Goal: Task Accomplishment & Management: Use online tool/utility

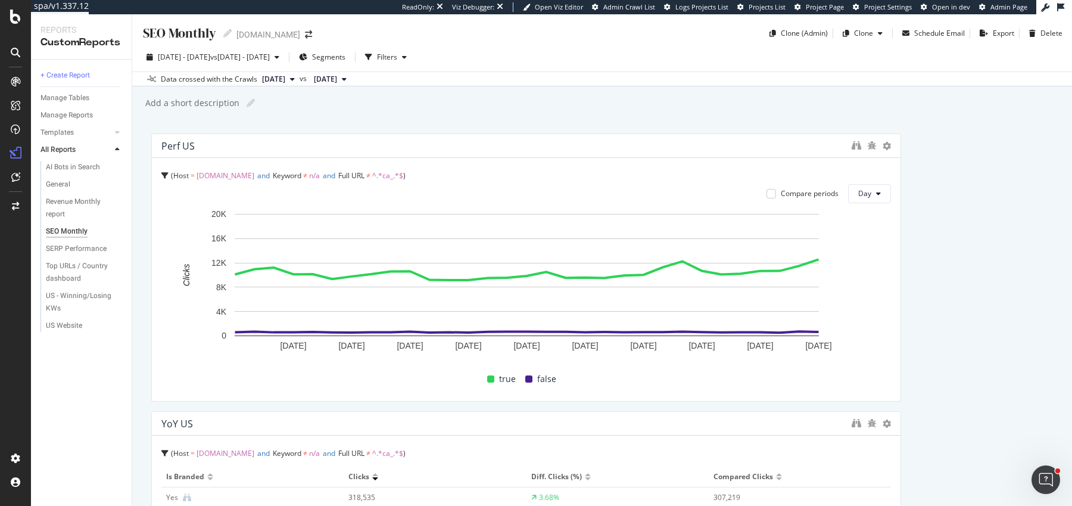
scroll to position [260, 0]
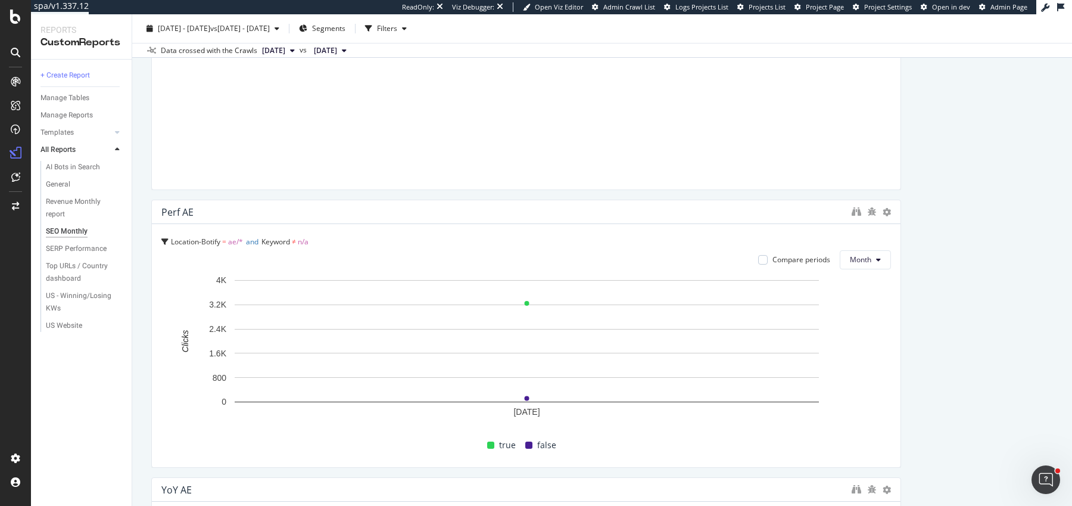
scroll to position [3431, 0]
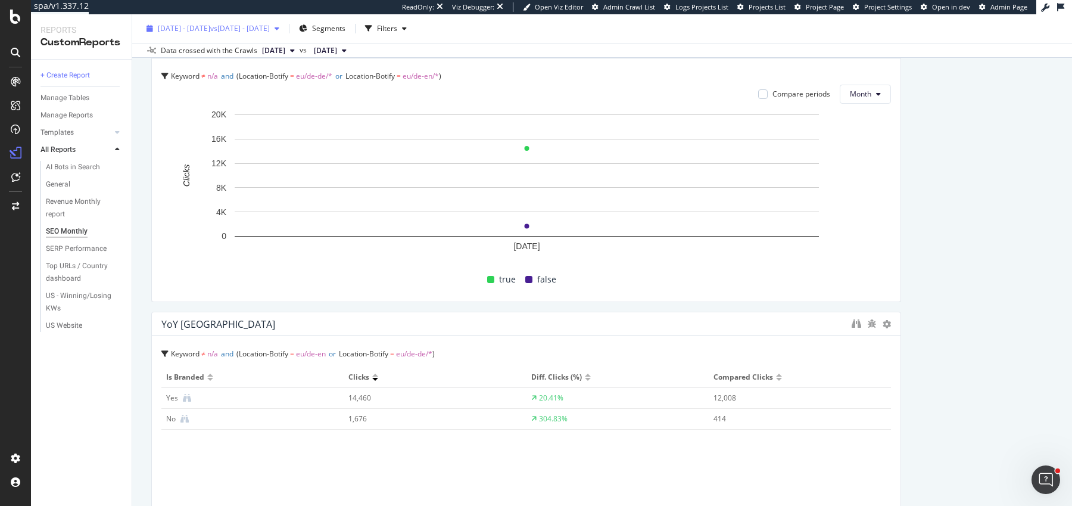
click at [210, 32] on span "[DATE] - [DATE]" at bounding box center [184, 28] width 52 height 10
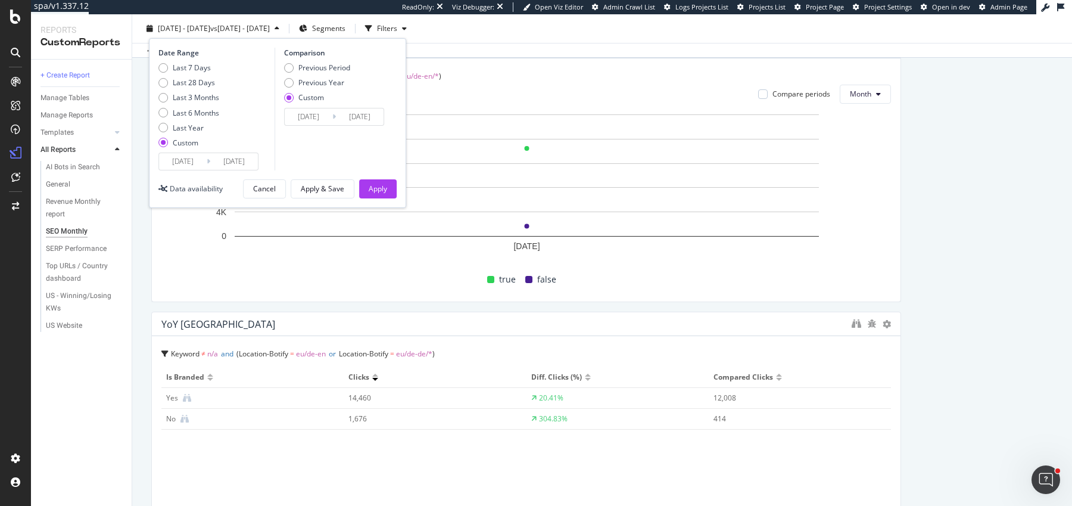
click at [179, 156] on input "2025/08/01" at bounding box center [183, 161] width 48 height 17
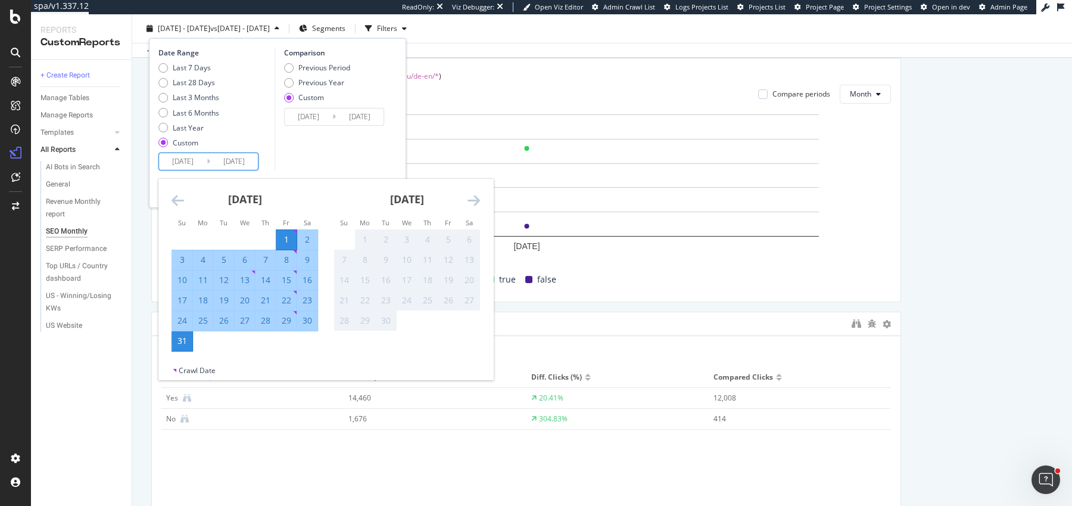
click at [173, 203] on icon "Move backward to switch to the previous month." at bounding box center [178, 200] width 13 height 14
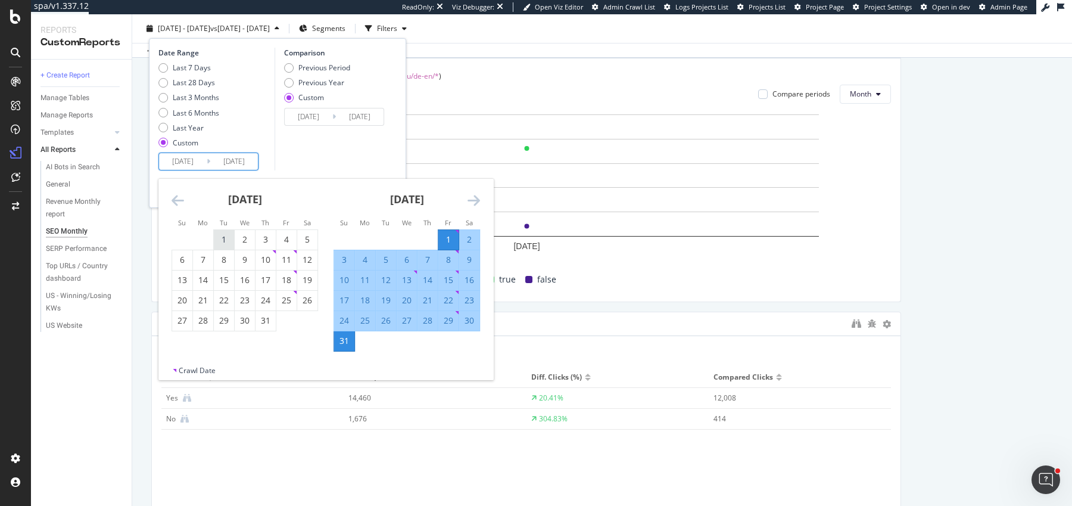
click at [226, 236] on div "1" at bounding box center [224, 240] width 20 height 12
type input "2025/07/01"
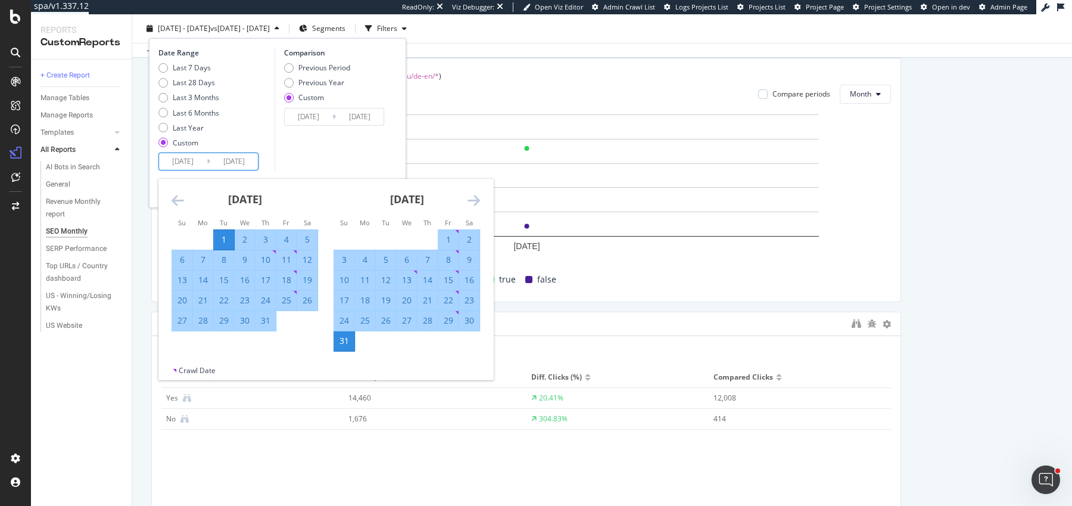
click at [267, 323] on div "31" at bounding box center [266, 321] width 20 height 12
type input "2025/07/31"
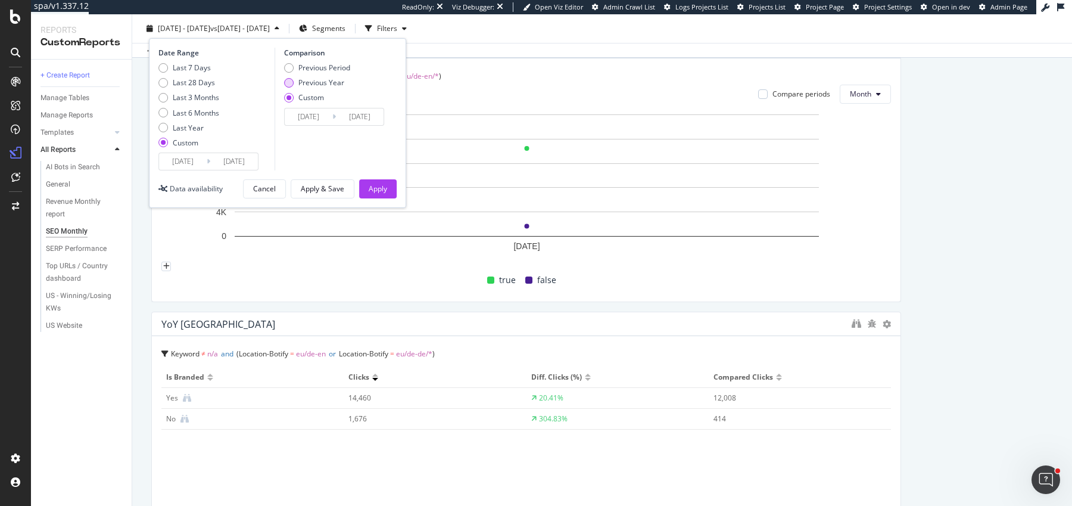
click at [316, 84] on div "Previous Year" at bounding box center [321, 82] width 46 height 10
type input "2024/07/02"
type input "2024/08/01"
click at [381, 189] on div "Apply" at bounding box center [378, 188] width 18 height 10
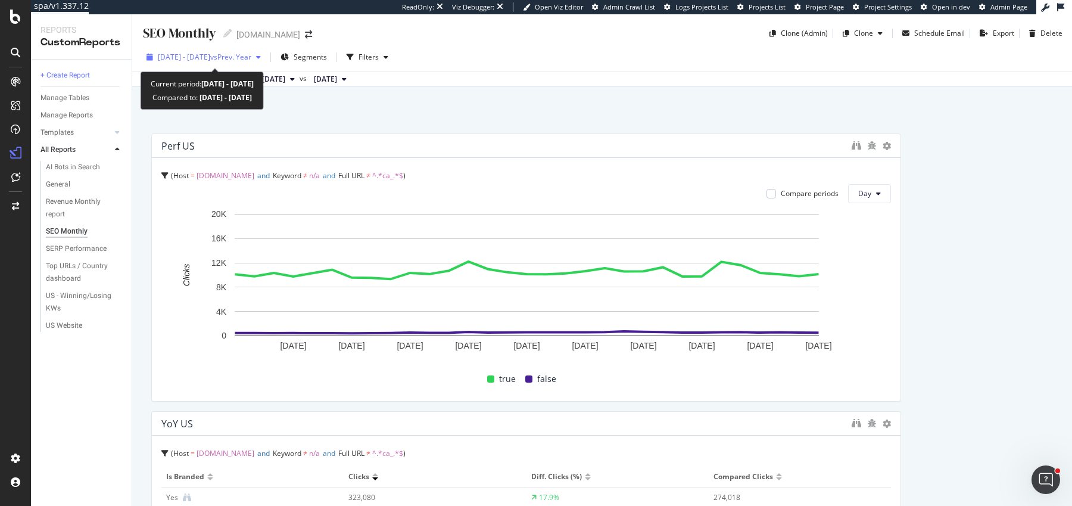
click at [229, 52] on span "vs Prev. Year" at bounding box center [230, 57] width 41 height 10
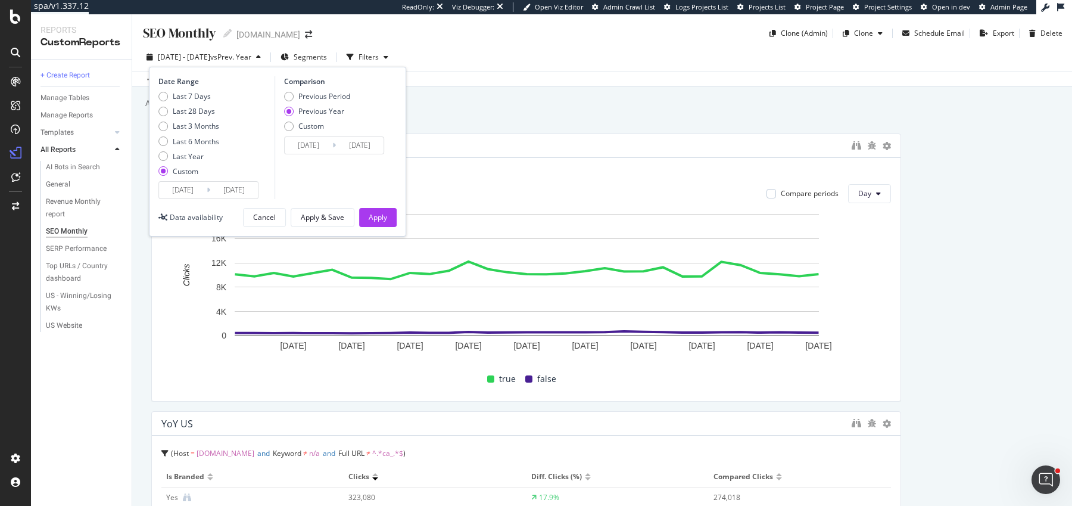
click at [317, 145] on input "2024/07/02" at bounding box center [309, 145] width 48 height 17
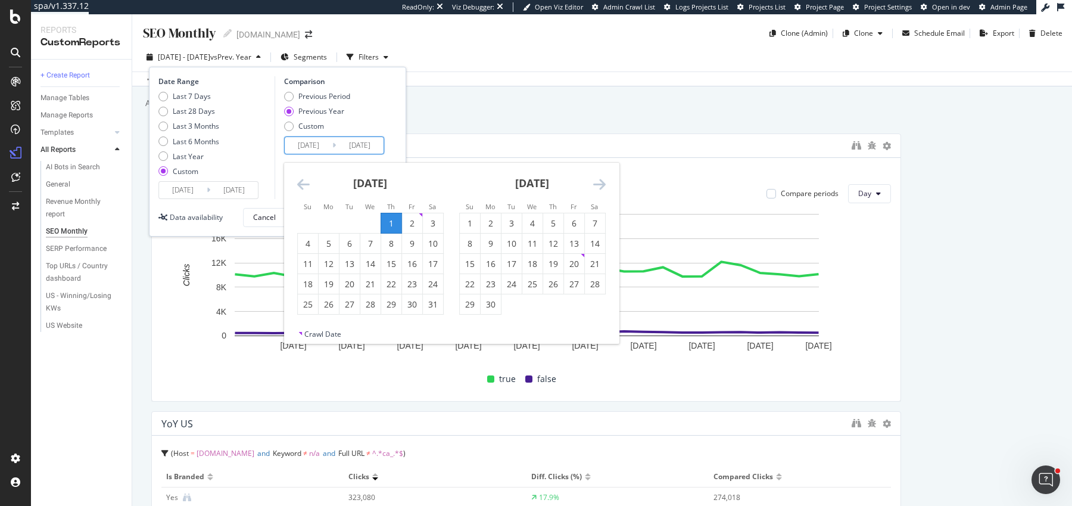
click at [310, 176] on div "August 2024" at bounding box center [370, 188] width 147 height 51
click at [301, 180] on icon "Move backward to switch to the previous month." at bounding box center [303, 184] width 13 height 14
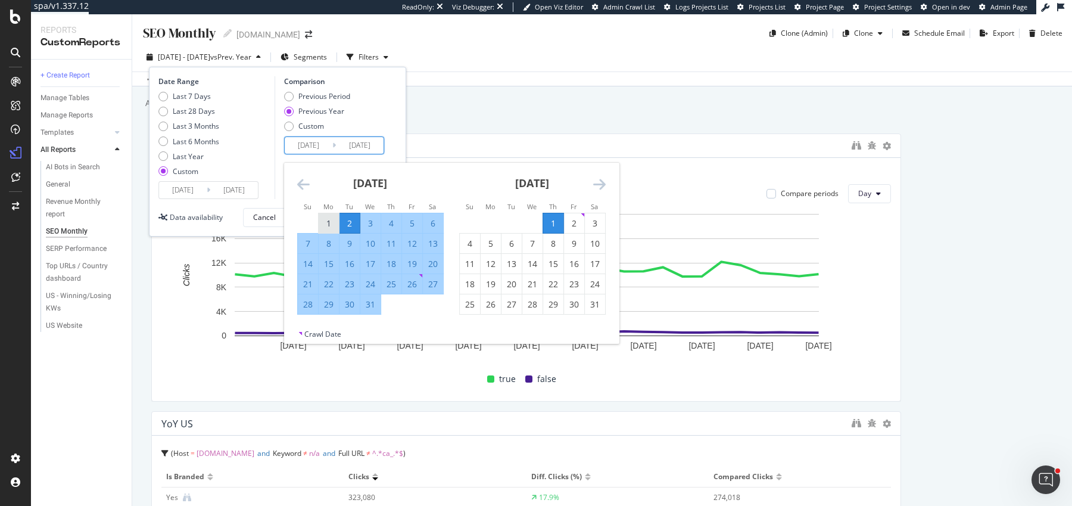
click at [331, 222] on div "1" at bounding box center [329, 223] width 20 height 12
type input "2024/07/01"
click at [370, 295] on div "31" at bounding box center [370, 304] width 20 height 20
type input "2024/07/31"
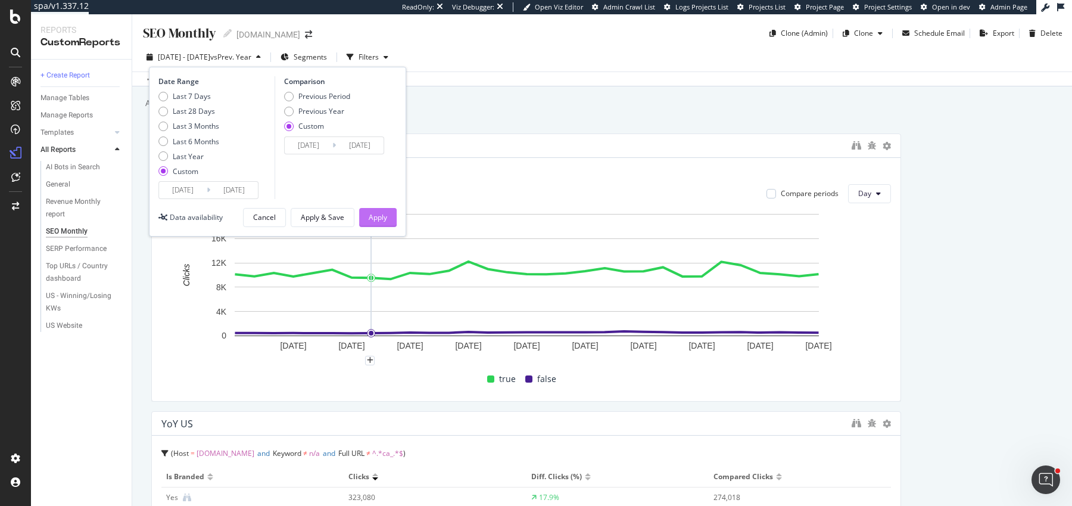
click at [381, 211] on div "Apply" at bounding box center [378, 217] width 18 height 18
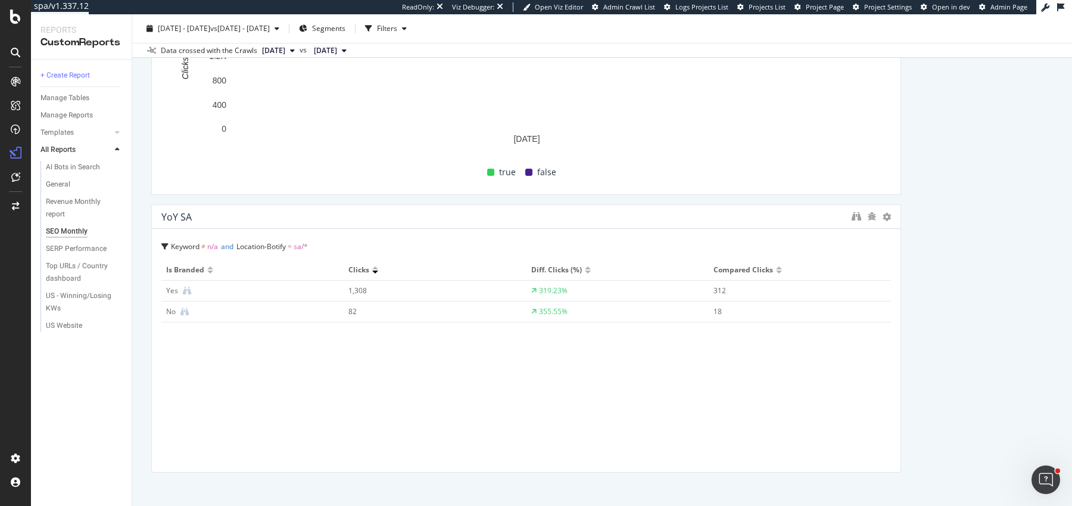
scroll to position [5197, 0]
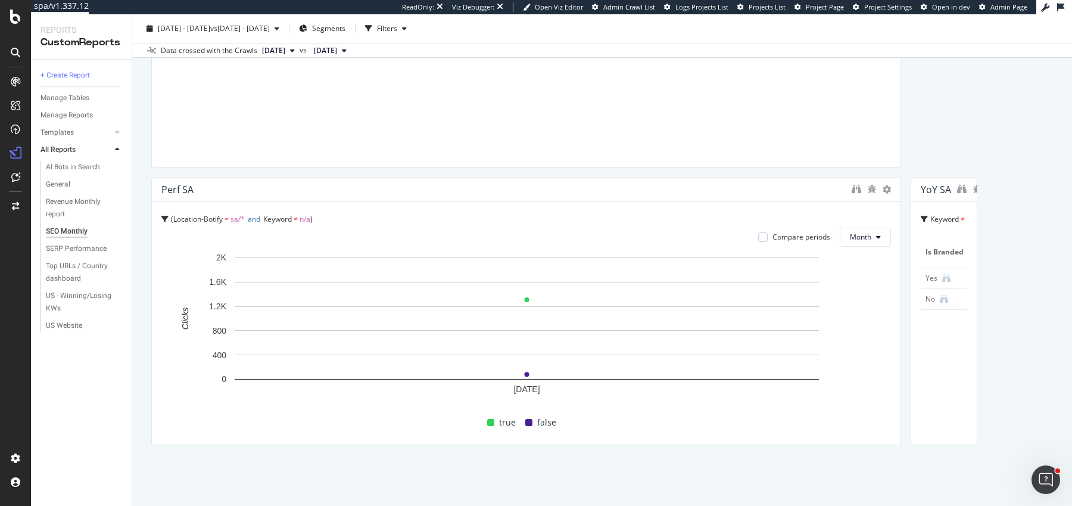
drag, startPoint x: 897, startPoint y: 319, endPoint x: 376, endPoint y: 321, distance: 520.6
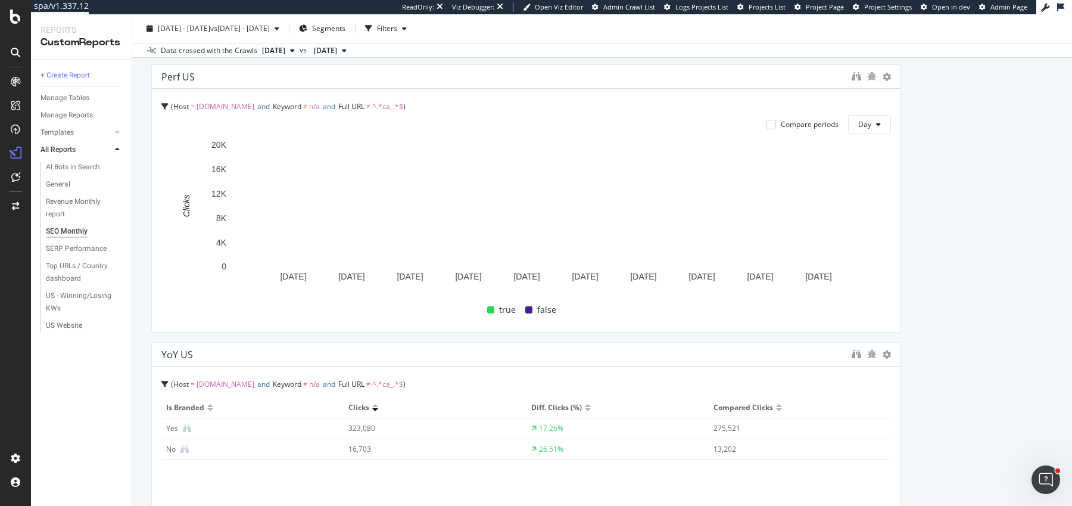
scroll to position [0, 0]
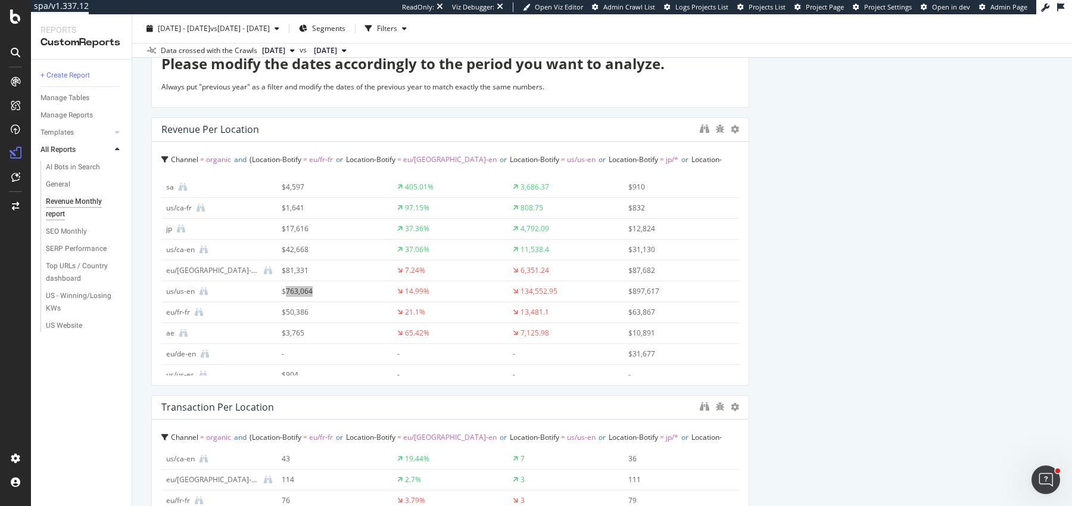
scroll to position [27, 0]
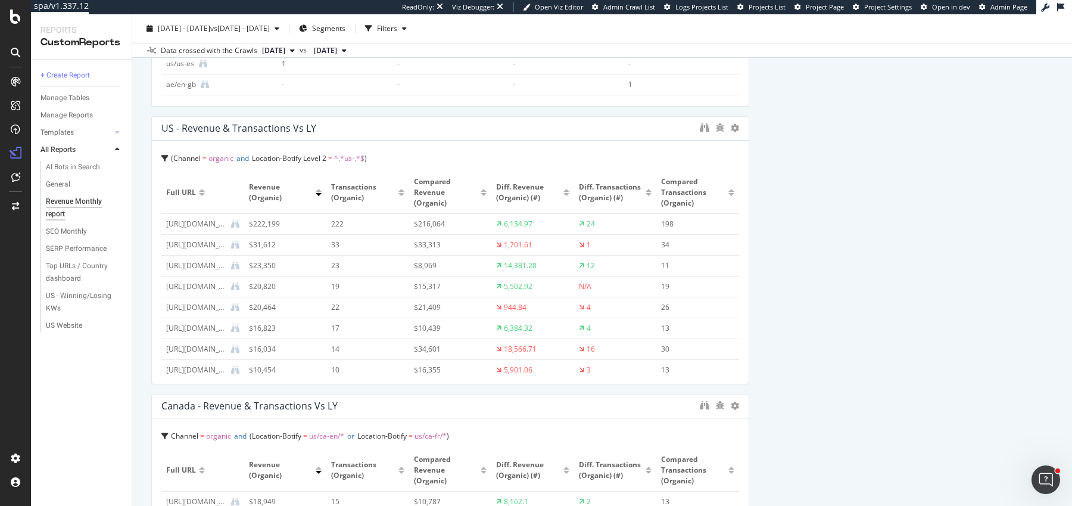
scroll to position [670, 0]
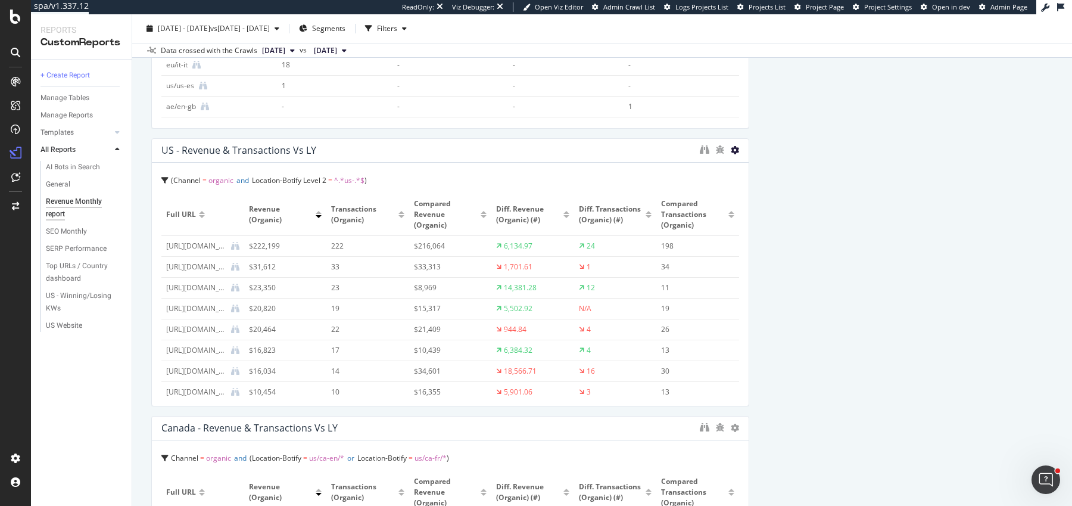
click at [734, 149] on icon at bounding box center [735, 150] width 8 height 8
click at [751, 164] on icon at bounding box center [748, 167] width 7 height 7
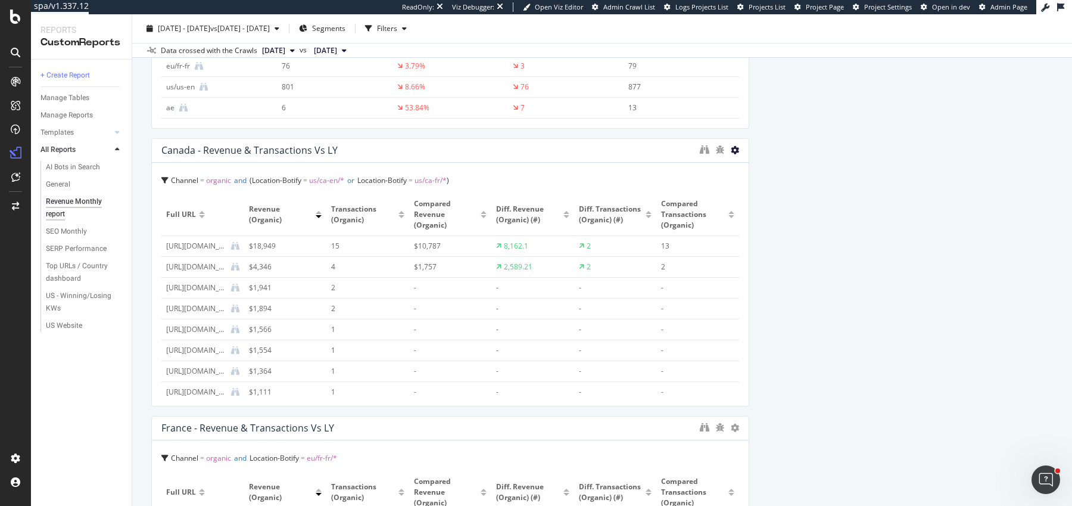
click at [735, 148] on icon at bounding box center [735, 150] width 8 height 8
click at [748, 169] on icon at bounding box center [748, 167] width 7 height 7
click at [732, 148] on icon at bounding box center [735, 150] width 8 height 8
click at [750, 169] on icon at bounding box center [748, 167] width 7 height 7
click at [735, 150] on icon at bounding box center [735, 150] width 8 height 8
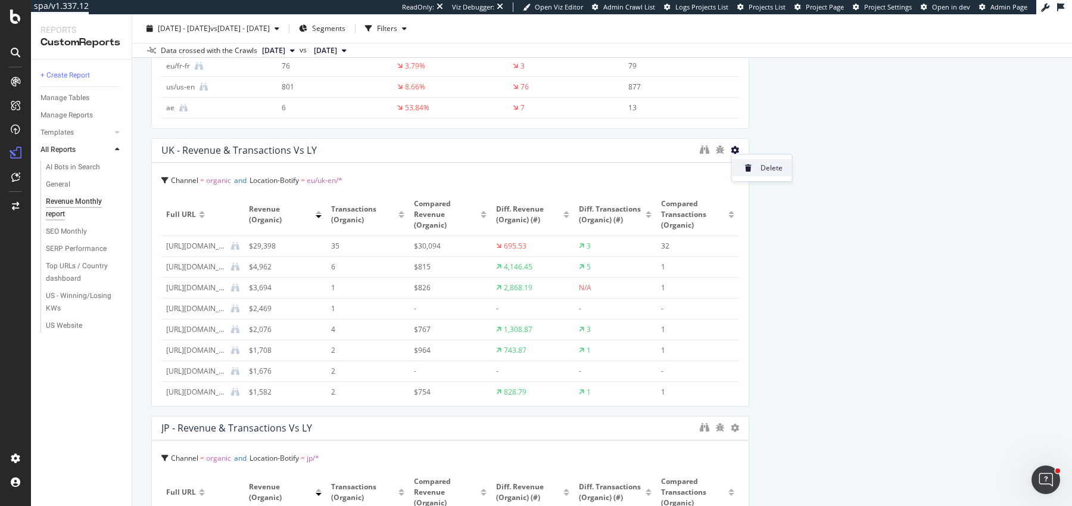
click at [746, 164] on icon at bounding box center [748, 167] width 7 height 7
click at [736, 151] on icon at bounding box center [735, 150] width 8 height 8
click at [749, 159] on div "Delete" at bounding box center [762, 167] width 60 height 17
click at [735, 150] on icon at bounding box center [735, 150] width 8 height 8
click at [745, 157] on div "Delete" at bounding box center [762, 165] width 60 height 22
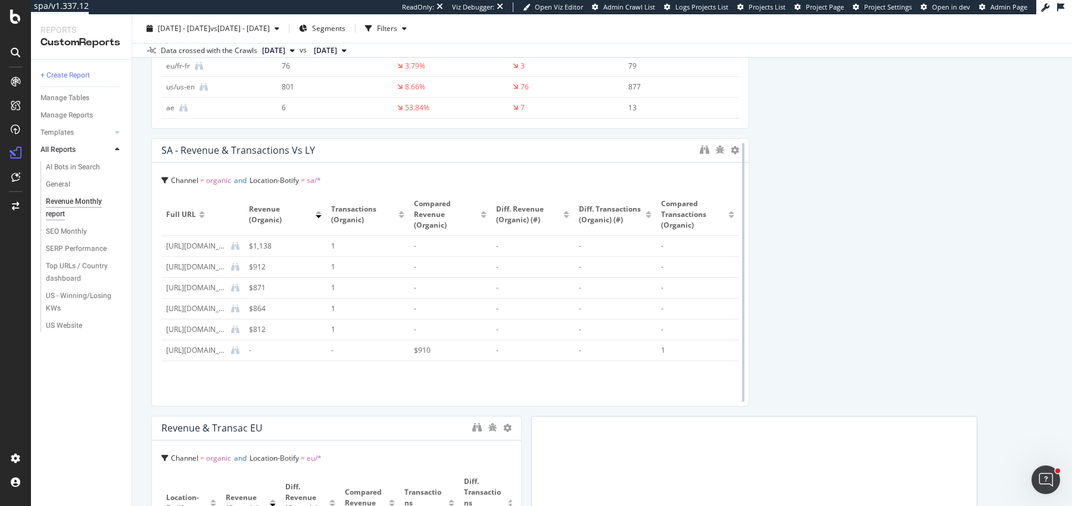
click at [746, 163] on div at bounding box center [743, 272] width 12 height 268
click at [731, 151] on icon at bounding box center [735, 150] width 8 height 8
click at [754, 164] on span at bounding box center [749, 168] width 14 height 14
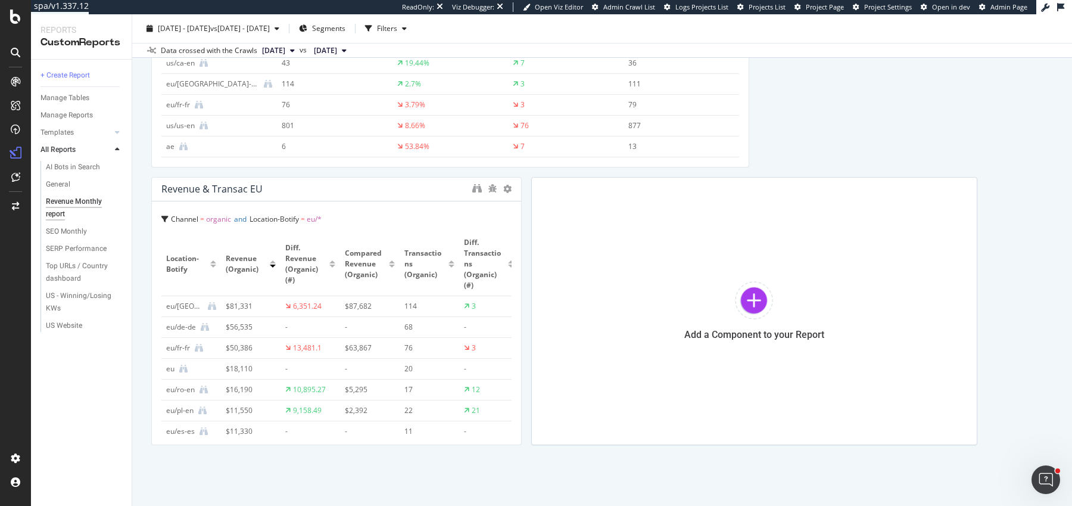
scroll to position [630, 0]
click at [506, 186] on icon at bounding box center [507, 190] width 8 height 8
click at [519, 207] on icon at bounding box center [521, 207] width 7 height 7
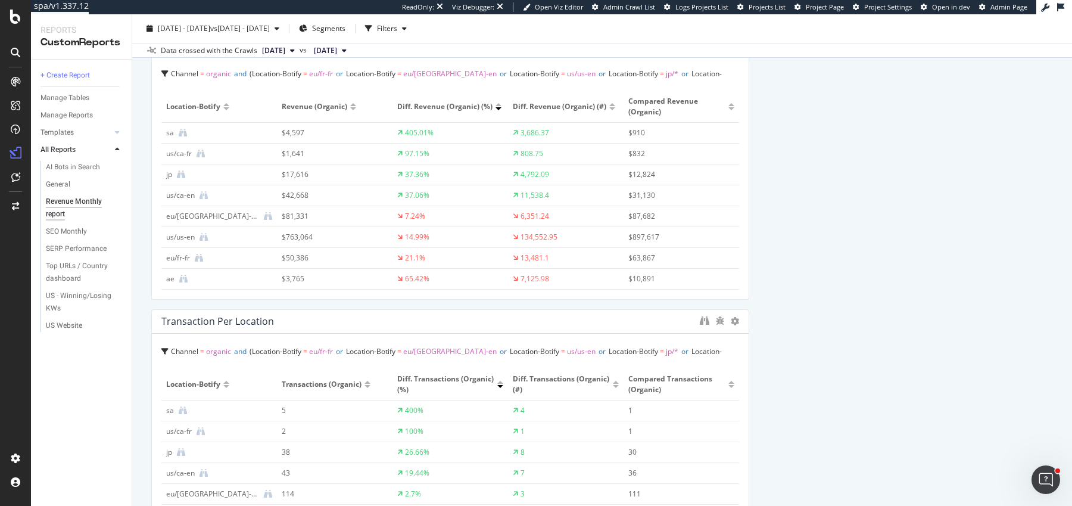
scroll to position [0, 0]
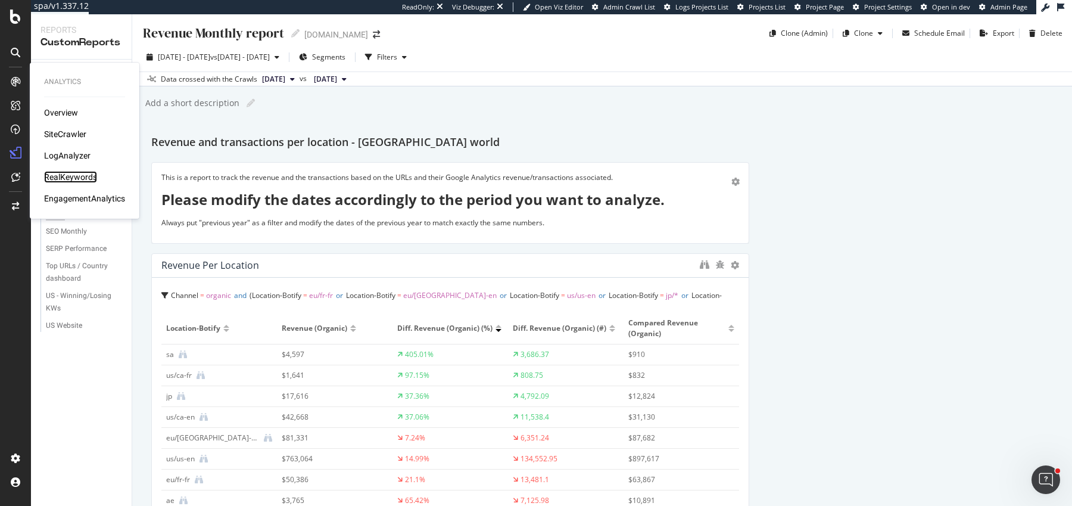
click at [79, 175] on div "RealKeywords" at bounding box center [70, 177] width 53 height 12
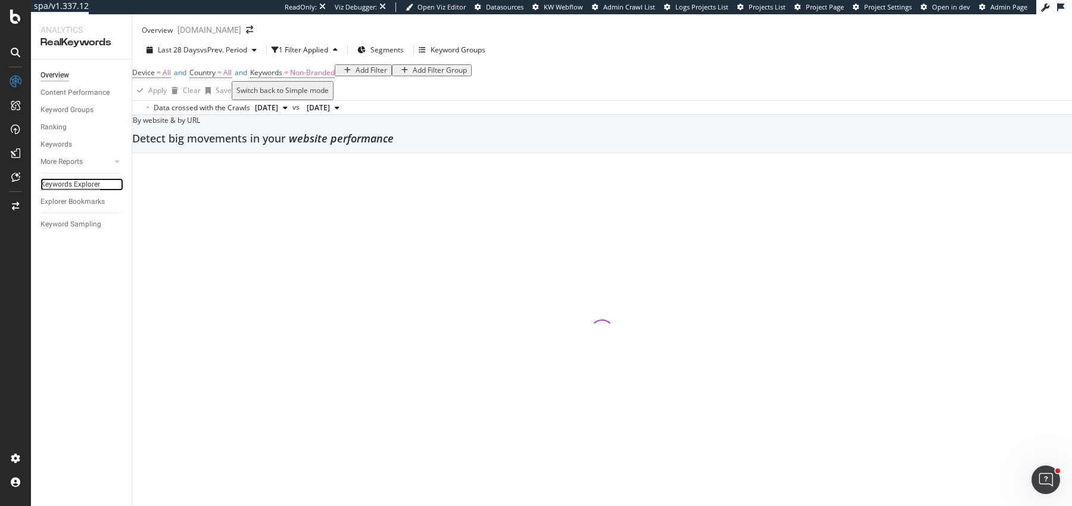
click at [78, 181] on div "Keywords Explorer" at bounding box center [71, 184] width 60 height 13
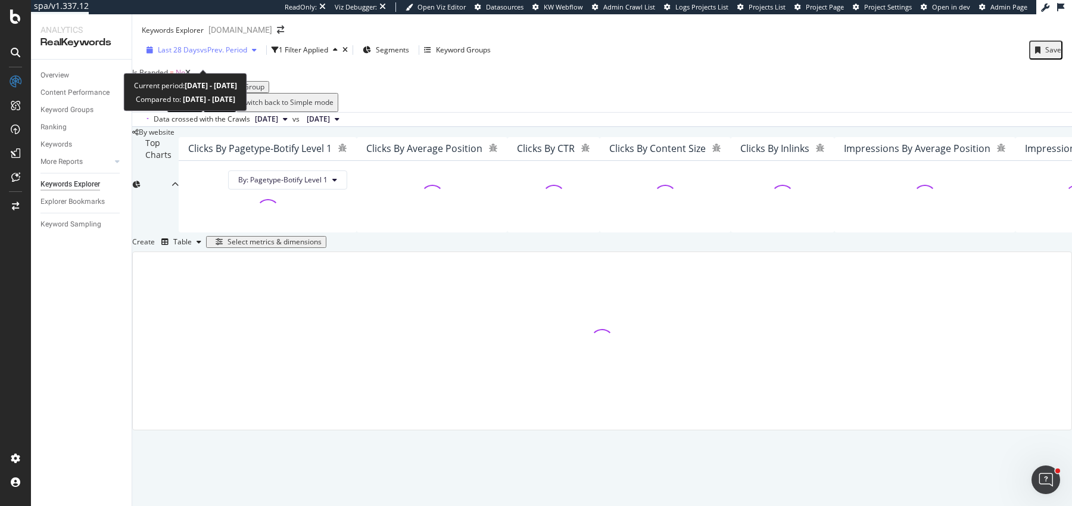
click at [210, 55] on span "vs Prev. Period" at bounding box center [223, 50] width 47 height 10
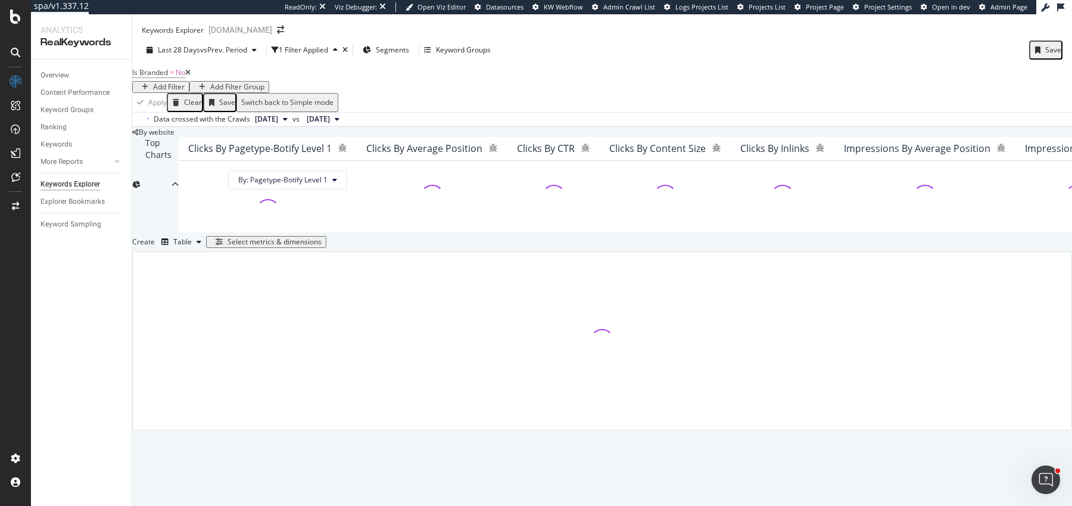
click at [483, 126] on div "Data crossed with the Crawls 2025 Aug. 29th vs 2025 Aug. 1st" at bounding box center [602, 119] width 940 height 14
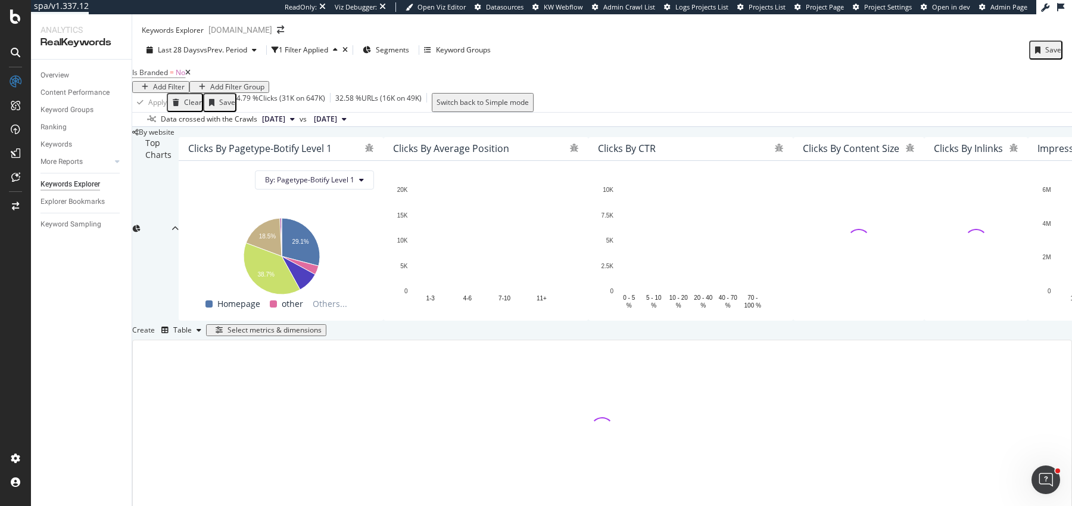
click at [191, 76] on icon at bounding box center [187, 72] width 5 height 7
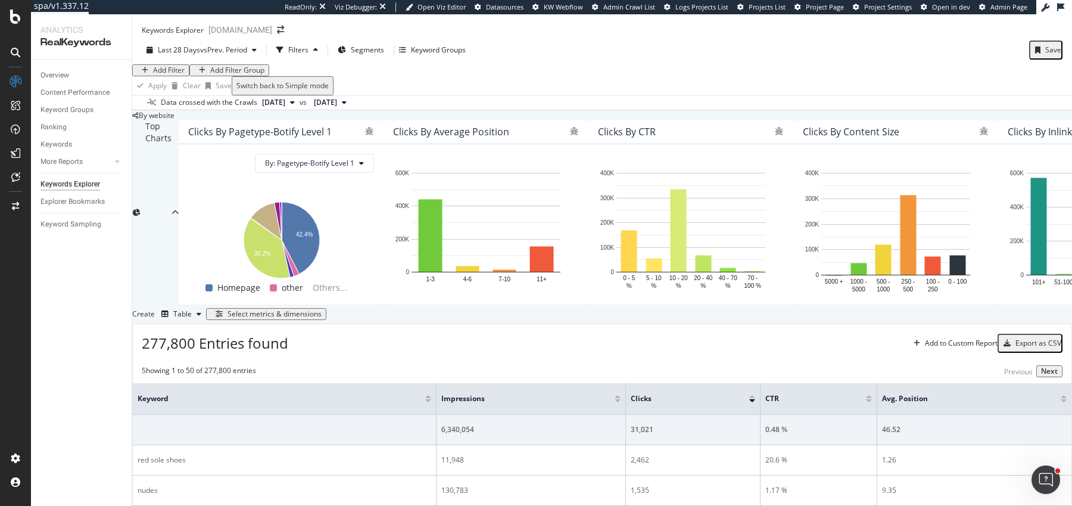
scroll to position [1, 0]
click at [322, 318] on div "Select metrics & dimensions" at bounding box center [275, 314] width 94 height 8
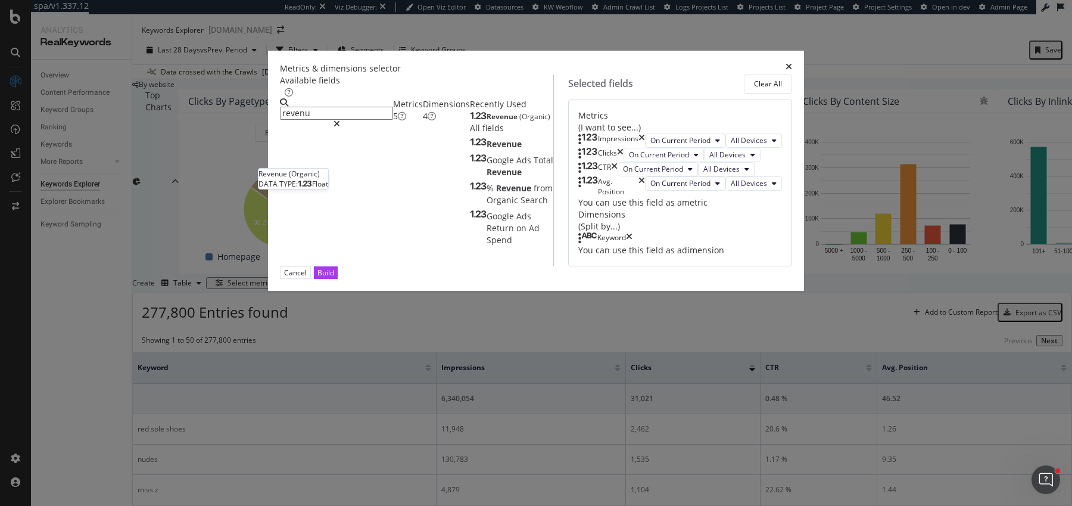
click at [519, 122] on span "(Organic)" at bounding box center [534, 116] width 31 height 10
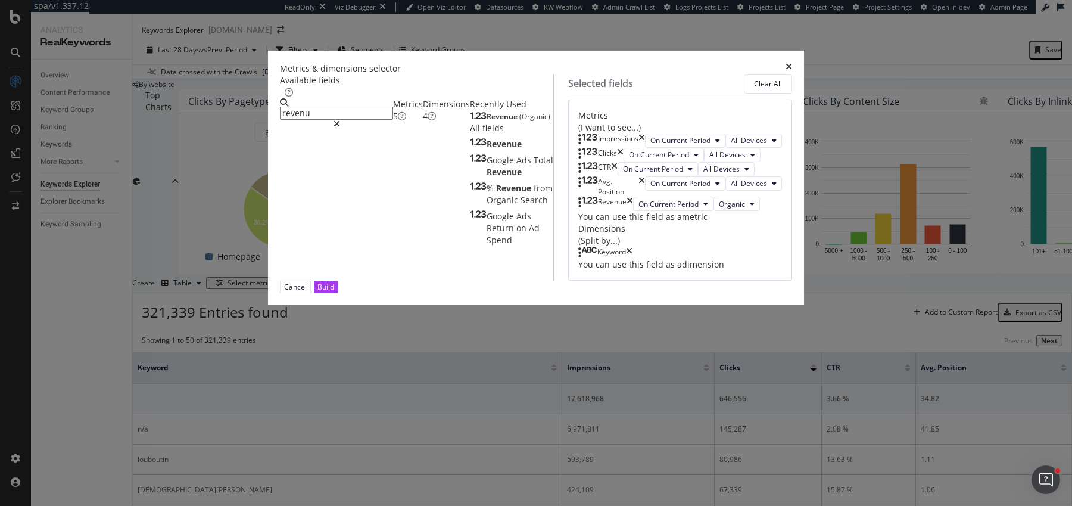
click at [645, 197] on div "Avg. Position" at bounding box center [611, 186] width 67 height 20
click at [645, 197] on icon "times" at bounding box center [642, 186] width 7 height 20
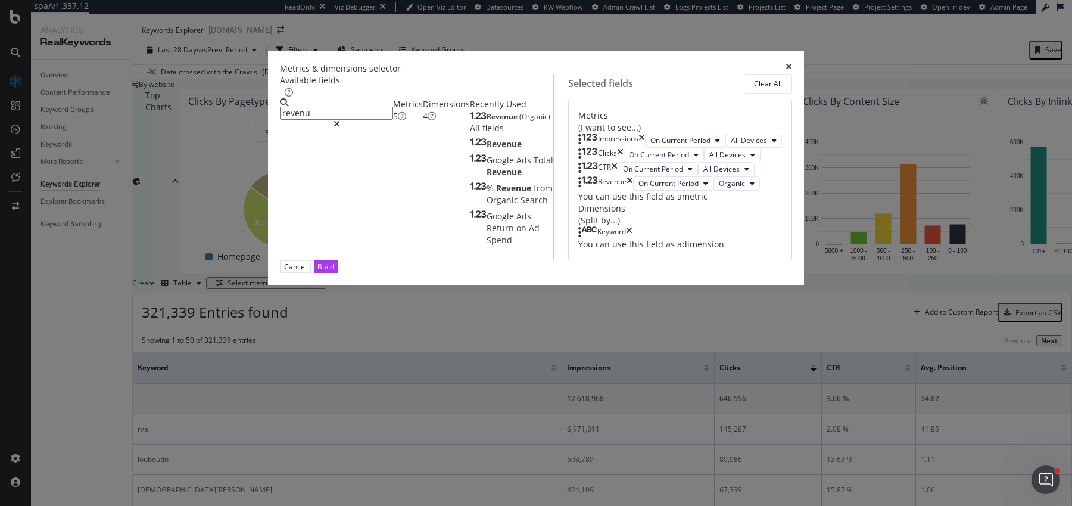
click at [618, 176] on icon "times" at bounding box center [614, 169] width 7 height 14
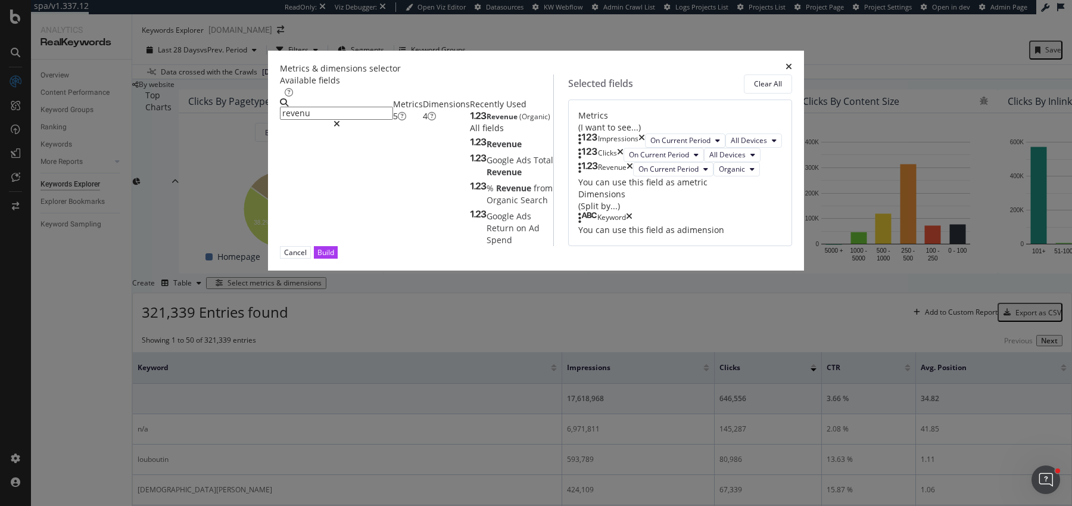
click at [624, 162] on icon "times" at bounding box center [620, 155] width 7 height 14
click at [645, 136] on div "Impressions" at bounding box center [611, 140] width 67 height 14
click at [645, 135] on icon "times" at bounding box center [642, 140] width 7 height 14
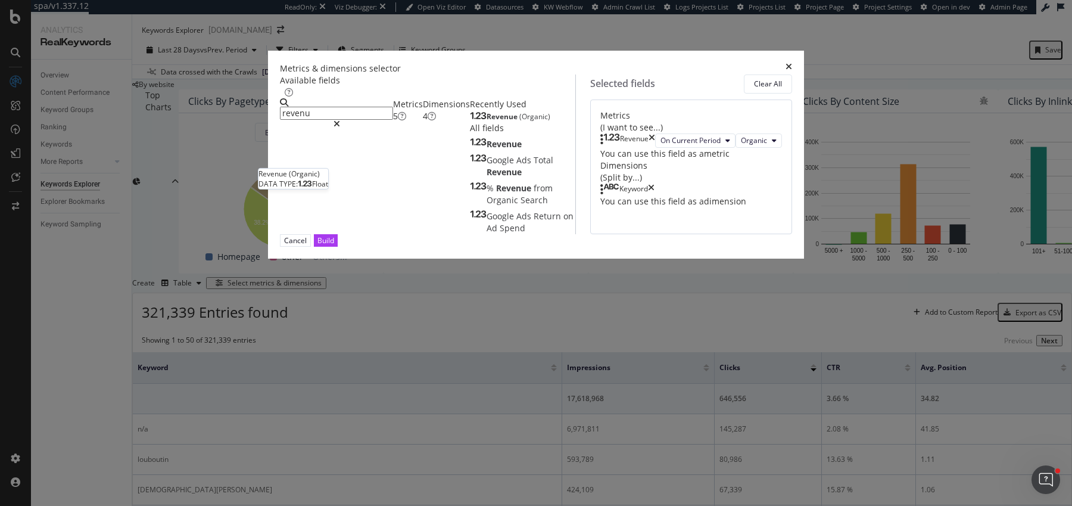
click at [519, 122] on span "(Organic)" at bounding box center [534, 116] width 31 height 10
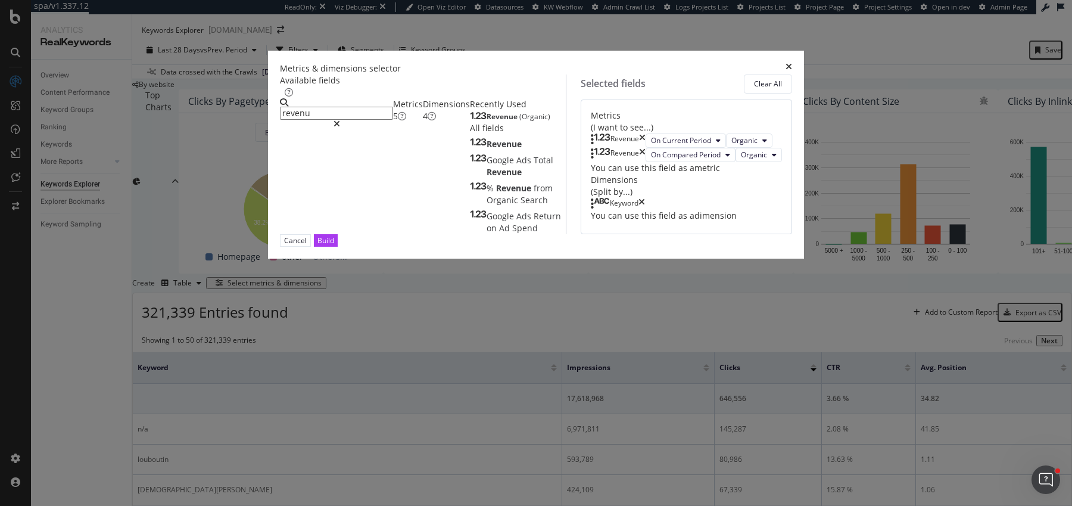
click at [519, 122] on span "(Organic)" at bounding box center [534, 116] width 31 height 10
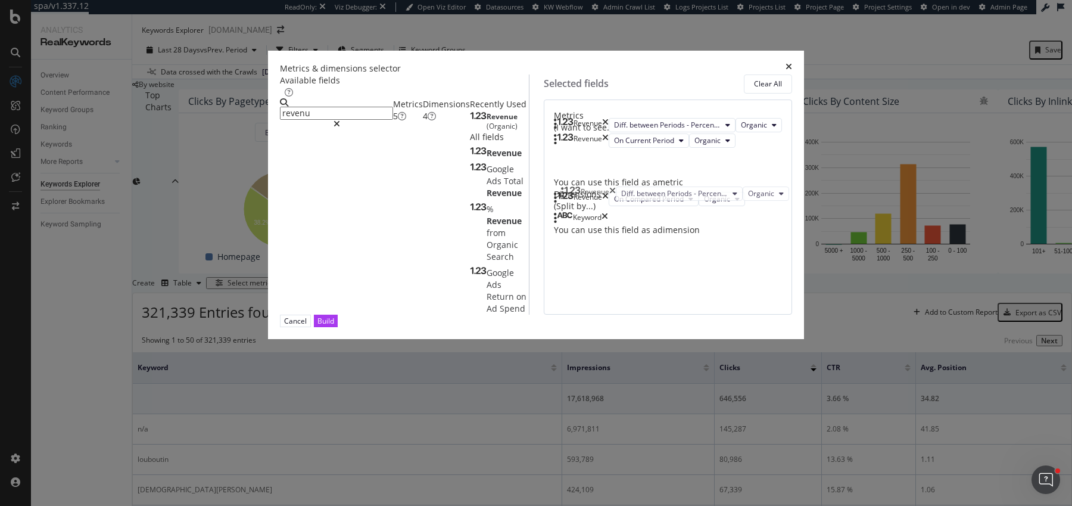
drag, startPoint x: 572, startPoint y: 227, endPoint x: 572, endPoint y: 196, distance: 31.0
click at [572, 196] on body "spa/v1.337.12 ReadOnly: Viz Debugger: Open Viz Editor Datasources KW Webflow Ad…" at bounding box center [536, 253] width 1072 height 506
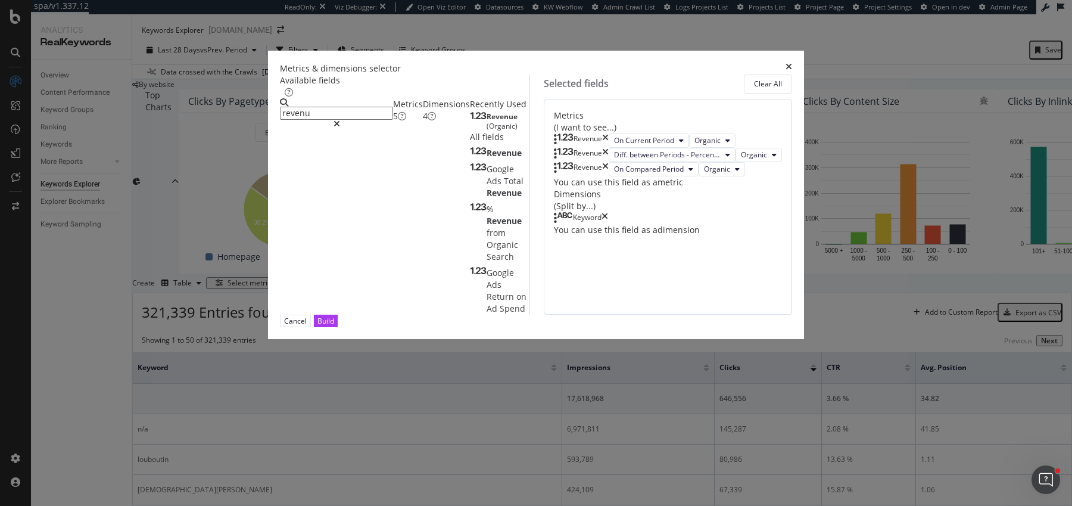
click at [376, 111] on input "revenu" at bounding box center [336, 113] width 113 height 13
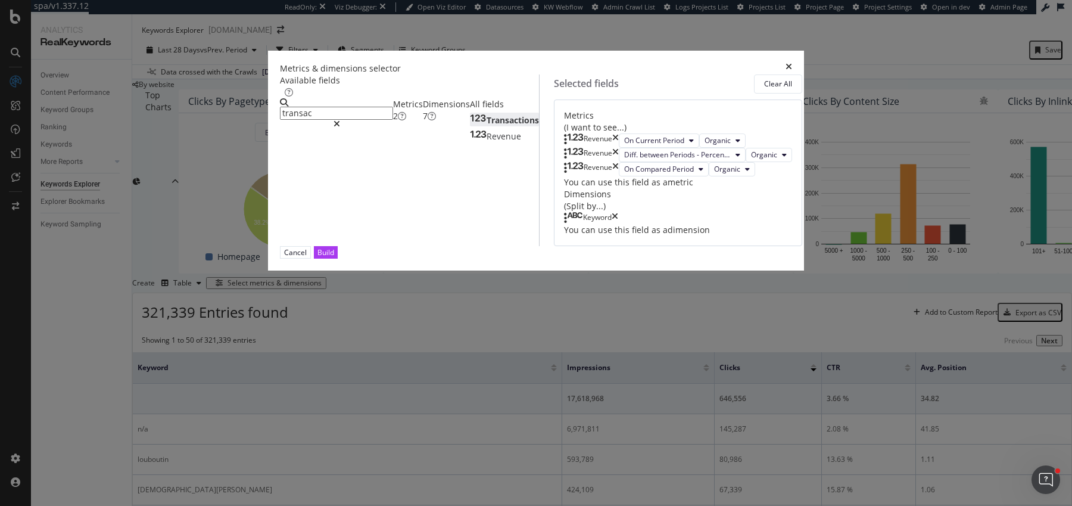
type input "transac"
click at [470, 126] on div "Transactions" at bounding box center [504, 120] width 69 height 12
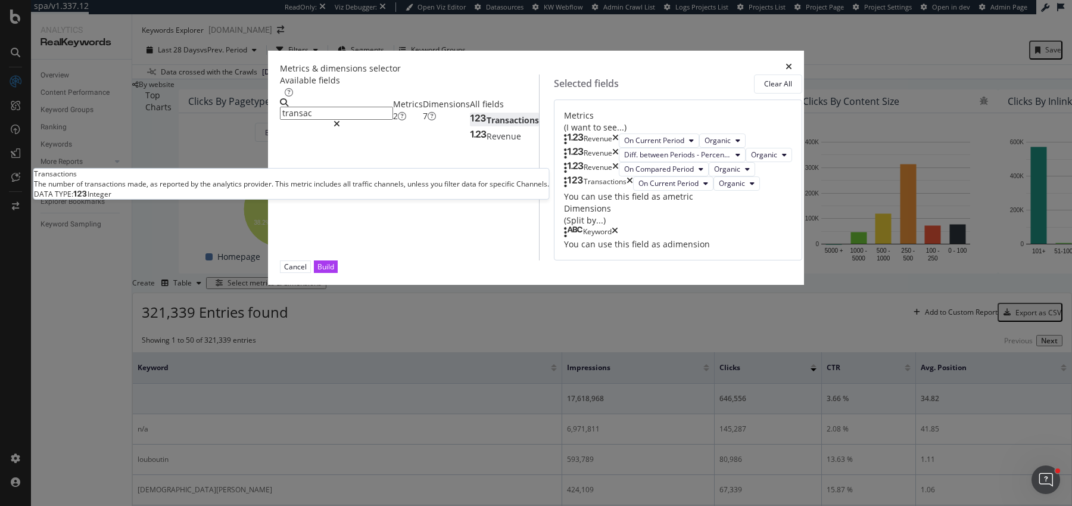
click at [470, 126] on div "Transactions" at bounding box center [504, 120] width 69 height 12
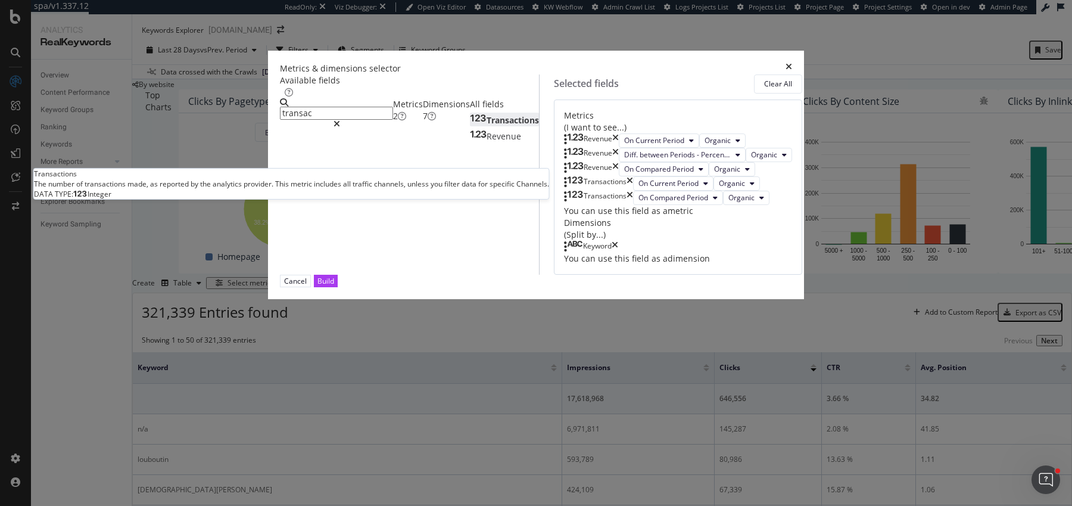
click at [470, 126] on div "Transactions" at bounding box center [504, 120] width 69 height 12
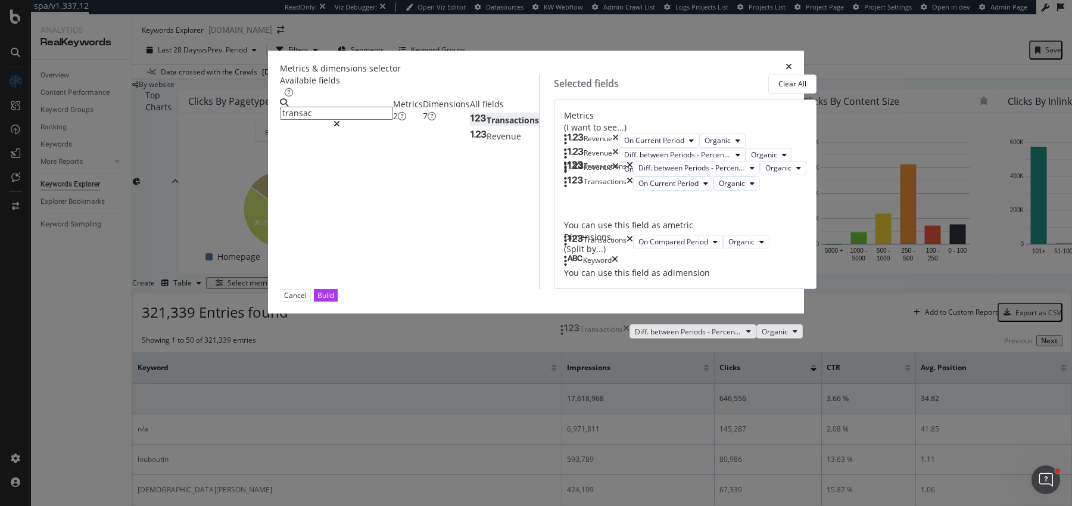
drag, startPoint x: 572, startPoint y: 359, endPoint x: 572, endPoint y: 325, distance: 33.4
click at [572, 325] on body "spa/v1.337.12 ReadOnly: Viz Debugger: Open Viz Editor Datasources KW Webflow Ad…" at bounding box center [536, 253] width 1072 height 506
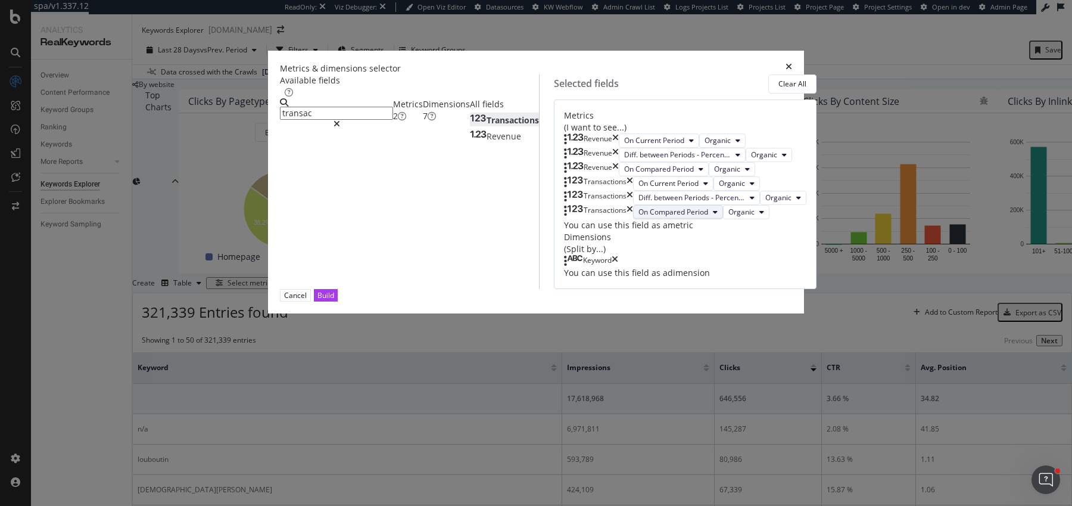
scroll to position [60, 0]
click at [618, 267] on icon "times" at bounding box center [615, 261] width 7 height 12
click at [393, 107] on input "transac" at bounding box center [336, 113] width 113 height 13
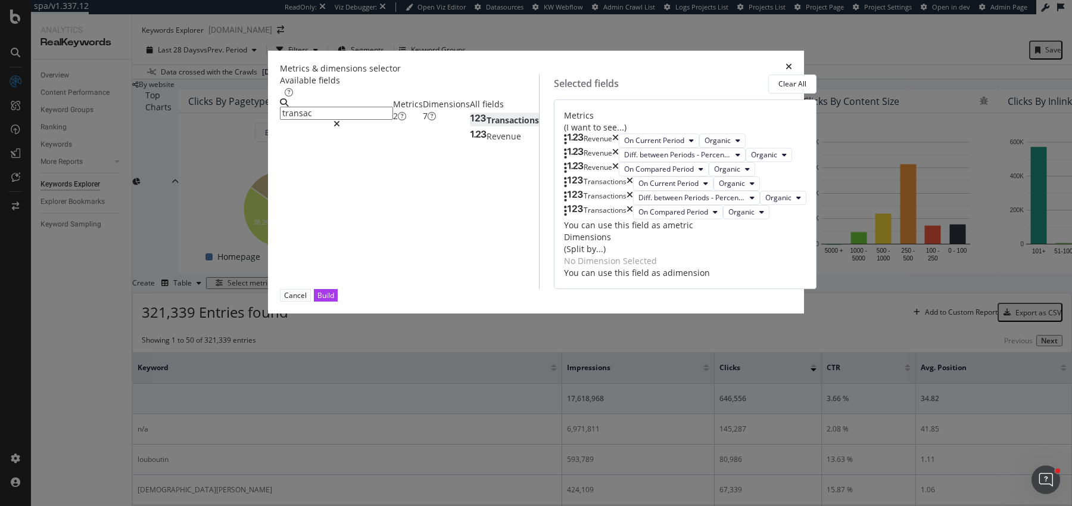
click at [423, 122] on div "Dimensions 7" at bounding box center [446, 110] width 47 height 24
click at [385, 113] on input "transac" at bounding box center [336, 113] width 113 height 13
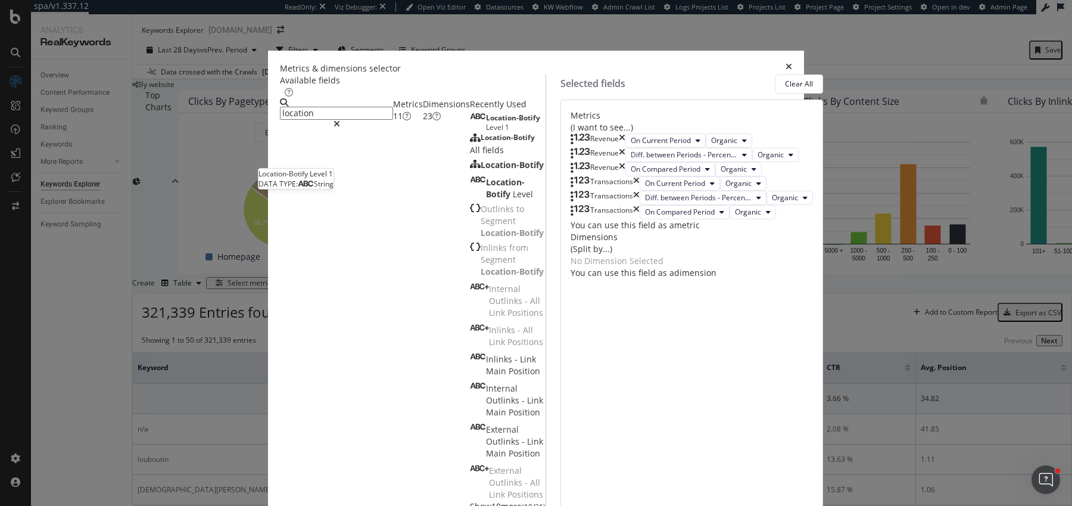
type input "location"
click at [486, 123] on span "Location-Botify" at bounding box center [513, 118] width 54 height 10
click at [665, 269] on button "Level 1" at bounding box center [686, 262] width 43 height 14
click at [589, 337] on span "Level 2" at bounding box center [586, 337] width 24 height 11
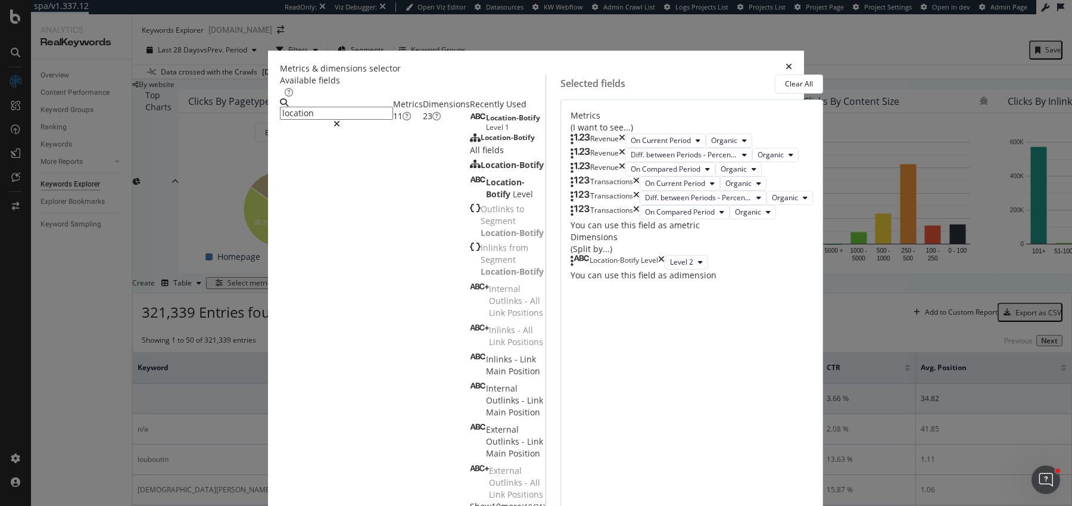
scroll to position [82, 0]
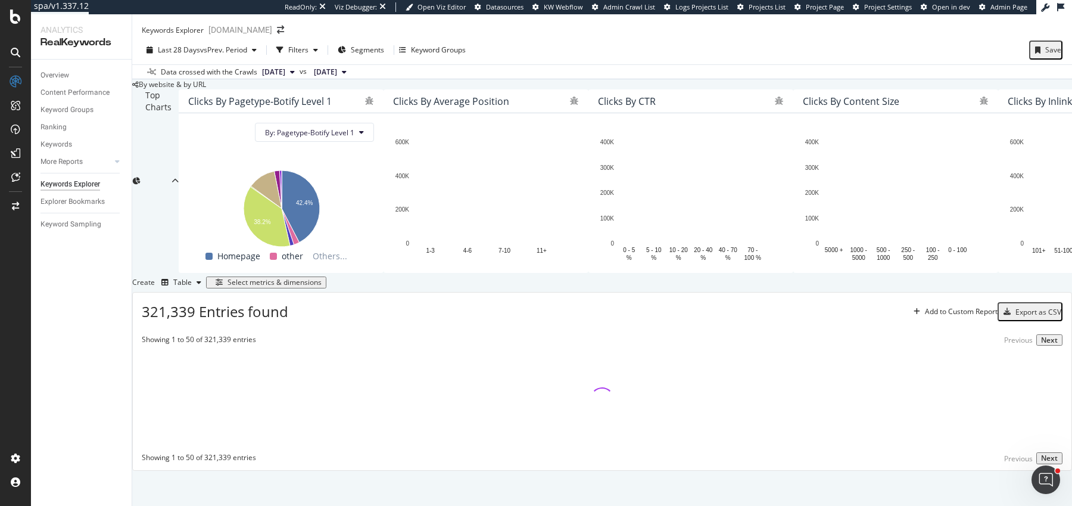
scroll to position [127, 0]
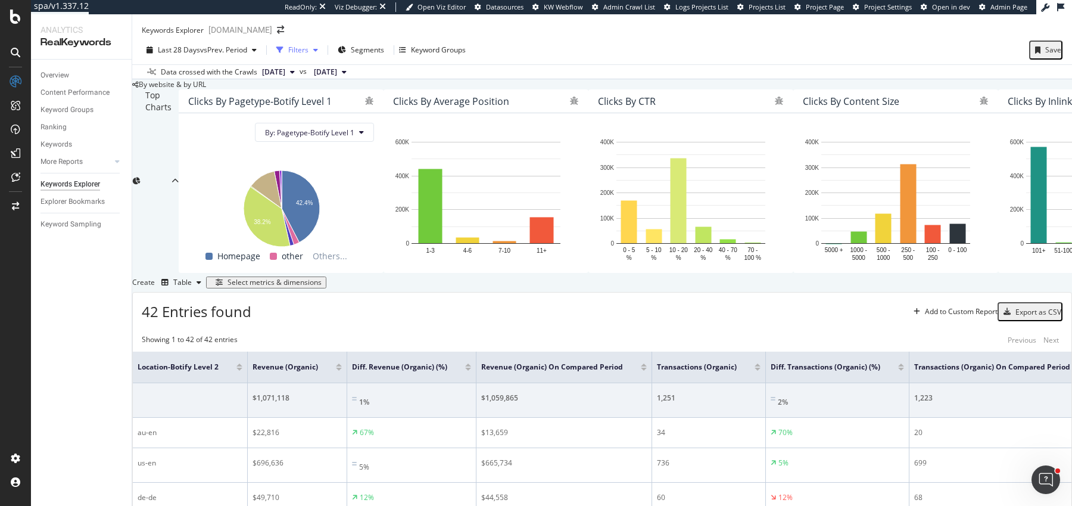
click at [299, 45] on div "Filters" at bounding box center [298, 50] width 20 height 10
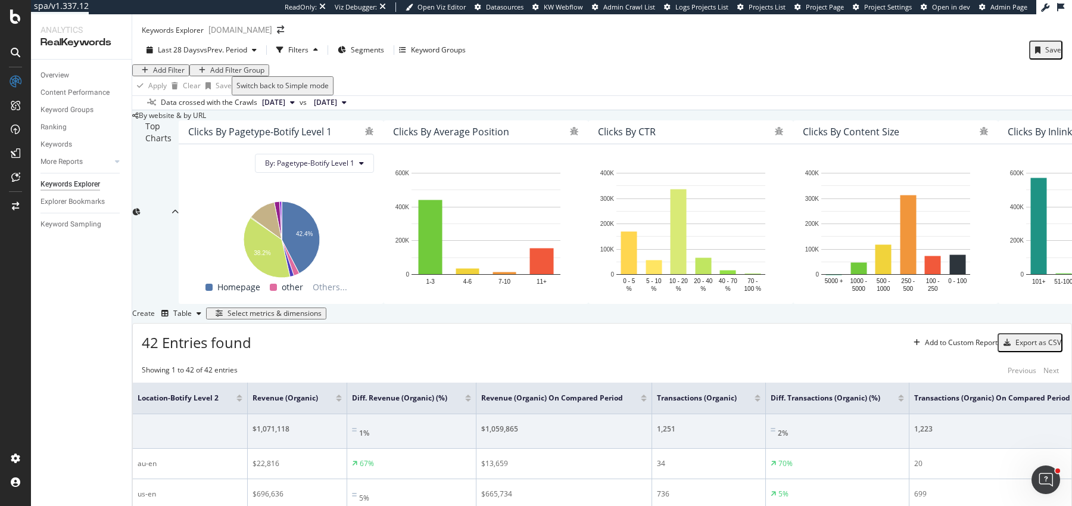
click at [322, 309] on div "Select metrics & dimensions" at bounding box center [275, 313] width 94 height 8
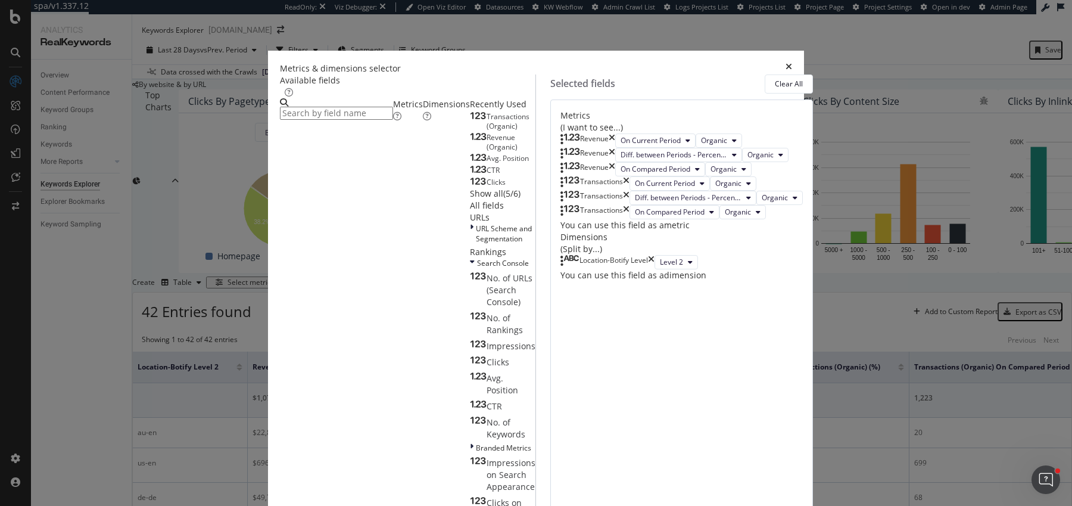
scroll to position [82, 0]
click at [660, 267] on span "Level 2" at bounding box center [671, 262] width 23 height 10
click at [587, 400] on span "Level 1" at bounding box center [586, 402] width 24 height 11
drag, startPoint x: 758, startPoint y: 468, endPoint x: 593, endPoint y: 349, distance: 202.7
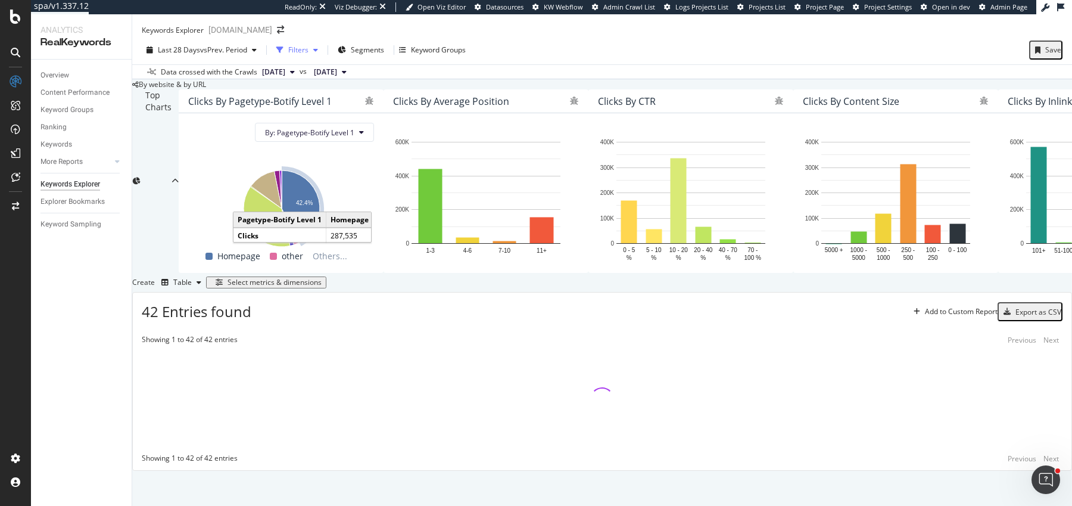
click at [312, 46] on div "button" at bounding box center [316, 49] width 14 height 7
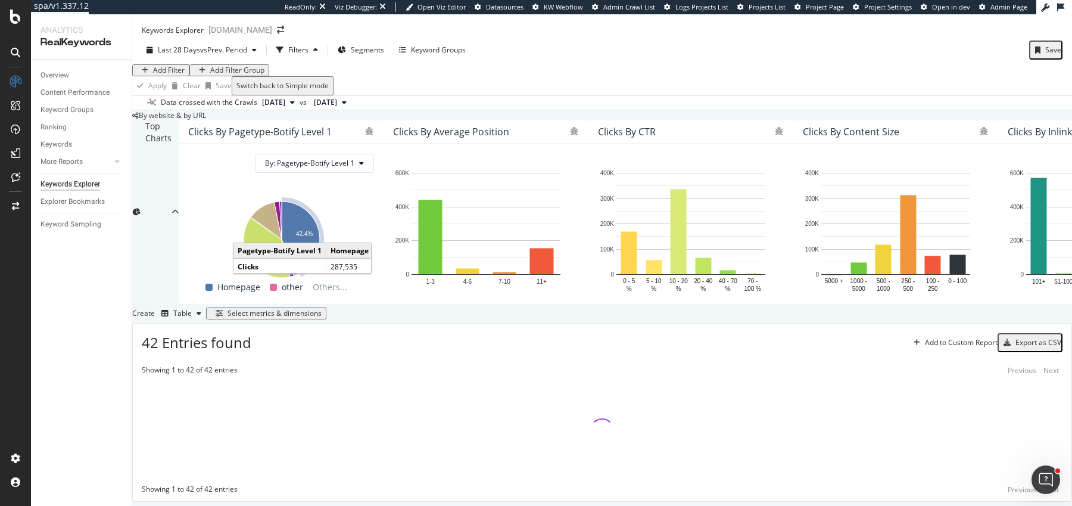
click at [167, 66] on div "Add Filter" at bounding box center [169, 70] width 32 height 8
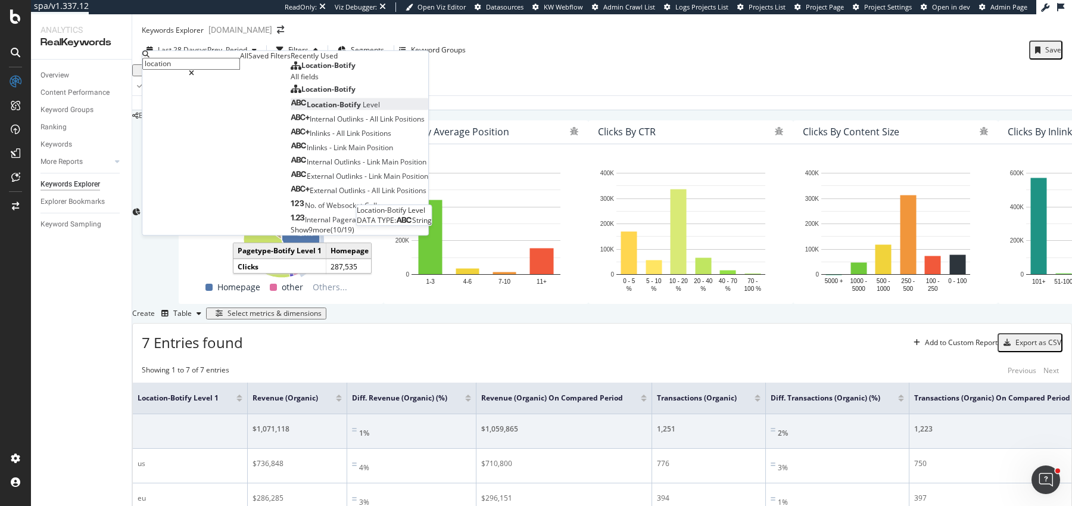
type input "location"
click at [291, 110] on div "Location-Botify Level" at bounding box center [335, 104] width 89 height 10
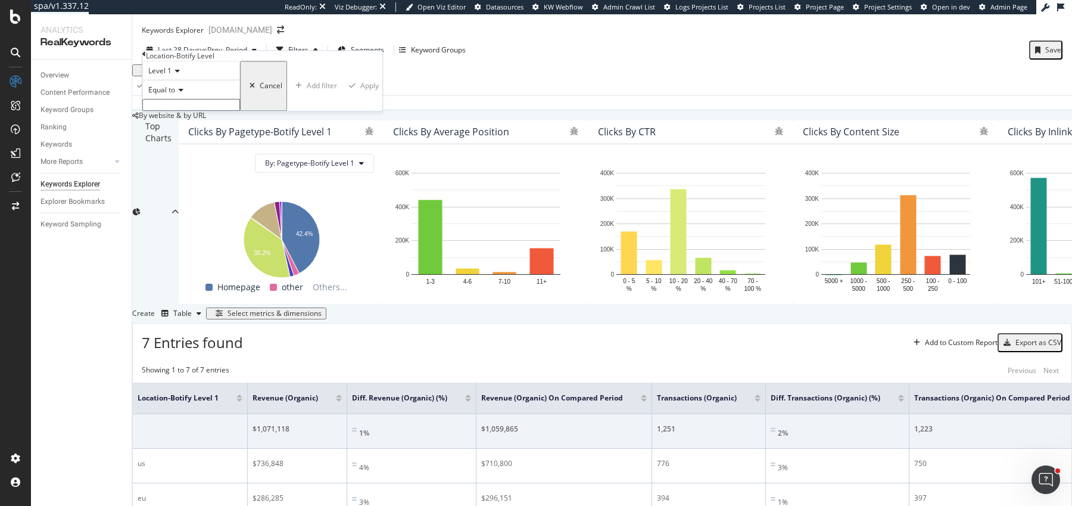
click at [180, 75] on icon at bounding box center [176, 71] width 8 height 7
click at [169, 104] on span "Level 2" at bounding box center [157, 99] width 23 height 10
click at [183, 94] on icon at bounding box center [179, 90] width 8 height 7
click at [186, 99] on div "Equal to" at bounding box center [191, 89] width 98 height 19
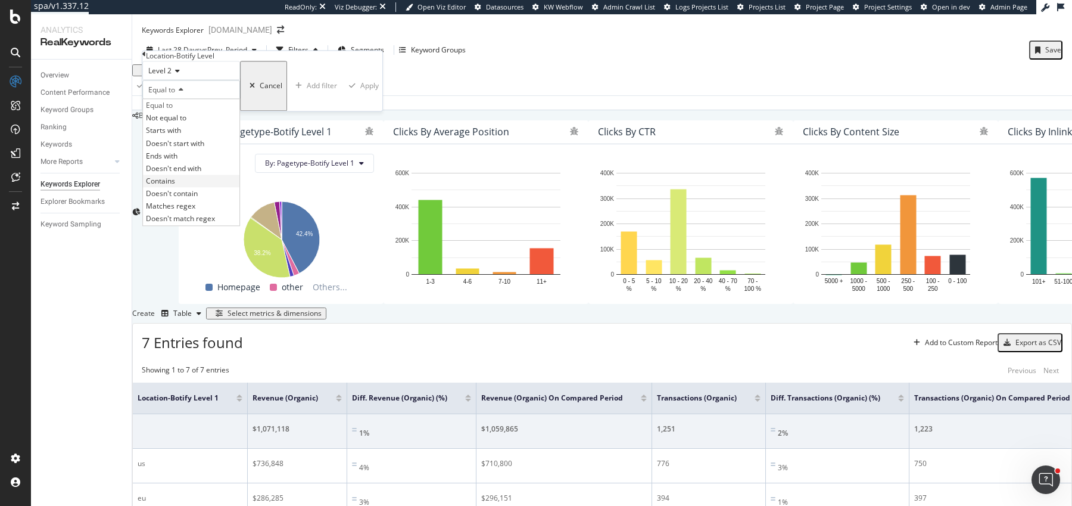
click at [190, 187] on div "Contains" at bounding box center [191, 181] width 97 height 13
click at [209, 111] on input "text" at bounding box center [191, 105] width 98 height 12
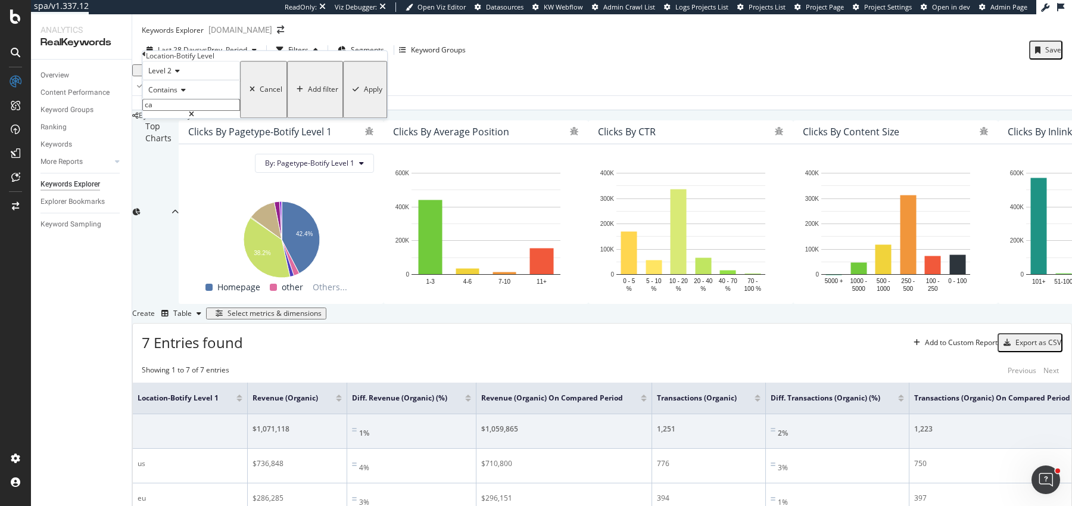
type input "ca"
click at [348, 117] on div "Apply" at bounding box center [365, 90] width 35 height 54
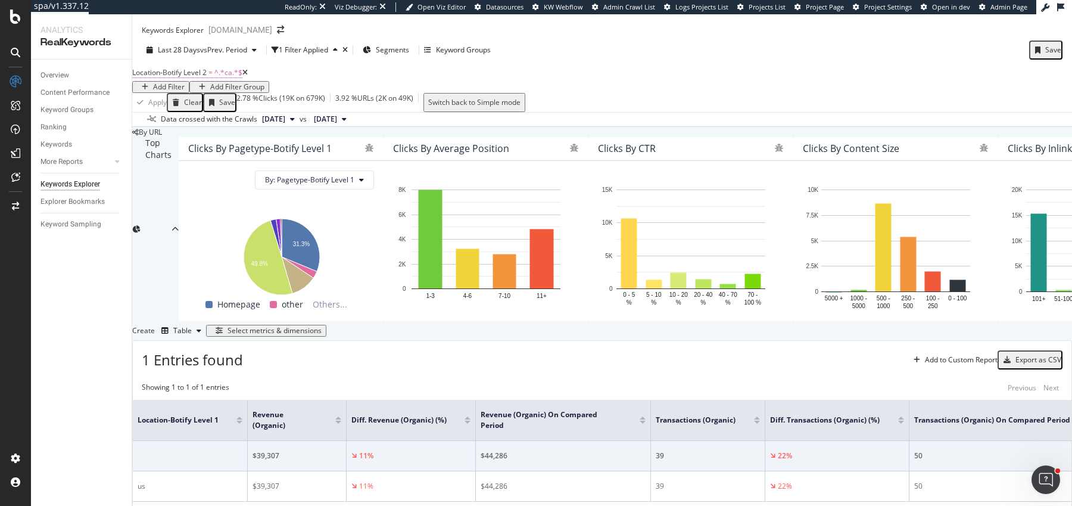
click at [233, 67] on span "^.*ca.*$" at bounding box center [228, 72] width 28 height 10
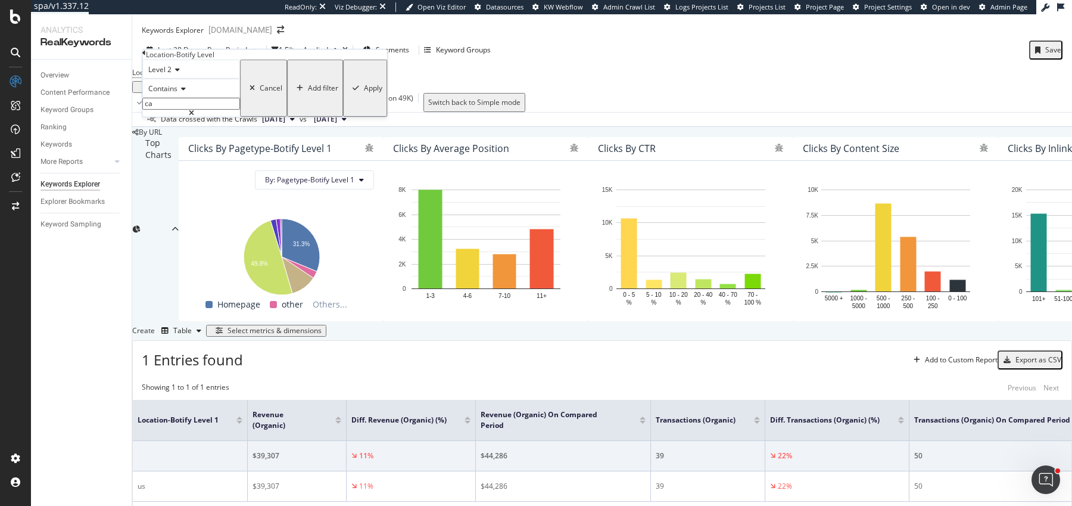
click at [188, 110] on input "ca" at bounding box center [191, 104] width 98 height 12
type input "us"
click at [364, 92] on div "Apply" at bounding box center [373, 88] width 18 height 8
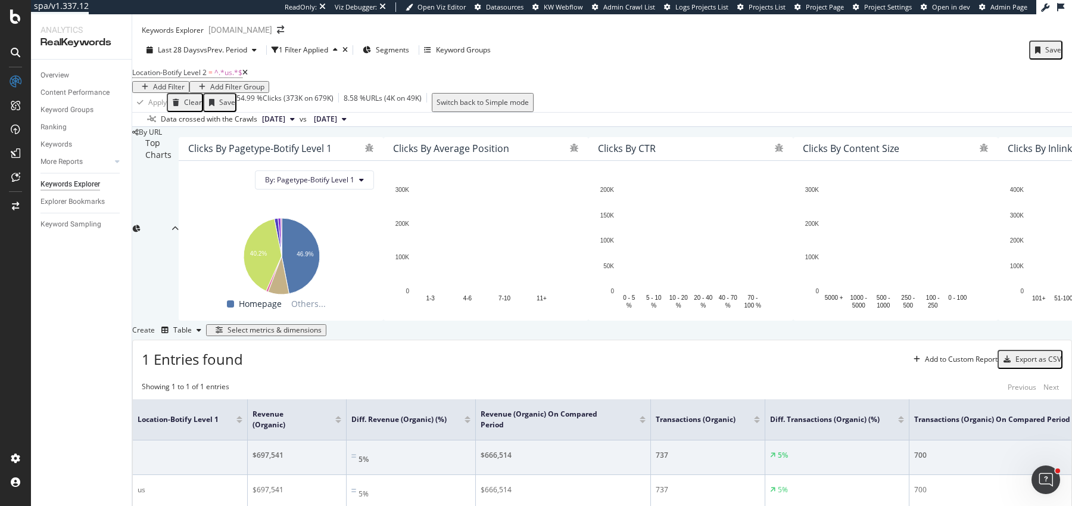
scroll to position [195, 0]
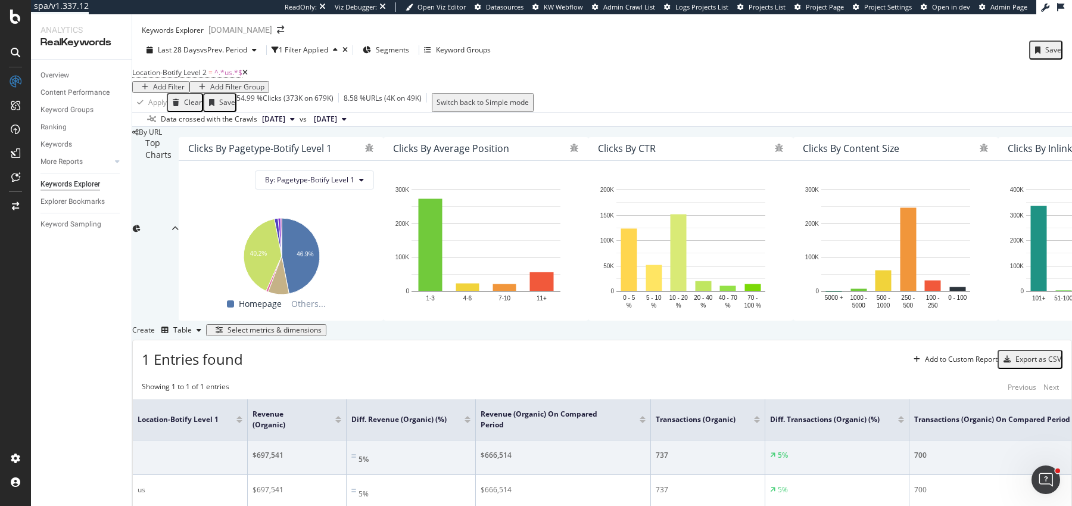
click at [1042, 42] on div "Save" at bounding box center [1046, 49] width 31 height 15
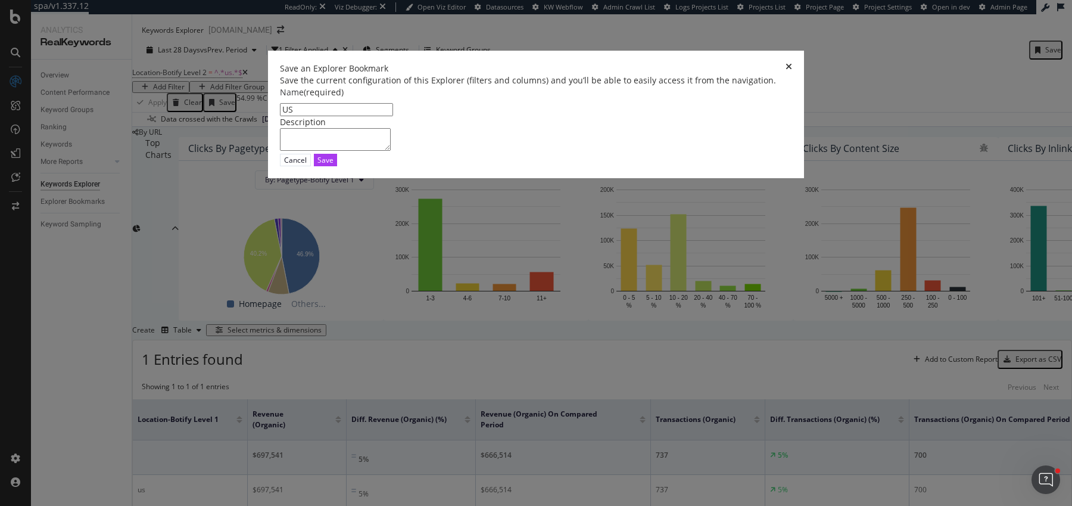
type input "U"
type input "Data US"
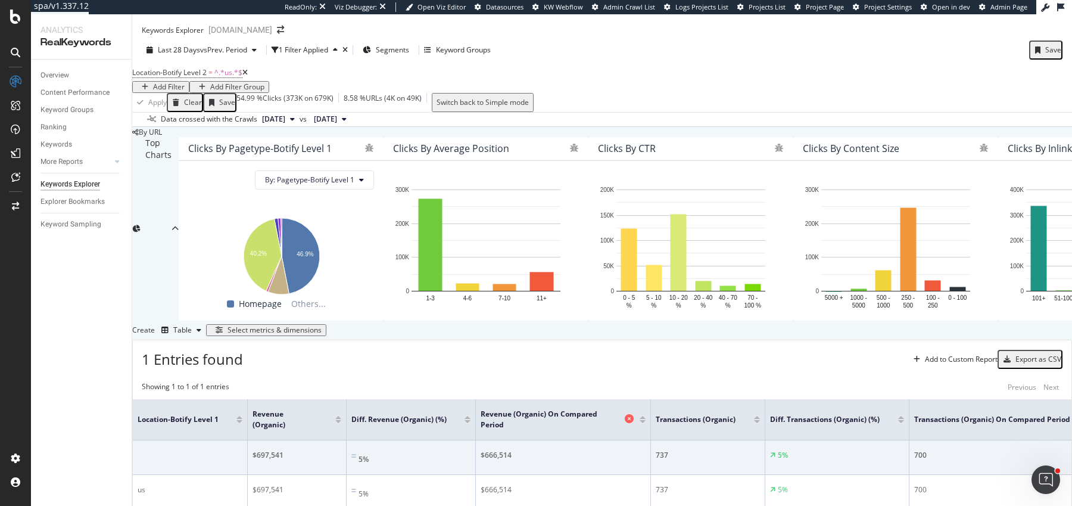
click at [539, 409] on span "Revenue (Organic) On Compared Period" at bounding box center [551, 419] width 141 height 21
click at [576, 381] on div "Showing 1 to 1 of 1 entries Previous Next" at bounding box center [602, 386] width 939 height 11
click at [1039, 46] on icon "button" at bounding box center [1037, 49] width 5 height 7
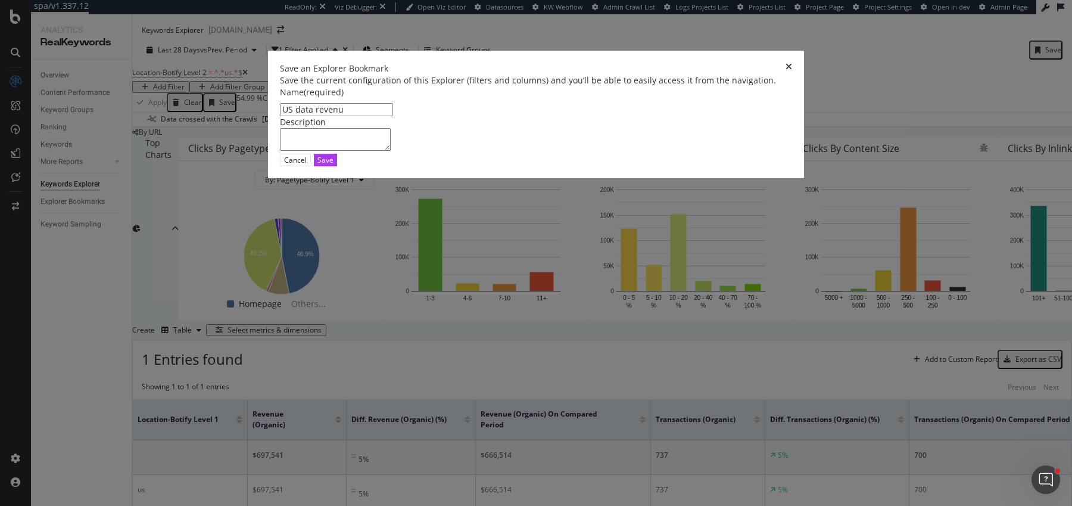
drag, startPoint x: 748, startPoint y: 400, endPoint x: 617, endPoint y: 170, distance: 264.4
click at [617, 172] on div "Save an Explorer Bookmark Save the current configuration of this Explorer (filt…" at bounding box center [536, 114] width 536 height 127
click at [393, 116] on input "US data revenu" at bounding box center [336, 109] width 113 height 13
type input "US data revenue"
click at [337, 166] on button "Save" at bounding box center [325, 160] width 23 height 13
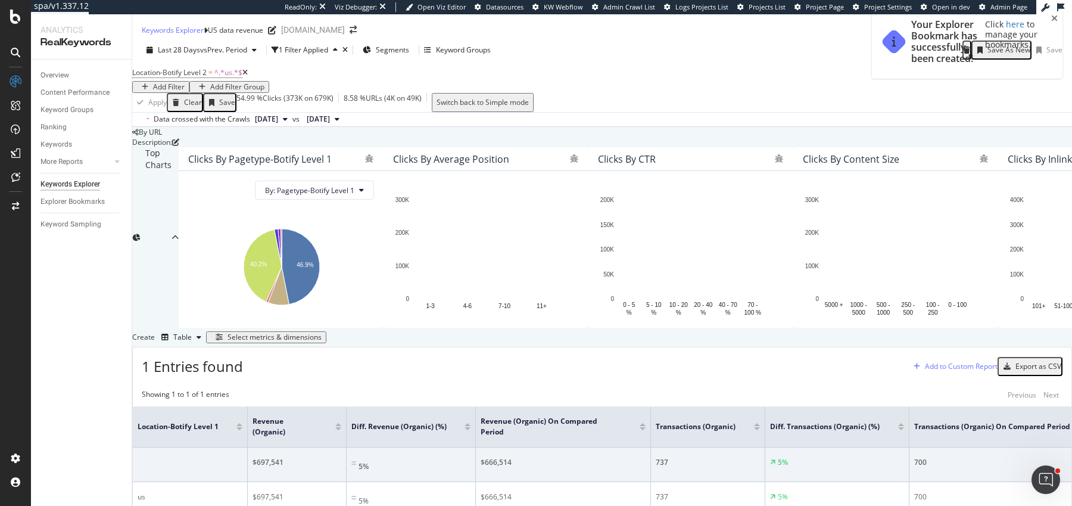
scroll to position [226, 0]
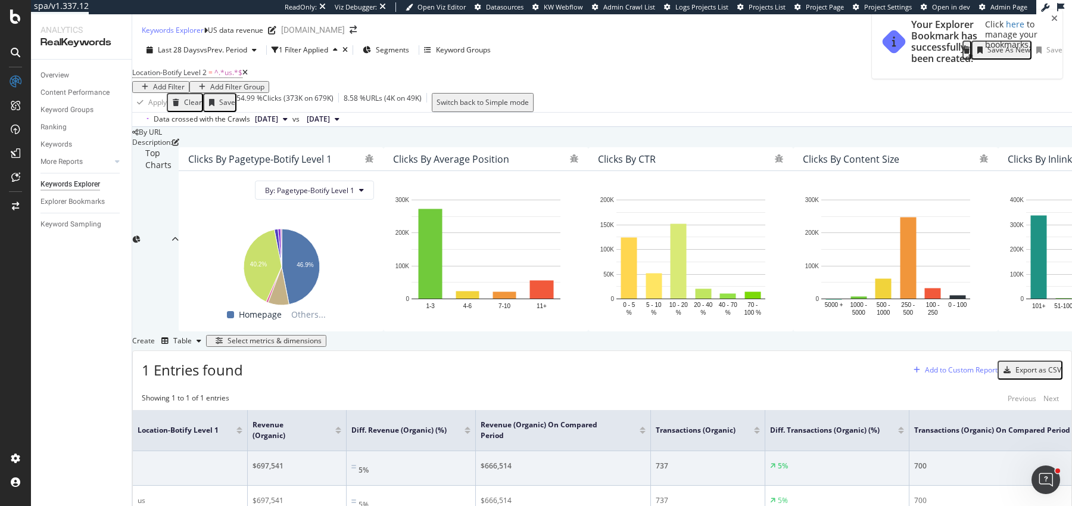
click at [930, 366] on div "Add to Custom Report" at bounding box center [961, 369] width 73 height 7
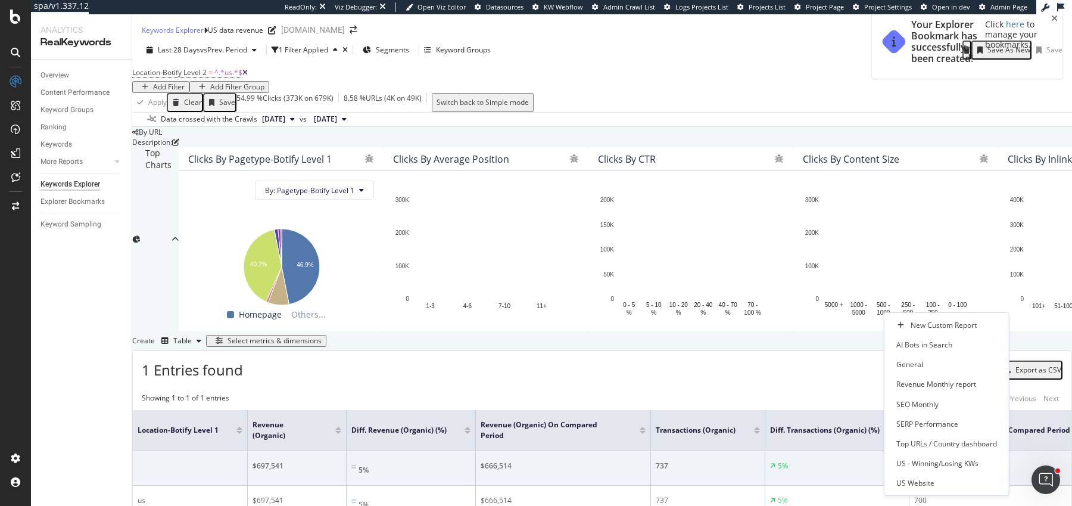
scroll to position [29, 0]
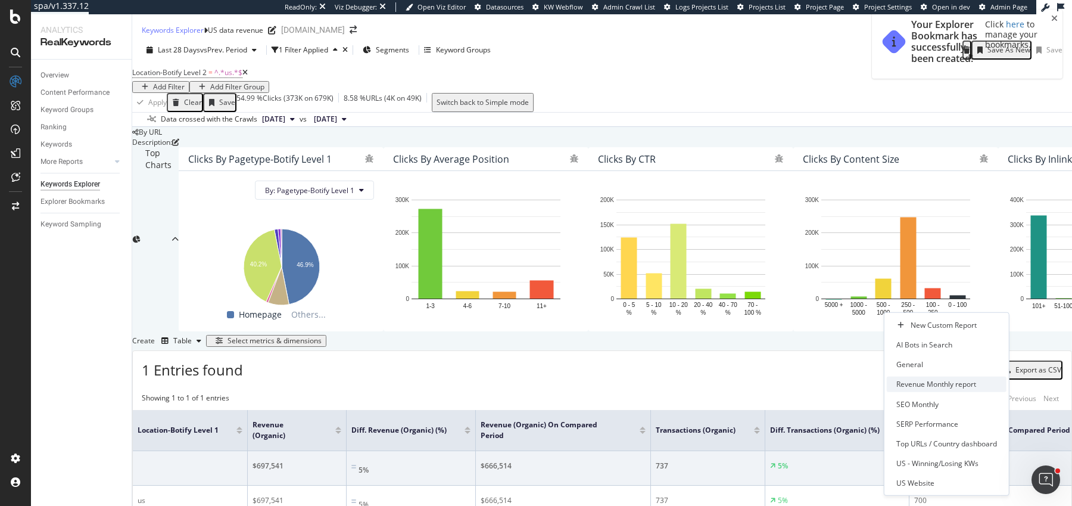
click at [941, 379] on div "Revenue Monthly report" at bounding box center [937, 384] width 80 height 10
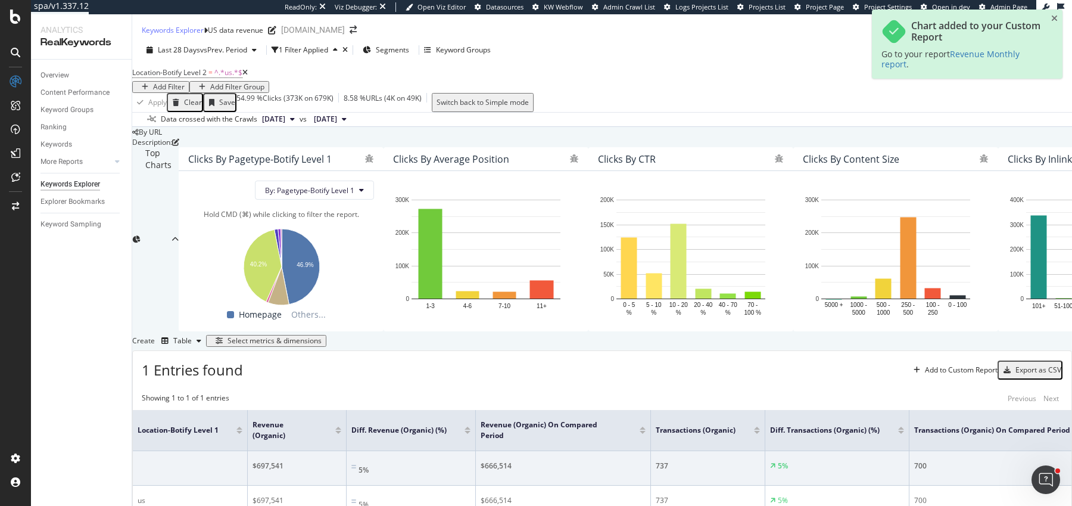
scroll to position [0, 0]
click at [207, 77] on span "Location-Botify Level 2" at bounding box center [169, 72] width 74 height 10
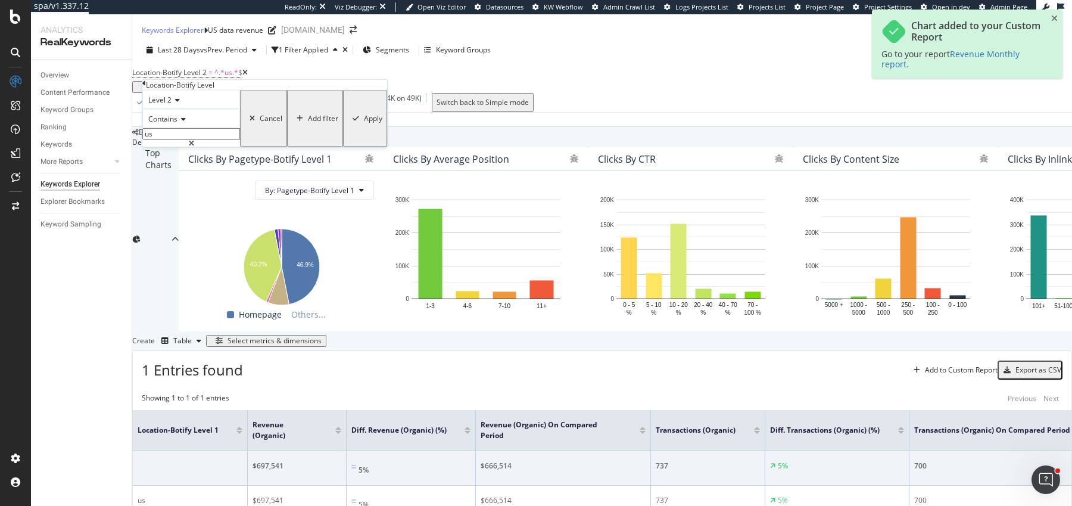
click at [180, 140] on input "us" at bounding box center [191, 134] width 98 height 12
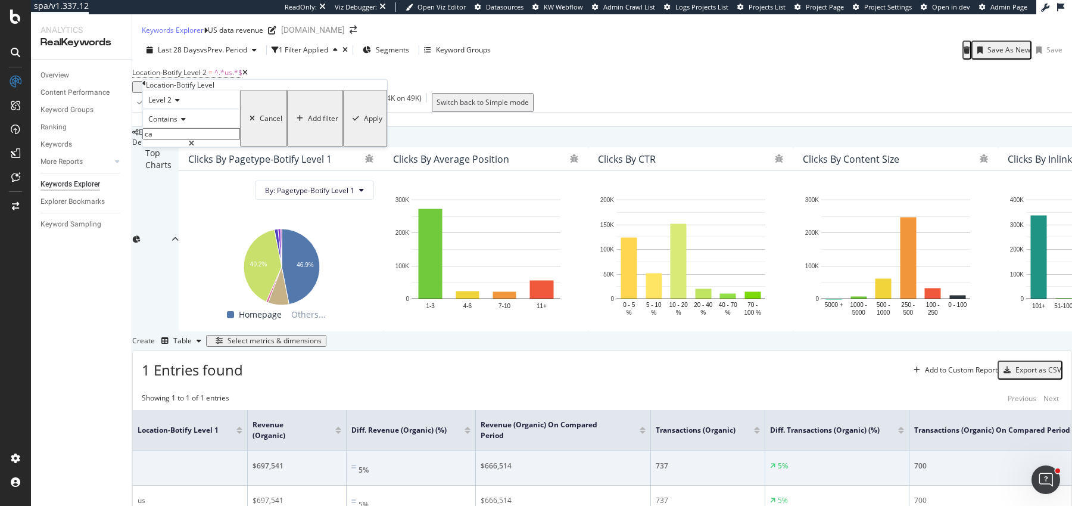
type input "ca"
click at [272, 147] on div "Level 2 Contains ca Cancel Add filter Apply" at bounding box center [264, 118] width 245 height 57
click at [364, 123] on div "Apply" at bounding box center [373, 118] width 18 height 8
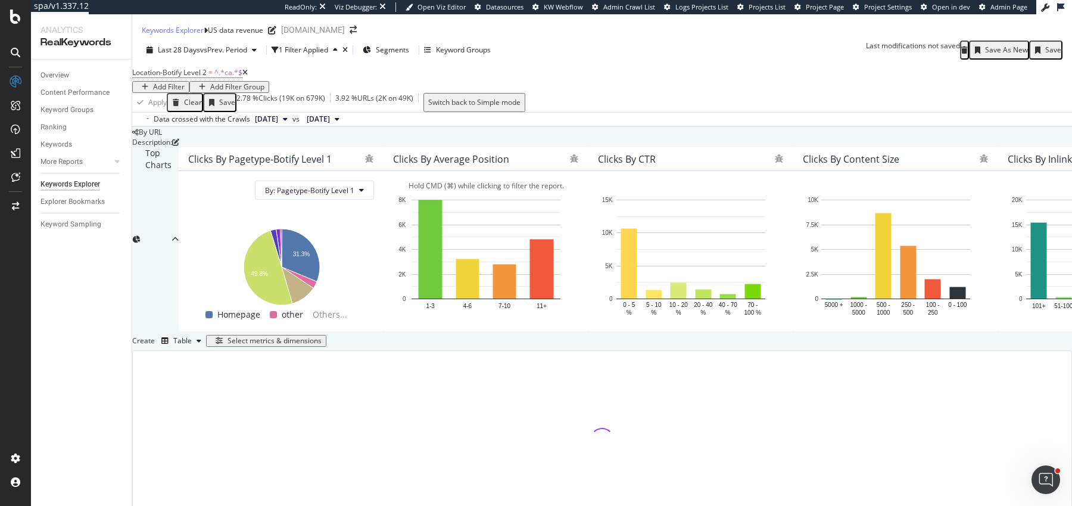
scroll to position [224, 0]
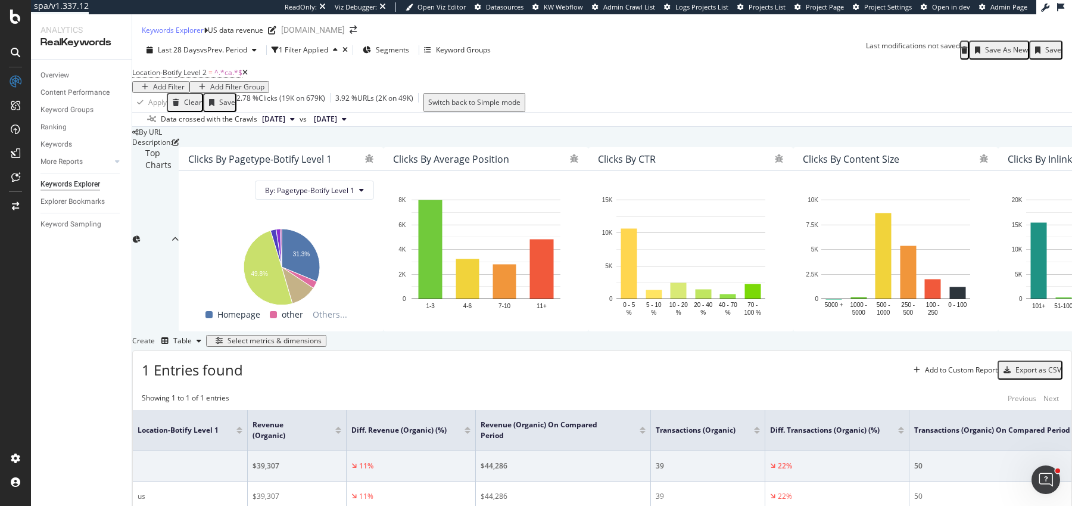
click at [1009, 46] on div "Save As New" at bounding box center [1006, 50] width 43 height 8
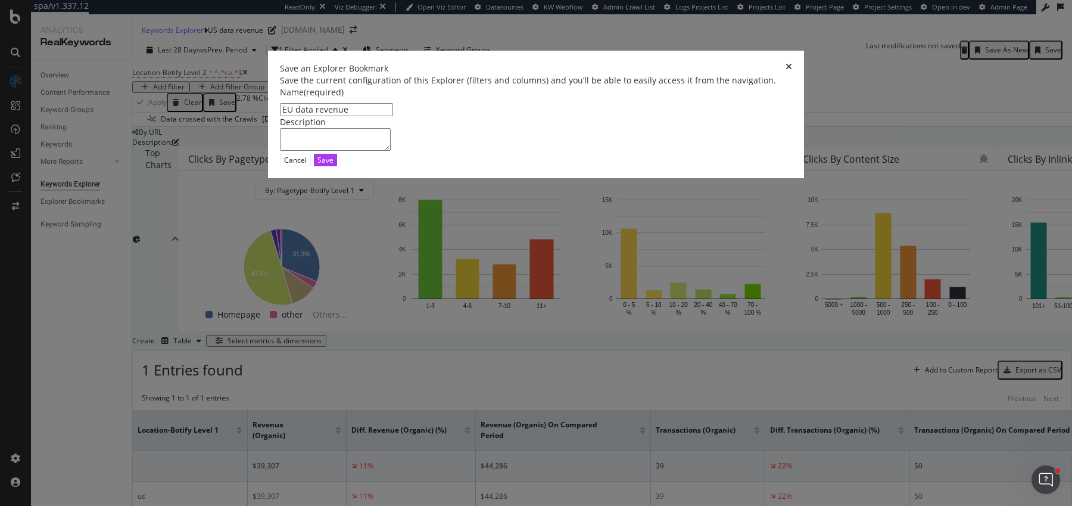
type input "EU data revenue"
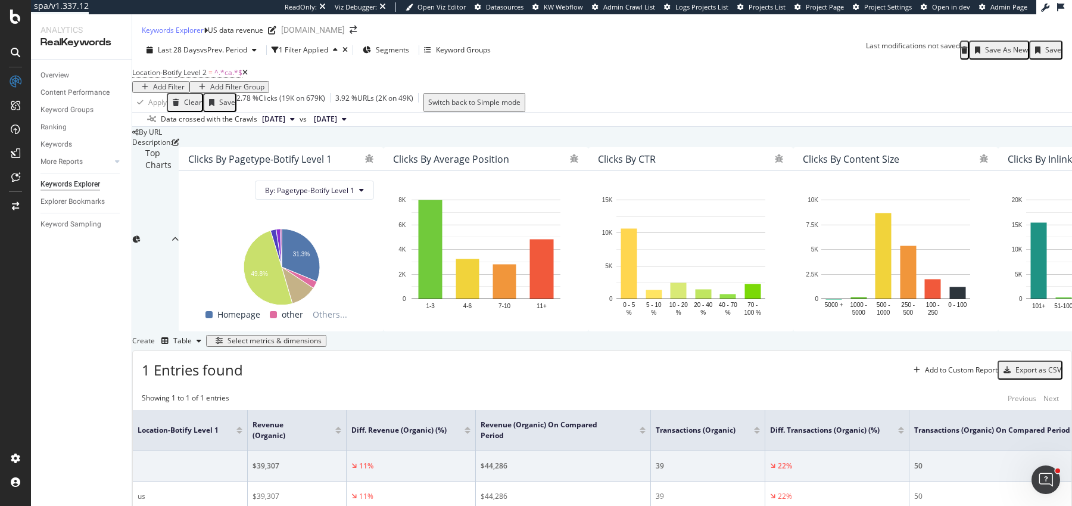
click at [1007, 46] on div "Save As New" at bounding box center [1006, 50] width 43 height 8
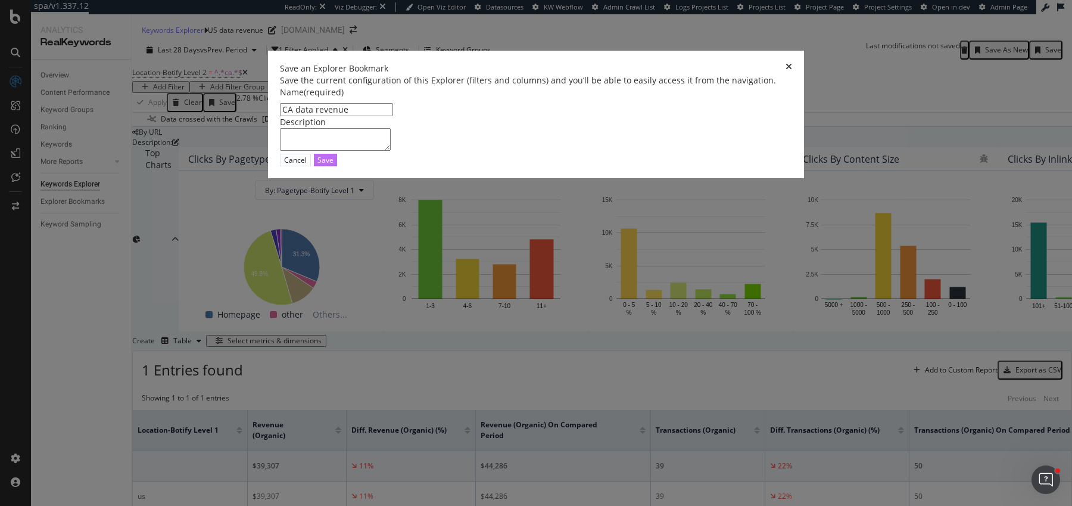
type input "CA data revenue"
click at [334, 165] on div "Save" at bounding box center [326, 160] width 16 height 10
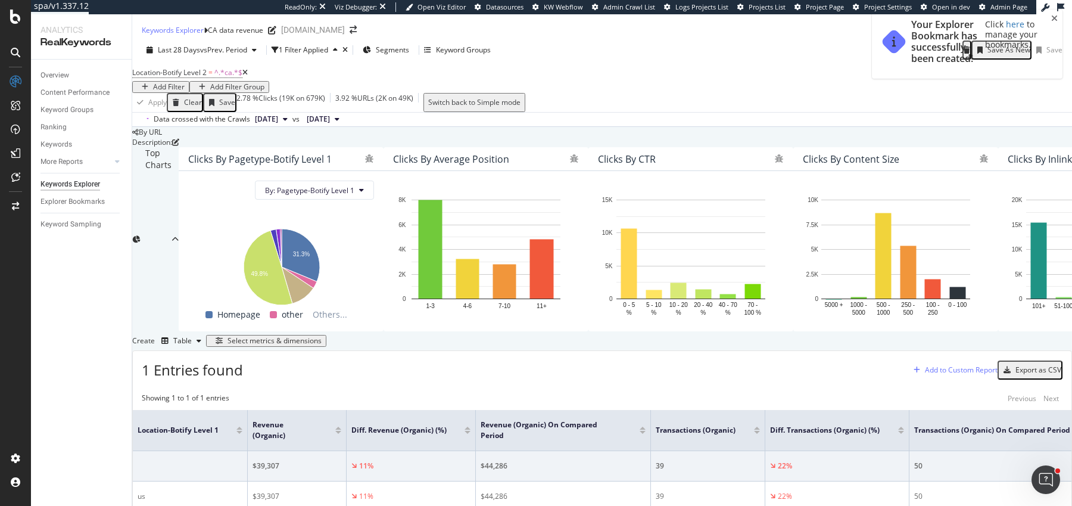
click at [935, 366] on div "Add to Custom Report" at bounding box center [961, 369] width 73 height 7
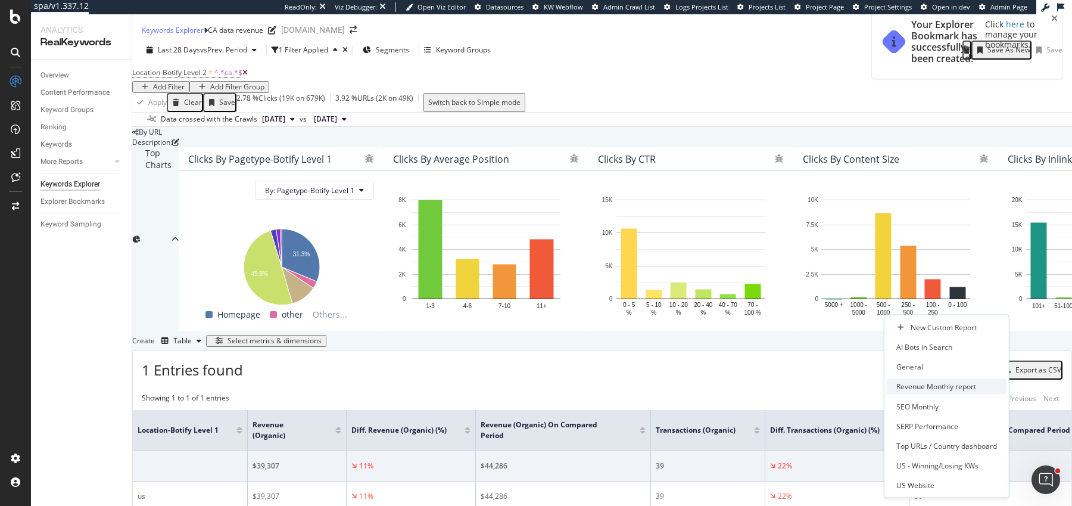
click at [931, 385] on div "Revenue Monthly report" at bounding box center [937, 386] width 80 height 10
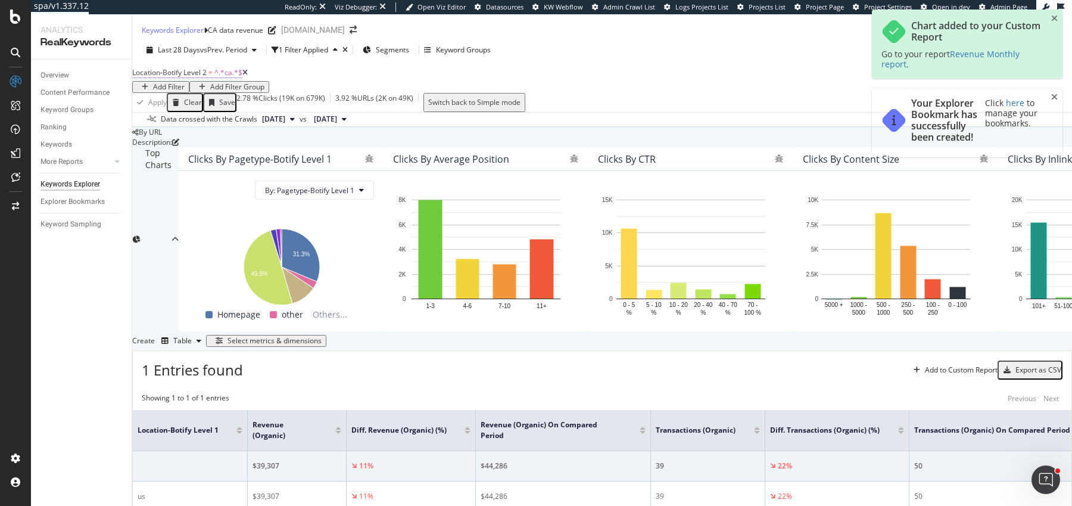
click at [226, 67] on span "^.*ca.*$" at bounding box center [228, 72] width 28 height 10
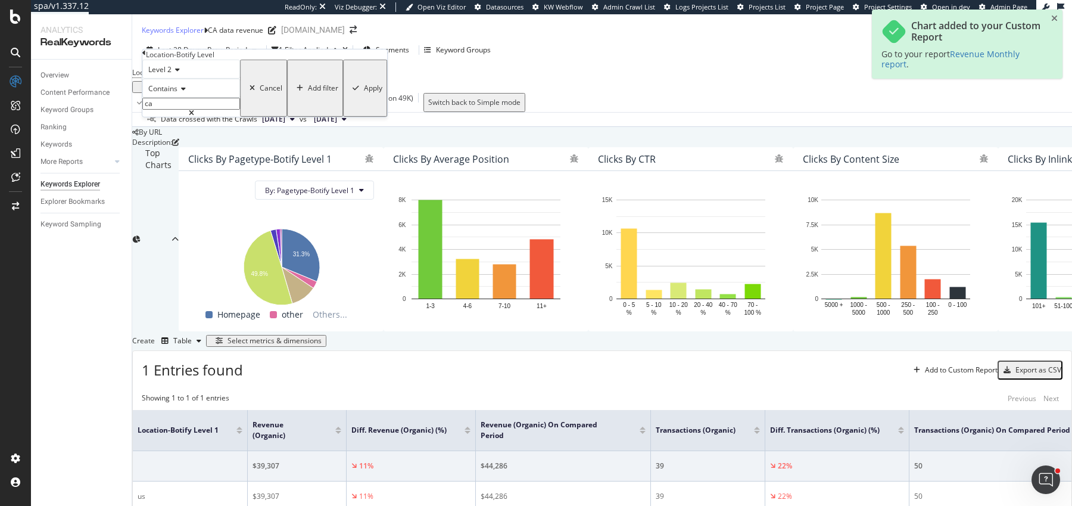
click at [450, 68] on div "Location-Botify Level 2 = ^.*ca.*$ Add Filter Add Filter Group" at bounding box center [602, 78] width 940 height 29
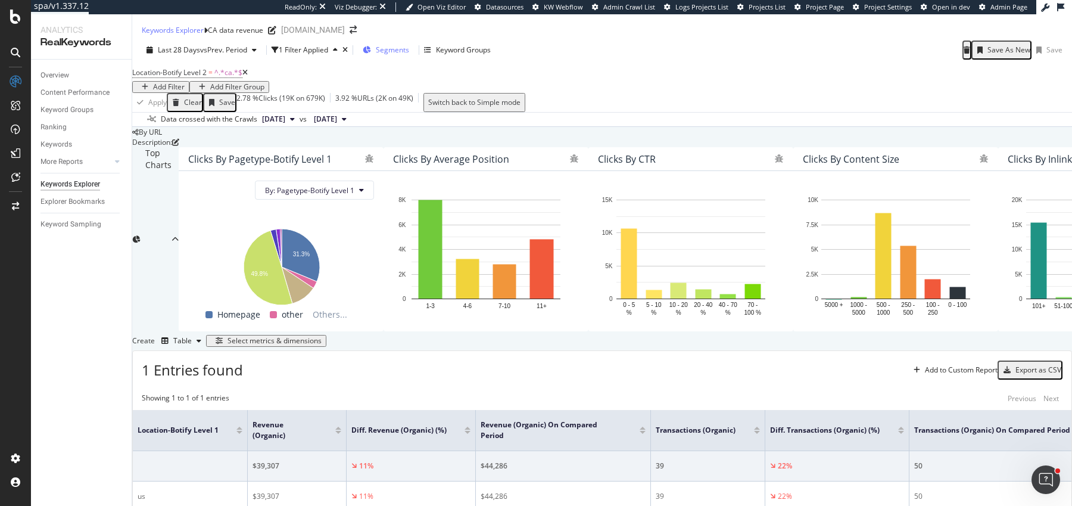
click at [398, 45] on span "Segments" at bounding box center [392, 50] width 33 height 10
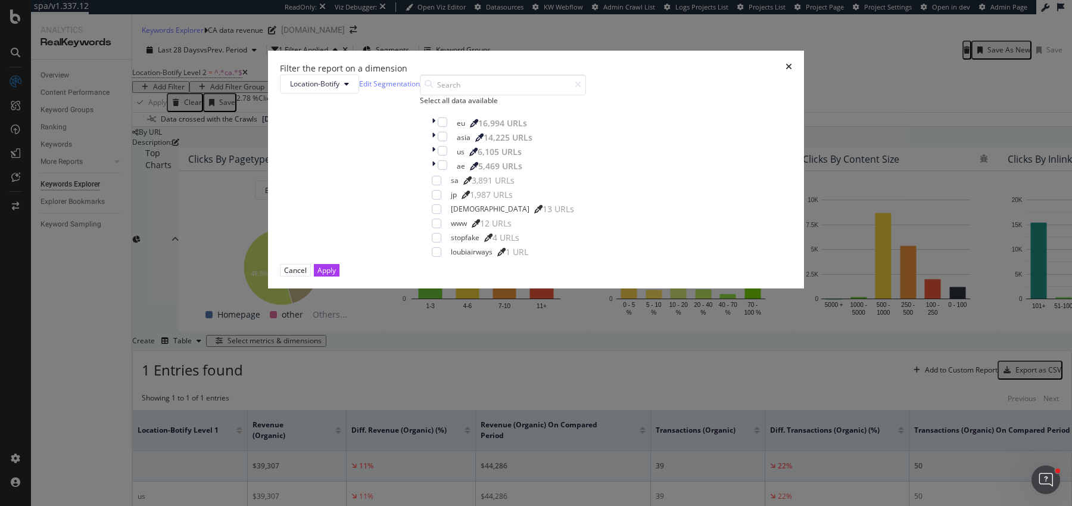
click at [401, 71] on div "Filter the report on a dimension Location-Botify Edit Segmentation Select all d…" at bounding box center [536, 253] width 1072 height 506
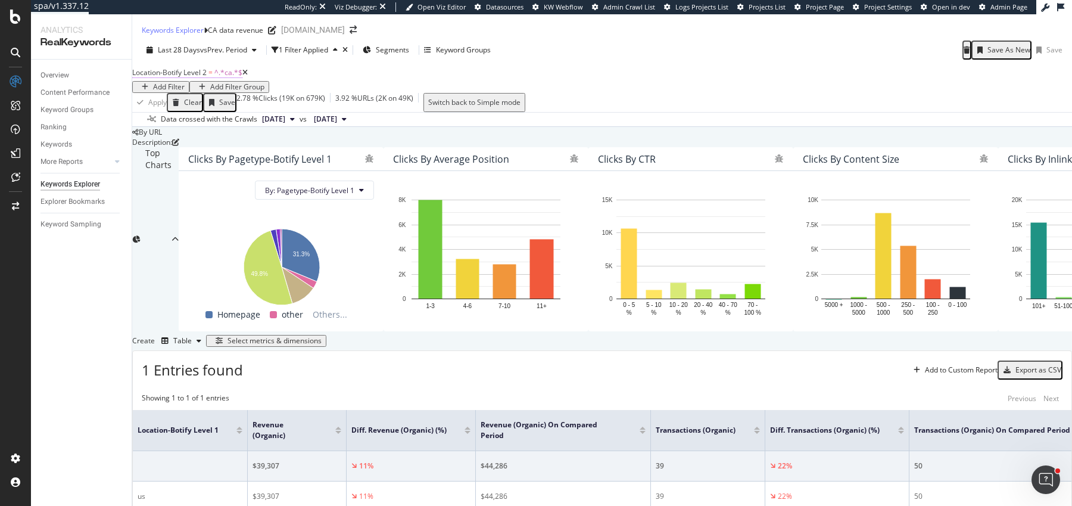
click at [213, 67] on span "=" at bounding box center [210, 72] width 4 height 10
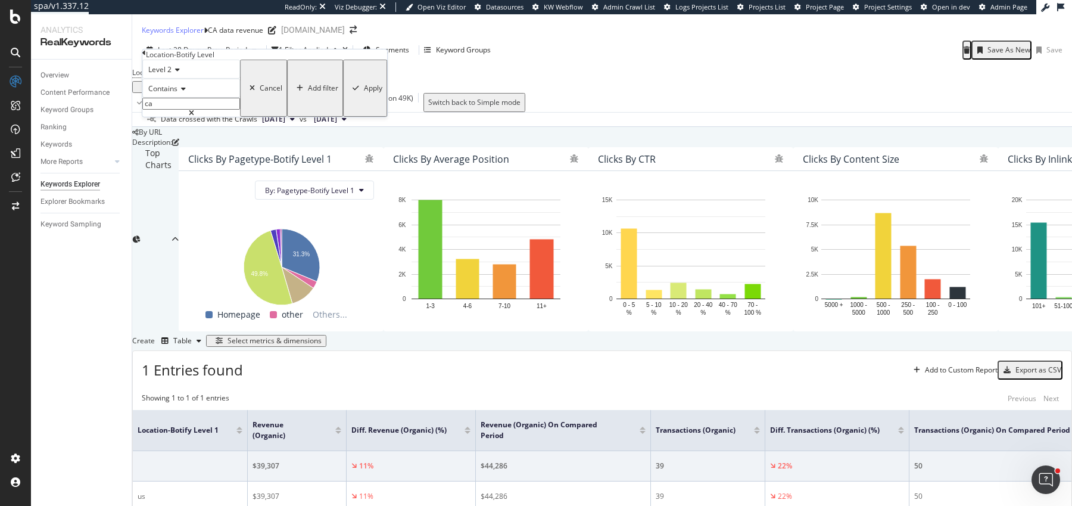
click at [167, 74] on span "Level 2" at bounding box center [159, 69] width 23 height 10
click at [169, 90] on span "Level 1" at bounding box center [157, 85] width 23 height 10
click at [168, 110] on input "ca" at bounding box center [191, 104] width 98 height 12
type input "eu"
click at [364, 92] on div "Apply" at bounding box center [373, 88] width 18 height 8
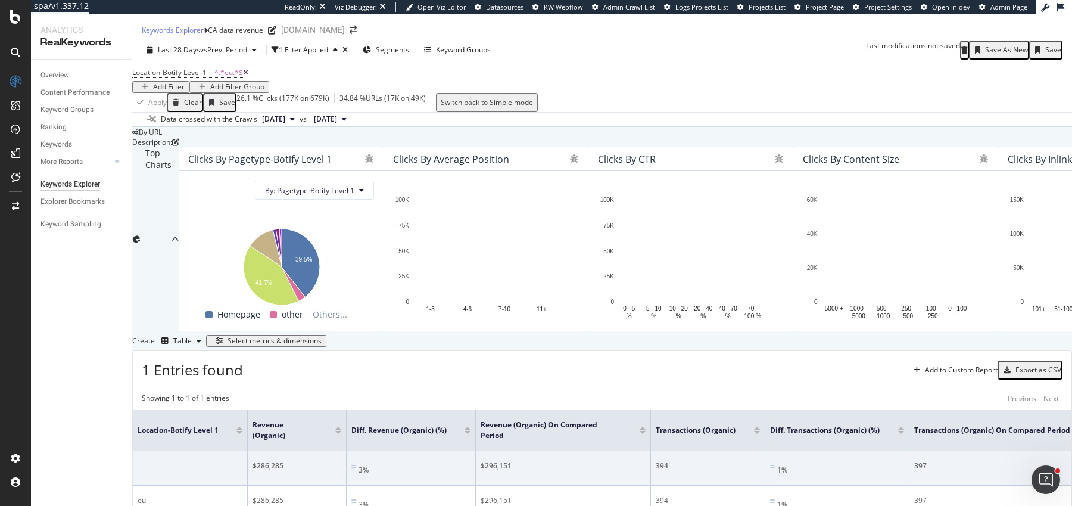
scroll to position [236, 0]
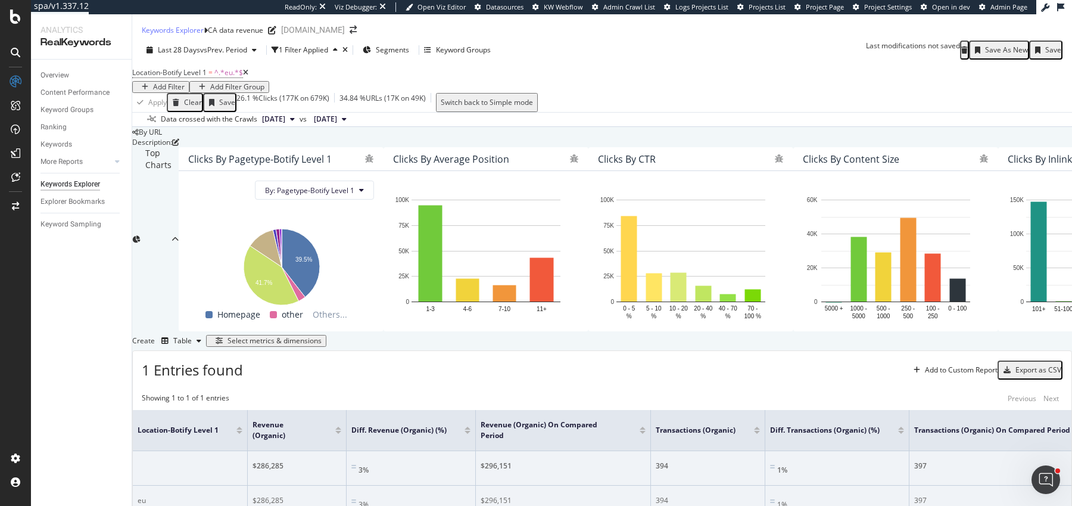
click at [153, 485] on td "eu" at bounding box center [190, 502] width 115 height 35
click at [238, 495] on div "eu" at bounding box center [190, 500] width 105 height 11
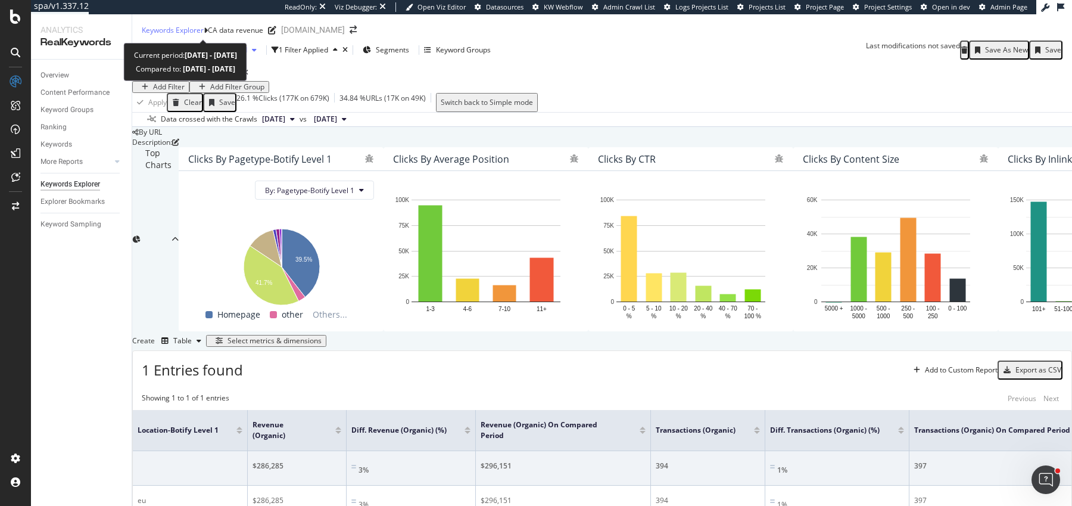
click at [220, 45] on span "vs Prev. Period" at bounding box center [223, 50] width 47 height 10
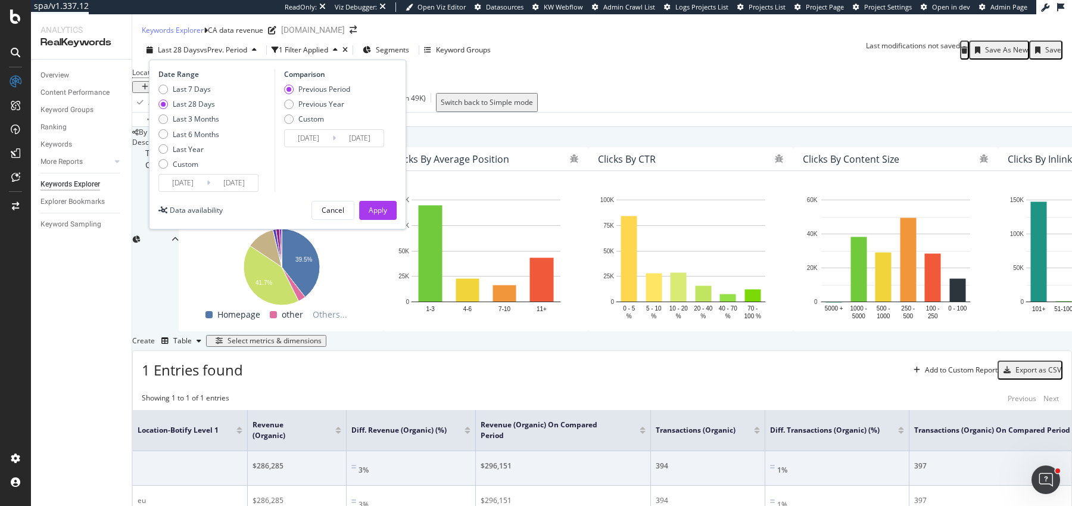
click at [220, 45] on span "vs Prev. Period" at bounding box center [223, 50] width 47 height 10
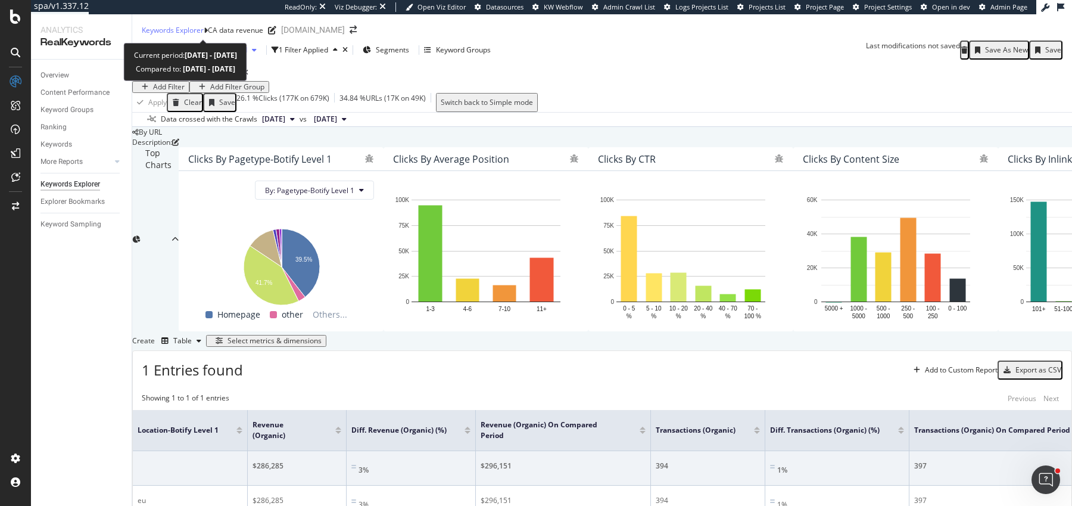
click at [212, 45] on span "vs Prev. Period" at bounding box center [223, 50] width 47 height 10
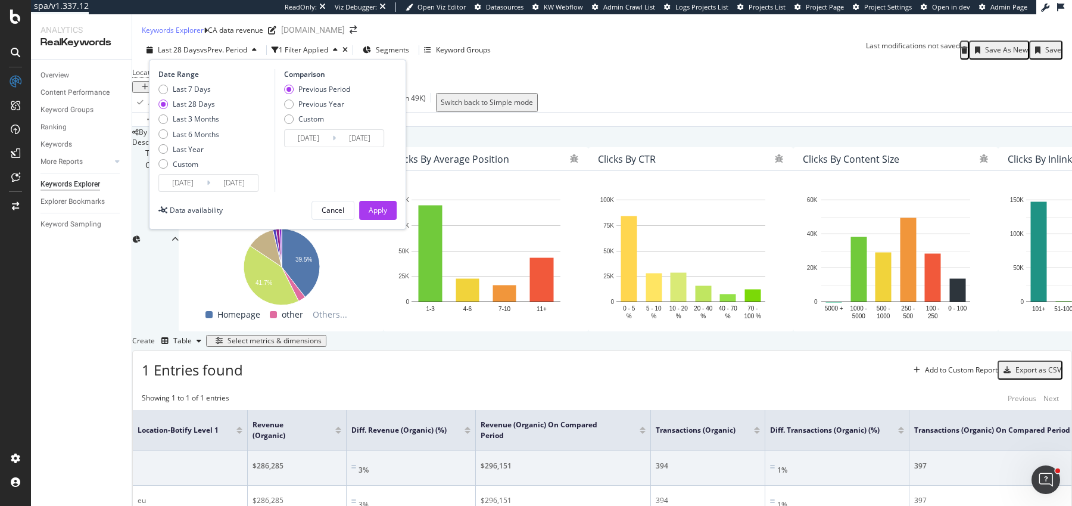
click at [347, 178] on div "Date Range Last 7 Days Last 28 Days Last 3 Months Last 6 Months Last Year Custo…" at bounding box center [277, 145] width 257 height 170
click at [340, 205] on div "Cancel" at bounding box center [333, 210] width 23 height 10
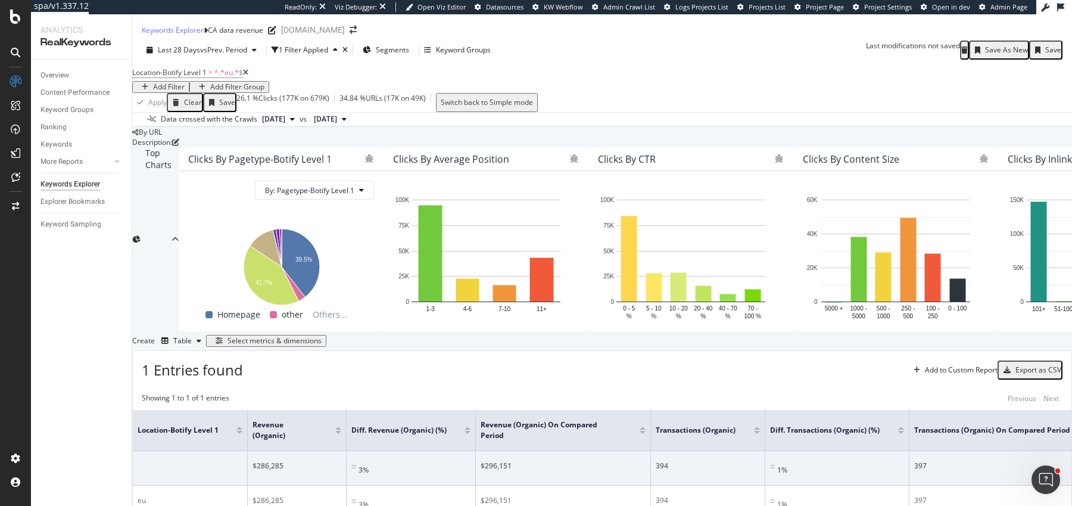
click at [322, 337] on div "Select metrics & dimensions" at bounding box center [275, 341] width 94 height 8
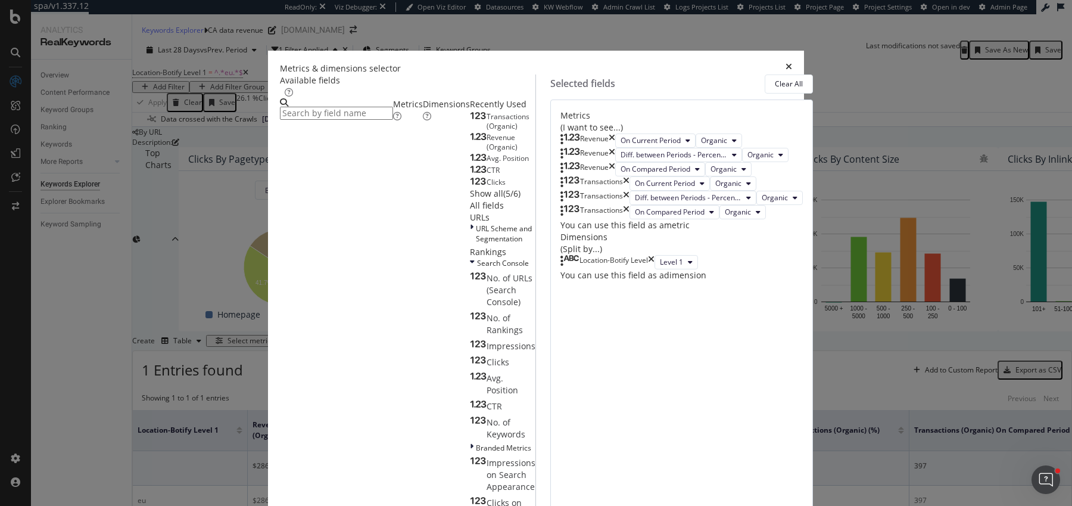
scroll to position [82, 0]
click at [655, 269] on button "Level 1" at bounding box center [676, 262] width 43 height 14
click at [584, 420] on span "Level 2" at bounding box center [586, 424] width 24 height 11
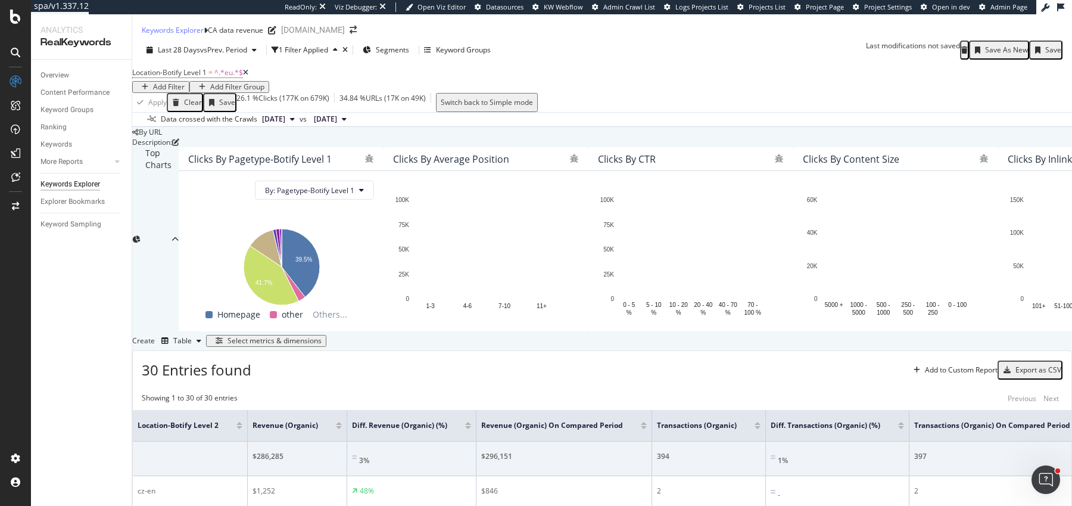
scroll to position [460, 0]
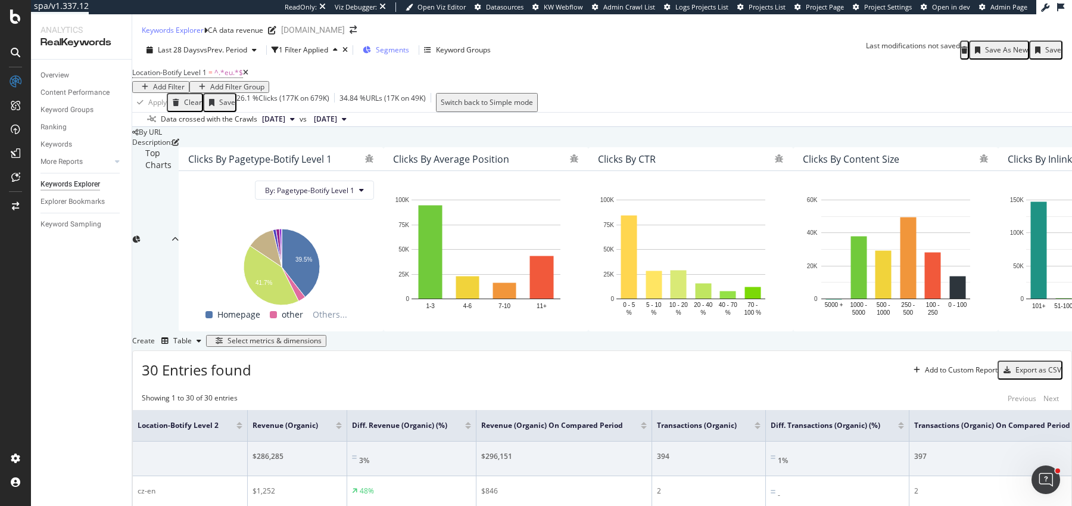
click at [409, 45] on span "Segments" at bounding box center [392, 50] width 33 height 10
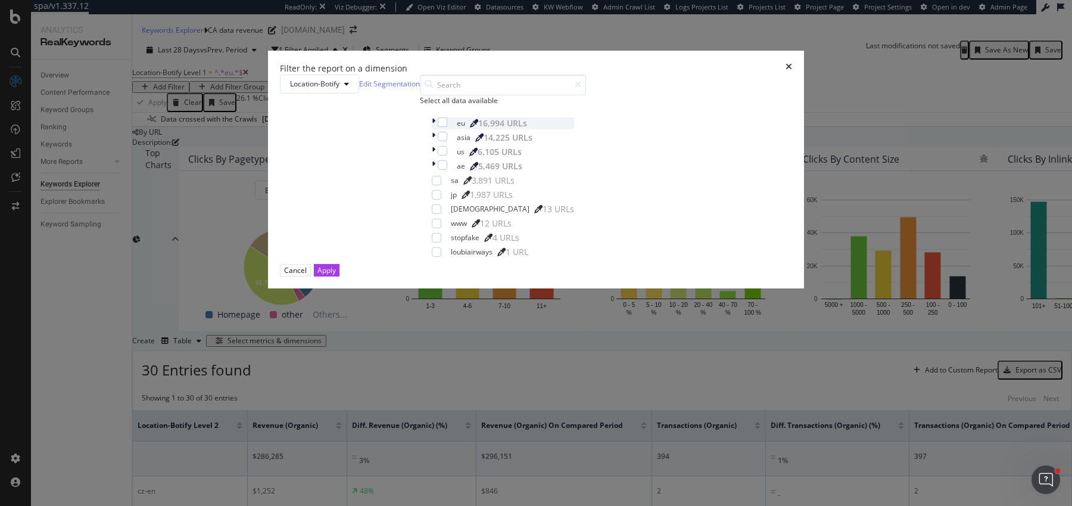
click at [432, 129] on icon "modal" at bounding box center [434, 123] width 4 height 12
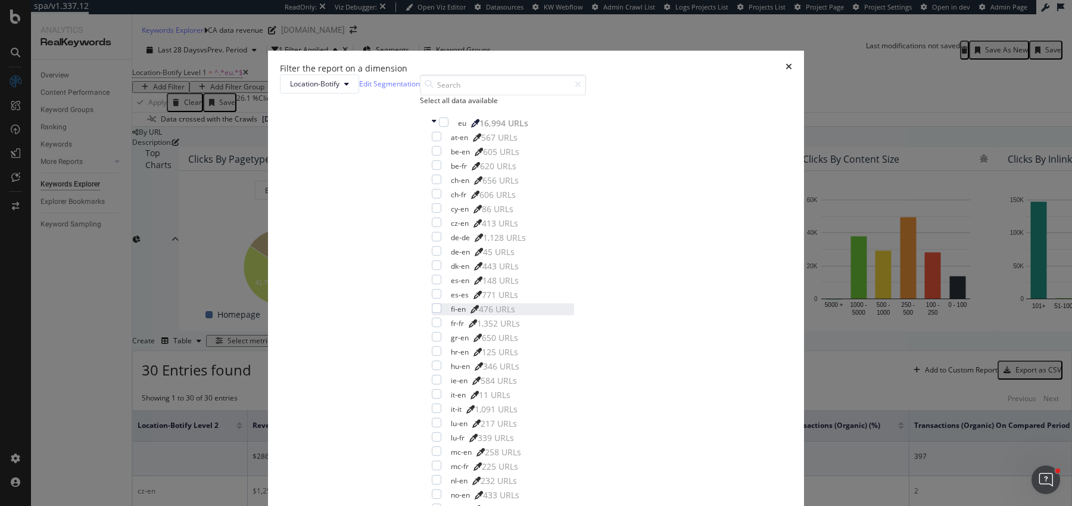
scroll to position [369, 0]
click at [786, 74] on icon "times" at bounding box center [789, 69] width 7 height 12
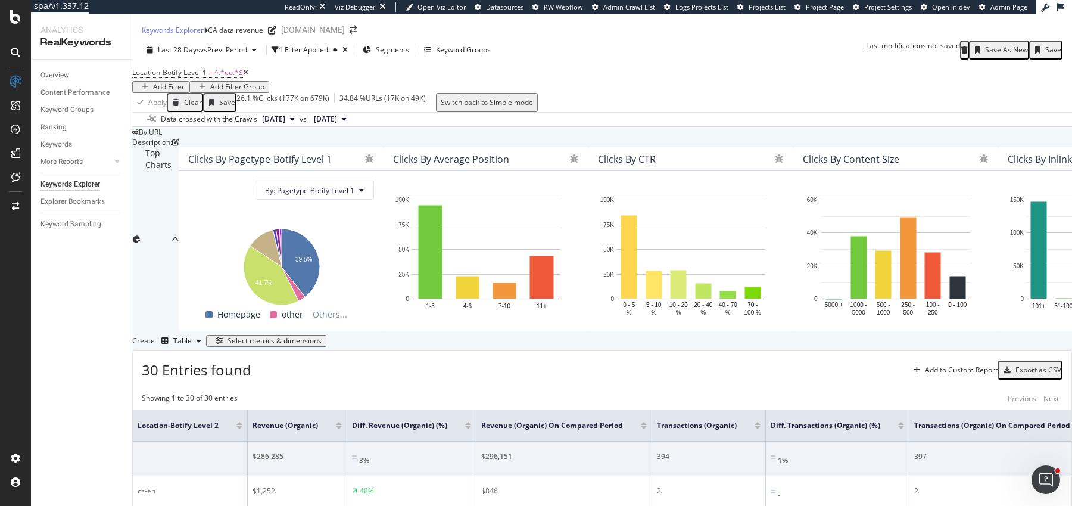
scroll to position [105, 0]
click at [322, 345] on div "Select metrics & dimensions" at bounding box center [275, 341] width 94 height 8
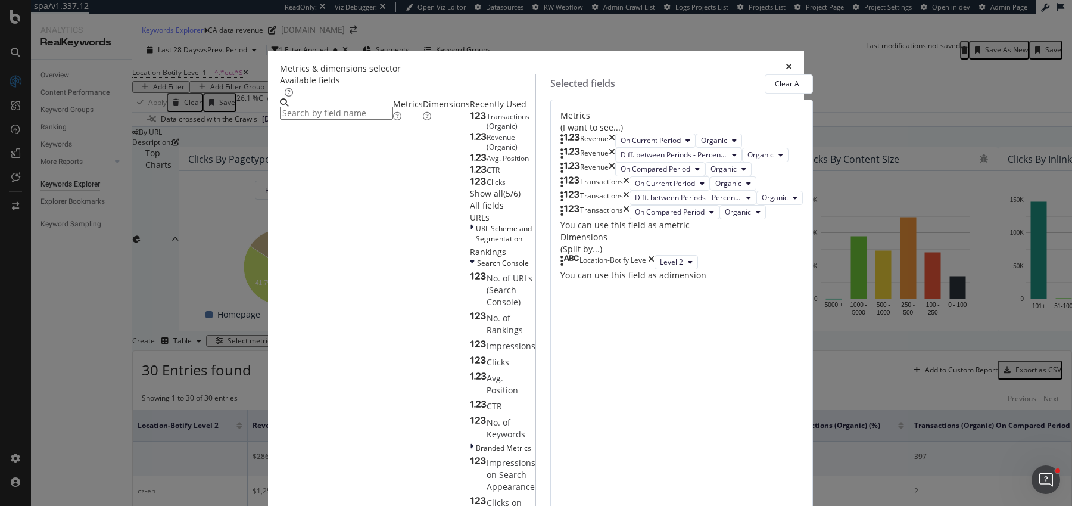
scroll to position [82, 0]
click at [655, 269] on button "Level 2" at bounding box center [676, 262] width 43 height 14
click at [583, 399] on span "Level 1" at bounding box center [586, 402] width 24 height 11
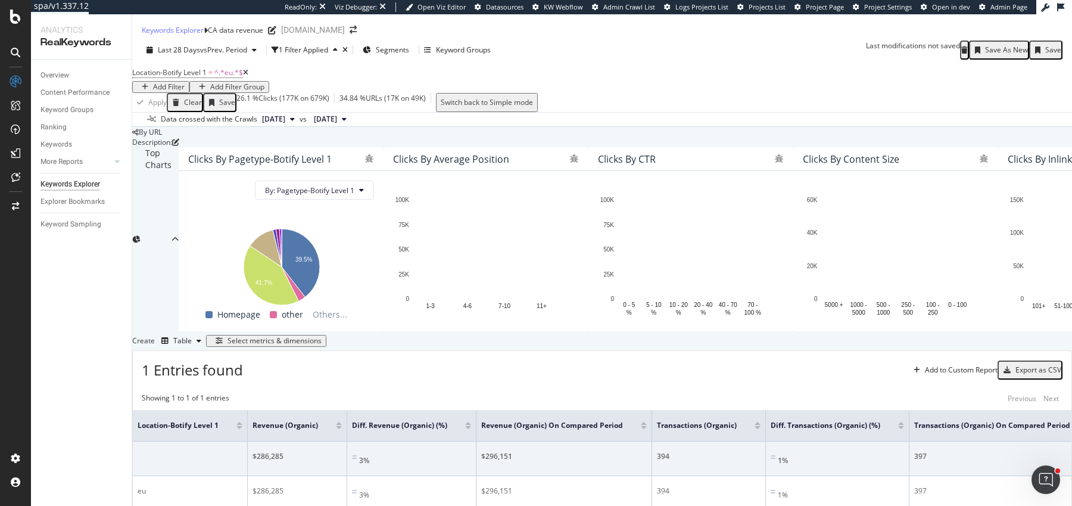
scroll to position [226, 0]
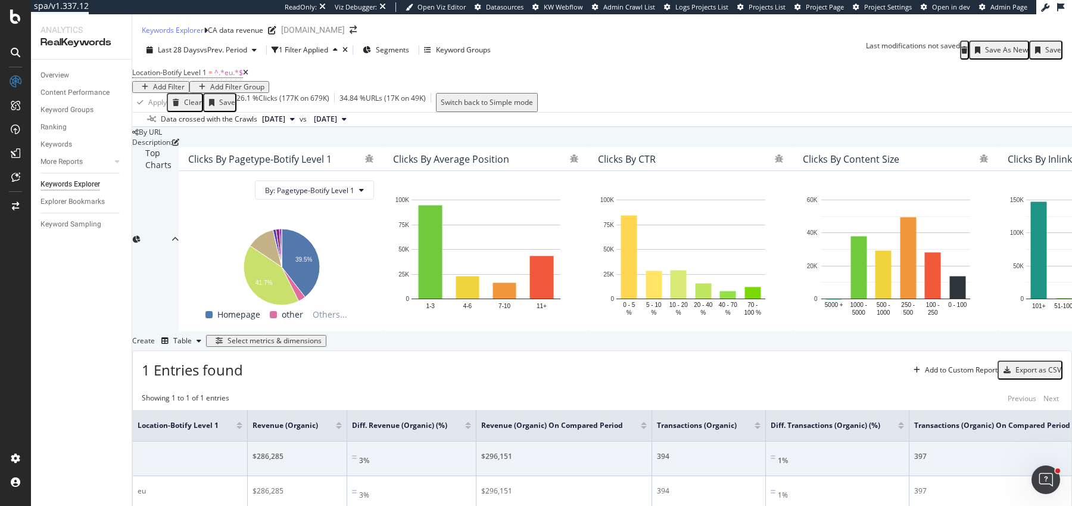
click at [995, 46] on div "Save As New" at bounding box center [1006, 50] width 43 height 8
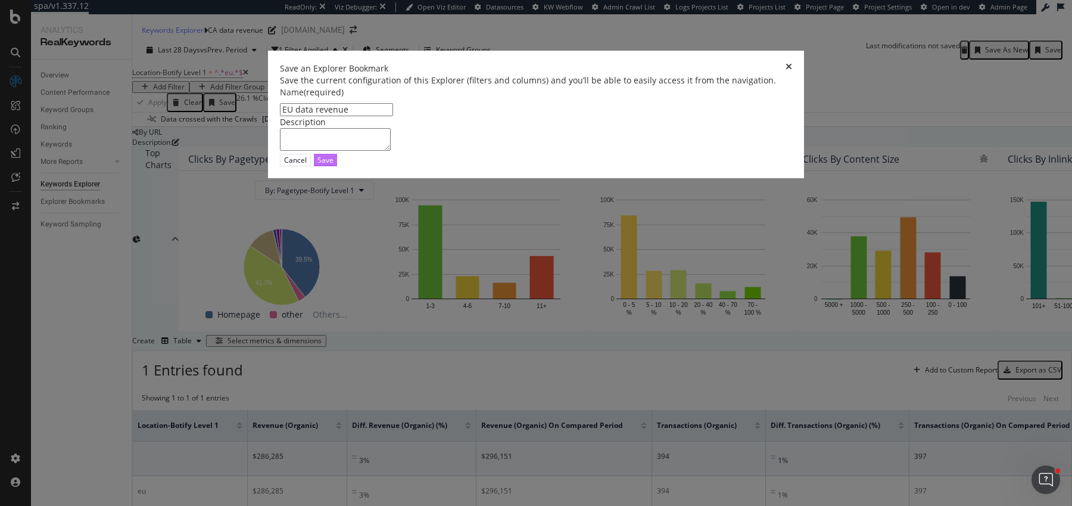
type input "EU data revenue"
click at [337, 166] on button "Save" at bounding box center [325, 160] width 23 height 13
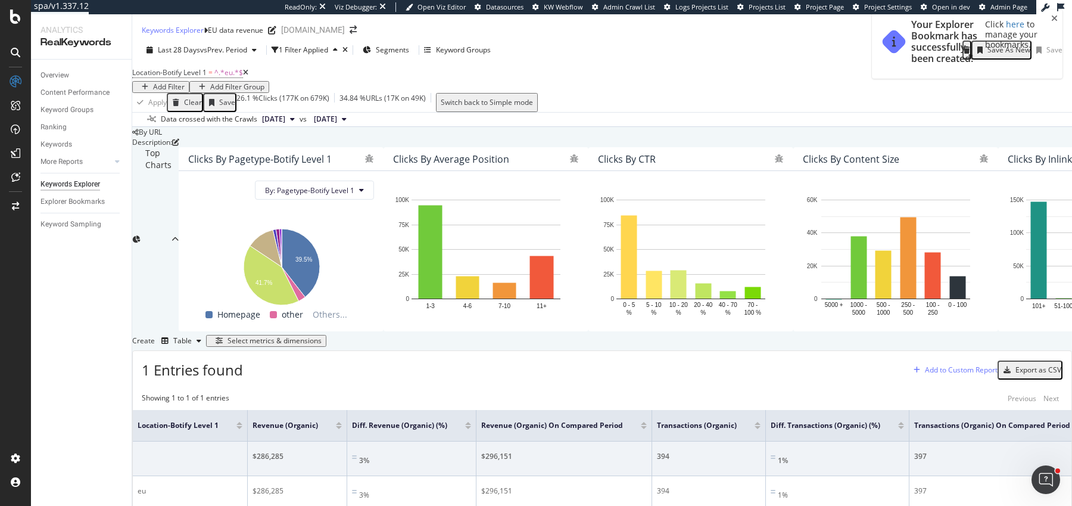
click at [935, 366] on div "Add to Custom Report" at bounding box center [961, 369] width 73 height 7
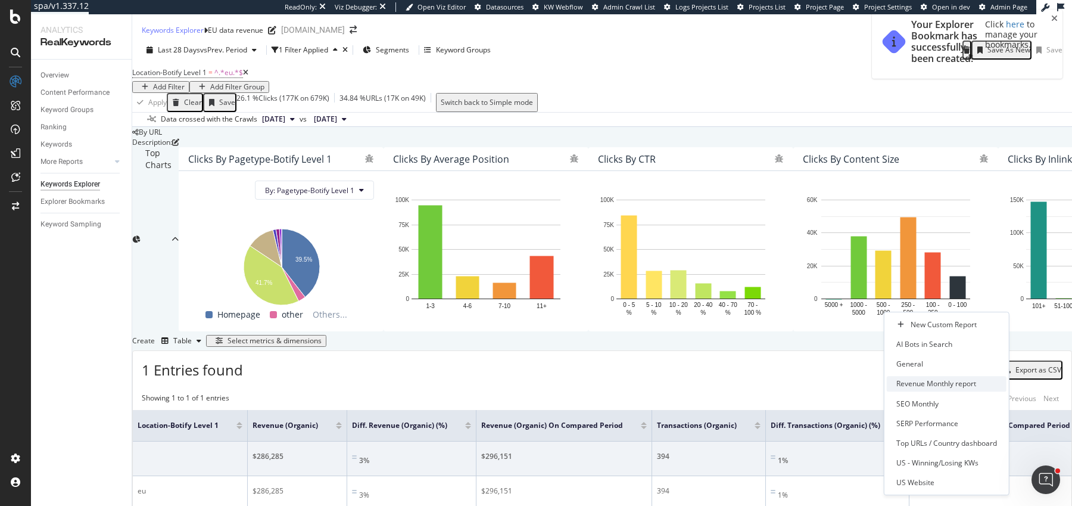
click at [929, 389] on div "Revenue Monthly report" at bounding box center [947, 383] width 120 height 15
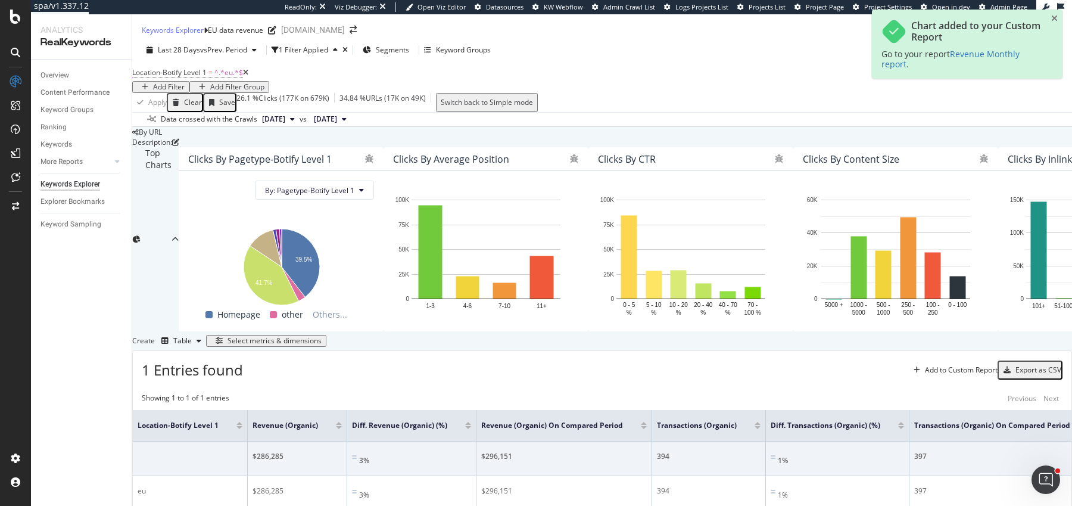
click at [186, 77] on span "Location-Botify Level 1" at bounding box center [169, 72] width 74 height 10
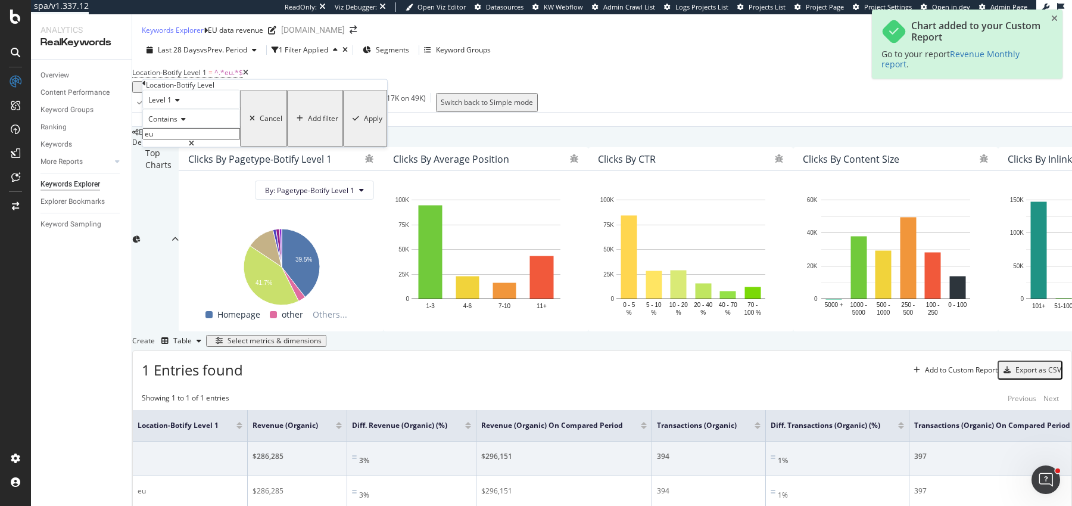
click at [172, 105] on span "Level 1" at bounding box center [159, 100] width 23 height 10
click at [169, 133] on span "Level 2" at bounding box center [157, 128] width 23 height 10
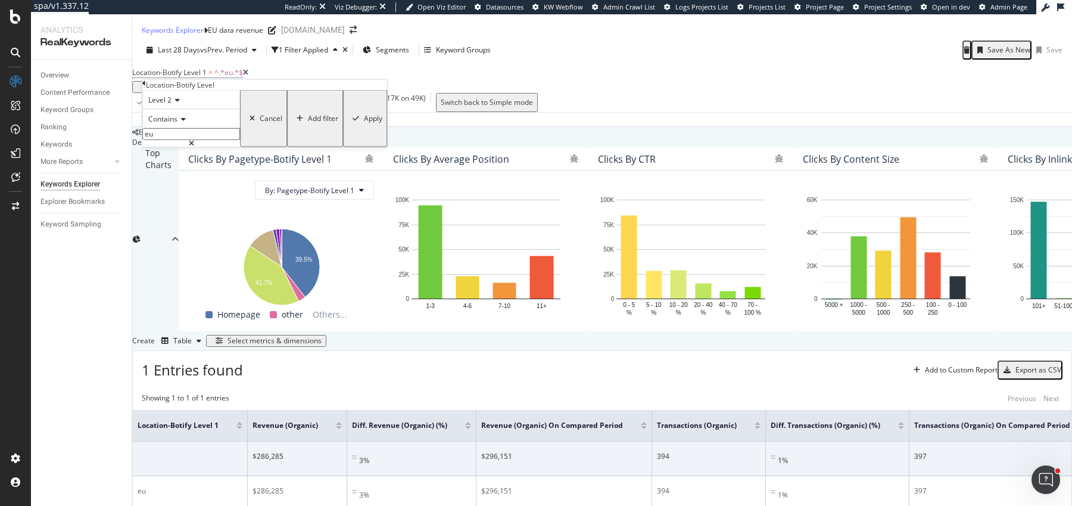
click at [178, 124] on span "Contains" at bounding box center [162, 119] width 29 height 10
click at [175, 214] on span "Contains" at bounding box center [160, 209] width 29 height 10
click at [181, 140] on input "eu" at bounding box center [191, 134] width 98 height 12
type input "fr"
click at [348, 122] on div "button" at bounding box center [356, 118] width 16 height 7
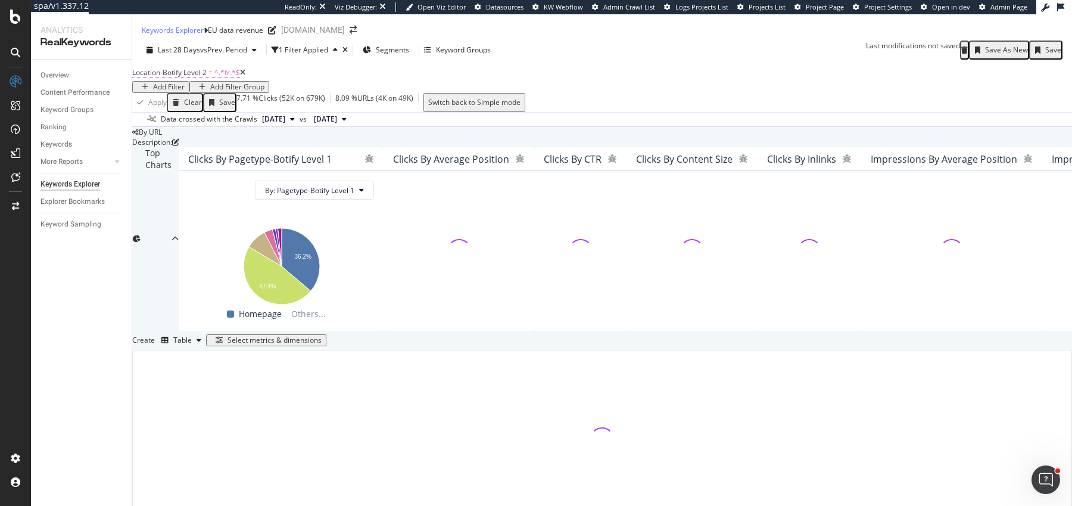
click at [207, 77] on span "Location-Botify Level 2" at bounding box center [169, 72] width 74 height 10
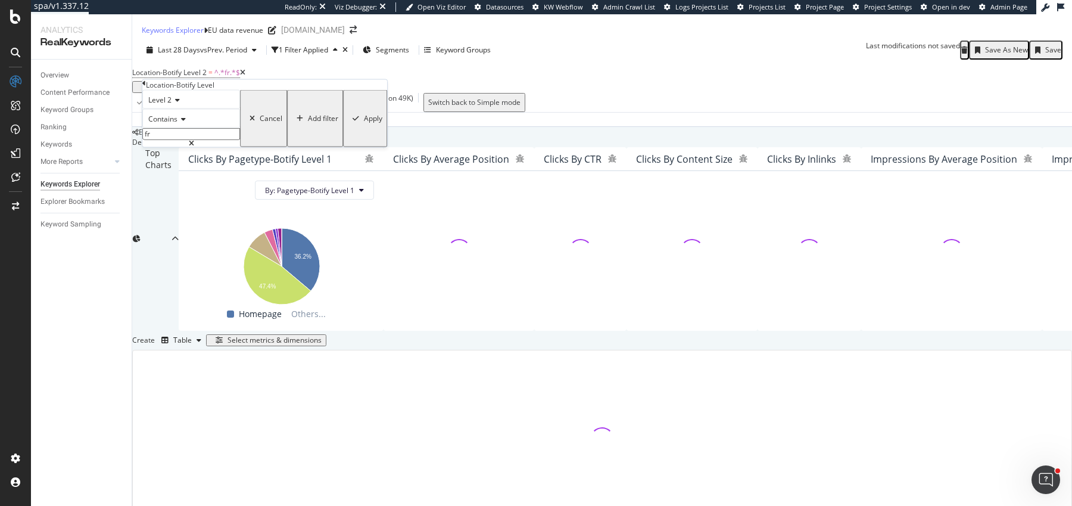
click at [185, 140] on input "fr" at bounding box center [191, 134] width 98 height 12
click at [186, 140] on input "fr" at bounding box center [191, 134] width 98 height 12
type input "fr-fr"
click at [353, 122] on icon "button" at bounding box center [356, 118] width 7 height 7
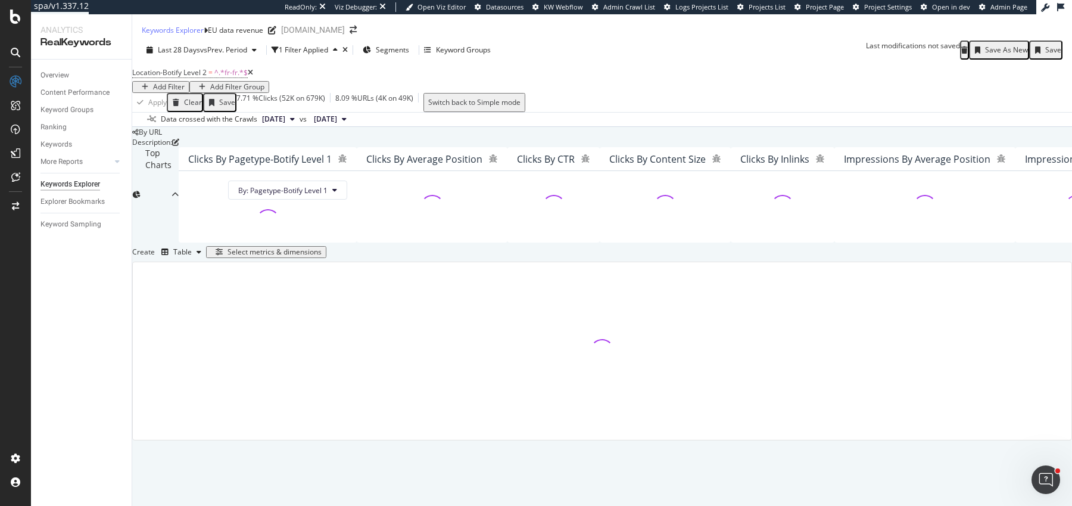
scroll to position [153, 0]
click at [409, 45] on span "Segments" at bounding box center [392, 50] width 33 height 10
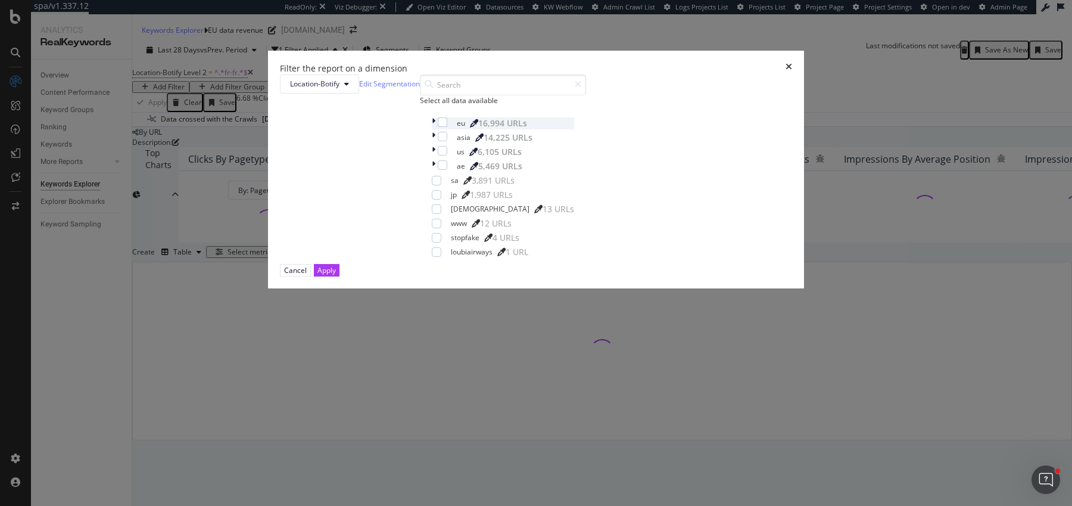
click at [432, 129] on icon "modal" at bounding box center [434, 123] width 4 height 12
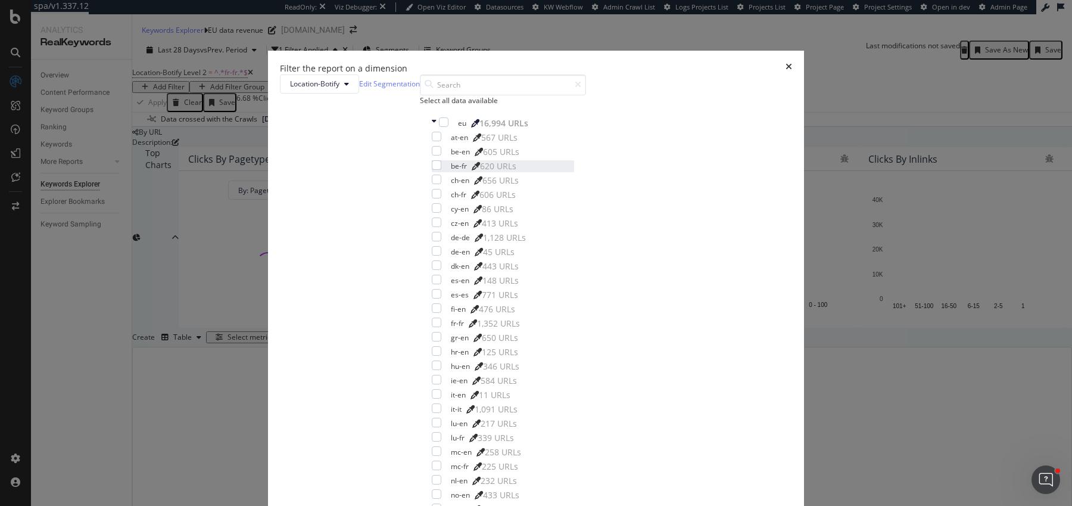
scroll to position [51, 0]
click at [786, 74] on icon "times" at bounding box center [789, 69] width 7 height 12
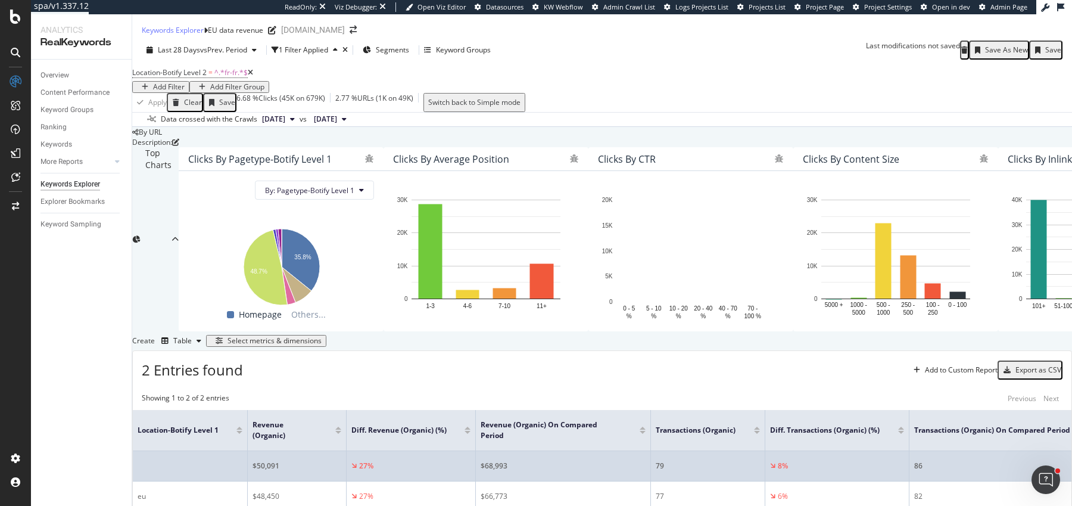
scroll to position [265, 0]
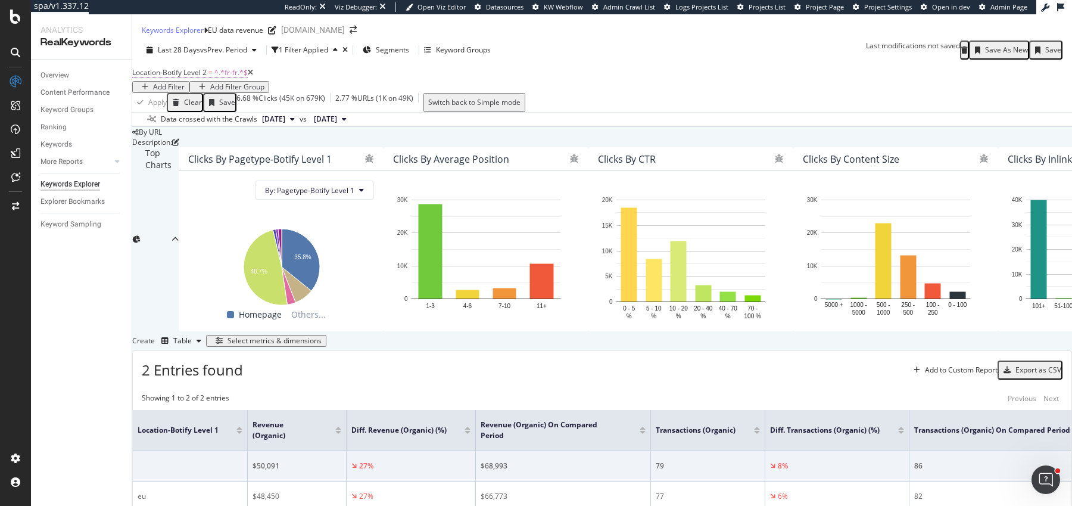
click at [192, 67] on span "Location-Botify Level 2" at bounding box center [169, 72] width 74 height 10
click at [1003, 46] on div "Save As New" at bounding box center [1006, 50] width 43 height 8
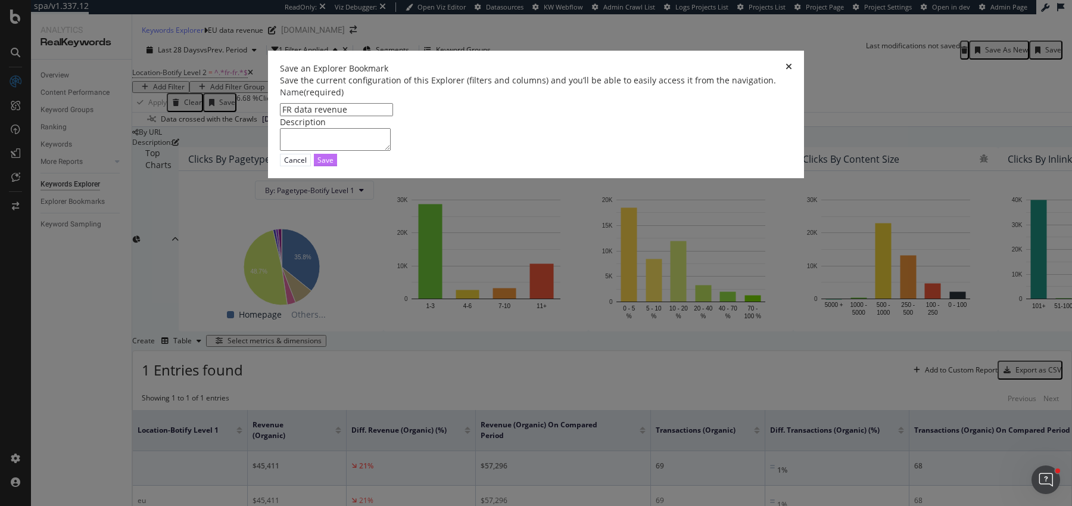
type input "FR data revenue"
click at [334, 166] on div "Save" at bounding box center [326, 159] width 16 height 11
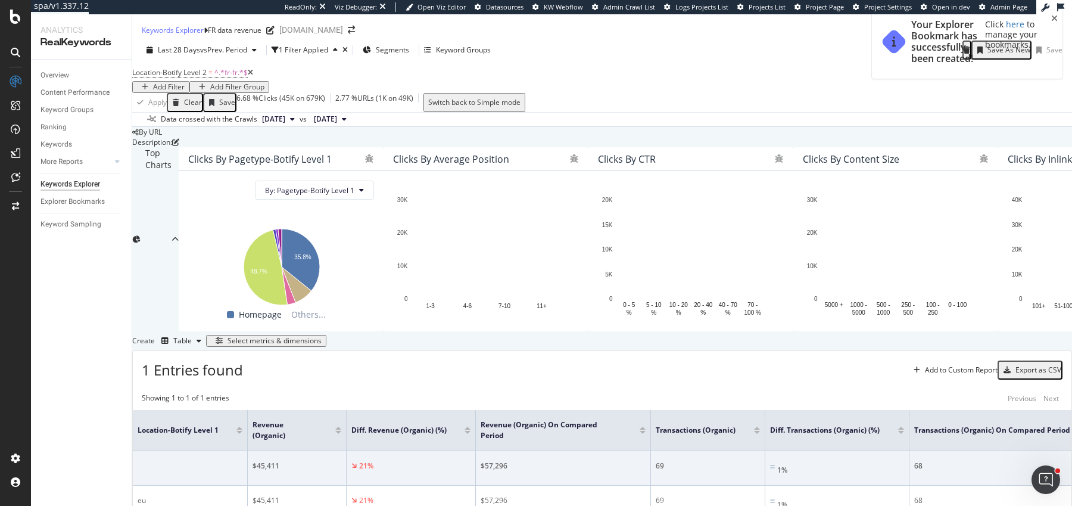
scroll to position [236, 0]
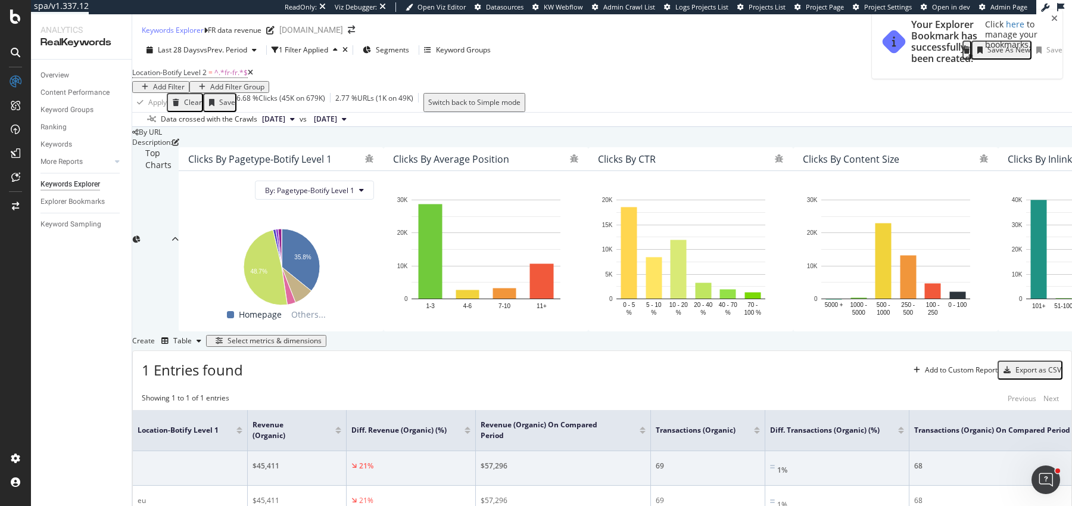
click at [930, 366] on div "Add to Custom Report" at bounding box center [961, 369] width 73 height 7
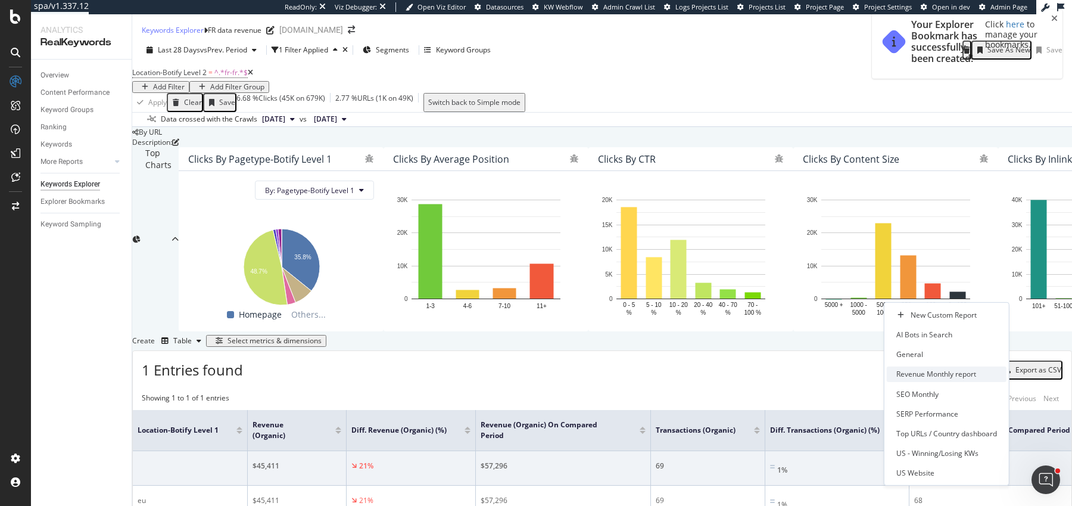
click at [930, 372] on div "Revenue Monthly report" at bounding box center [937, 374] width 80 height 10
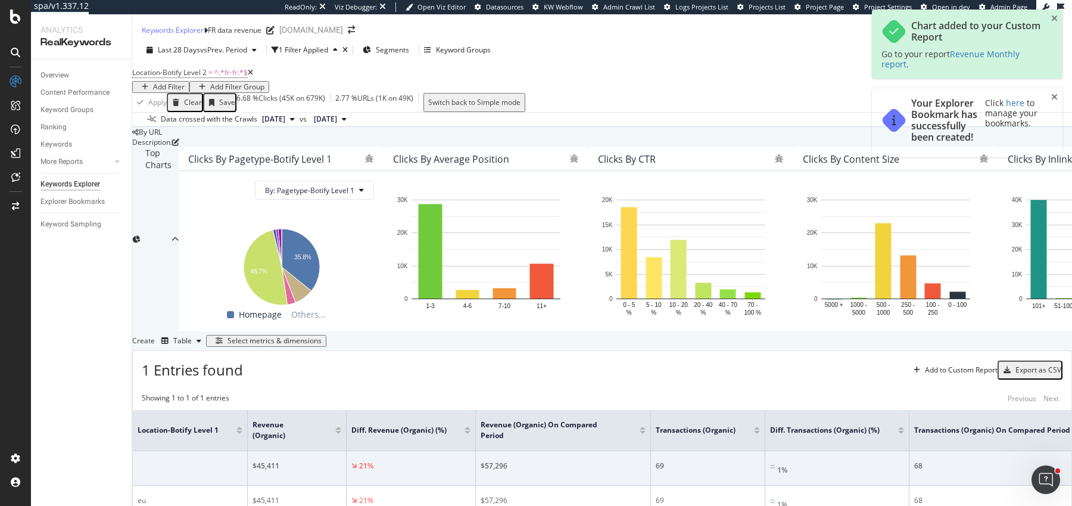
scroll to position [0, 0]
click at [207, 77] on span "Location-Botify Level 2" at bounding box center [169, 72] width 74 height 10
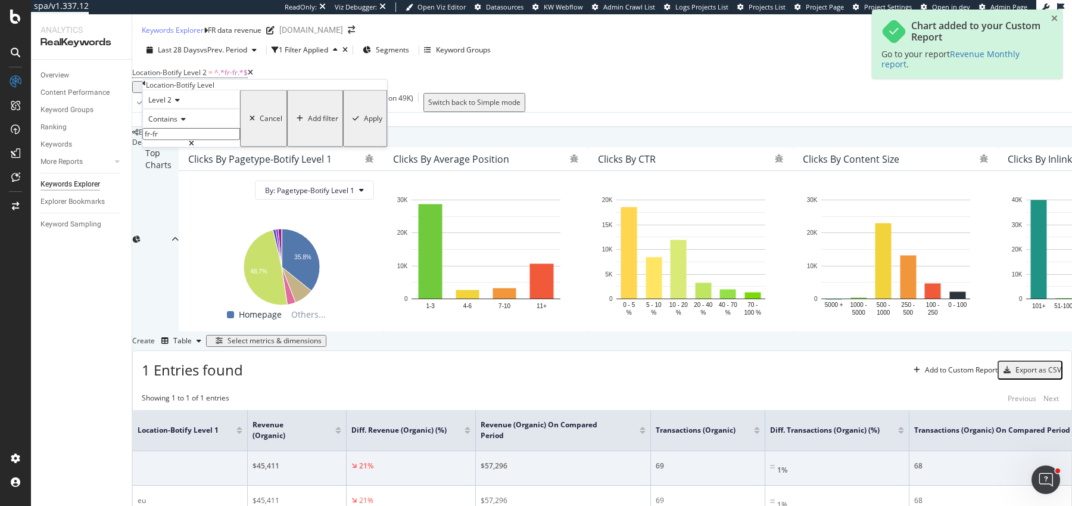
click at [178, 140] on input "fr-fr" at bounding box center [191, 134] width 98 height 12
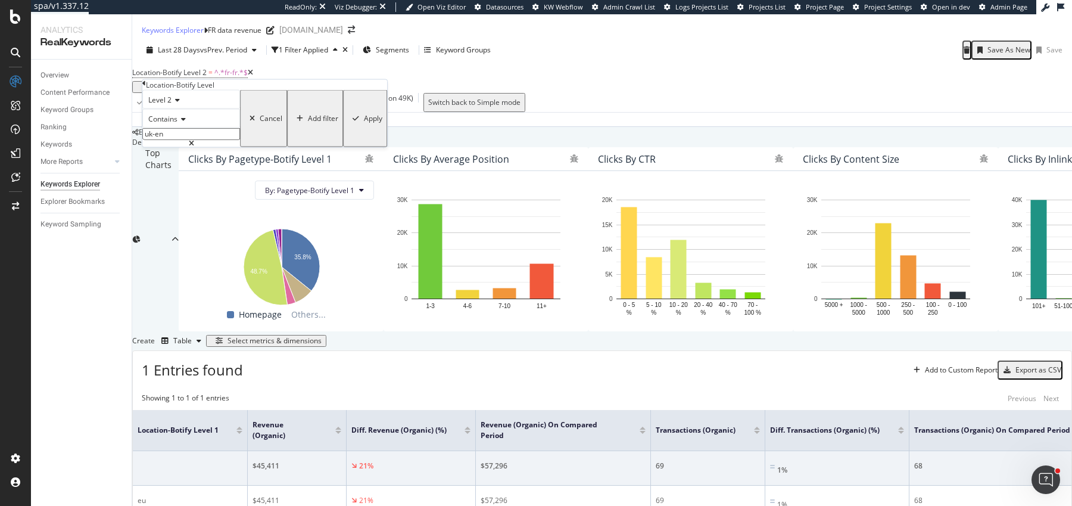
type input "uk-en"
click at [353, 122] on icon "button" at bounding box center [356, 118] width 7 height 7
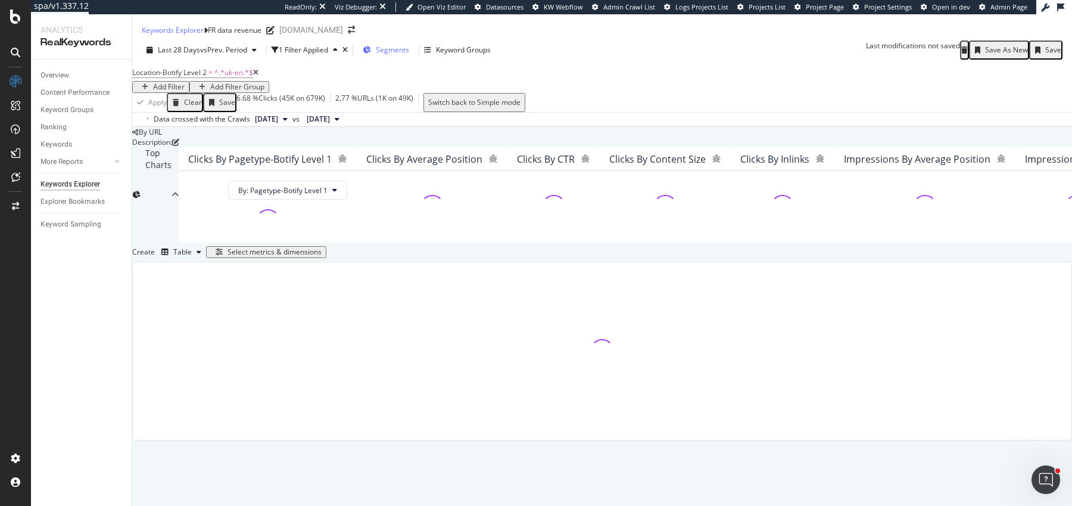
click at [394, 55] on span "Segments" at bounding box center [392, 50] width 33 height 10
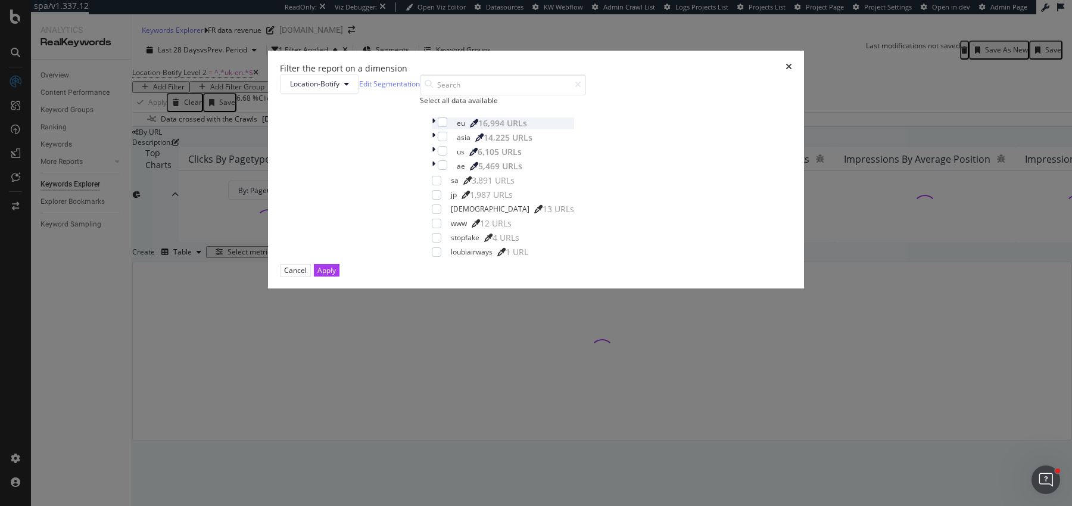
click at [432, 129] on icon "modal" at bounding box center [434, 123] width 4 height 12
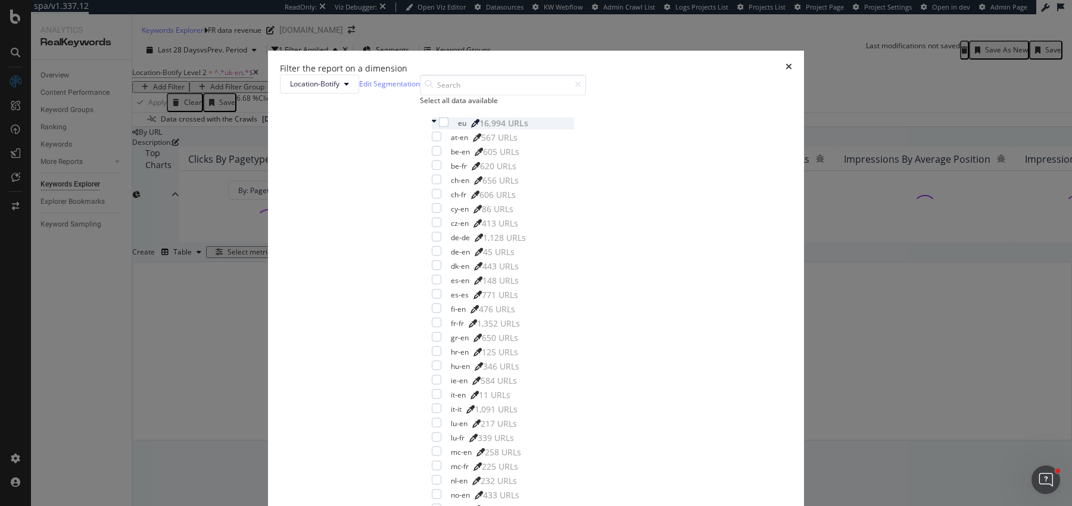
scroll to position [368, 0]
click at [706, 148] on div "Filter the report on a dimension Location-Botify Edit Segmentation Select all d…" at bounding box center [536, 253] width 1072 height 506
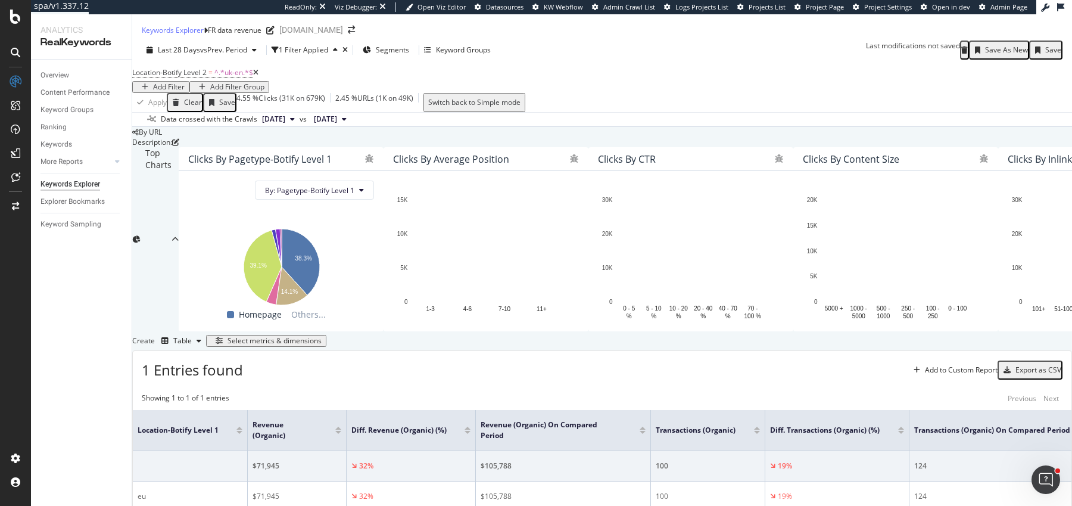
scroll to position [0, 0]
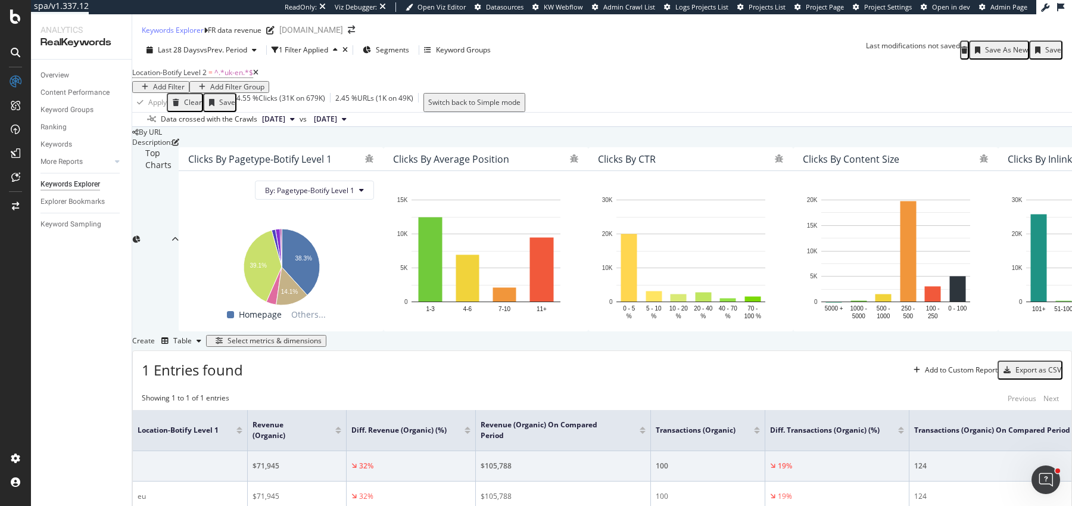
click at [1002, 54] on div "Save As New" at bounding box center [1006, 50] width 43 height 8
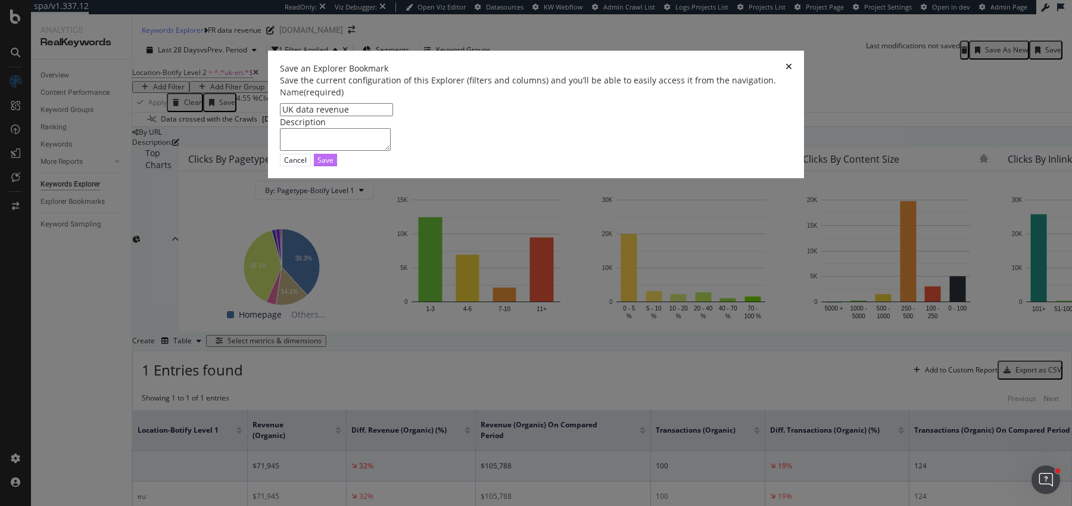
type input "UK data revenue"
click at [334, 165] on div "Save" at bounding box center [326, 160] width 16 height 10
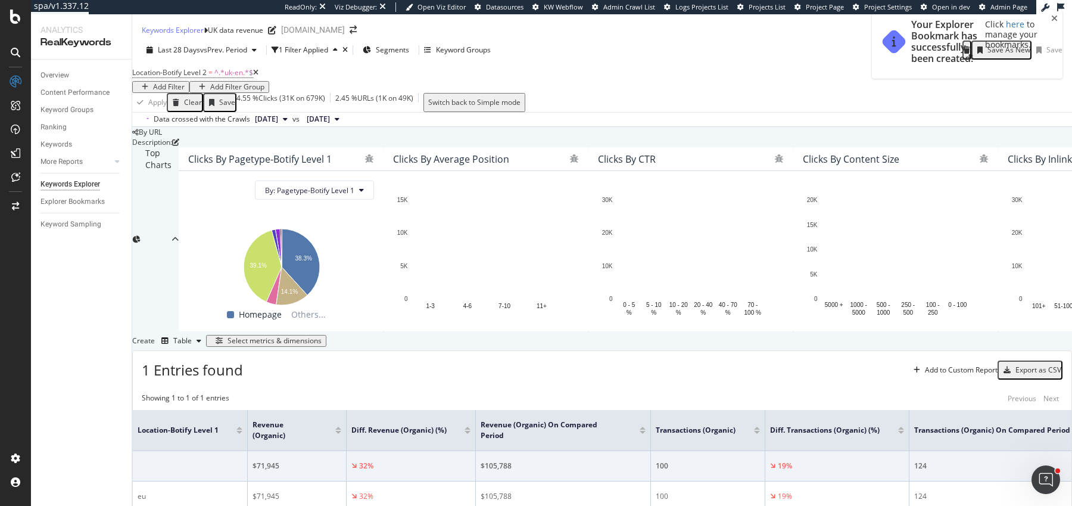
scroll to position [235, 0]
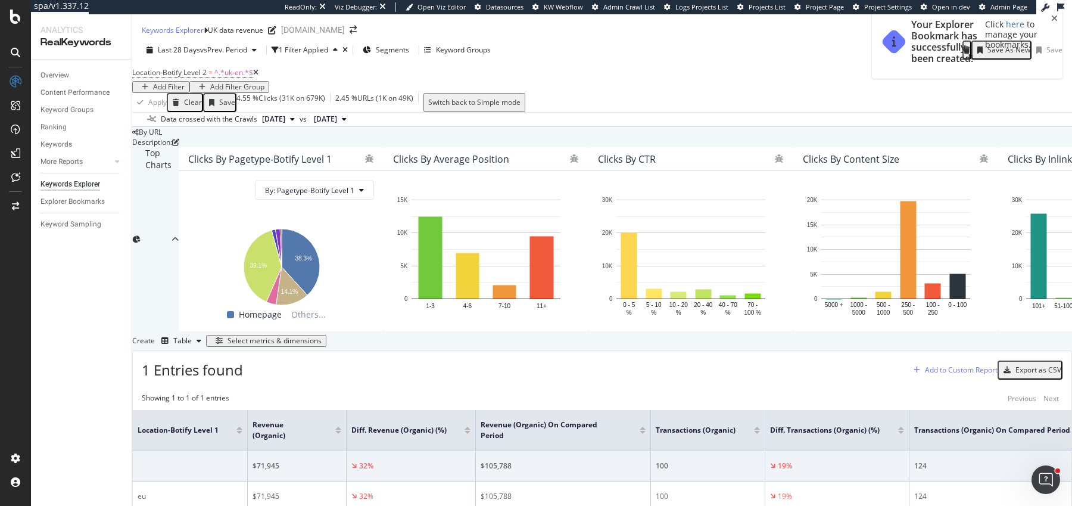
click at [910, 361] on div "Add to Custom Report" at bounding box center [953, 370] width 89 height 18
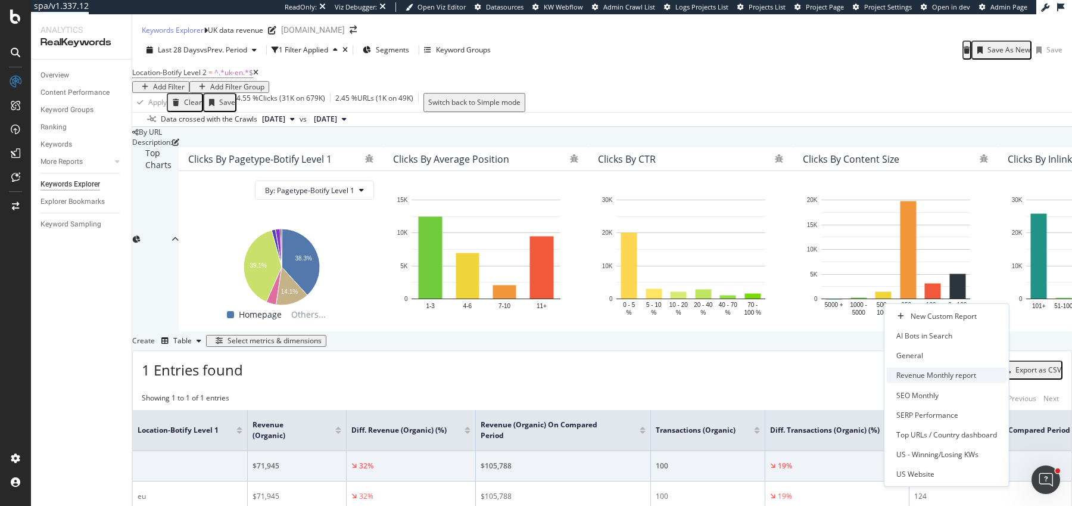
click at [923, 375] on div "Revenue Monthly report" at bounding box center [937, 375] width 80 height 10
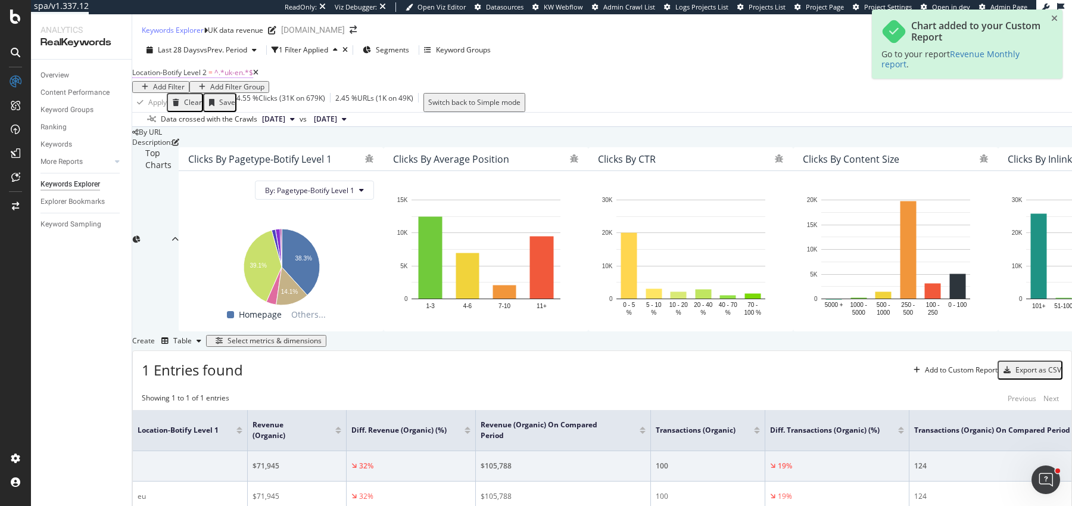
click at [232, 67] on span "^.*uk-en.*$" at bounding box center [233, 72] width 39 height 10
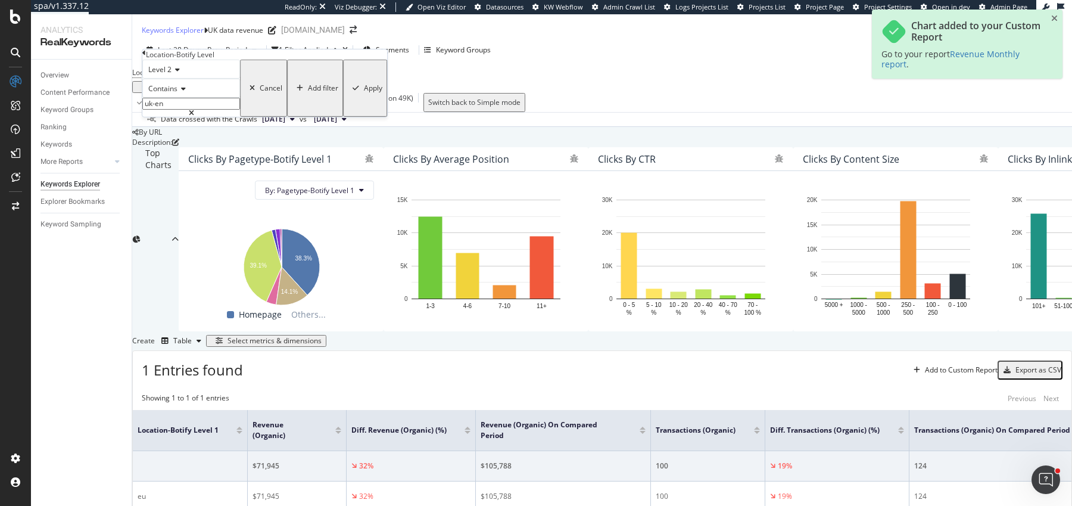
click at [208, 110] on input "uk-en" at bounding box center [191, 104] width 98 height 12
type input "n"
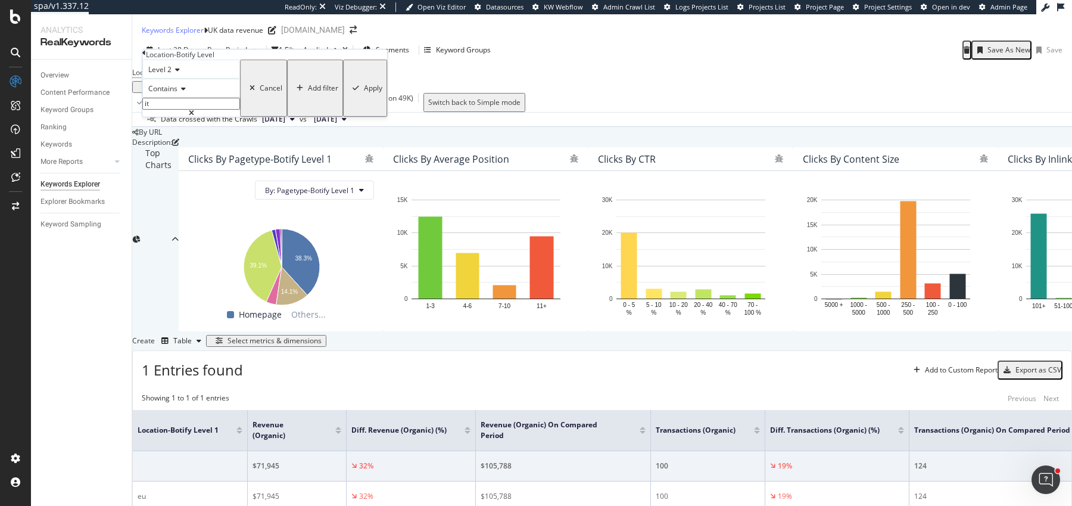
type input "it"
drag, startPoint x: 257, startPoint y: 150, endPoint x: 561, endPoint y: 81, distance: 312.0
click at [348, 115] on div "Apply" at bounding box center [365, 88] width 35 height 54
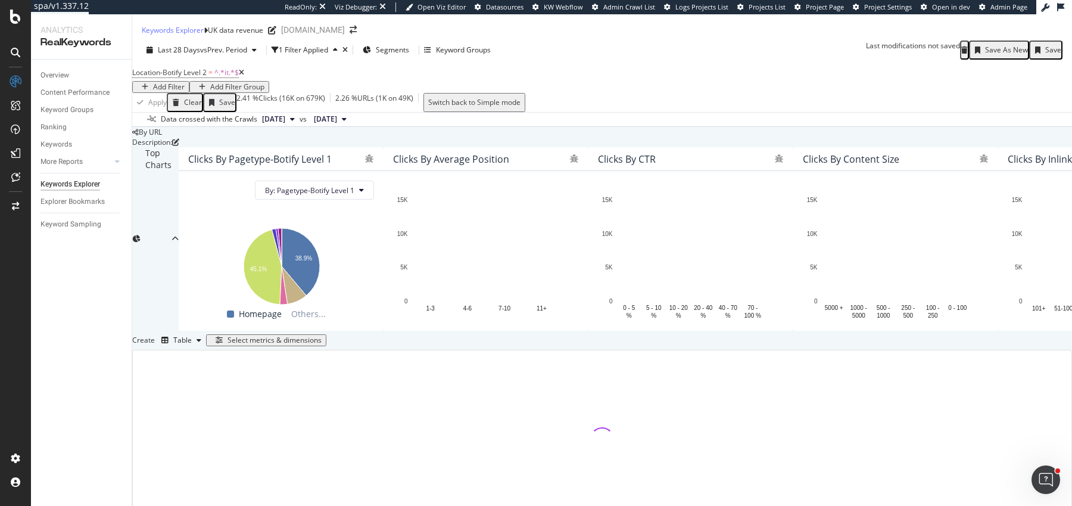
scroll to position [235, 0]
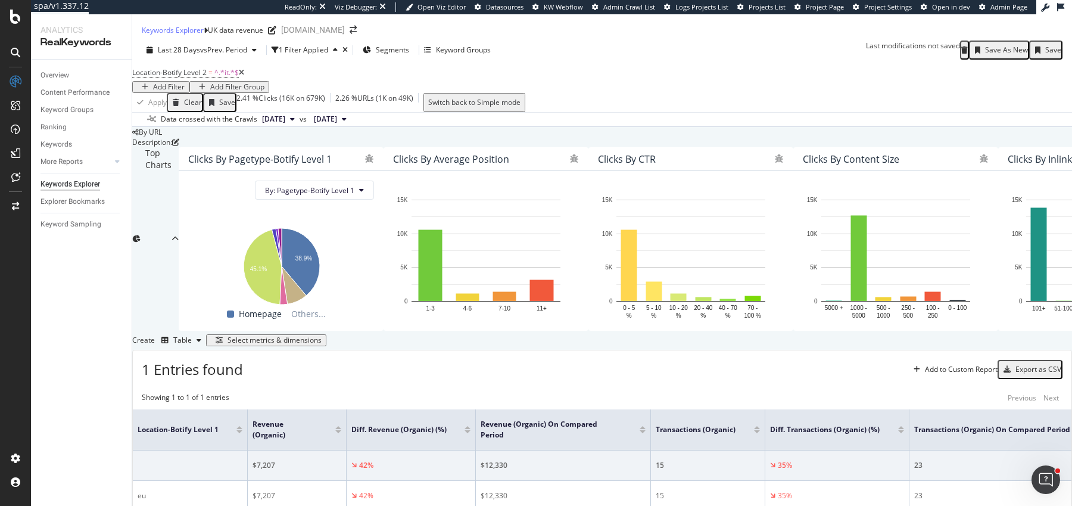
click at [985, 46] on div "Save As New" at bounding box center [1006, 50] width 43 height 8
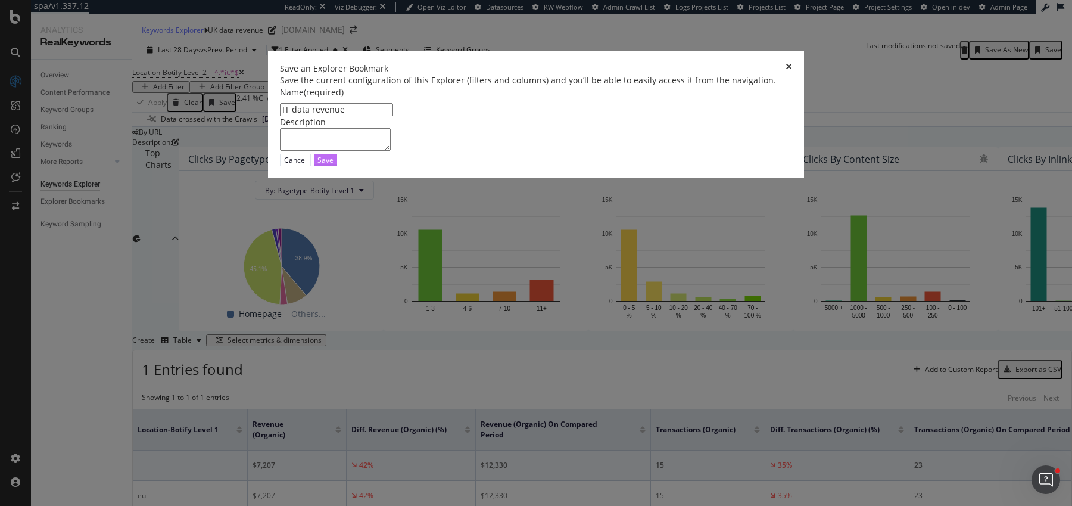
type input "IT data revenue"
click at [334, 165] on div "Save" at bounding box center [326, 160] width 16 height 10
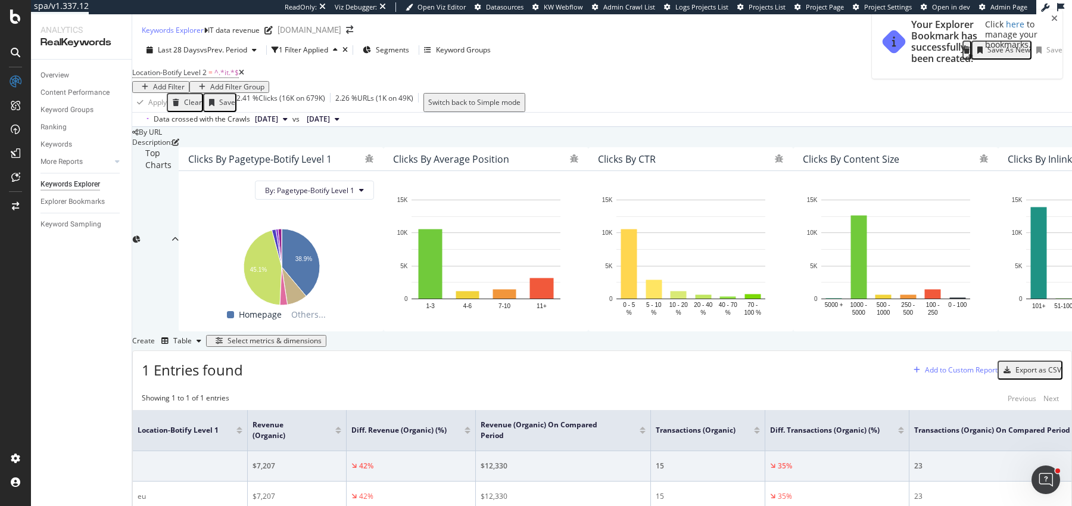
click at [925, 366] on div "Add to Custom Report" at bounding box center [961, 369] width 73 height 7
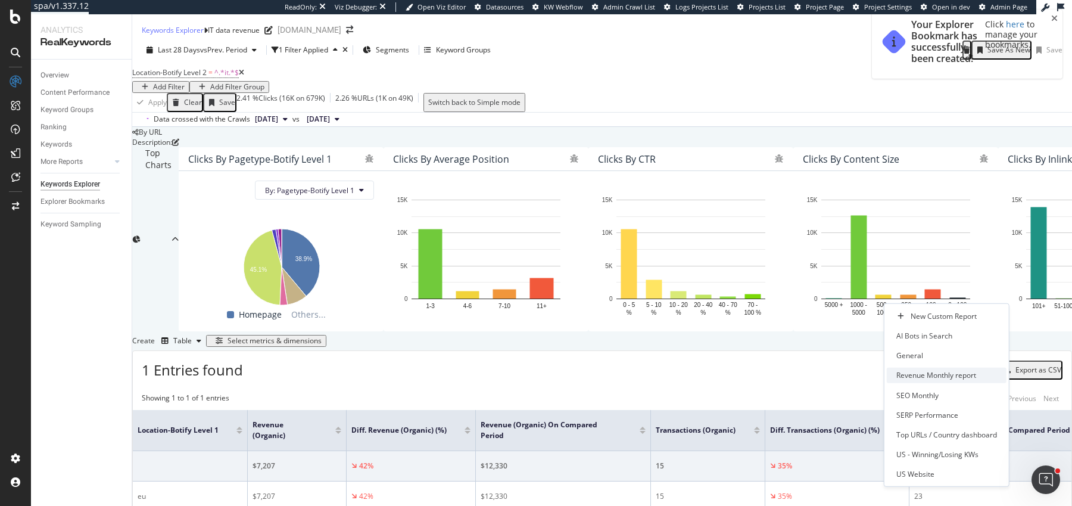
click at [929, 378] on div "Revenue Monthly report" at bounding box center [937, 375] width 80 height 10
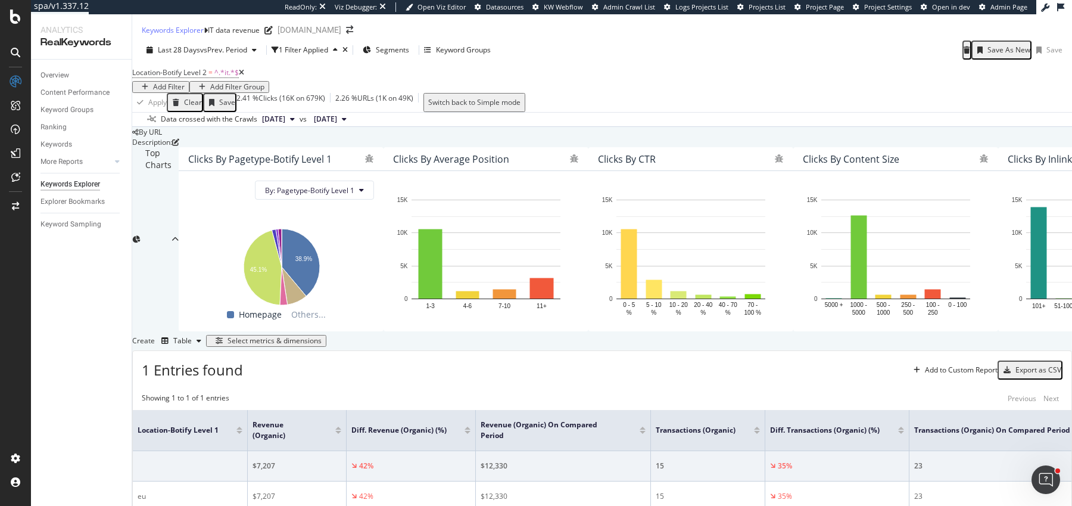
click at [988, 46] on div "Save As New" at bounding box center [1009, 50] width 43 height 8
click at [213, 67] on span "=" at bounding box center [210, 72] width 4 height 10
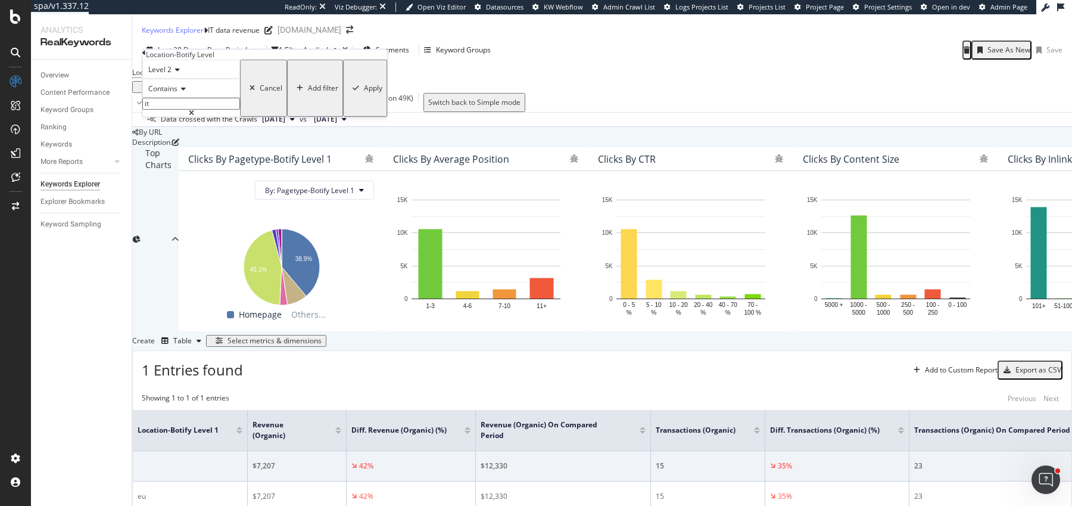
click at [227, 110] on input "it" at bounding box center [191, 104] width 98 height 12
type input "de"
click at [348, 92] on div "button" at bounding box center [356, 88] width 16 height 7
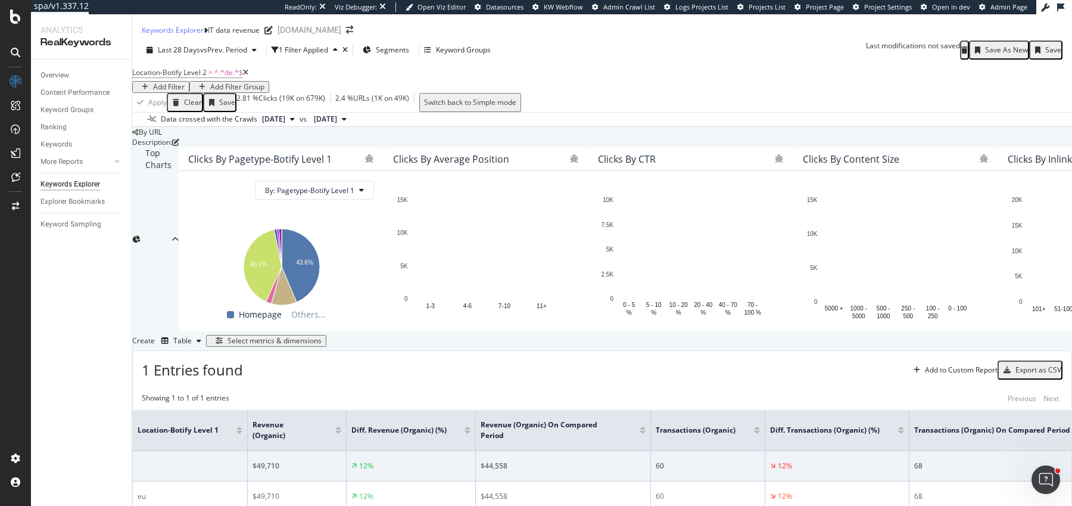
scroll to position [235, 0]
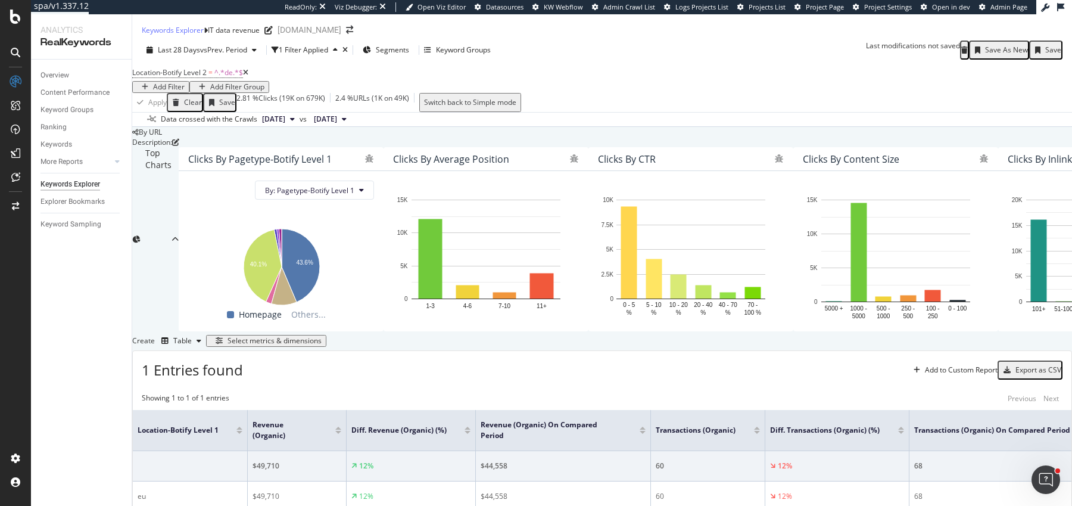
click at [985, 46] on div "Save As New" at bounding box center [1006, 50] width 43 height 8
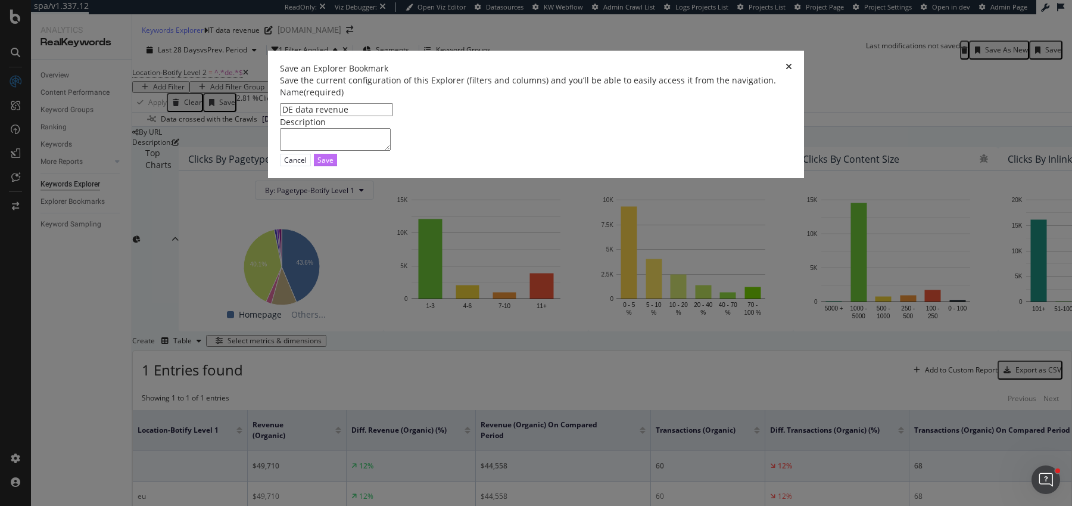
type input "DE data revenue"
click at [337, 166] on button "Save" at bounding box center [325, 160] width 23 height 13
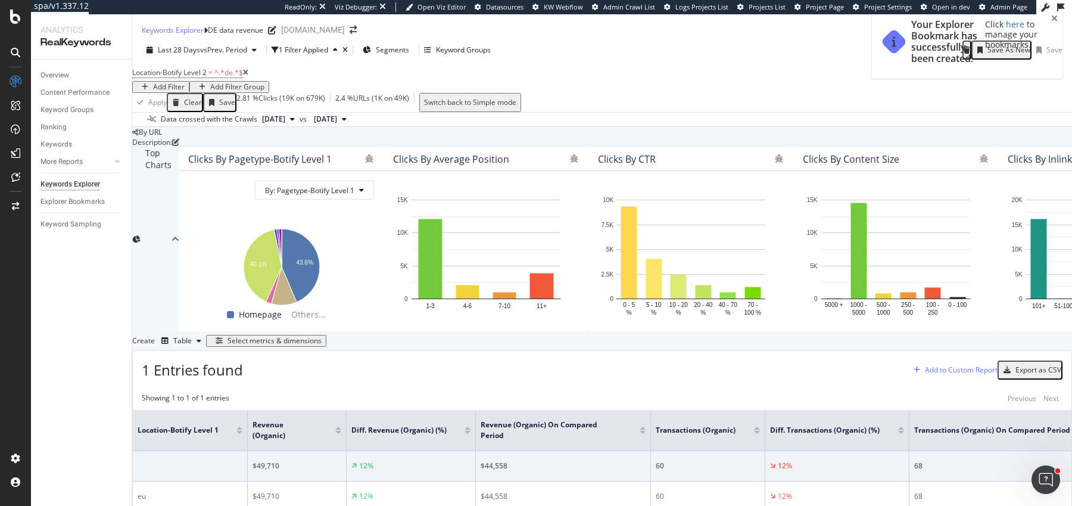
click at [925, 366] on div "Add to Custom Report" at bounding box center [961, 369] width 73 height 7
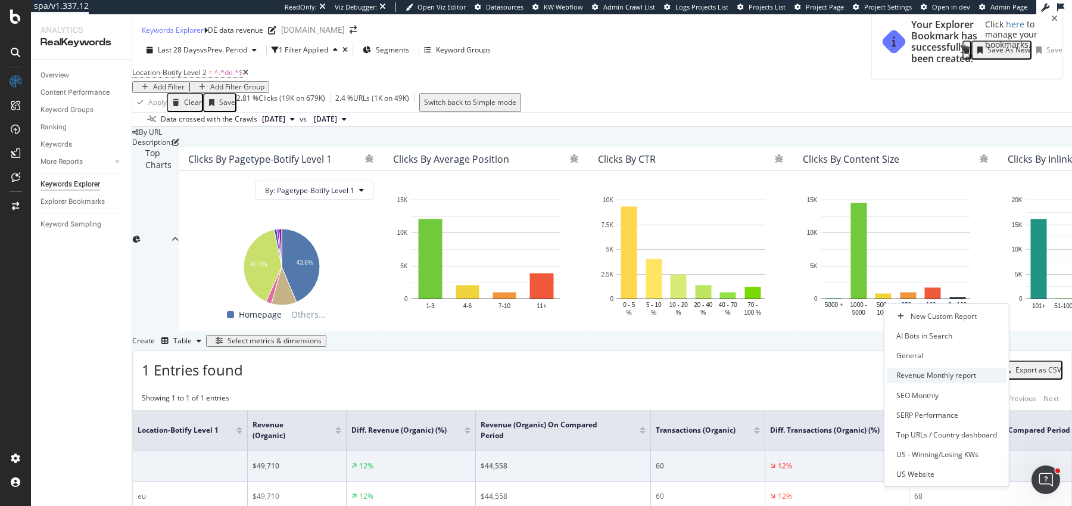
click at [923, 373] on div "Revenue Monthly report" at bounding box center [937, 375] width 80 height 10
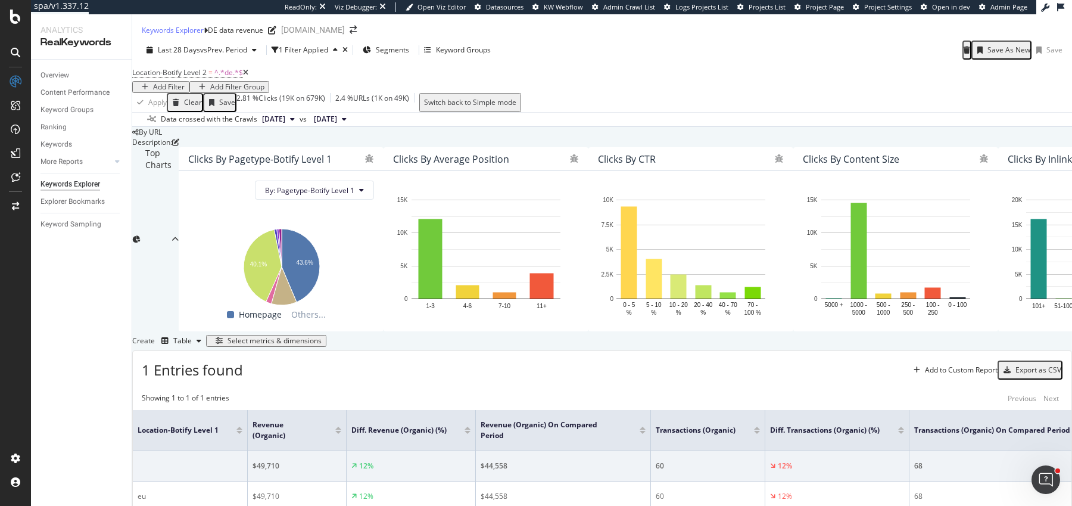
scroll to position [235, 0]
click at [223, 67] on span "Location-Botify Level 2 = ^.*de.*$" at bounding box center [187, 72] width 111 height 11
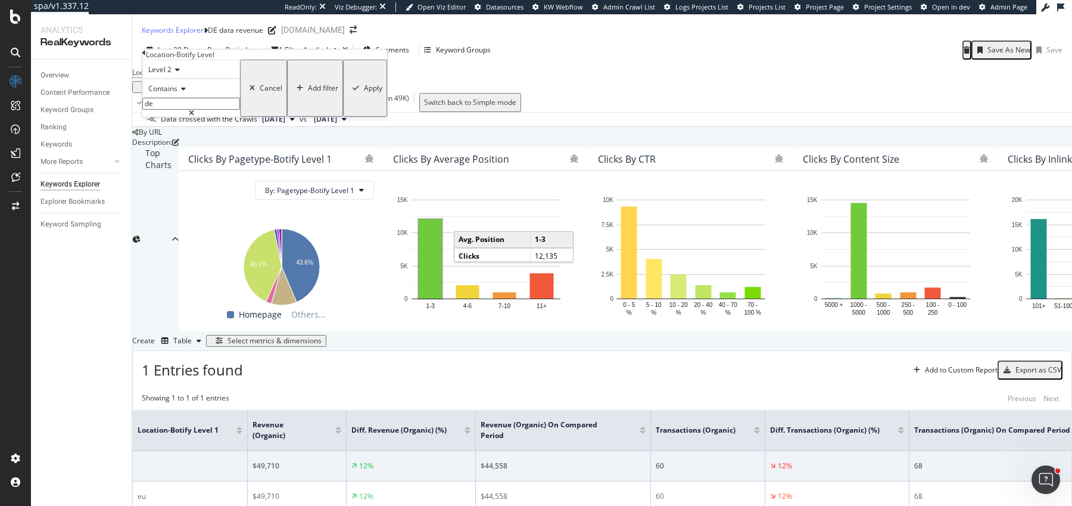
click at [211, 110] on input "de" at bounding box center [191, 104] width 98 height 12
type input "J"
type input "jp"
click at [364, 92] on div "Apply" at bounding box center [373, 88] width 18 height 8
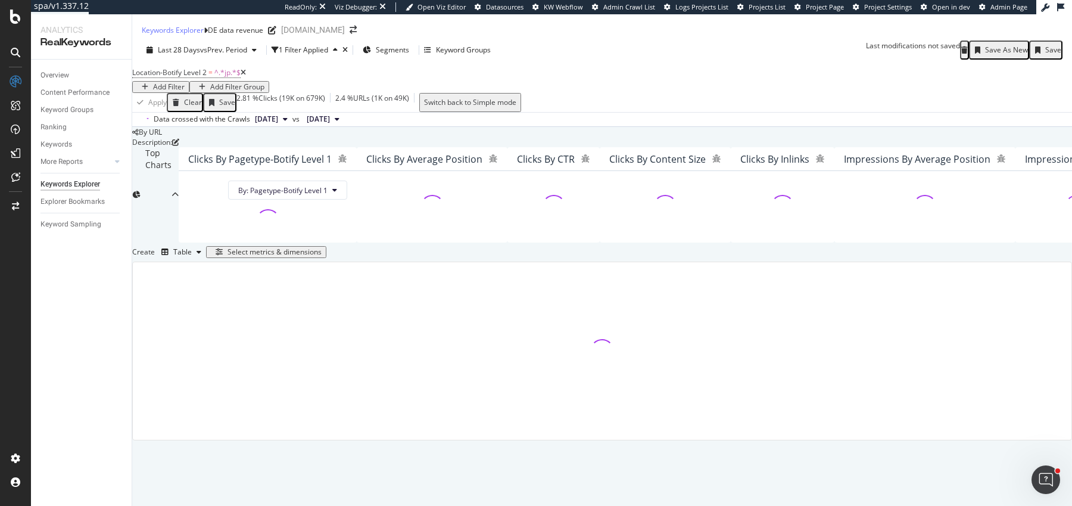
scroll to position [224, 0]
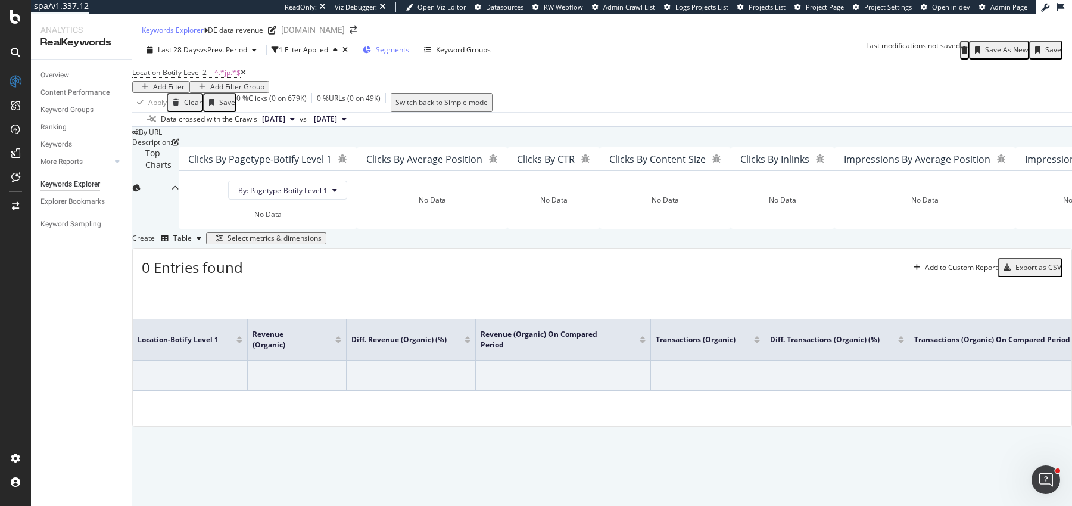
click at [404, 45] on span "Segments" at bounding box center [392, 50] width 33 height 10
click at [198, 67] on span "Location-Botify Level 2" at bounding box center [169, 72] width 74 height 10
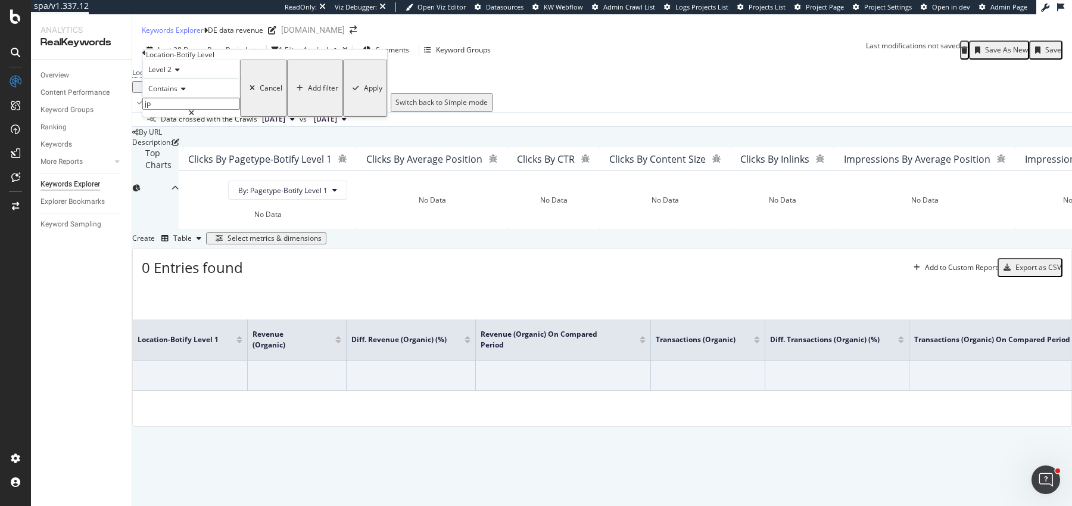
click at [168, 74] on span "Level 2" at bounding box center [159, 69] width 23 height 10
click at [169, 90] on span "Level 1" at bounding box center [157, 85] width 23 height 10
click at [348, 92] on div "button" at bounding box center [356, 88] width 16 height 7
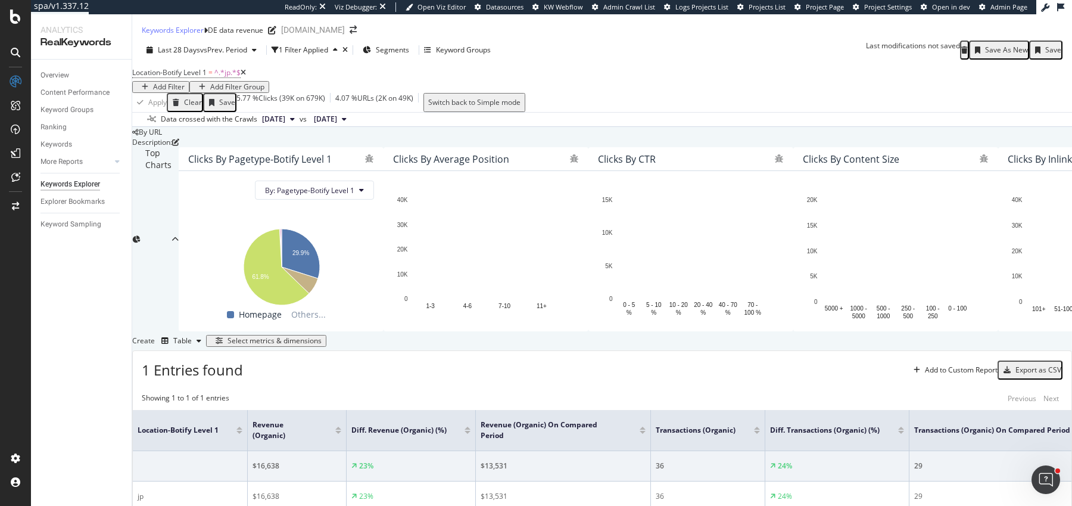
scroll to position [235, 0]
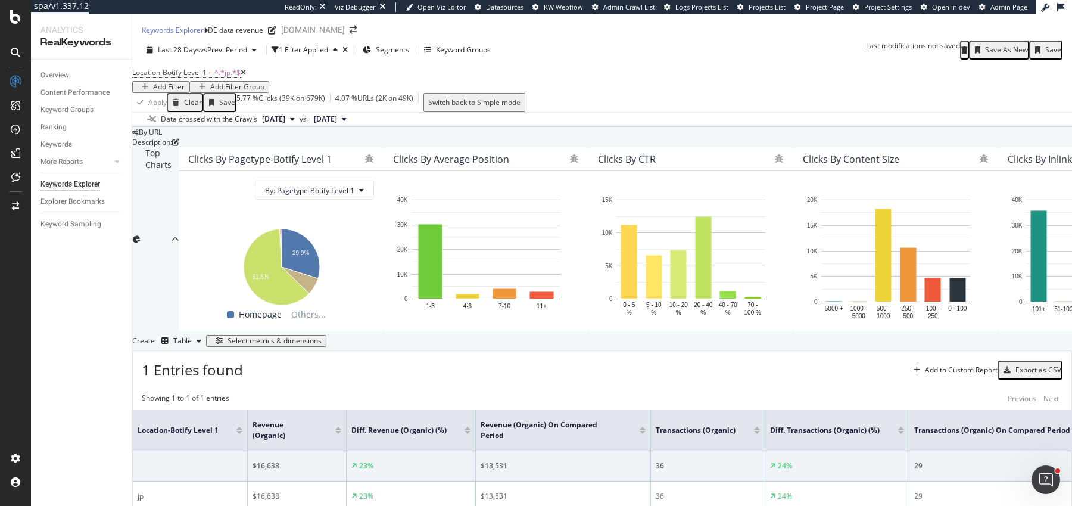
click at [986, 46] on div "Save As New" at bounding box center [1006, 50] width 43 height 8
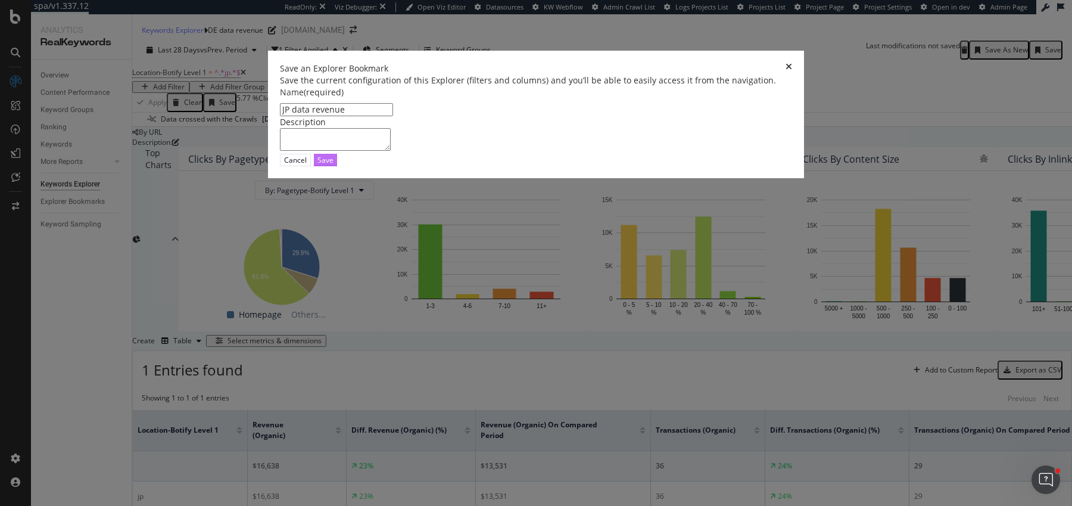
type input "JP data revenue"
click at [334, 165] on div "Save" at bounding box center [326, 160] width 16 height 10
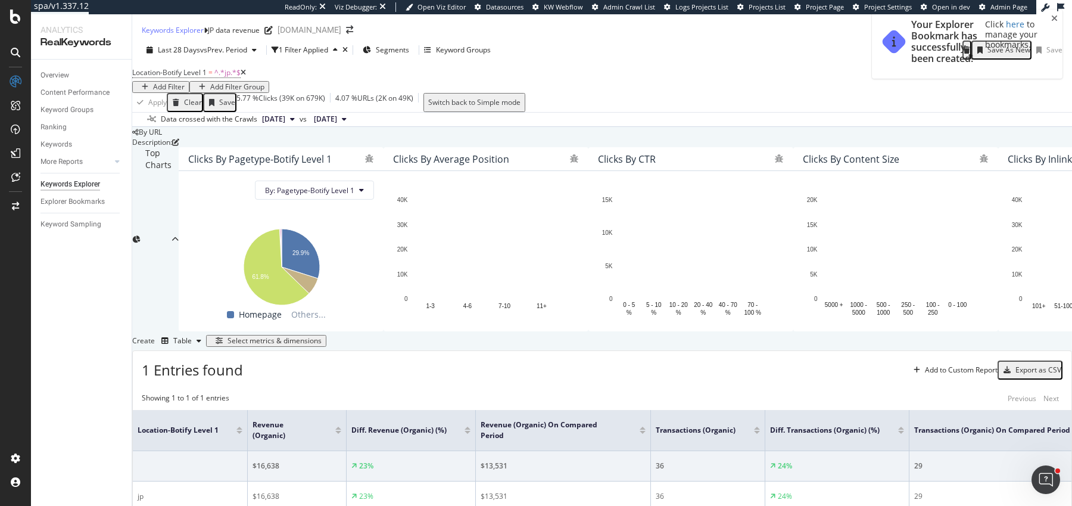
scroll to position [235, 0]
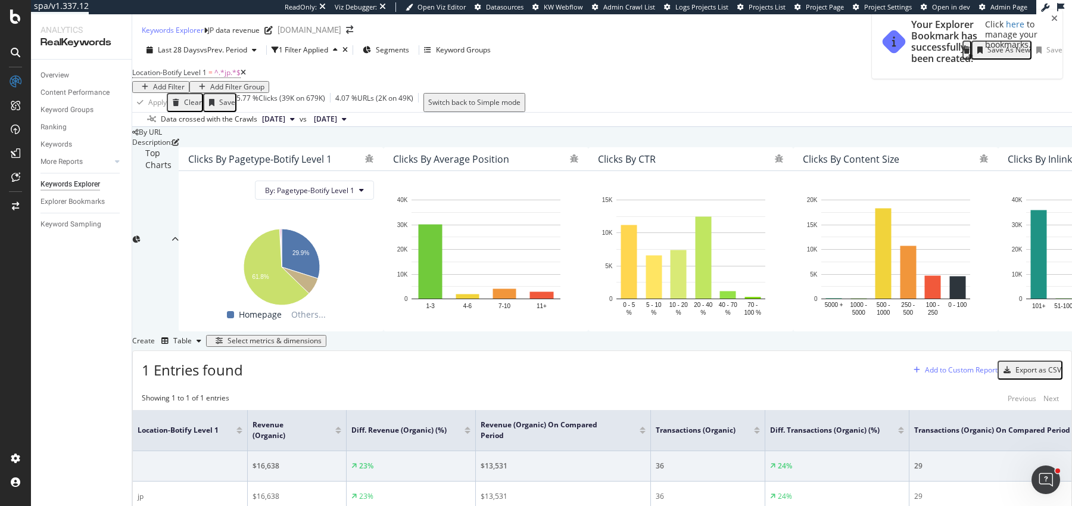
click at [926, 366] on div "Add to Custom Report" at bounding box center [961, 369] width 73 height 7
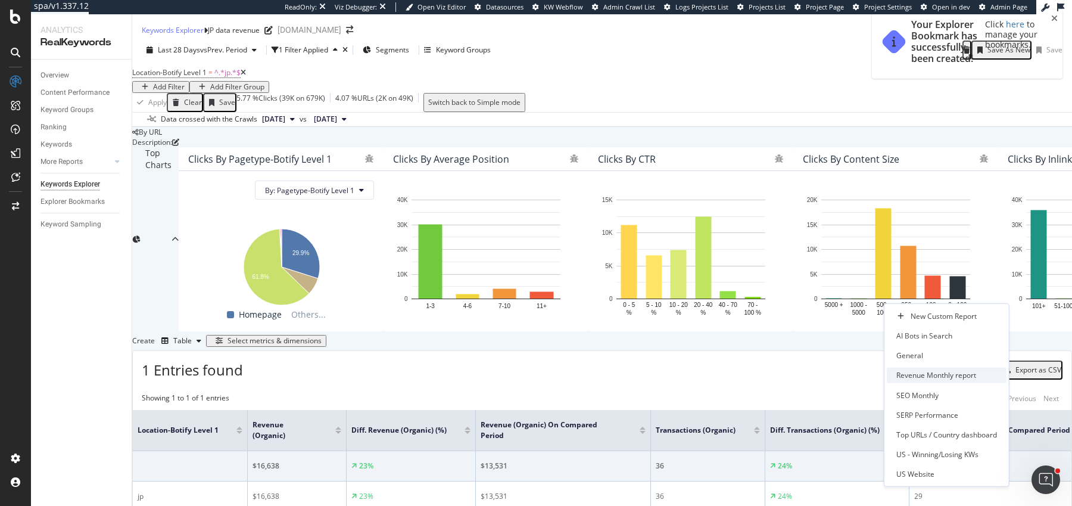
click at [937, 379] on div "Revenue Monthly report" at bounding box center [937, 375] width 80 height 10
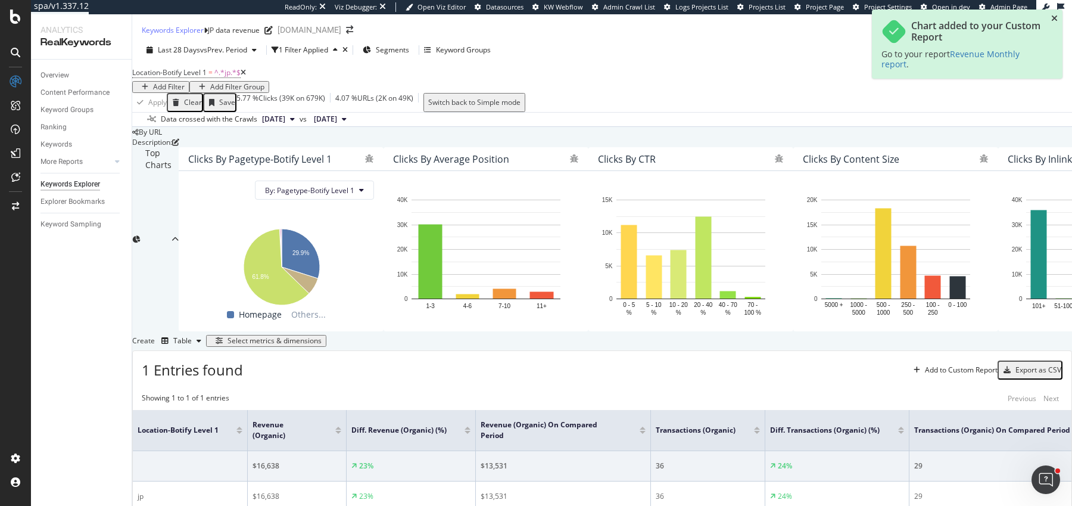
click at [1054, 17] on icon "close toast" at bounding box center [1054, 18] width 7 height 8
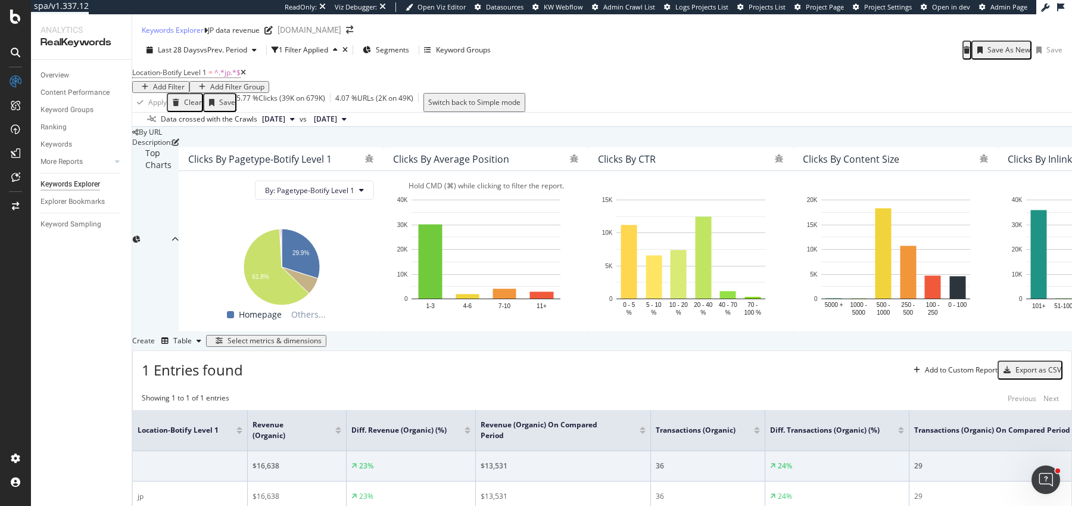
scroll to position [0, 0]
click at [213, 77] on span "=" at bounding box center [210, 72] width 4 height 10
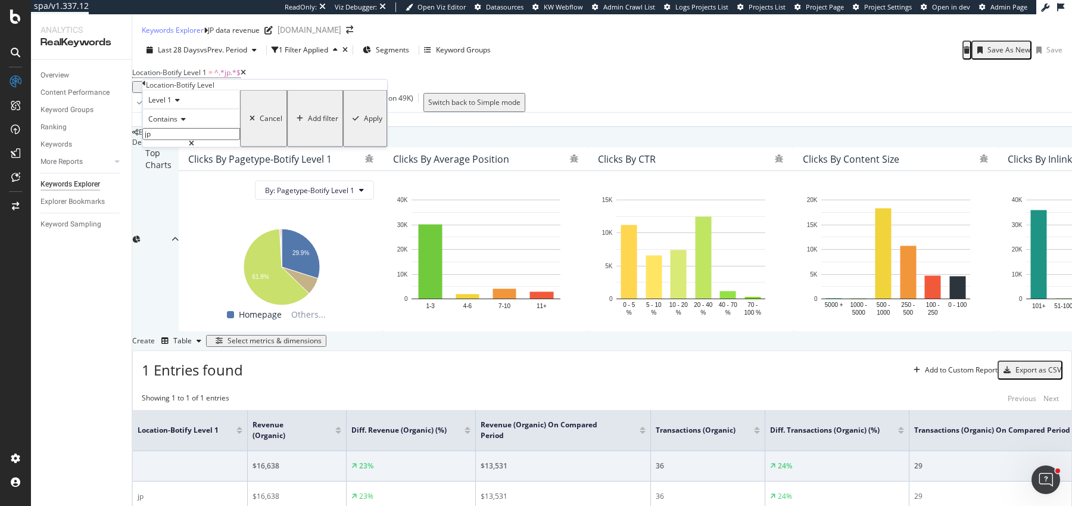
click at [180, 140] on input "jp" at bounding box center [191, 134] width 98 height 12
type input "A"
type input "ae"
click at [364, 123] on div "Apply" at bounding box center [373, 118] width 18 height 8
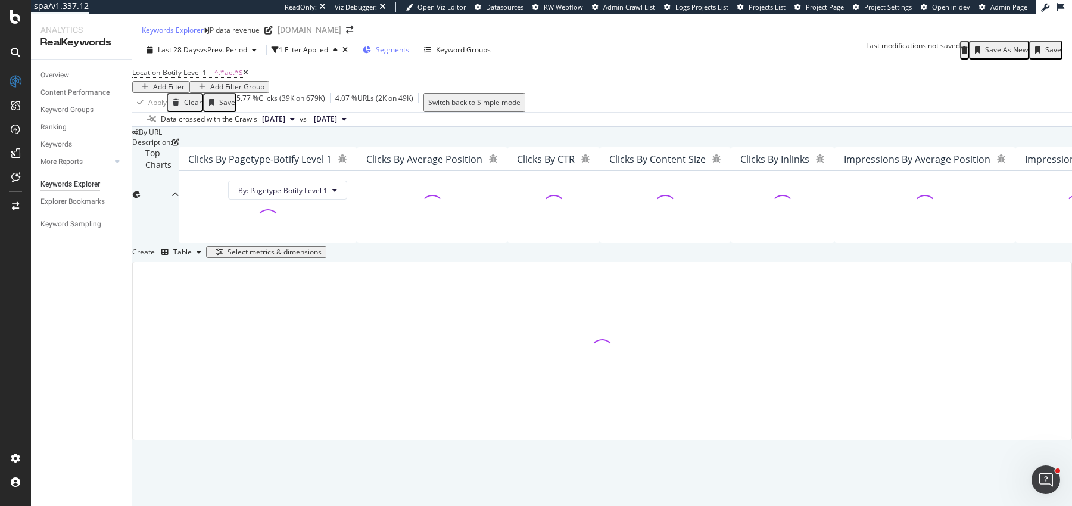
click at [401, 55] on span "Segments" at bounding box center [392, 50] width 33 height 10
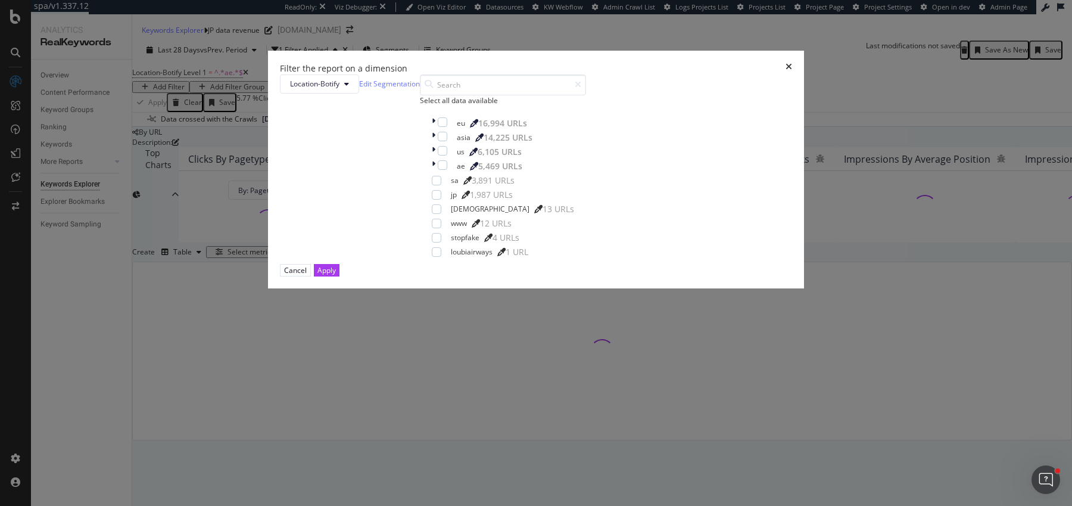
click at [701, 86] on div "Filter the report on a dimension Location-Botify Edit Segmentation Select all d…" at bounding box center [536, 253] width 1072 height 506
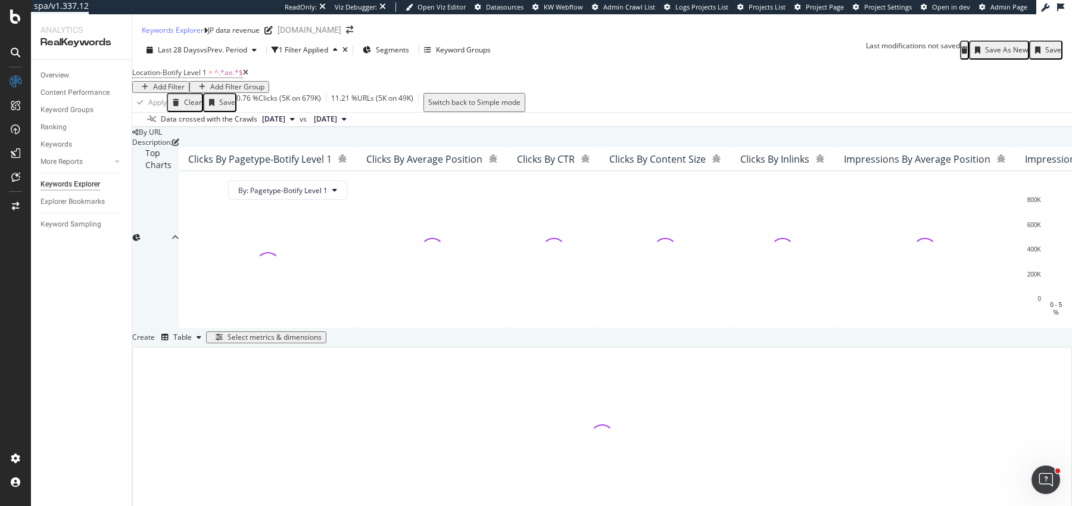
scroll to position [124, 0]
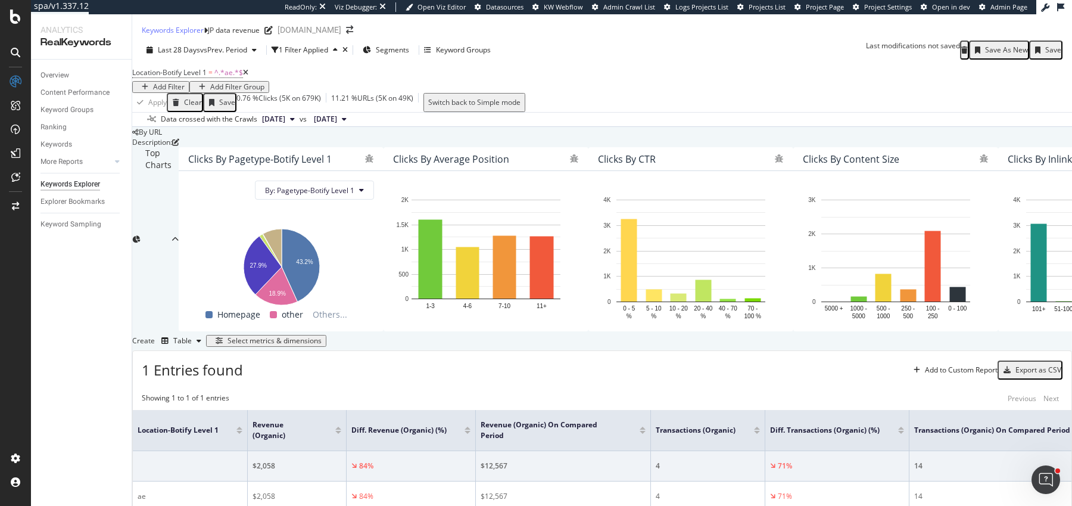
click at [982, 42] on div "Save As New" at bounding box center [999, 49] width 58 height 15
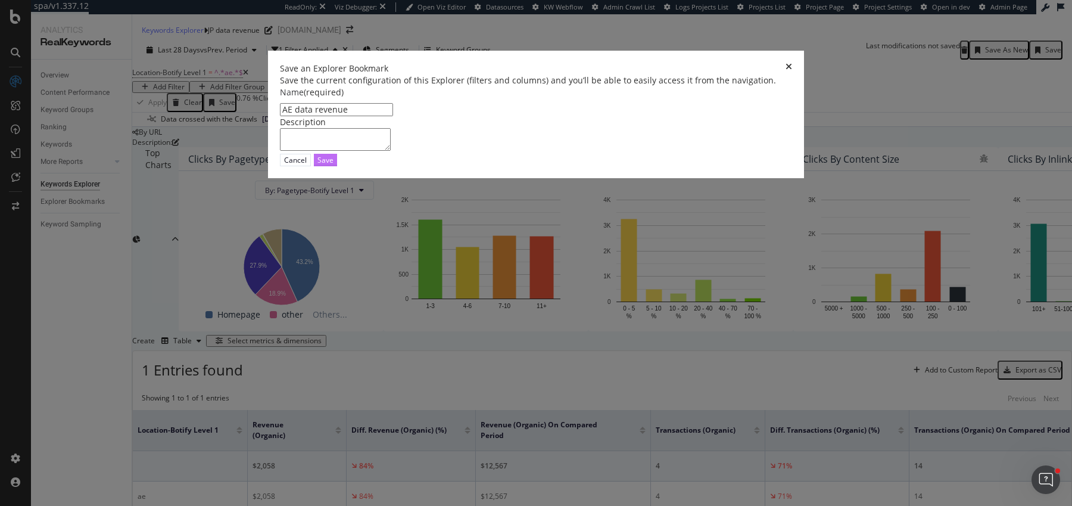
type input "AE data revenue"
click at [334, 165] on div "Save" at bounding box center [326, 160] width 16 height 10
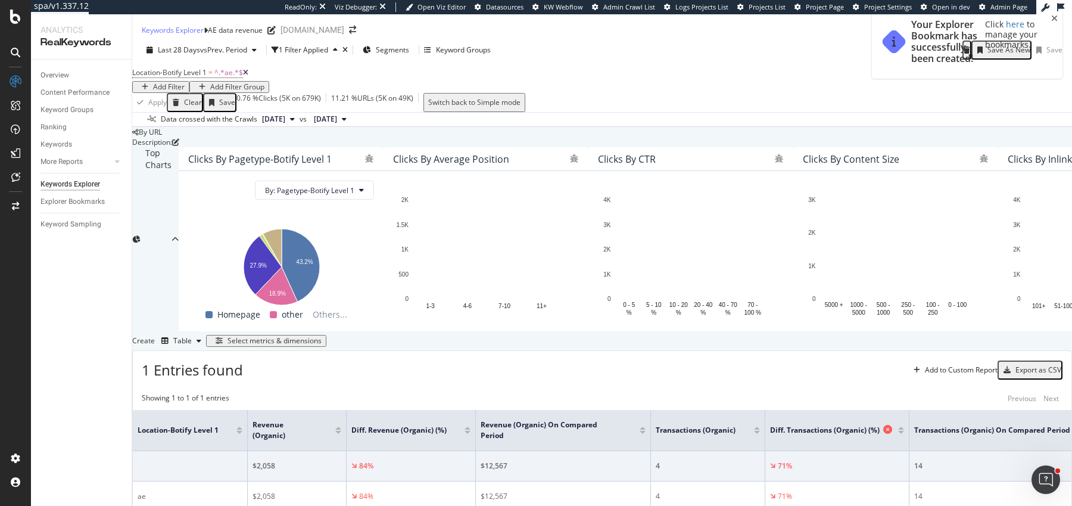
scroll to position [225, 0]
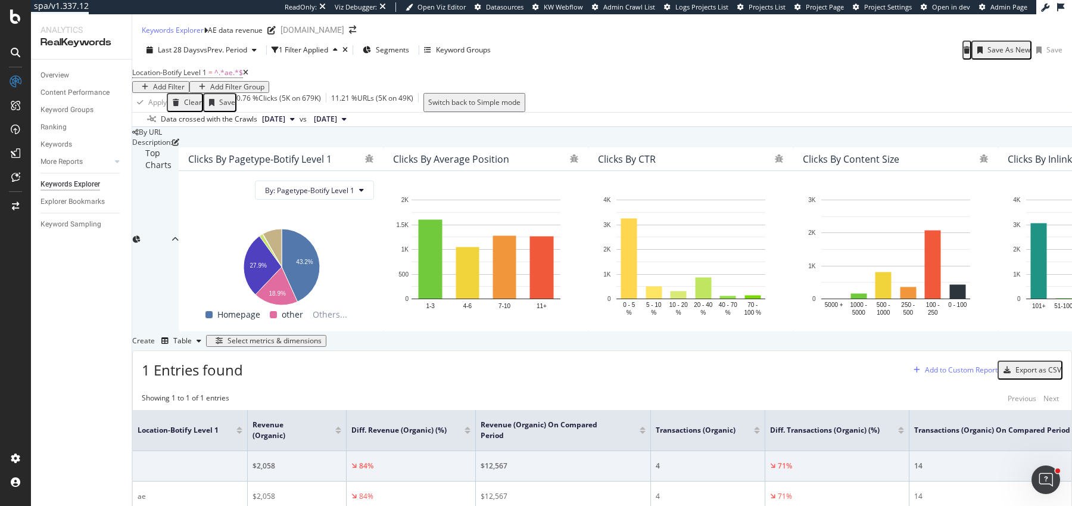
click at [925, 366] on div "Add to Custom Report" at bounding box center [961, 369] width 73 height 7
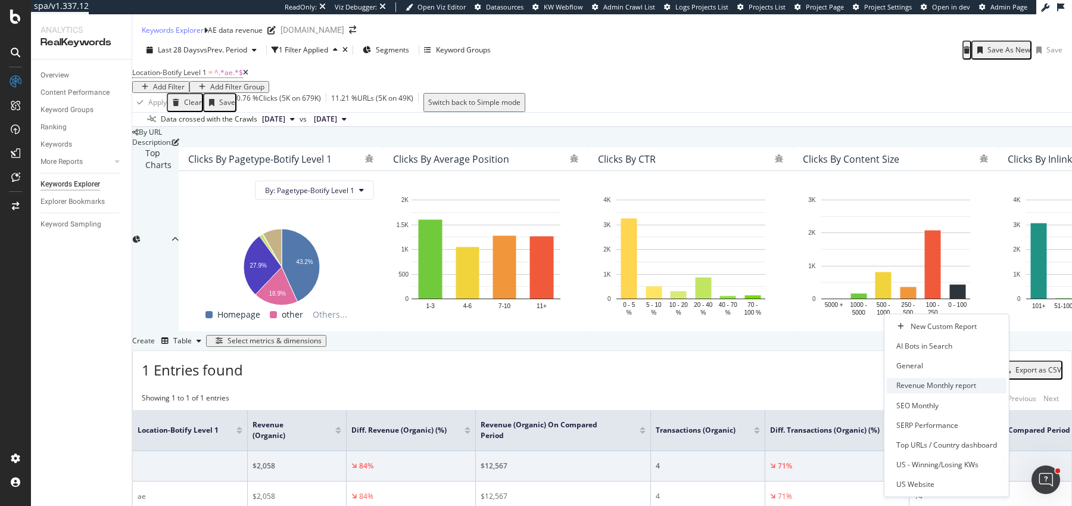
click at [941, 383] on div "Revenue Monthly report" at bounding box center [937, 386] width 80 height 10
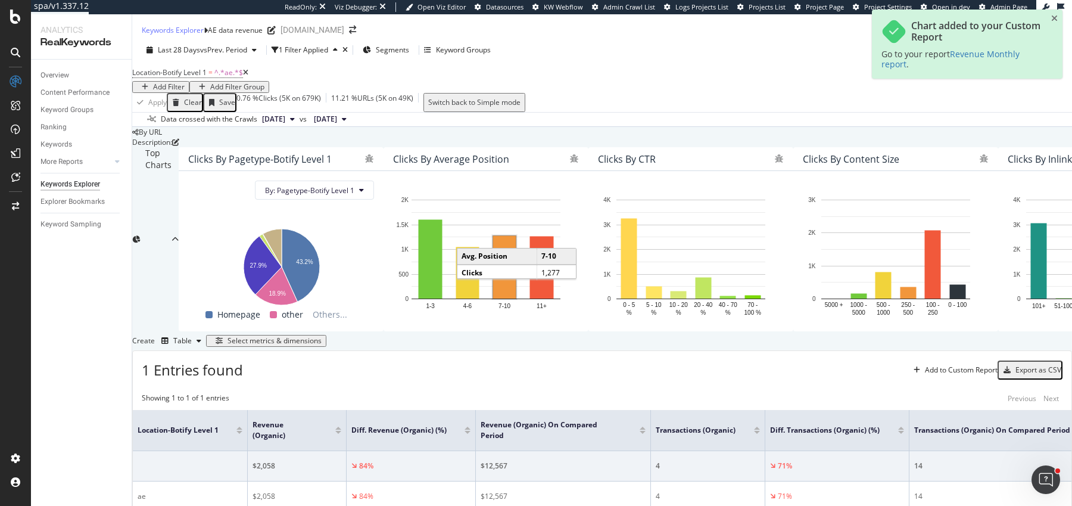
scroll to position [0, 0]
click at [228, 77] on span "^.*ae.*$" at bounding box center [228, 72] width 29 height 10
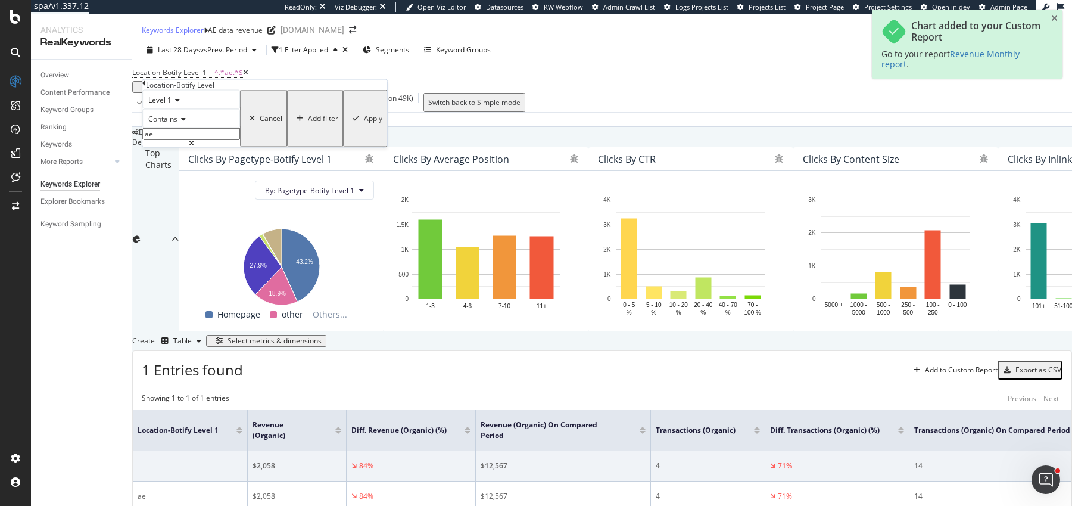
click at [188, 140] on input "ae" at bounding box center [191, 134] width 98 height 12
type input "sa"
click at [348, 122] on div "button" at bounding box center [356, 118] width 16 height 7
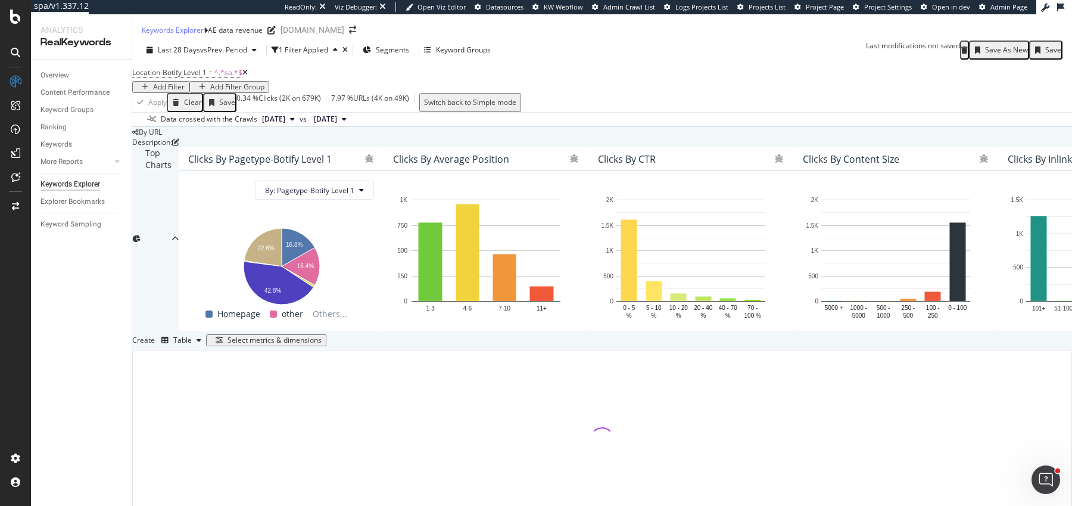
click at [995, 54] on div "Save As New" at bounding box center [1006, 50] width 43 height 8
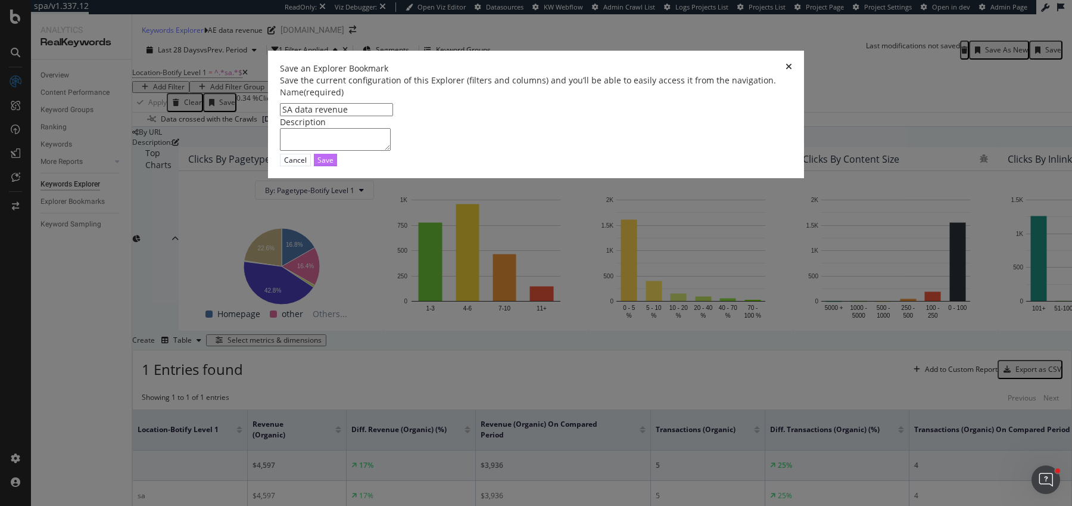
type input "SA data revenue"
click at [334, 165] on div "Save" at bounding box center [326, 160] width 16 height 10
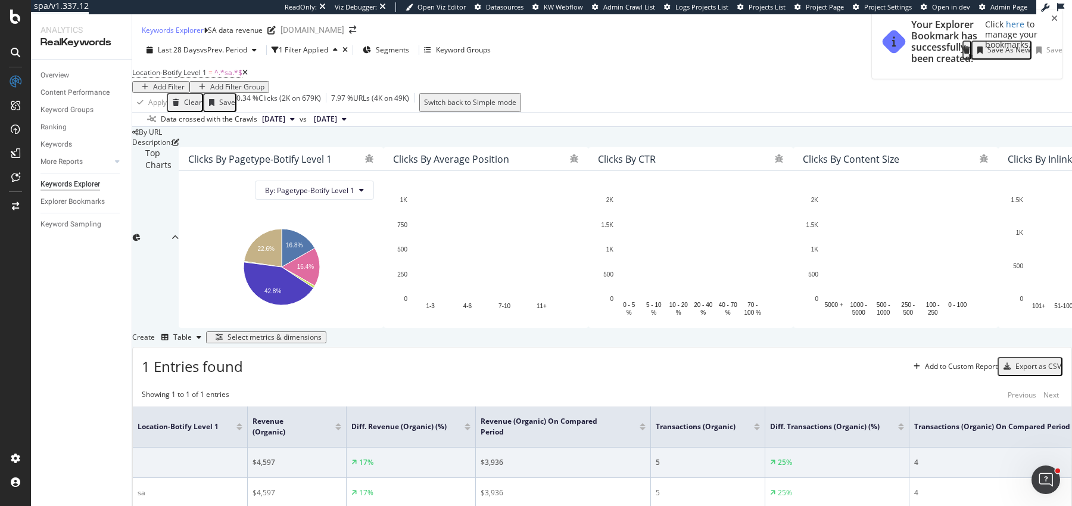
scroll to position [235, 0]
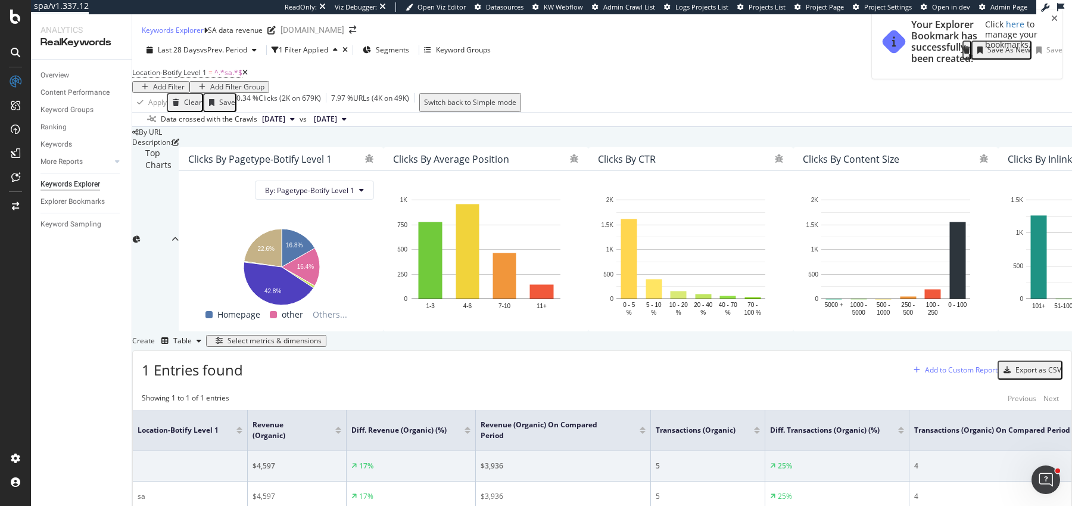
click at [925, 366] on div "Add to Custom Report" at bounding box center [961, 369] width 73 height 7
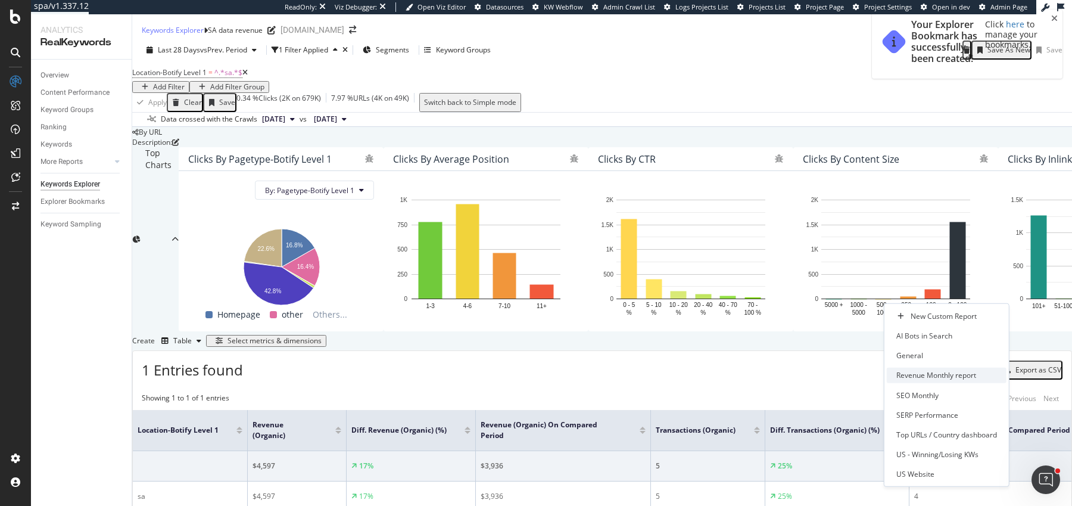
click at [930, 379] on div "Revenue Monthly report" at bounding box center [937, 375] width 80 height 10
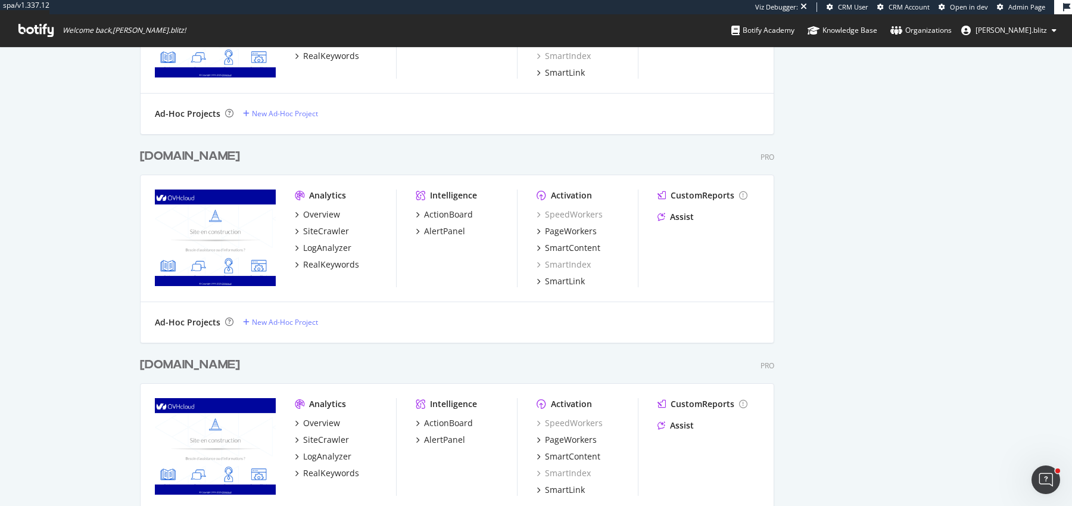
scroll to position [1409, 0]
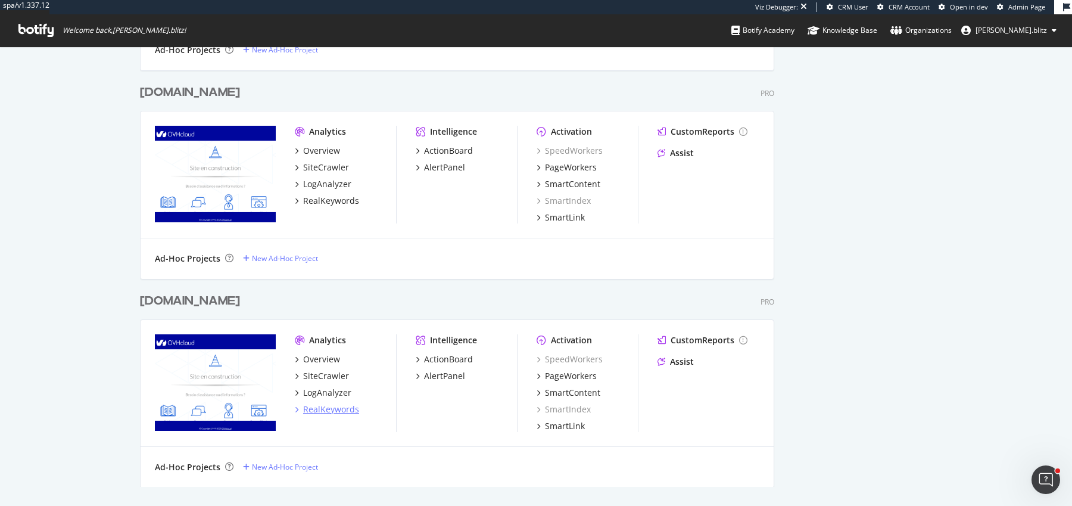
click at [332, 413] on div "RealKeywords" at bounding box center [331, 409] width 56 height 12
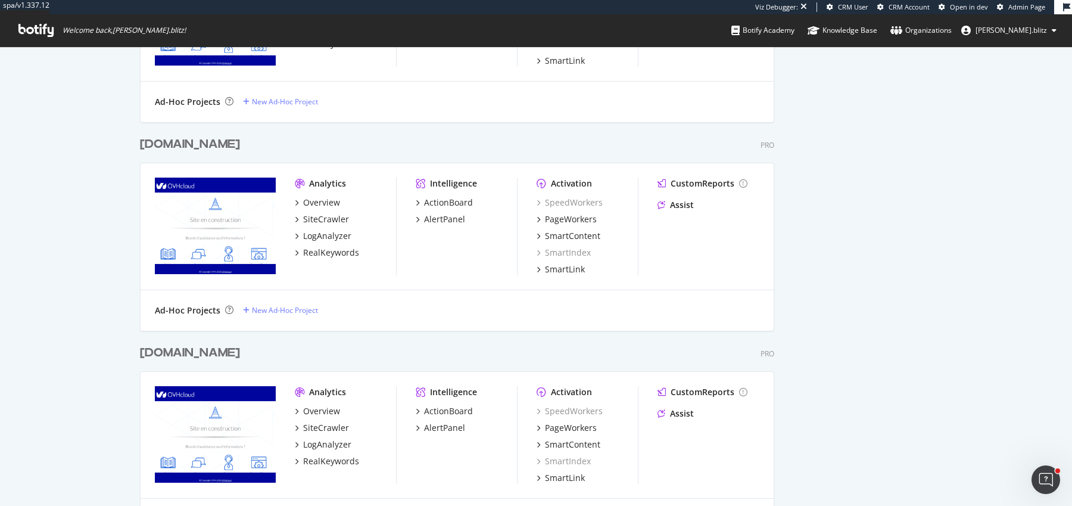
scroll to position [1409, 0]
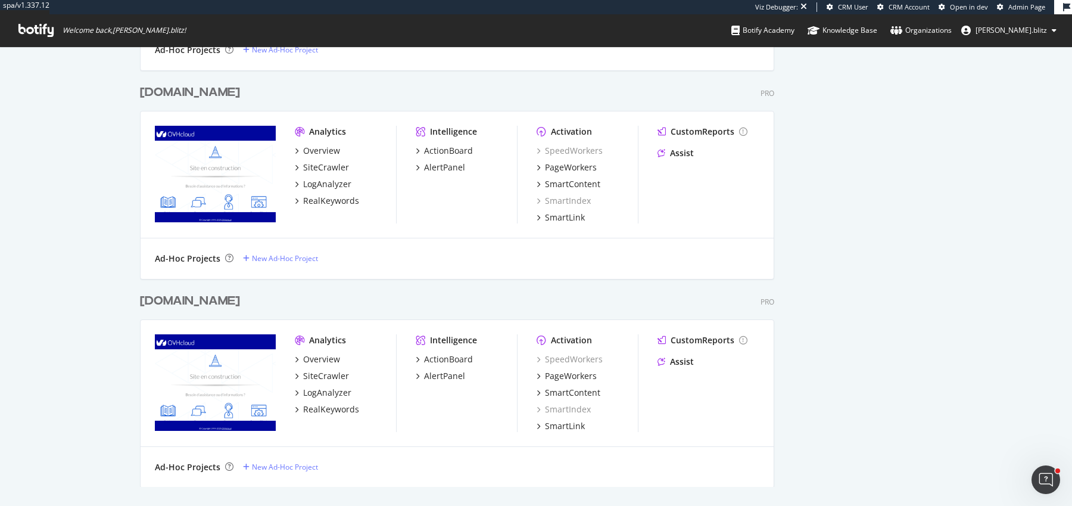
click at [765, 300] on div "Pro" at bounding box center [768, 302] width 14 height 10
click at [765, 91] on div "Pro" at bounding box center [768, 93] width 14 height 10
click at [770, 302] on div "Pro" at bounding box center [768, 302] width 14 height 10
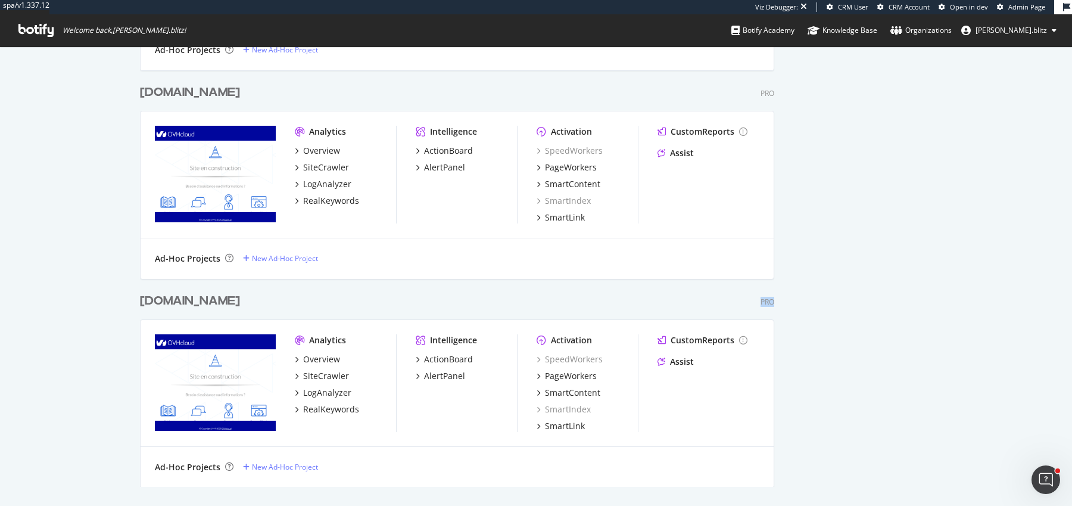
click at [770, 302] on div "Pro" at bounding box center [768, 302] width 14 height 10
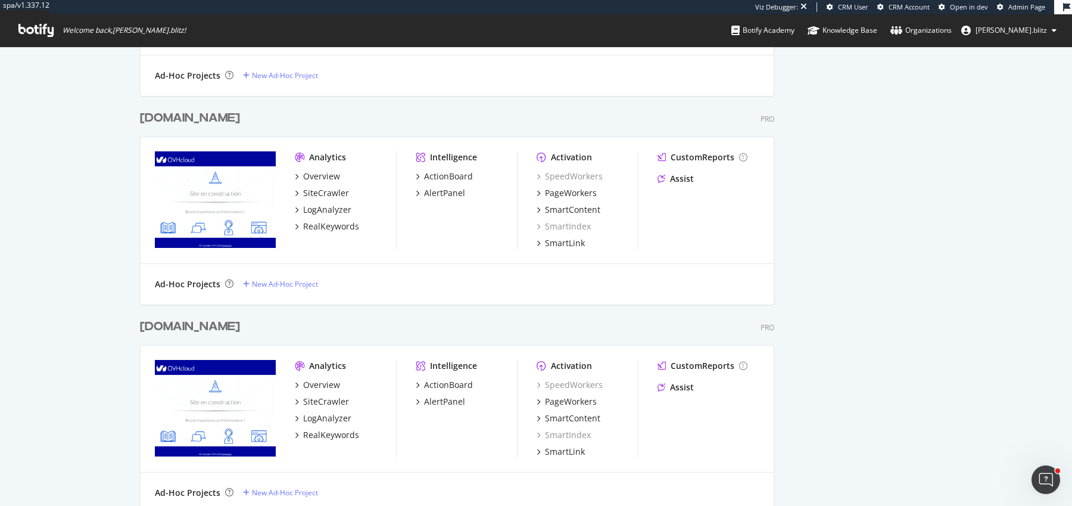
click at [767, 120] on div "Pro" at bounding box center [768, 119] width 14 height 10
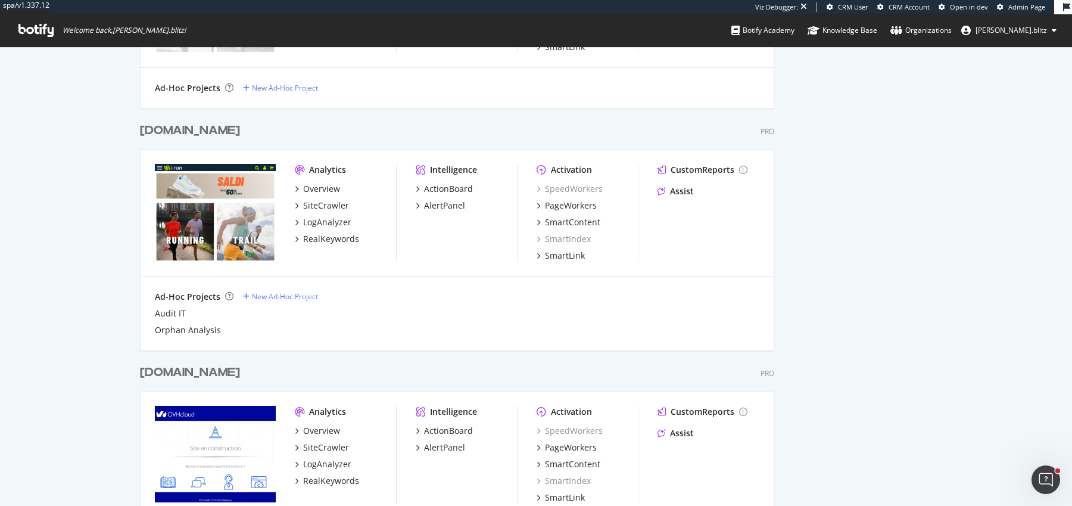
scroll to position [891, 0]
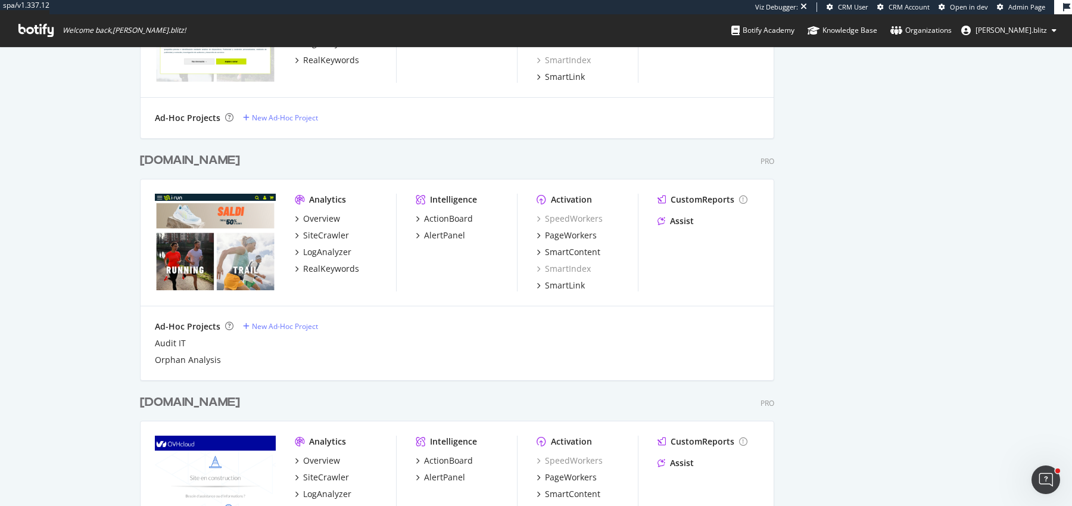
click at [107, 178] on div "My Web Properties Most recent crawl Demo Web Property irun.fr Pro Analytics Ove…" at bounding box center [536, 90] width 1072 height 1868
click at [157, 158] on div "irun.it" at bounding box center [190, 160] width 100 height 17
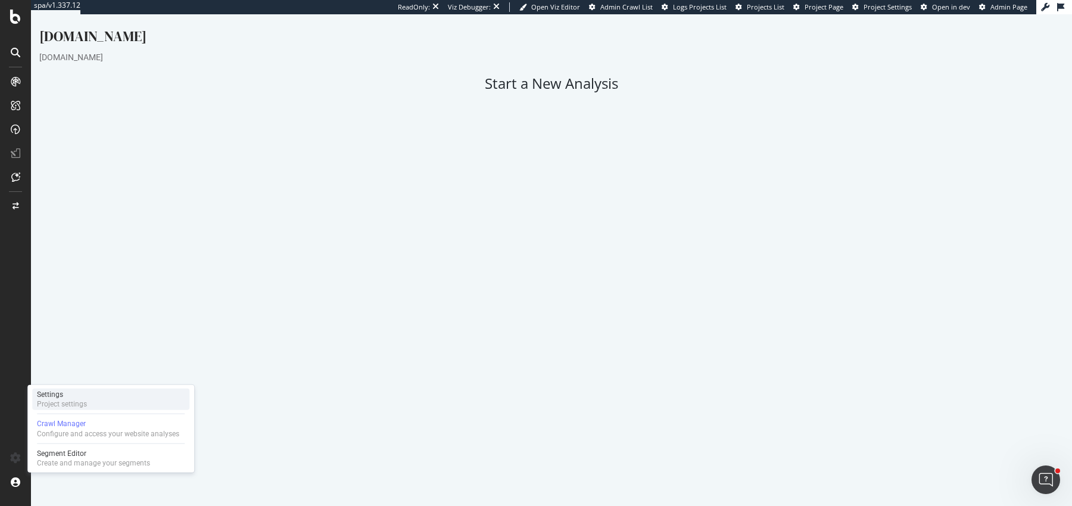
click at [70, 393] on div "Settings" at bounding box center [62, 395] width 50 height 10
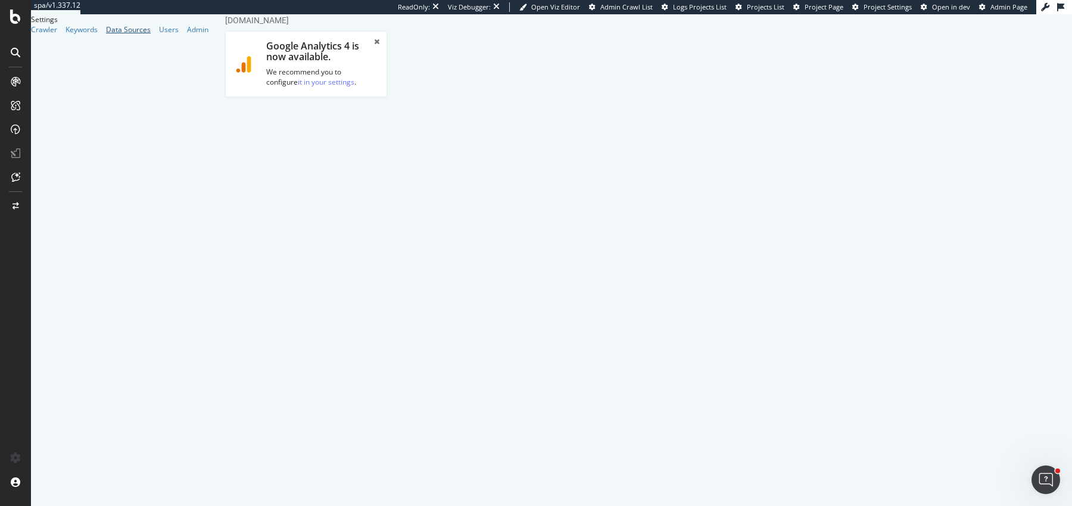
click at [106, 35] on div "Data Sources" at bounding box center [128, 29] width 45 height 10
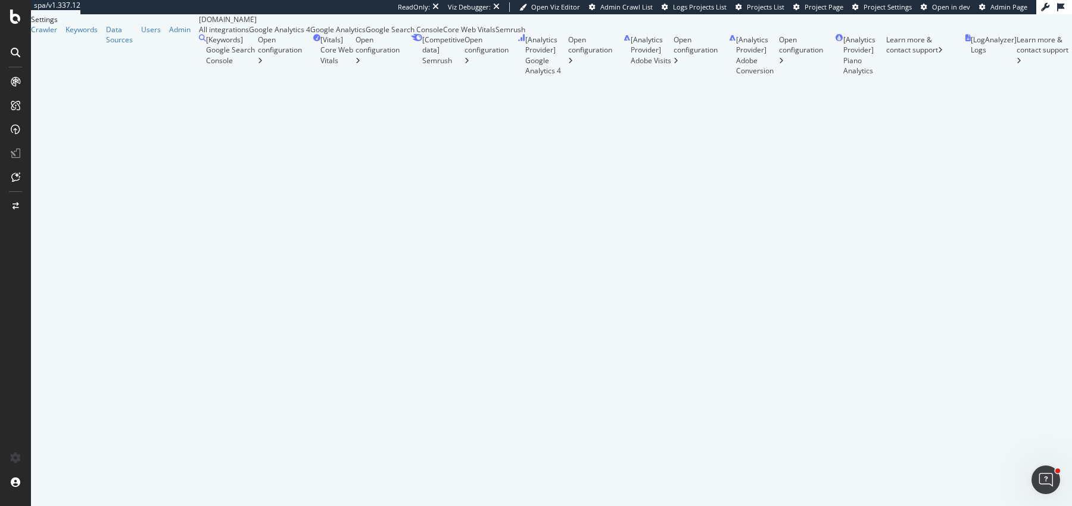
click at [443, 35] on div "Google Search Console" at bounding box center [404, 29] width 77 height 10
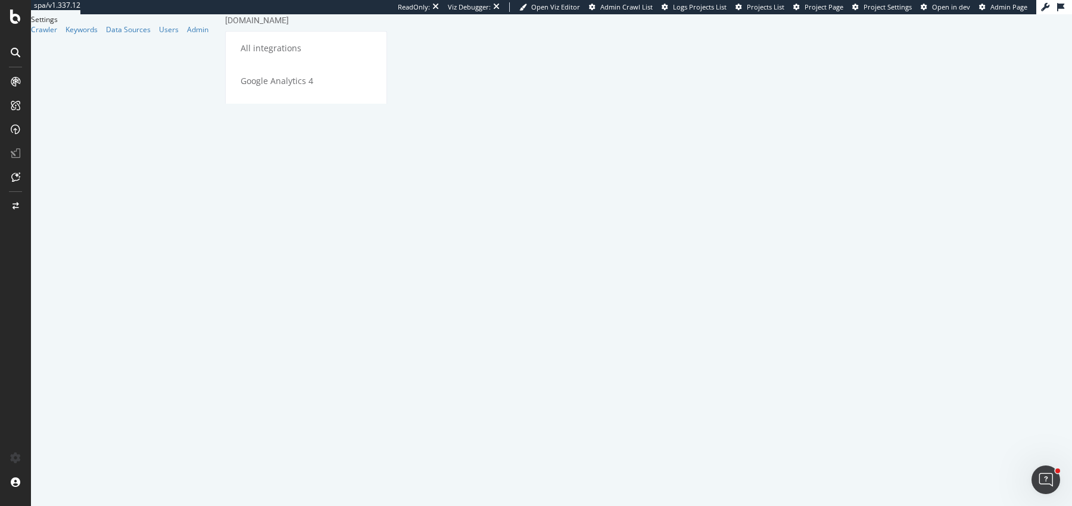
scroll to position [2, 0]
drag, startPoint x: 242, startPoint y: 320, endPoint x: 331, endPoint y: 328, distance: 89.1
click at [332, 482] on td "i-run.it (Domain property)" at bounding box center [306, 493] width 141 height 23
click at [331, 482] on td "i-run.it (Domain property)" at bounding box center [306, 493] width 141 height 23
drag, startPoint x: 344, startPoint y: 326, endPoint x: 236, endPoint y: 326, distance: 107.2
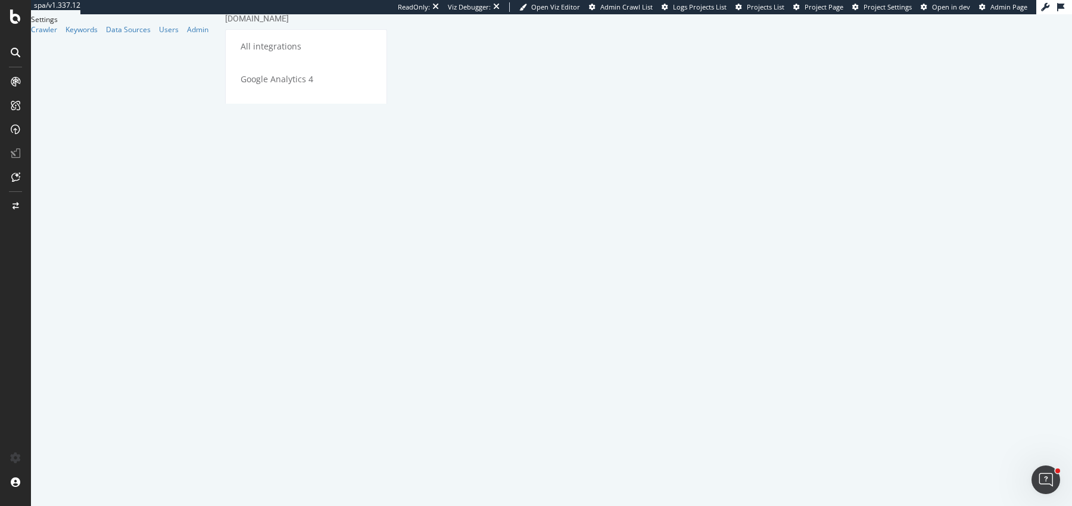
click at [236, 482] on td "i-run.it (Domain property)" at bounding box center [306, 493] width 141 height 23
click at [269, 482] on td "i-run.it (Domain property)" at bounding box center [306, 493] width 141 height 23
click at [347, 482] on td "i-run.it (Domain property)" at bounding box center [306, 493] width 141 height 23
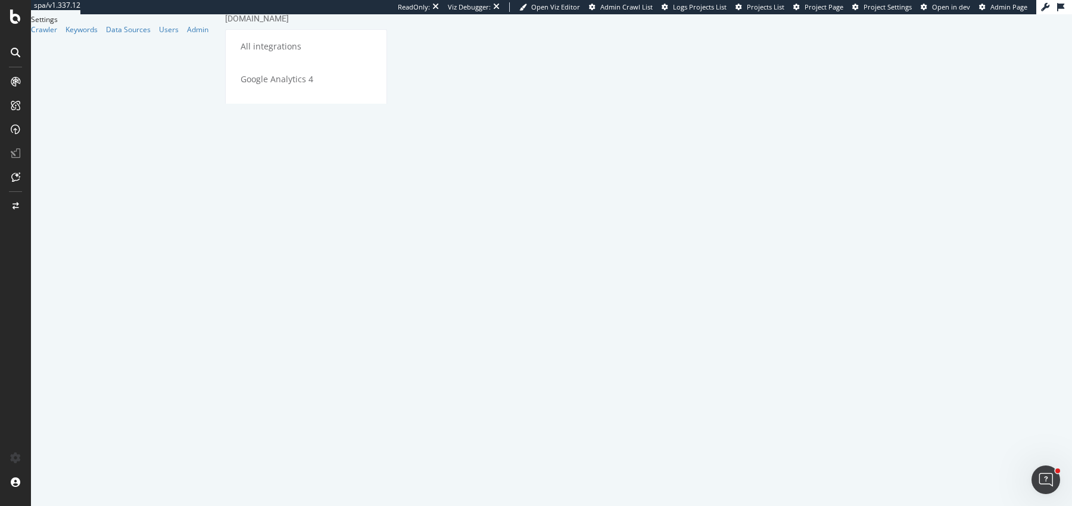
click at [330, 482] on td "i-run.it (Domain property)" at bounding box center [306, 493] width 141 height 23
click at [319, 482] on td "i-run.it (Domain property)" at bounding box center [306, 493] width 141 height 23
click at [66, 35] on div "Keywords" at bounding box center [82, 29] width 32 height 10
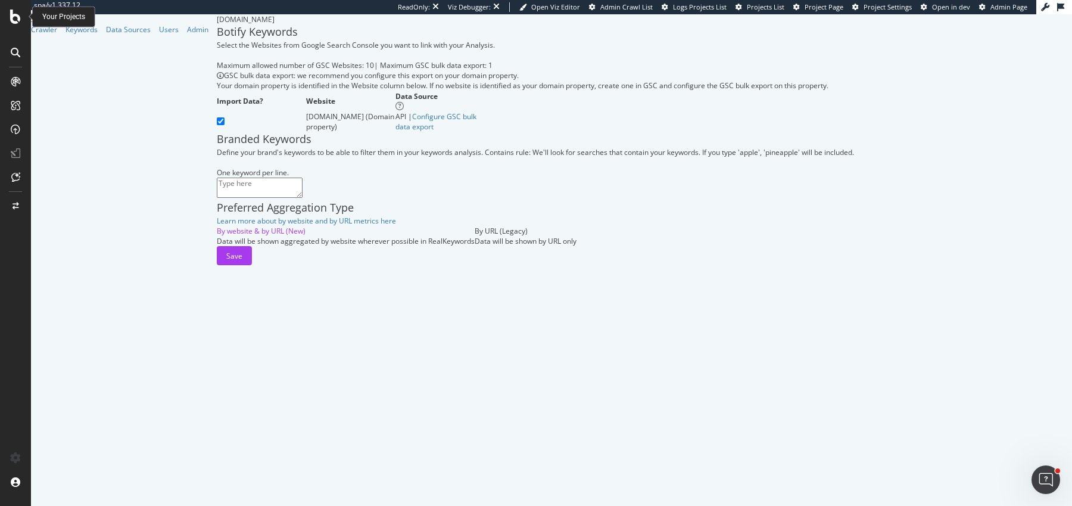
click at [14, 12] on icon at bounding box center [15, 17] width 11 height 14
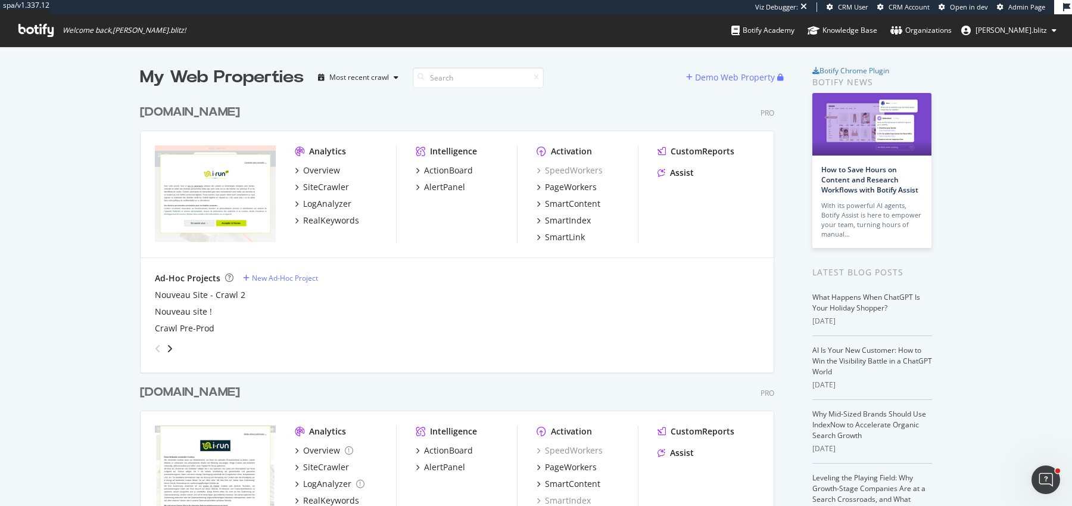
scroll to position [1392, 0]
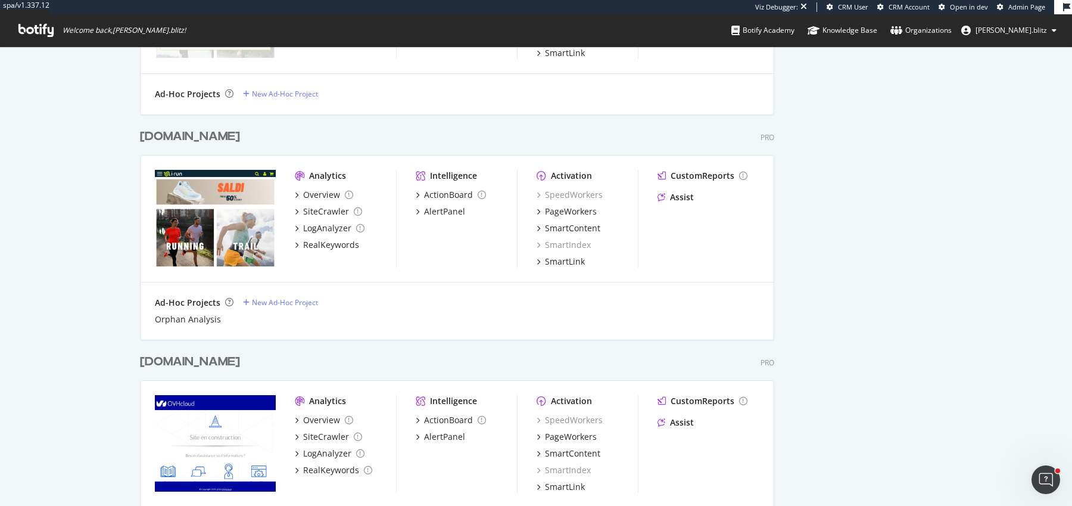
scroll to position [752, 0]
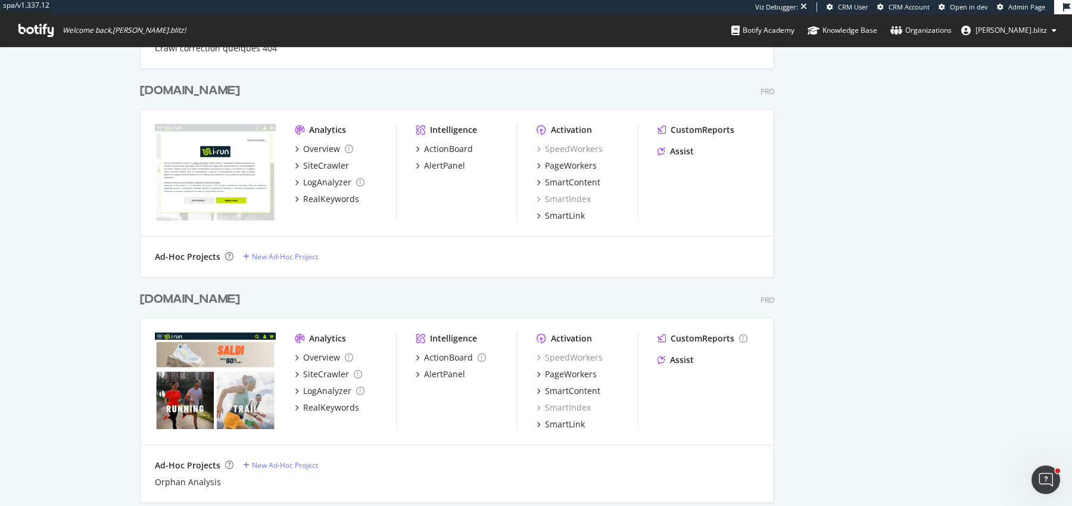
click at [168, 303] on div "irun.it" at bounding box center [190, 299] width 100 height 17
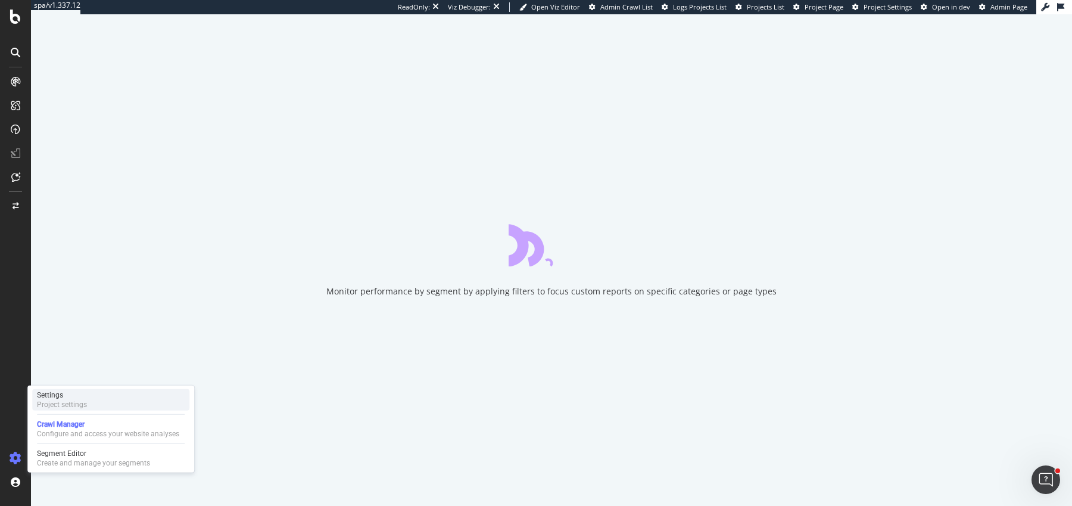
click at [88, 396] on div "Settings Project settings" at bounding box center [110, 399] width 157 height 21
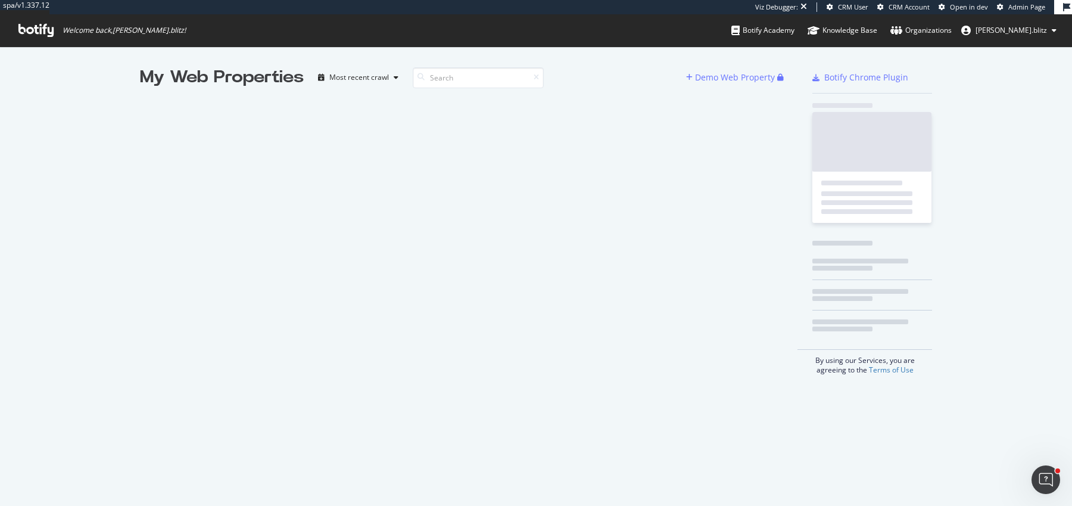
scroll to position [505, 1072]
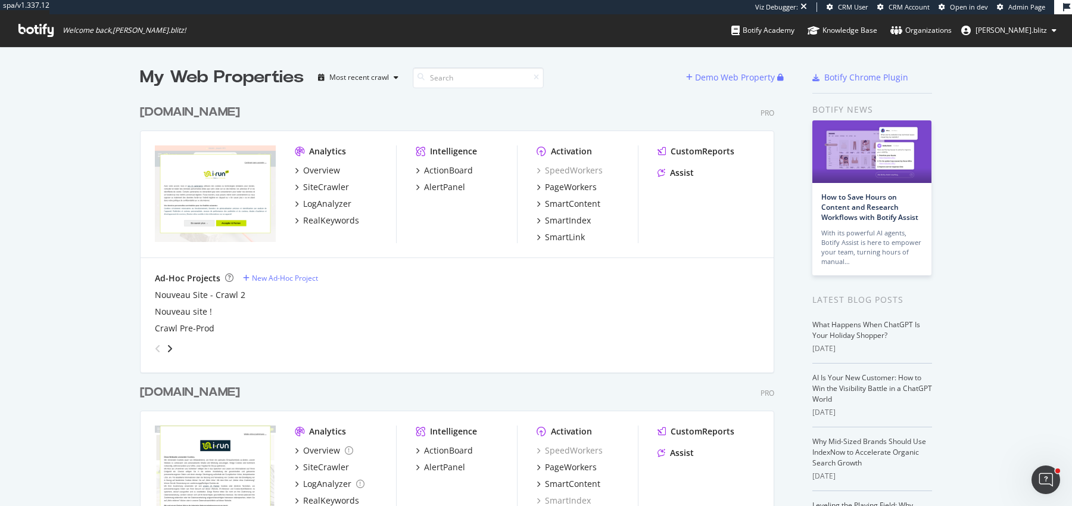
click at [170, 113] on div "[DOMAIN_NAME]" at bounding box center [190, 112] width 100 height 17
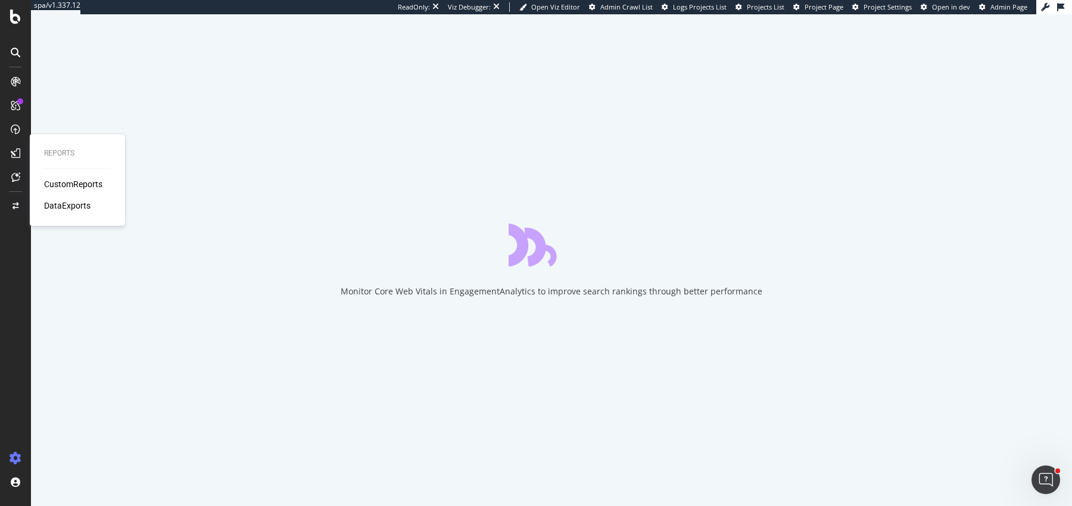
click at [84, 185] on div "CustomReports" at bounding box center [73, 184] width 58 height 12
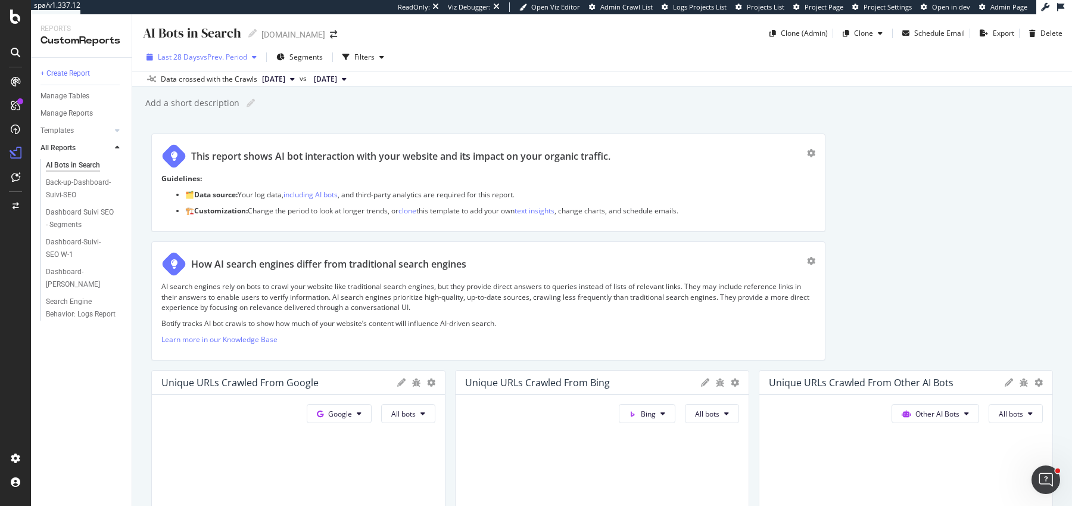
click at [194, 63] on div "Last 28 Days vs Prev. Period" at bounding box center [202, 57] width 120 height 18
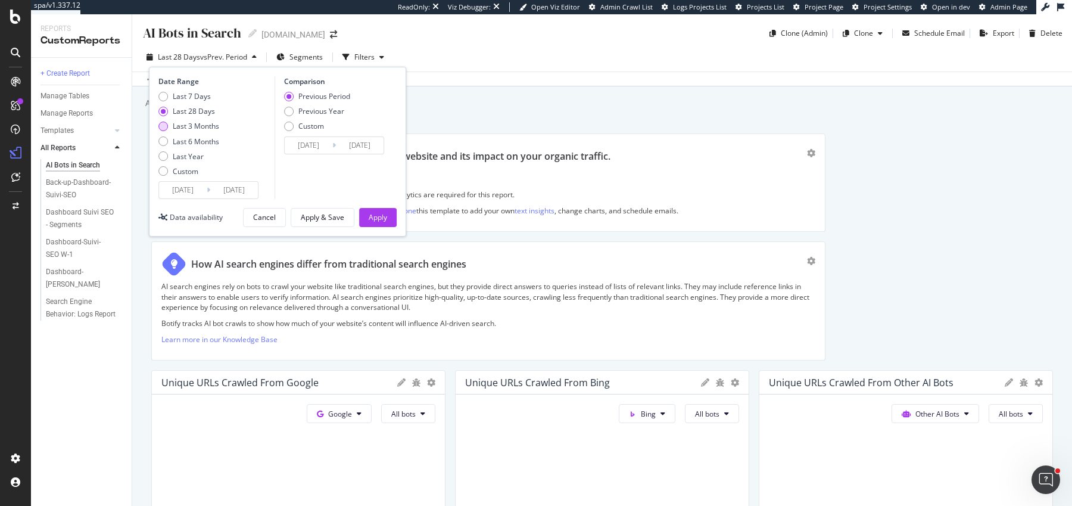
click at [191, 125] on div "Last 3 Months" at bounding box center [196, 126] width 46 height 10
type input "[DATE]"
click at [334, 114] on div "Previous Year" at bounding box center [321, 111] width 46 height 10
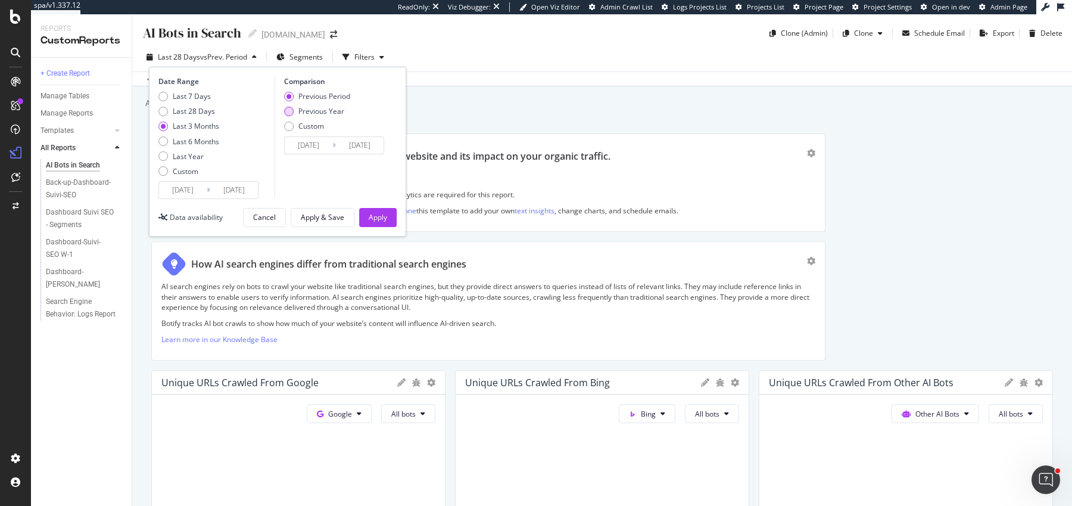
type input "[DATE]"
click at [373, 202] on div "Date Range Last 7 Days Last 28 Days Last 3 Months Last 6 Months Last Year Custo…" at bounding box center [277, 152] width 257 height 170
click at [372, 210] on div "Apply" at bounding box center [378, 217] width 18 height 18
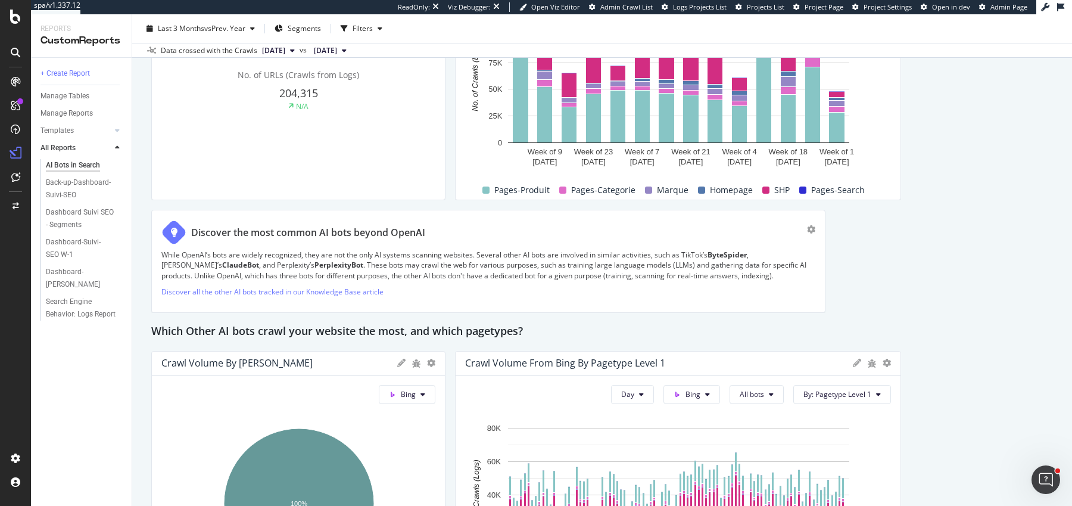
scroll to position [2033, 0]
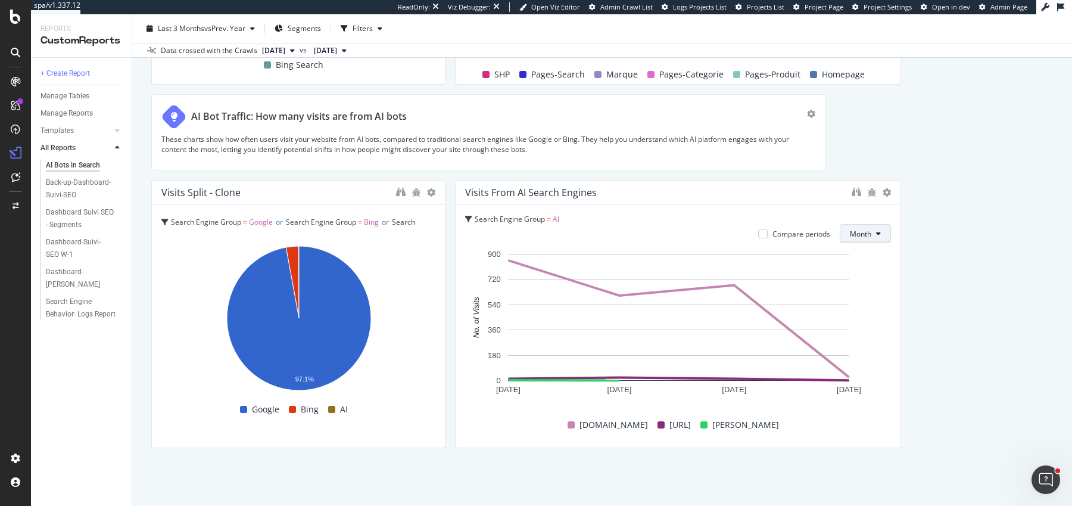
click at [870, 229] on span "Month" at bounding box center [860, 234] width 21 height 10
click at [861, 253] on span "Day" at bounding box center [862, 253] width 23 height 11
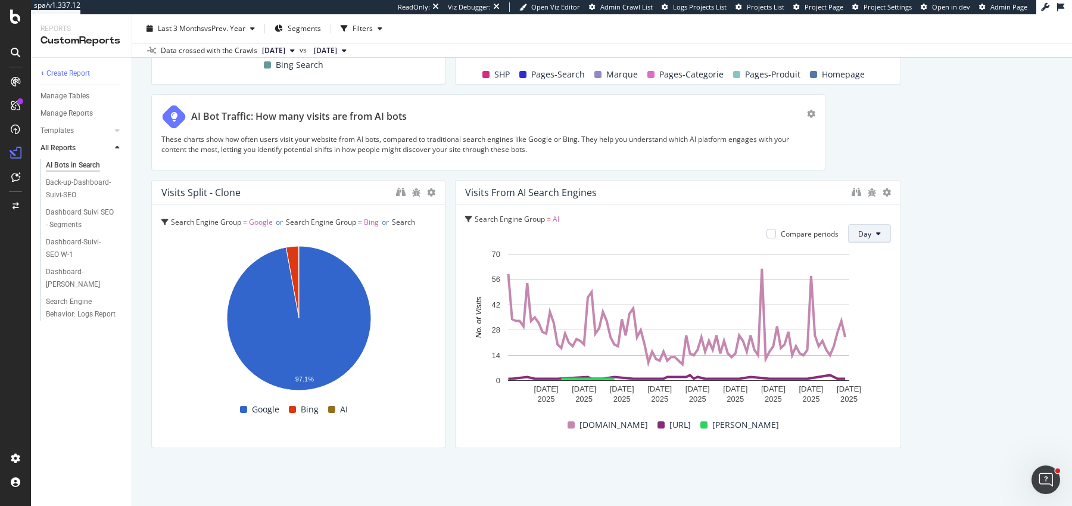
click at [863, 229] on span "Day" at bounding box center [864, 234] width 13 height 10
click at [864, 275] on span "Week" at bounding box center [870, 275] width 21 height 11
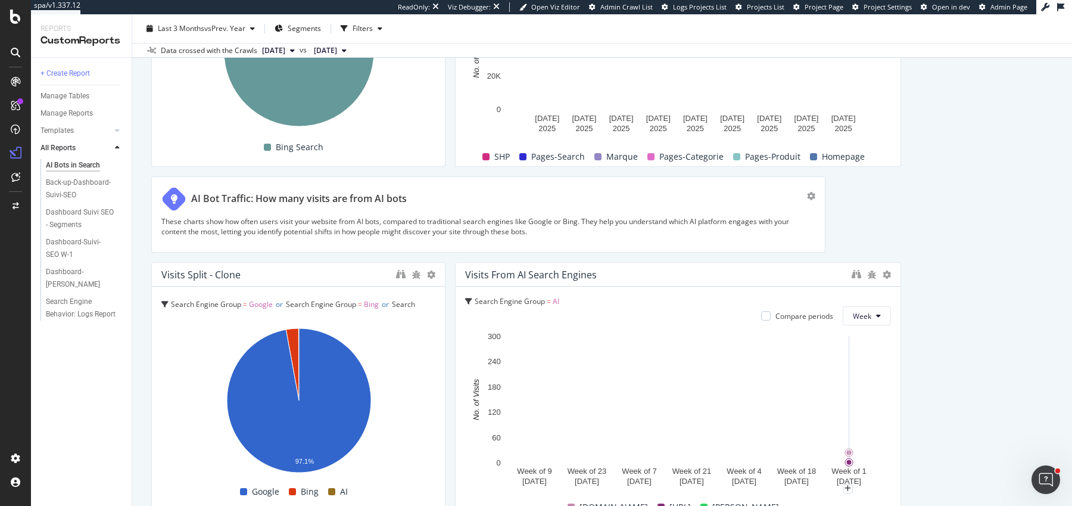
scroll to position [1773, 0]
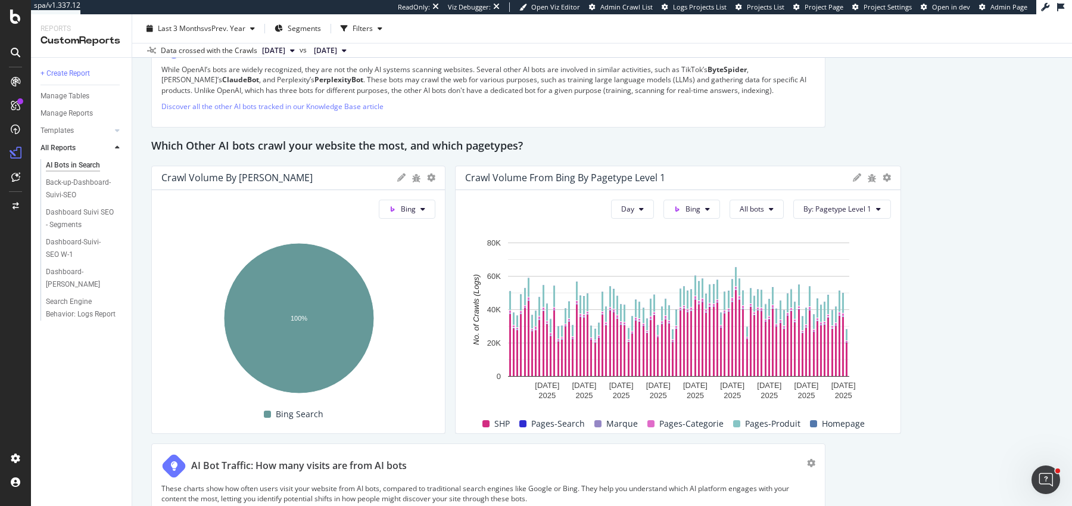
scroll to position [1680, 0]
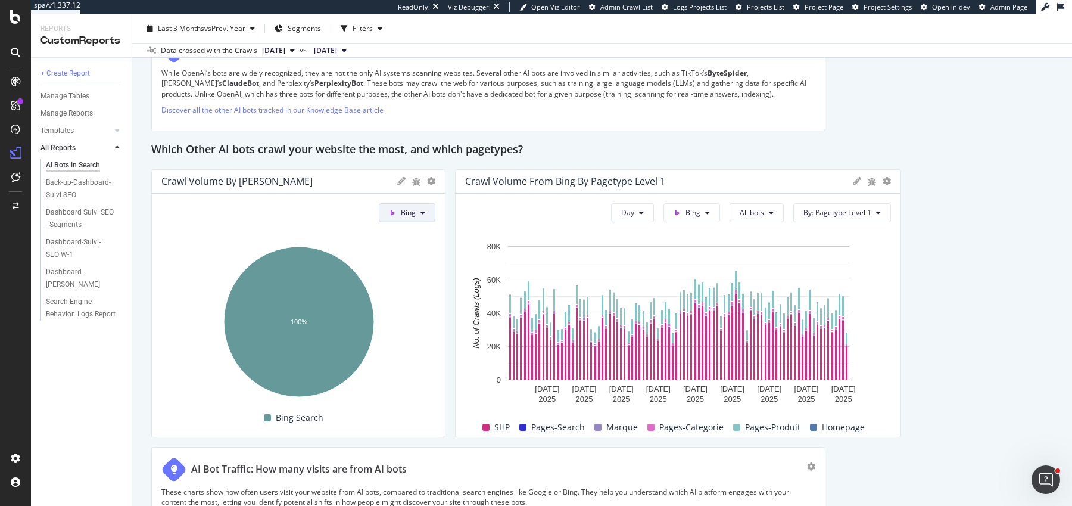
click at [406, 210] on span "Bing" at bounding box center [408, 212] width 15 height 10
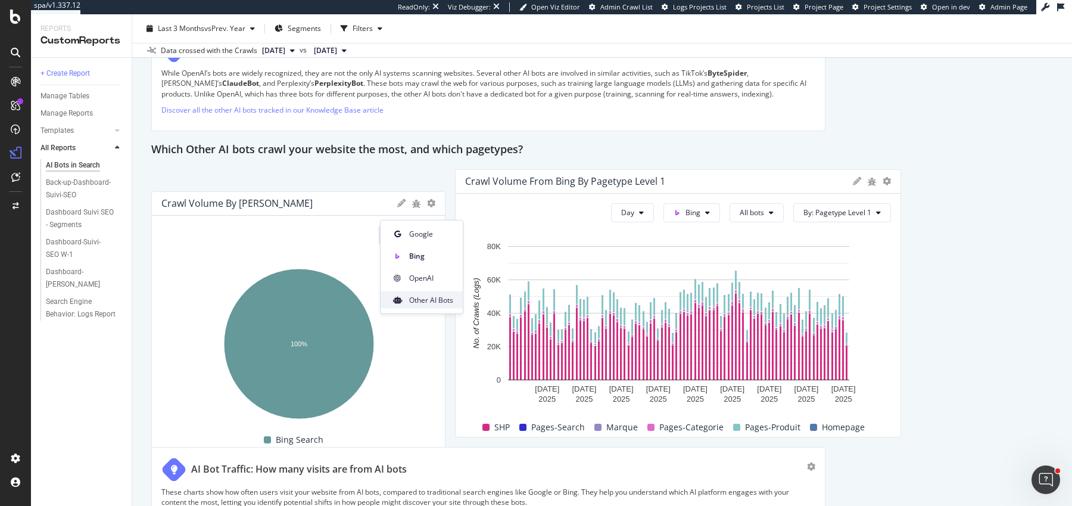
drag, startPoint x: 421, startPoint y: 276, endPoint x: 414, endPoint y: 298, distance: 23.0
click at [414, 298] on div "Google Bing OpenAI Other AI Bots" at bounding box center [422, 264] width 82 height 88
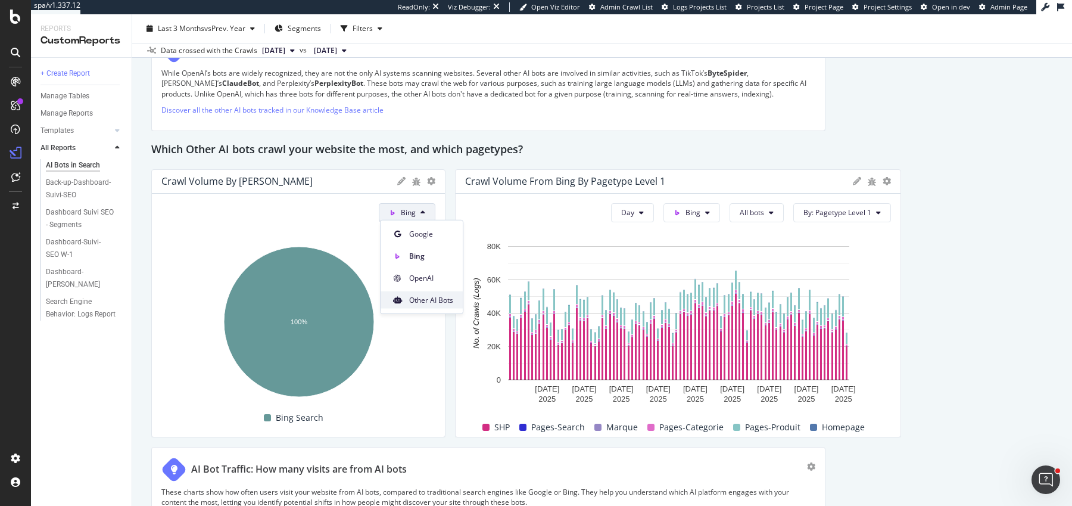
click at [414, 298] on span "Other AI Bots" at bounding box center [431, 299] width 44 height 11
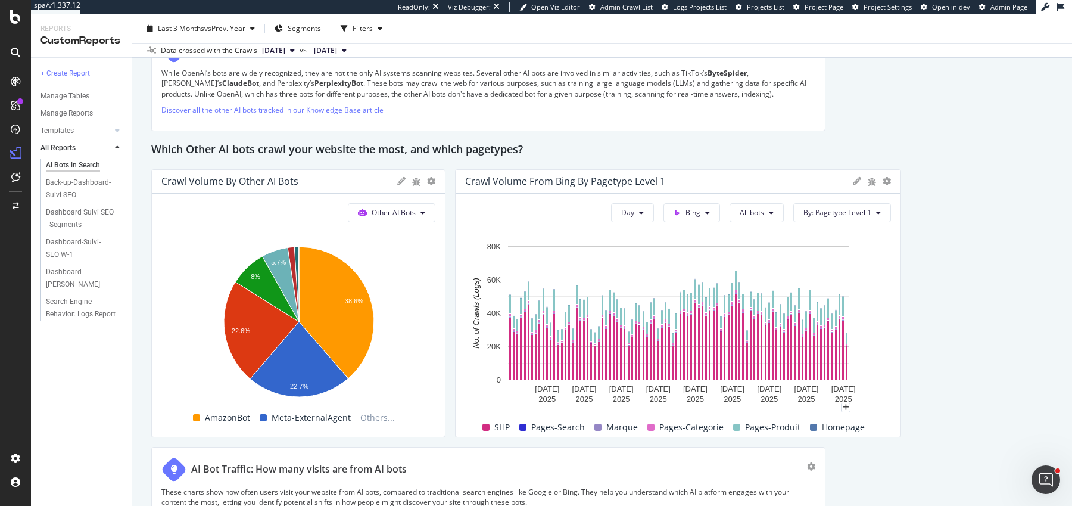
scroll to position [2033, 0]
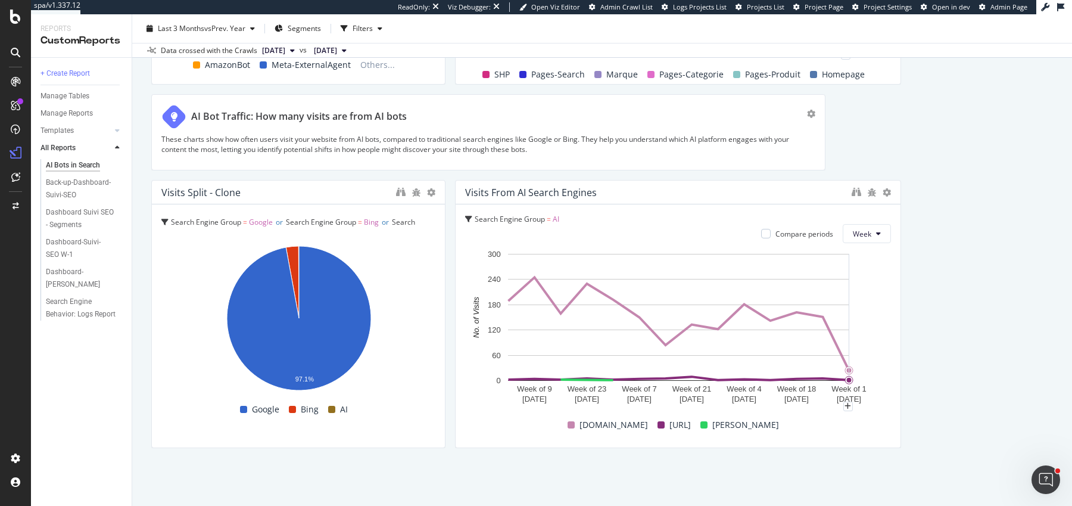
click at [431, 188] on icon at bounding box center [431, 192] width 8 height 8
click at [404, 204] on div "Search Engine Group = Google or Search Engine Group = Bing or Search Engine Gro…" at bounding box center [298, 325] width 293 height 243
click at [406, 204] on div "Search Engine Group = Google or Search Engine Group = Bing or Search Engine Gro…" at bounding box center [298, 325] width 293 height 243
click at [888, 192] on icon at bounding box center [887, 192] width 8 height 8
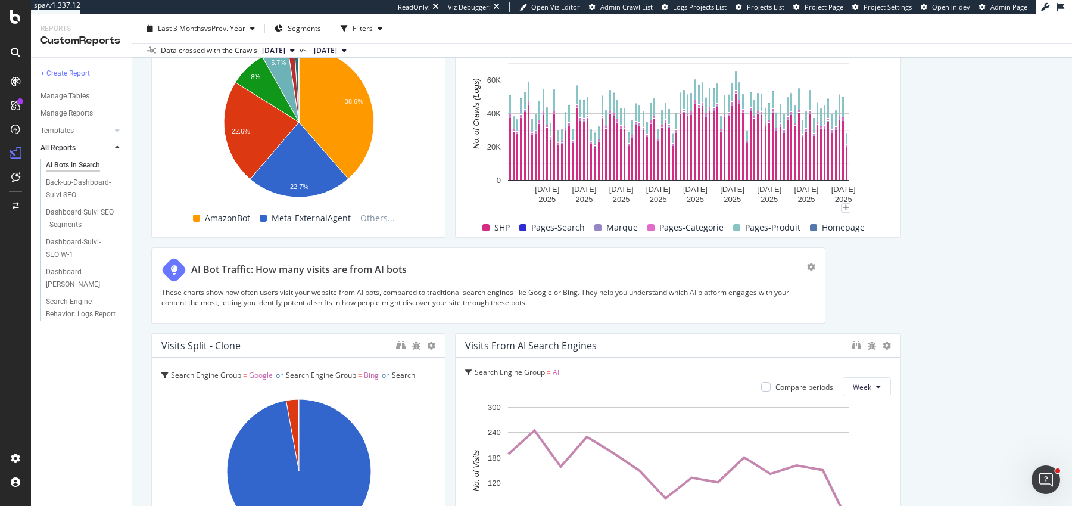
scroll to position [1653, 0]
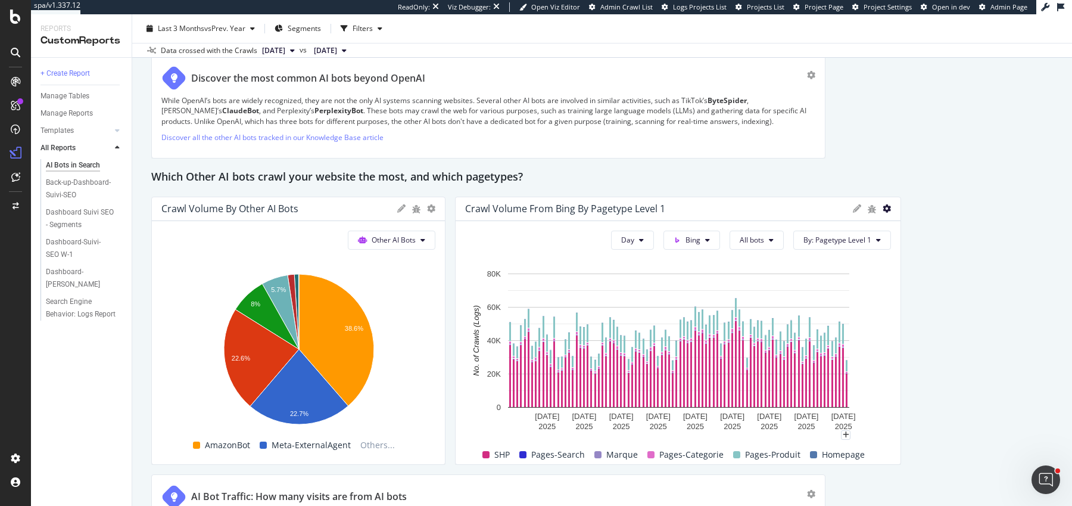
click at [886, 208] on icon at bounding box center [887, 208] width 8 height 8
click at [954, 178] on div "Which Other AI bots crawl your website the most, and which pagetypes?" at bounding box center [602, 177] width 902 height 19
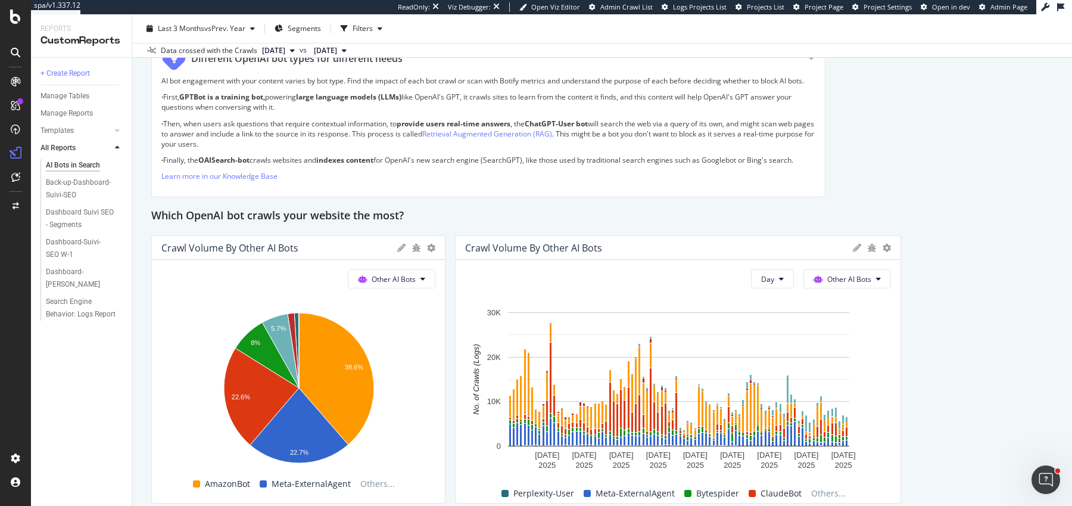
scroll to position [2033, 0]
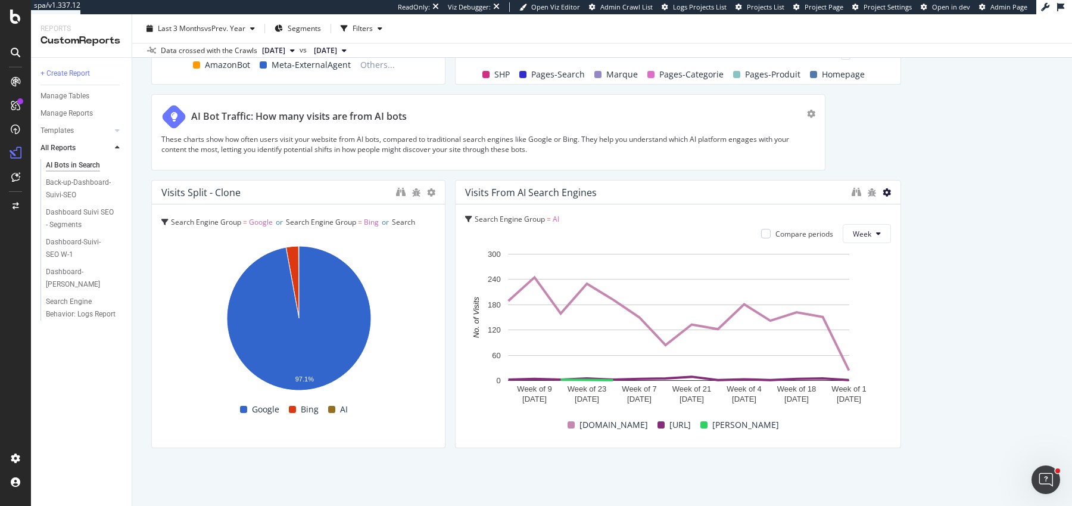
click at [885, 188] on icon at bounding box center [887, 192] width 8 height 8
click at [440, 190] on div at bounding box center [439, 314] width 2 height 259
click at [437, 190] on div at bounding box center [440, 314] width 12 height 268
click at [432, 190] on icon at bounding box center [431, 192] width 8 height 8
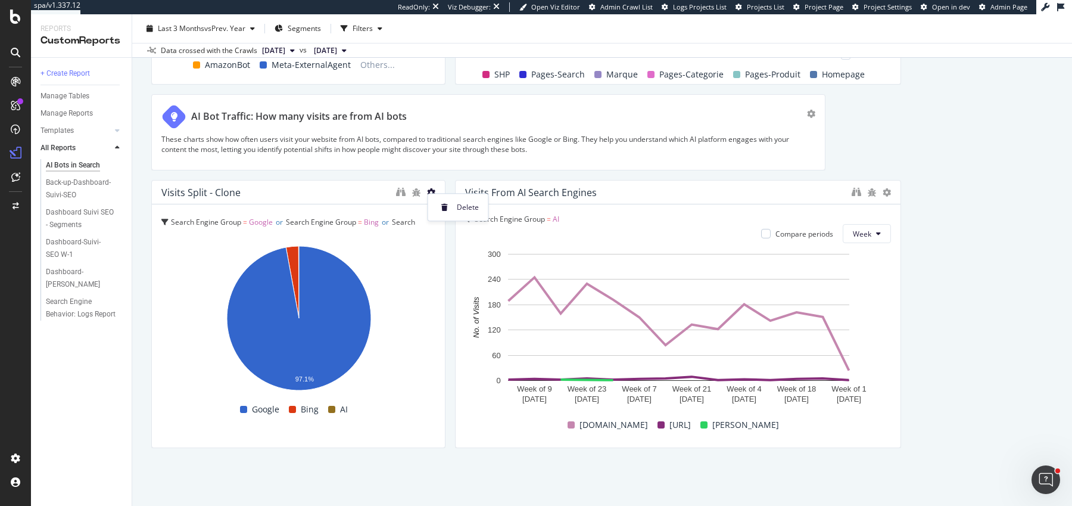
click at [432, 190] on icon at bounding box center [431, 192] width 8 height 8
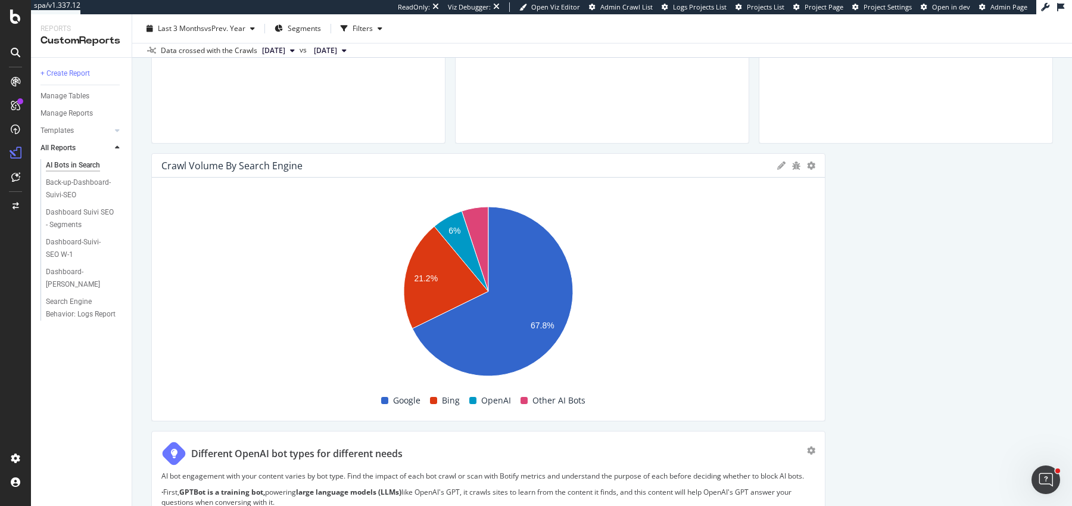
scroll to position [558, 0]
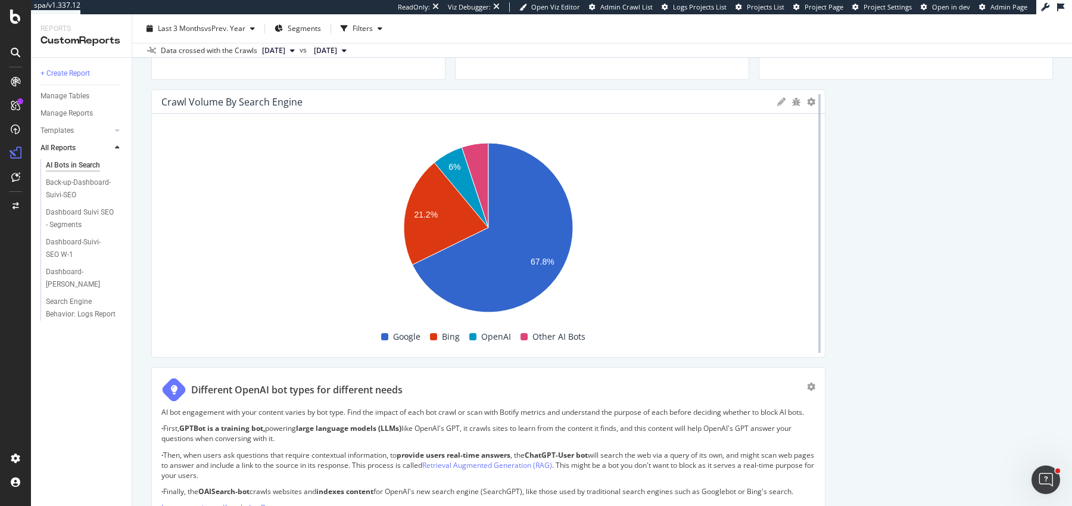
click at [820, 186] on div at bounding box center [819, 223] width 2 height 259
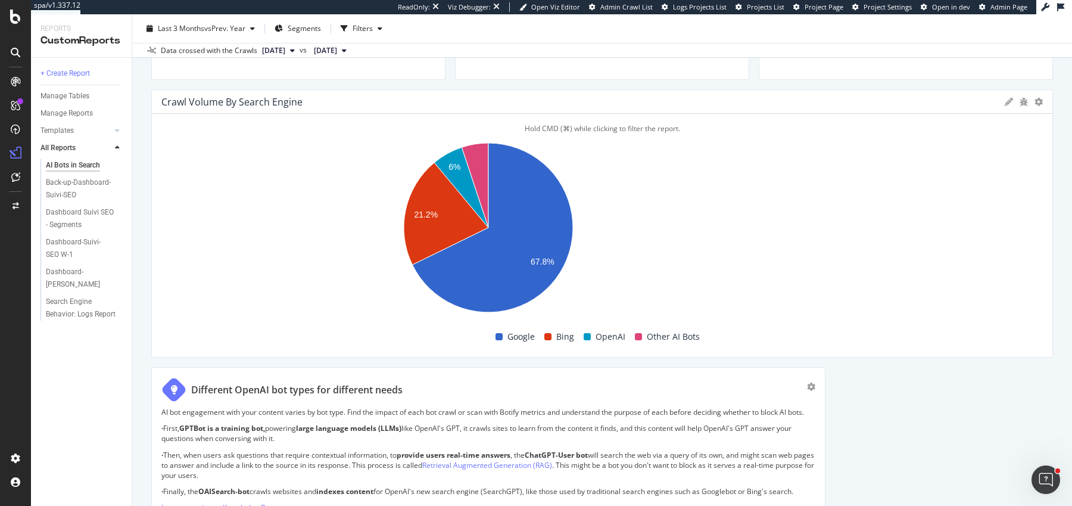
drag, startPoint x: 822, startPoint y: 187, endPoint x: 1031, endPoint y: 181, distance: 209.2
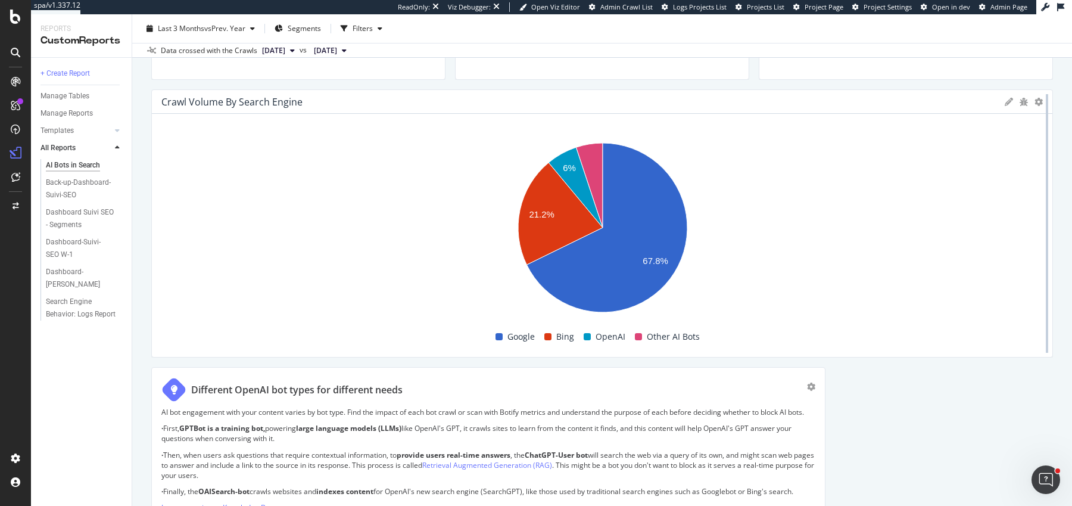
click at [1041, 99] on div at bounding box center [1047, 223] width 12 height 268
click at [1039, 101] on icon at bounding box center [1039, 102] width 8 height 8
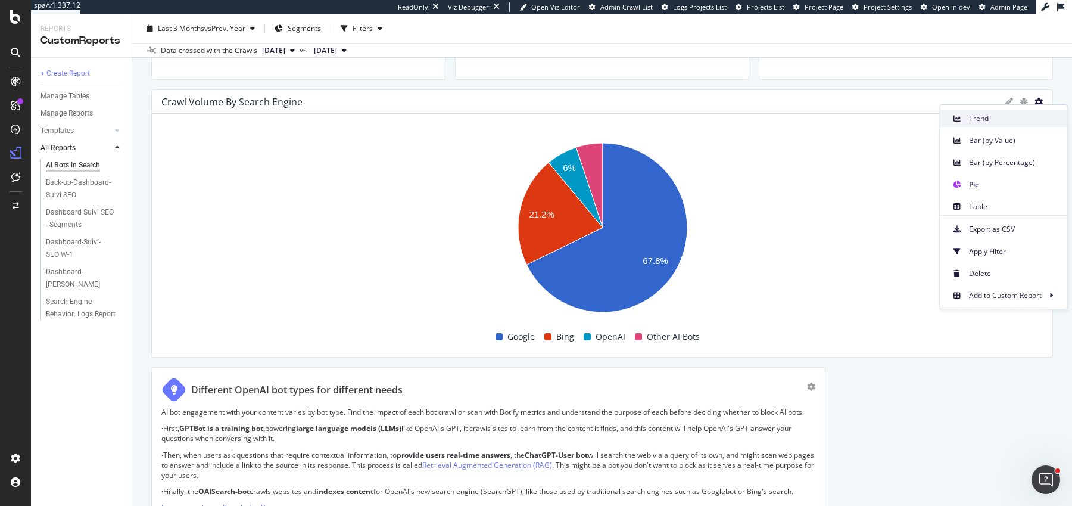
click at [1015, 122] on span "Trend" at bounding box center [1013, 118] width 89 height 11
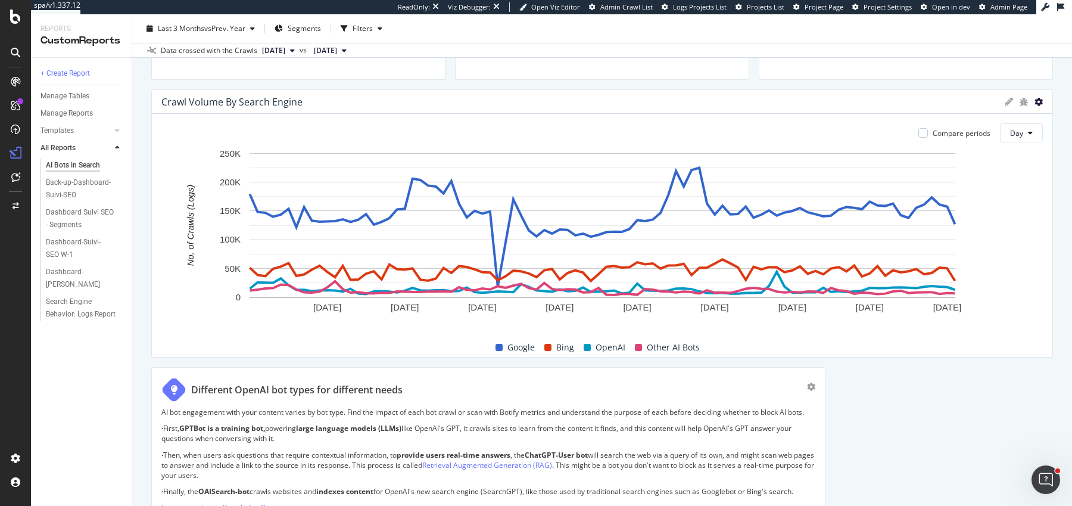
click at [1039, 104] on icon at bounding box center [1039, 102] width 8 height 8
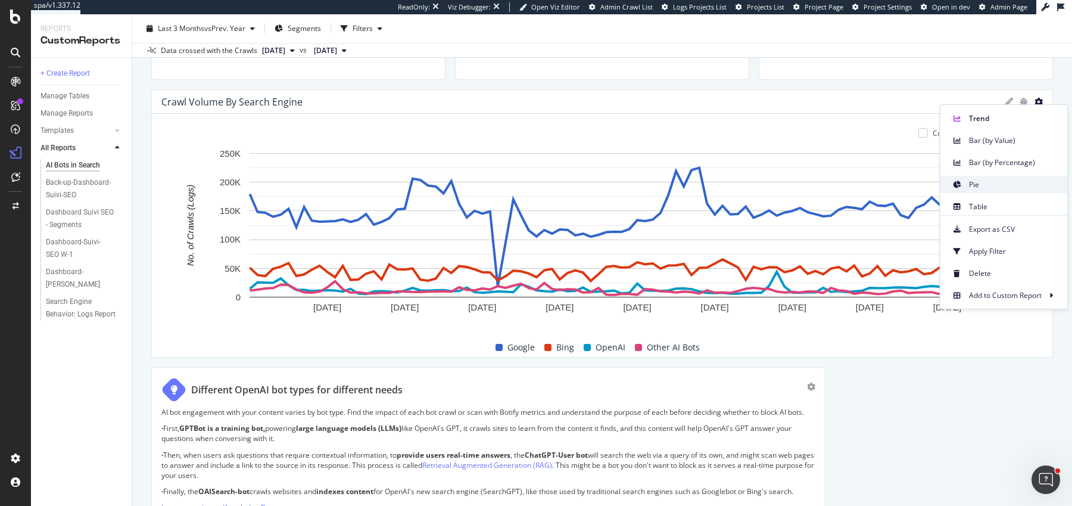
click at [1027, 179] on span "Pie" at bounding box center [1013, 184] width 89 height 11
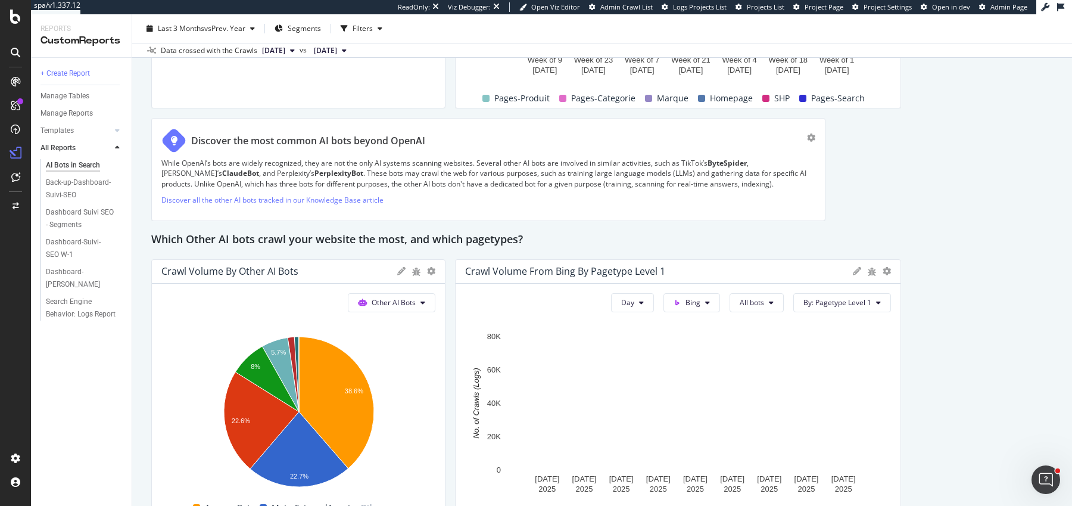
scroll to position [2033, 0]
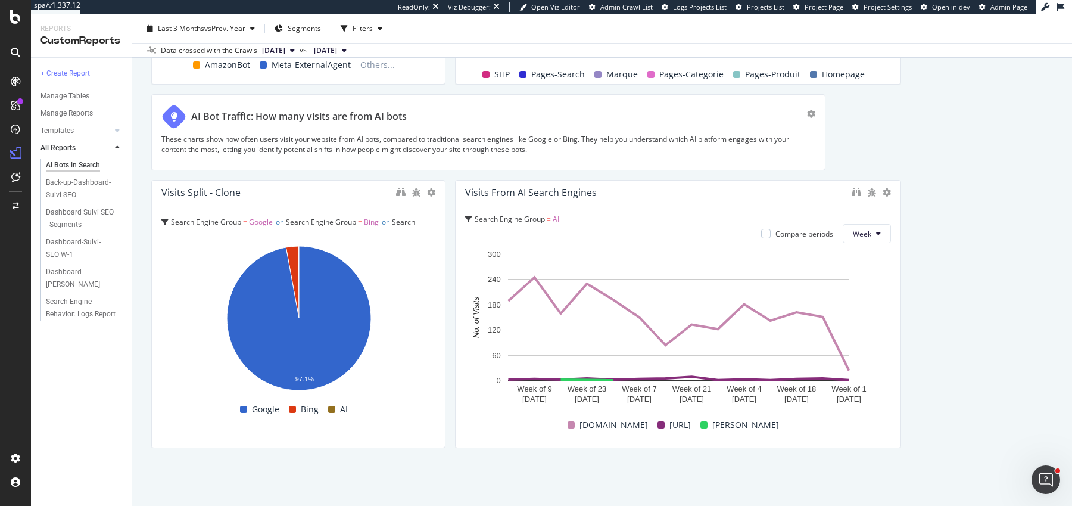
click at [51, 178] on div "RealKeywords" at bounding box center [70, 177] width 53 height 12
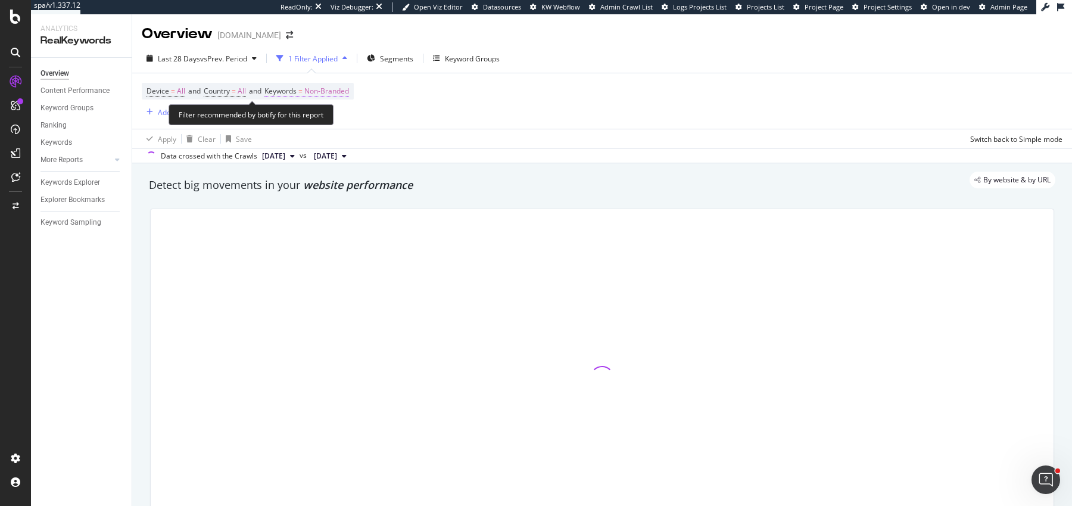
click at [297, 94] on span "Keywords" at bounding box center [280, 91] width 32 height 10
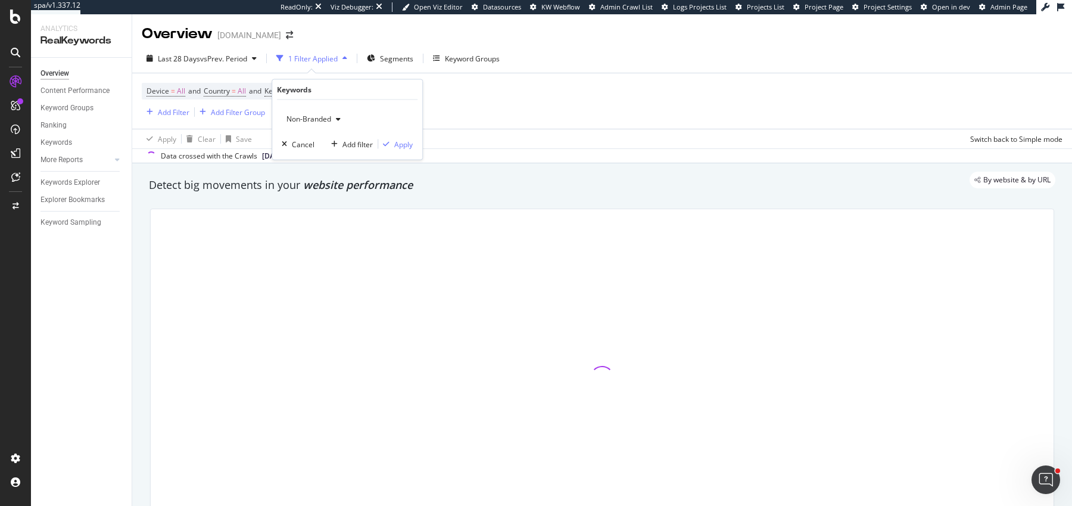
click at [309, 112] on div "Non-Branded" at bounding box center [314, 119] width 64 height 18
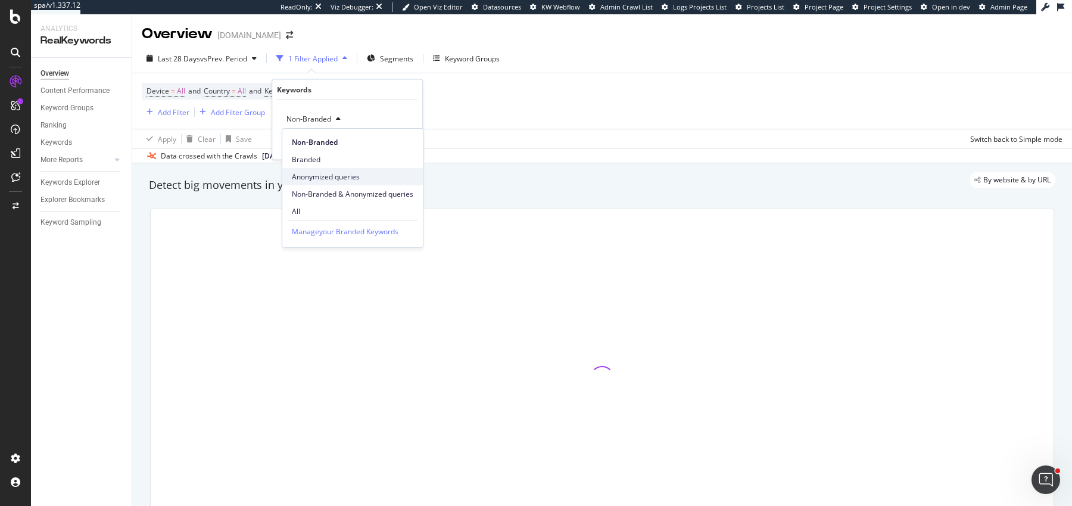
click at [330, 180] on span "Anonymized queries" at bounding box center [353, 177] width 122 height 11
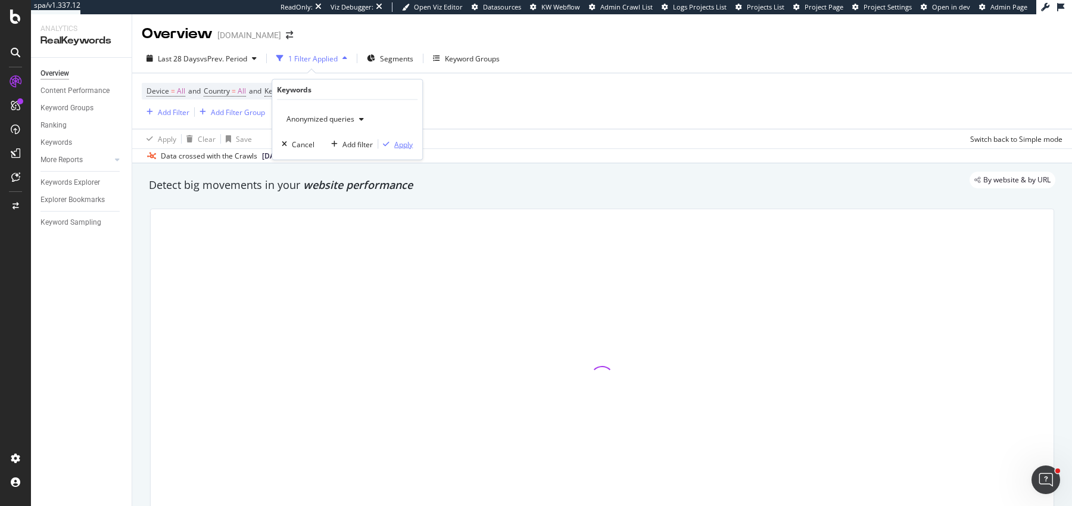
click at [398, 145] on div "Apply" at bounding box center [403, 144] width 18 height 10
click at [69, 182] on div "Keywords Explorer" at bounding box center [71, 182] width 60 height 13
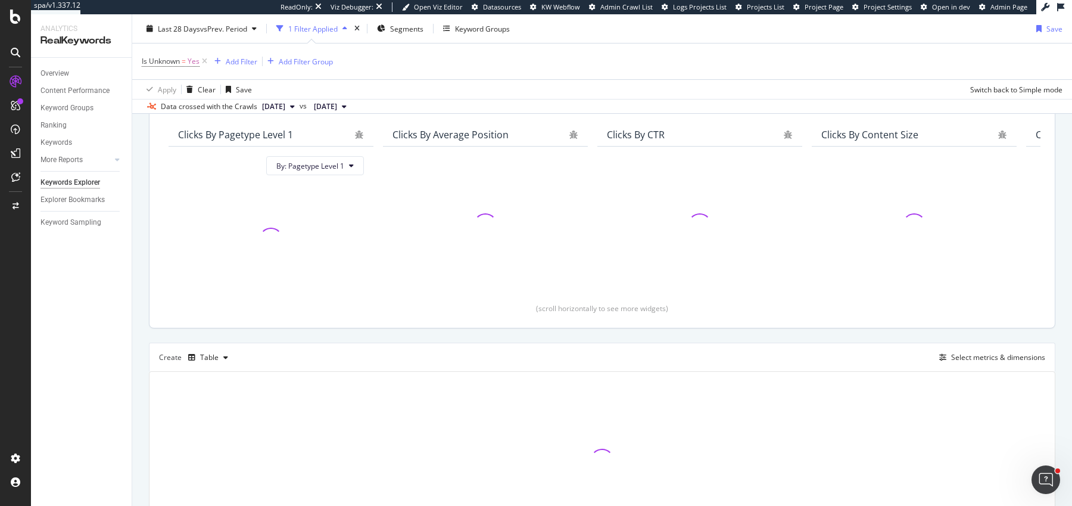
scroll to position [182, 0]
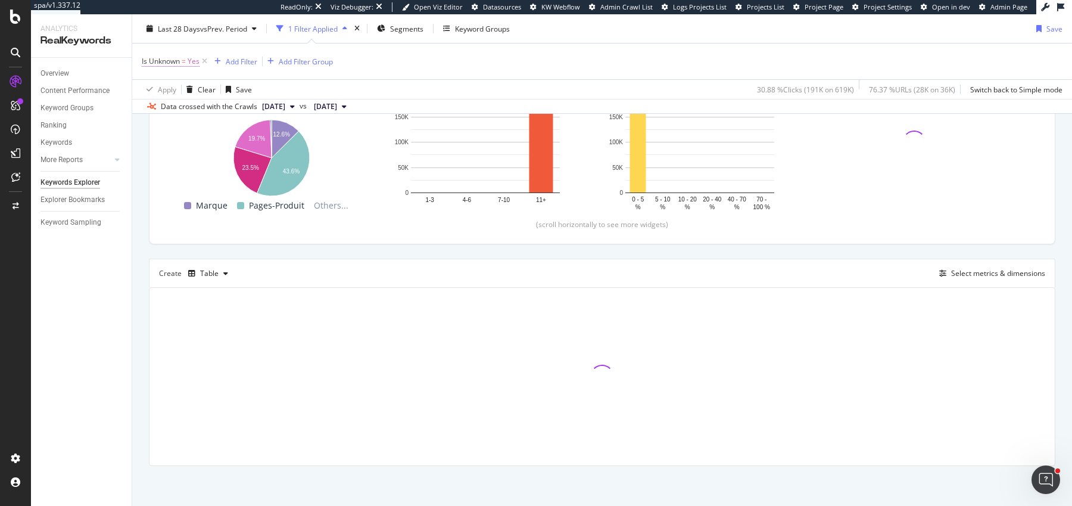
click at [158, 64] on span "Is Unknown" at bounding box center [161, 61] width 38 height 10
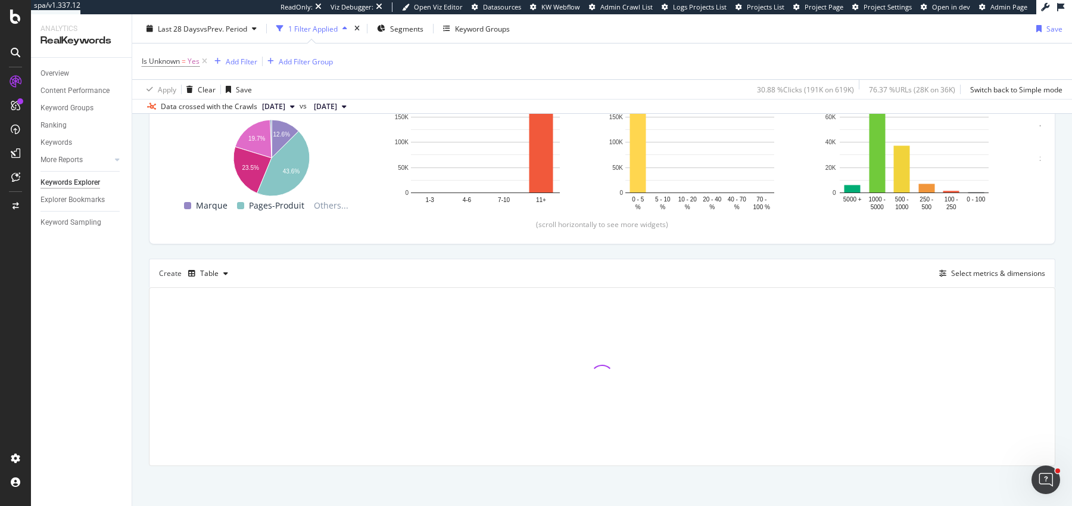
click at [406, 67] on div "Is Unknown = Yes Add Filter Add Filter Group" at bounding box center [602, 61] width 921 height 36
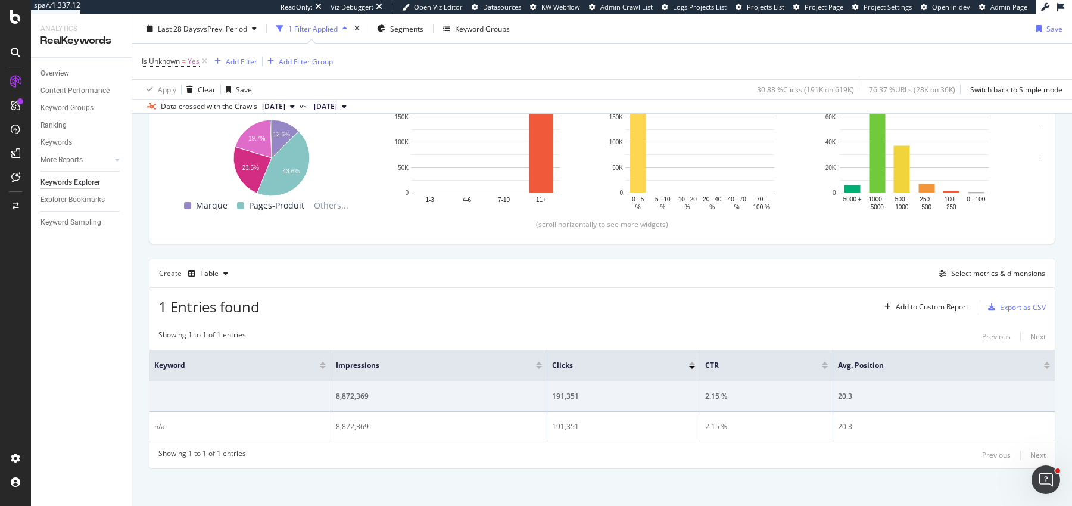
scroll to position [184, 0]
click at [953, 267] on div "Select metrics & dimensions" at bounding box center [998, 271] width 94 height 10
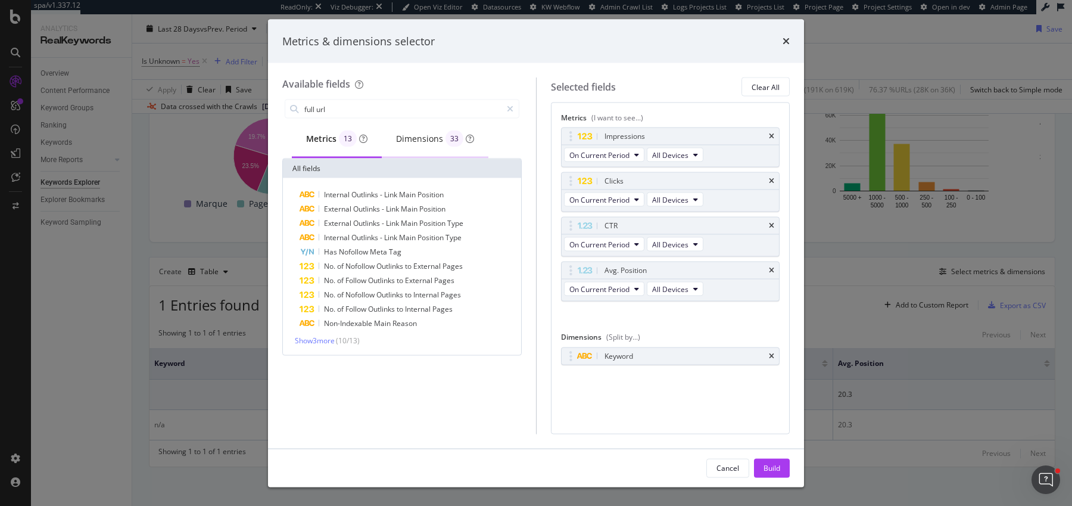
type input "full url"
click at [414, 150] on div "Dimensions 33" at bounding box center [435, 140] width 107 height 38
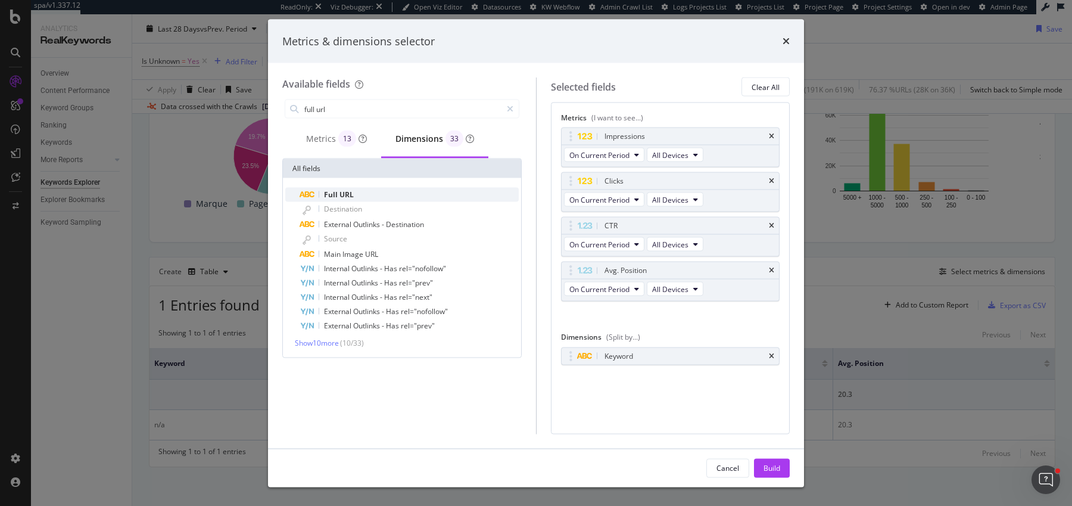
click at [357, 194] on div "Full URL" at bounding box center [409, 195] width 219 height 14
click at [773, 352] on icon "times" at bounding box center [771, 355] width 5 height 7
click at [779, 466] on div "Build" at bounding box center [772, 467] width 17 height 10
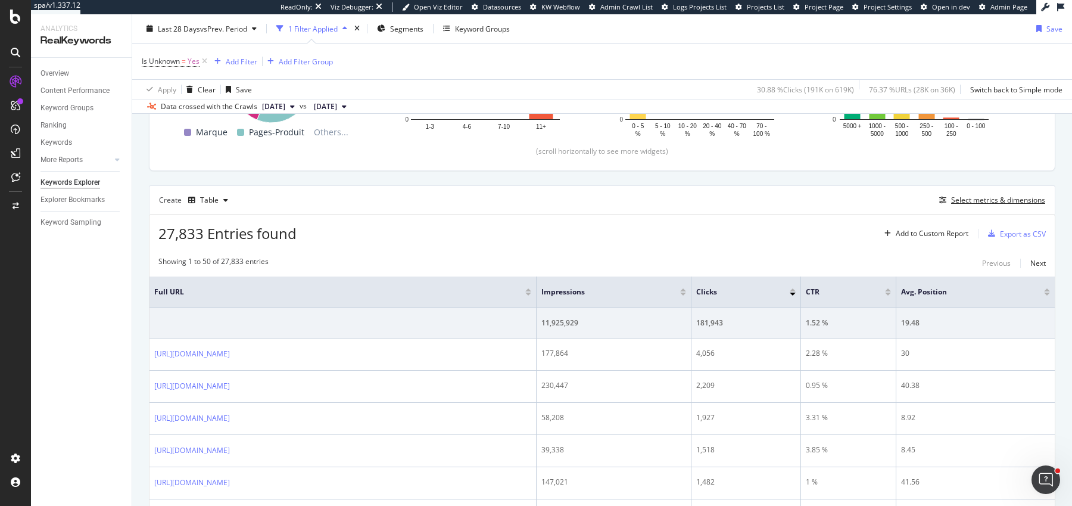
scroll to position [259, 0]
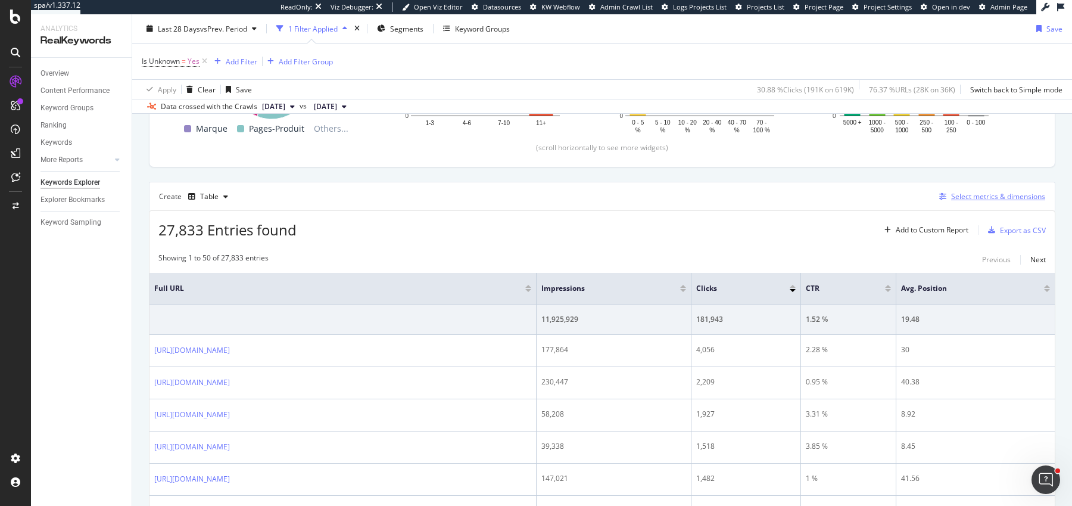
click at [1017, 191] on div "Select metrics & dimensions" at bounding box center [998, 196] width 94 height 10
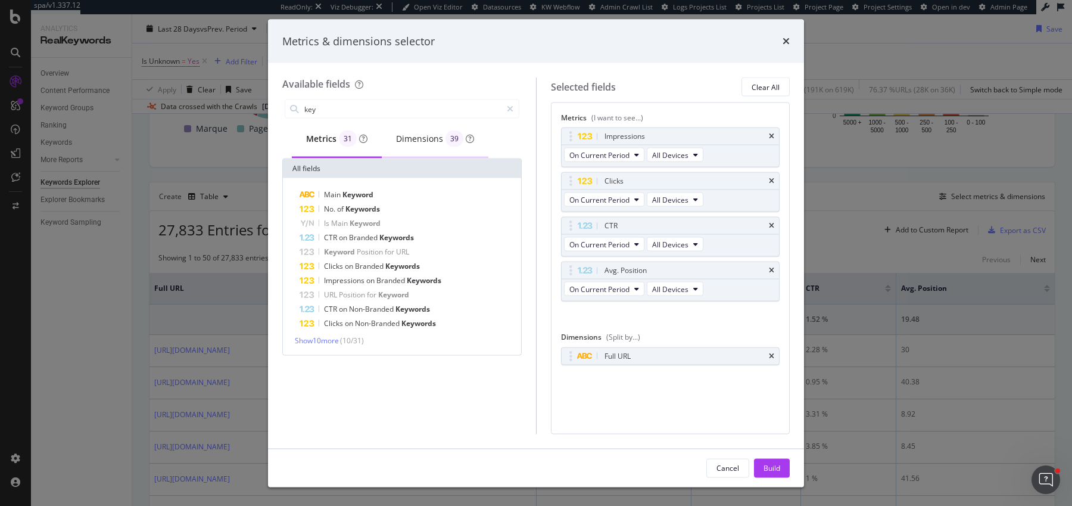
type input "key"
click at [394, 139] on div "Dimensions 39" at bounding box center [435, 140] width 107 height 38
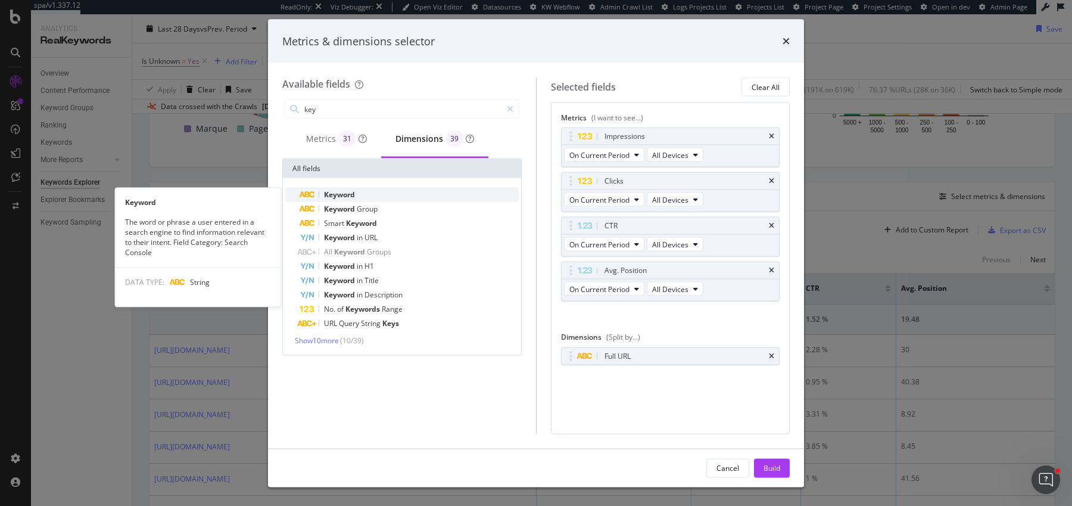
click at [327, 197] on span "Keyword" at bounding box center [339, 194] width 31 height 10
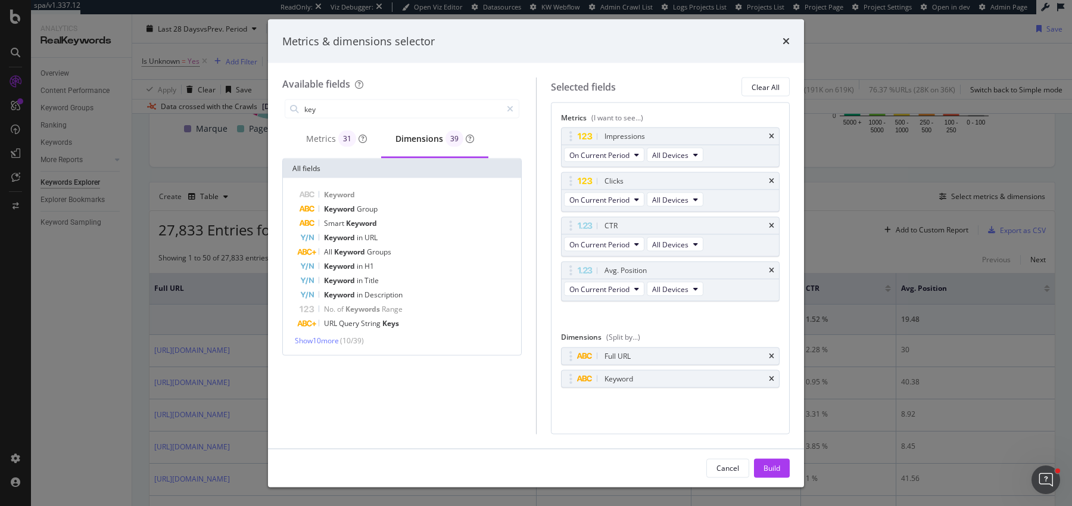
click at [767, 480] on div "Cancel Build" at bounding box center [536, 468] width 536 height 38
click at [780, 468] on button "Build" at bounding box center [772, 467] width 36 height 19
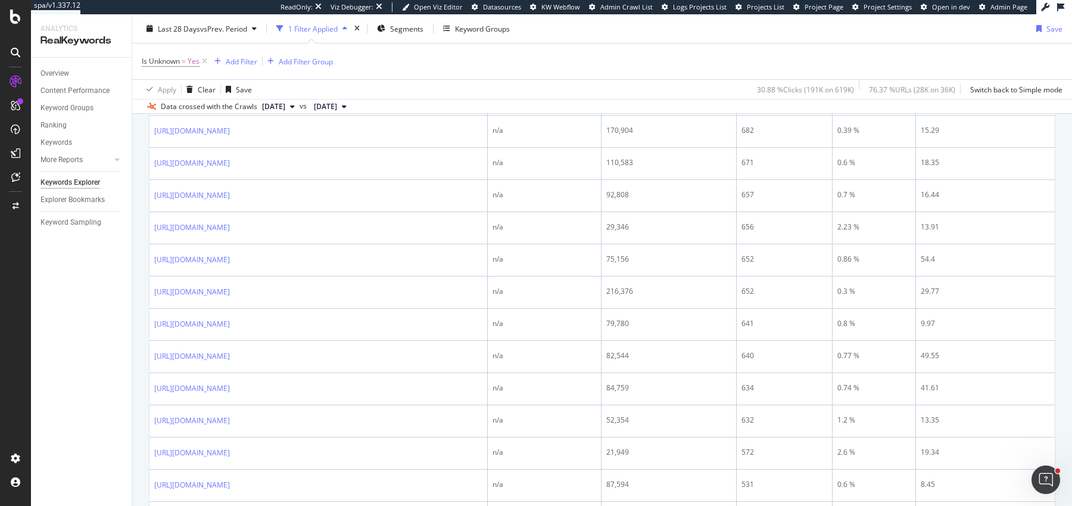
scroll to position [1169, 0]
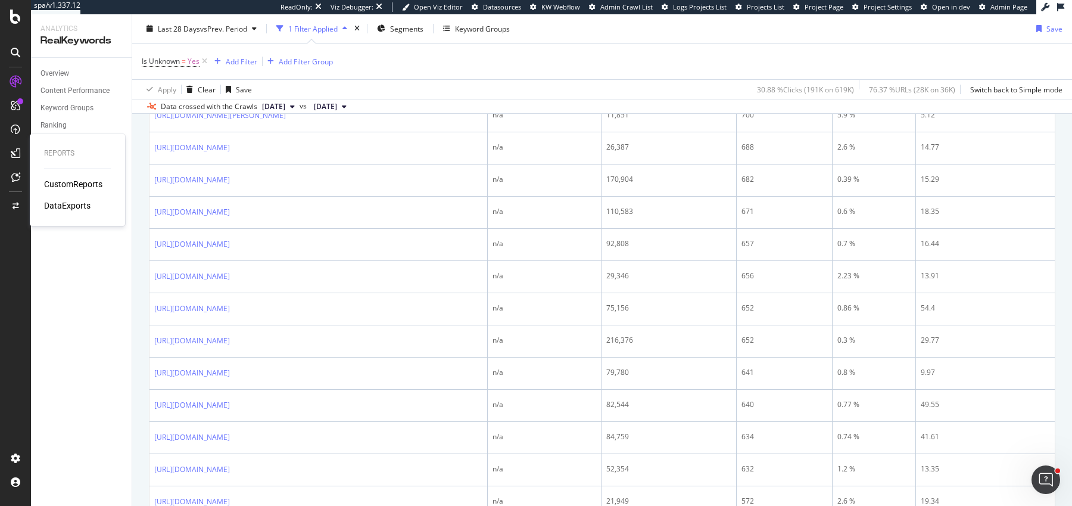
click at [76, 185] on div "CustomReports" at bounding box center [73, 184] width 58 height 12
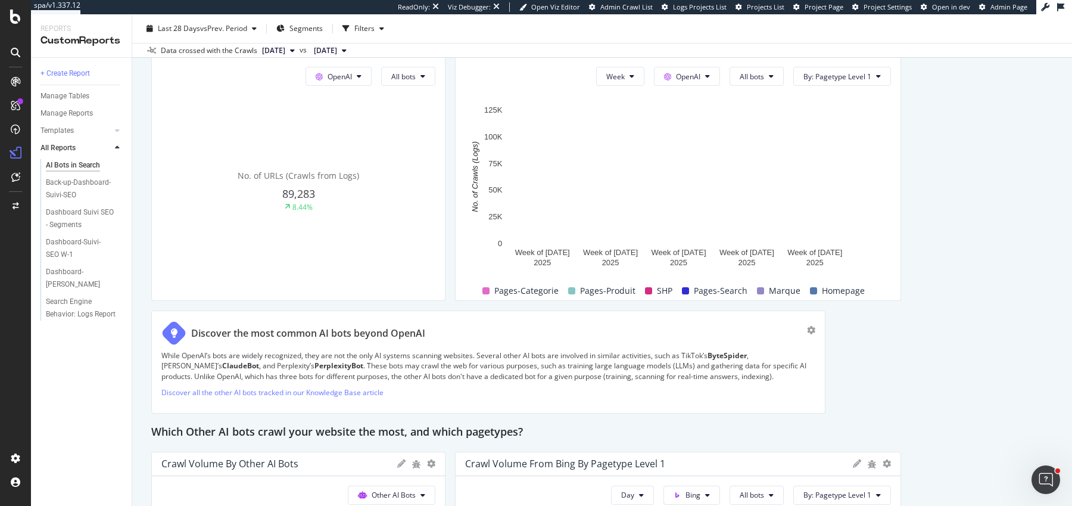
scroll to position [2033, 0]
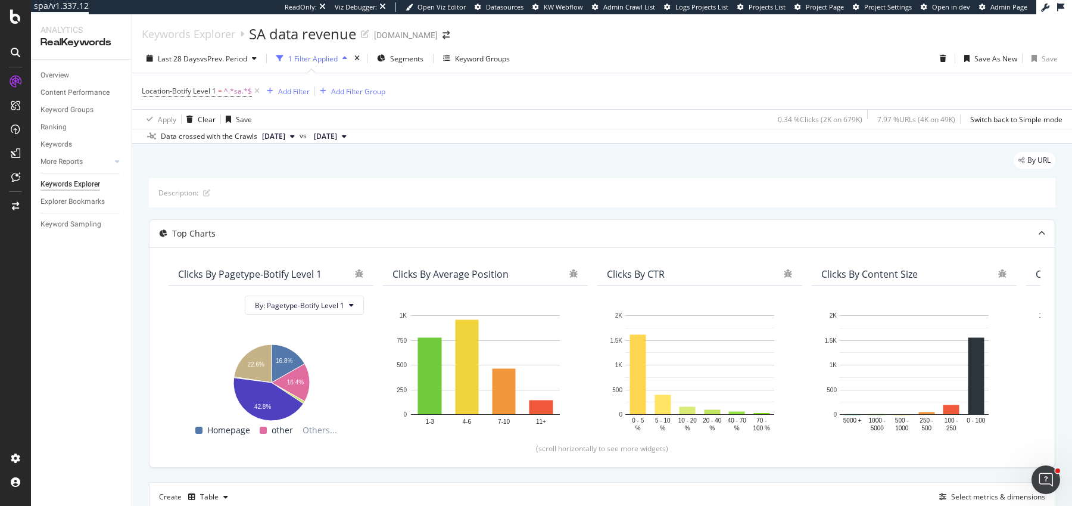
scroll to position [235, 0]
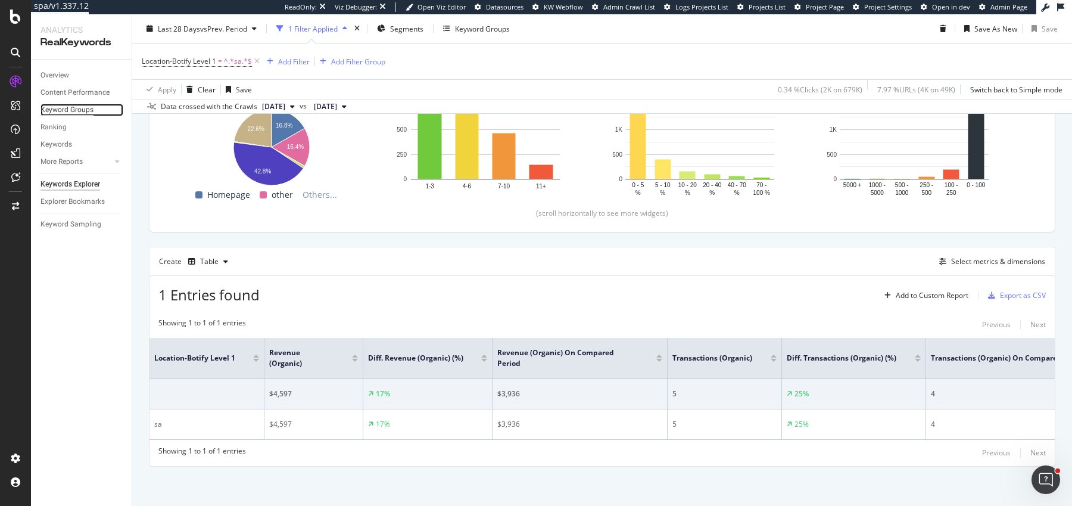
click at [70, 105] on div "Keyword Groups" at bounding box center [67, 110] width 53 height 13
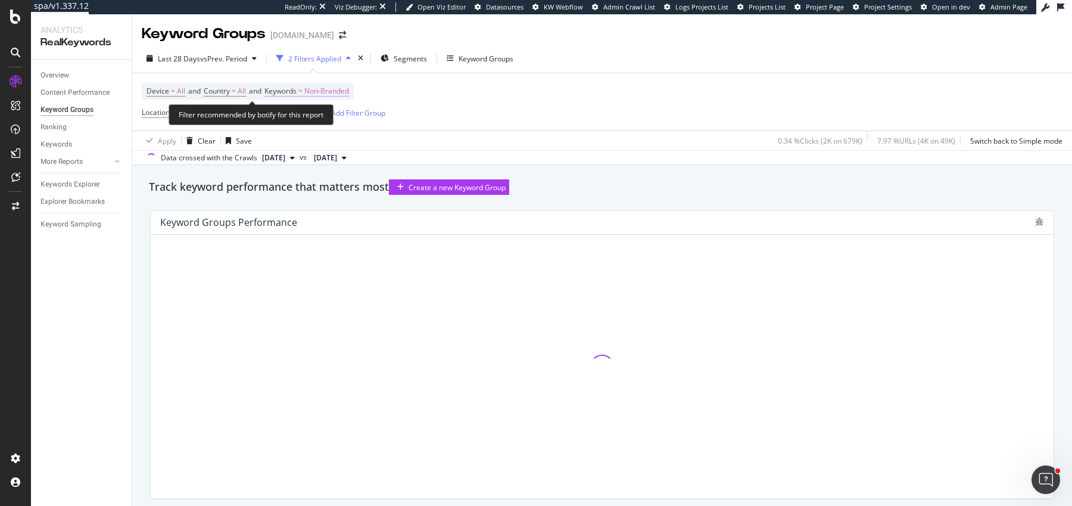
click at [323, 88] on span "Non-Branded" at bounding box center [326, 91] width 45 height 17
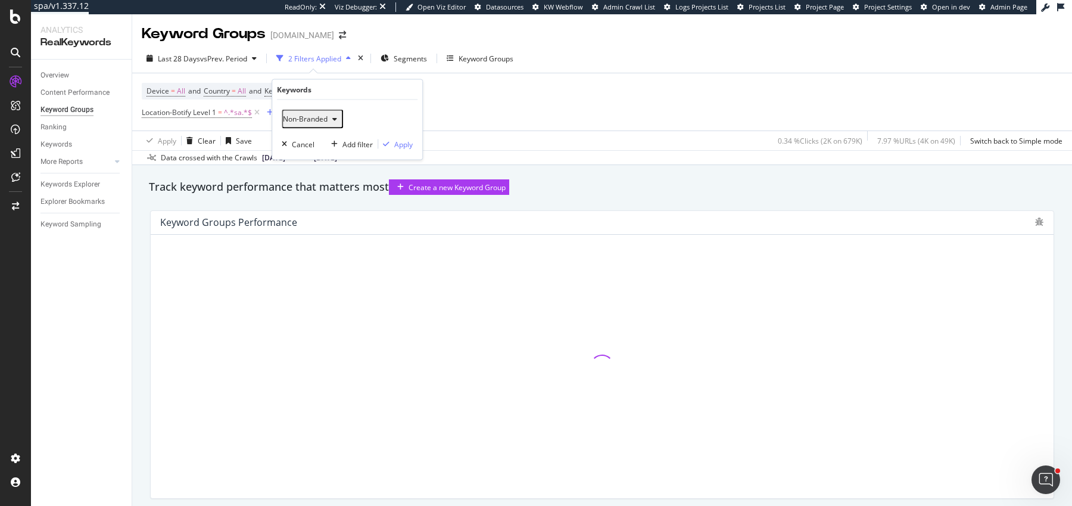
click at [319, 116] on span "Non-Branded" at bounding box center [305, 119] width 45 height 10
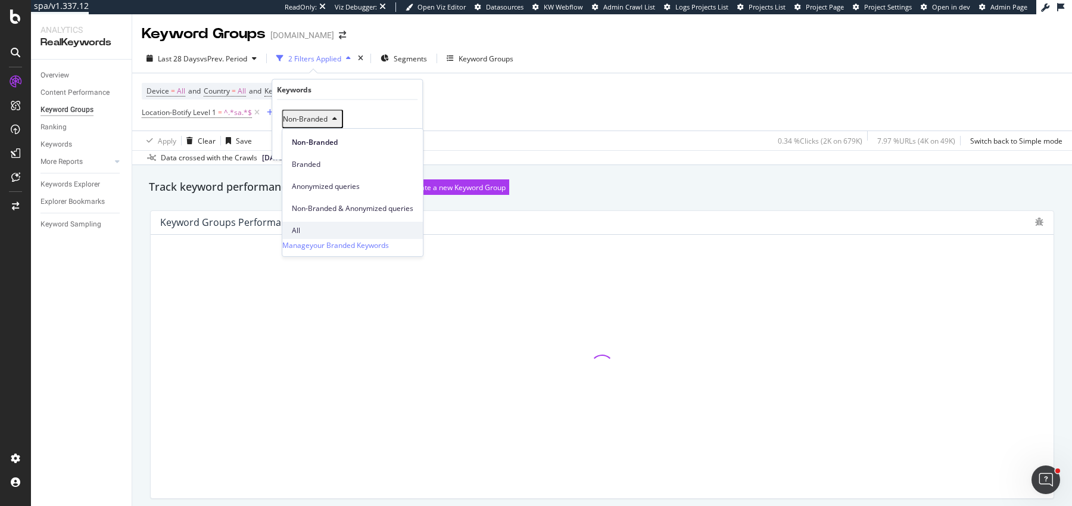
click at [319, 222] on div "All" at bounding box center [352, 230] width 141 height 17
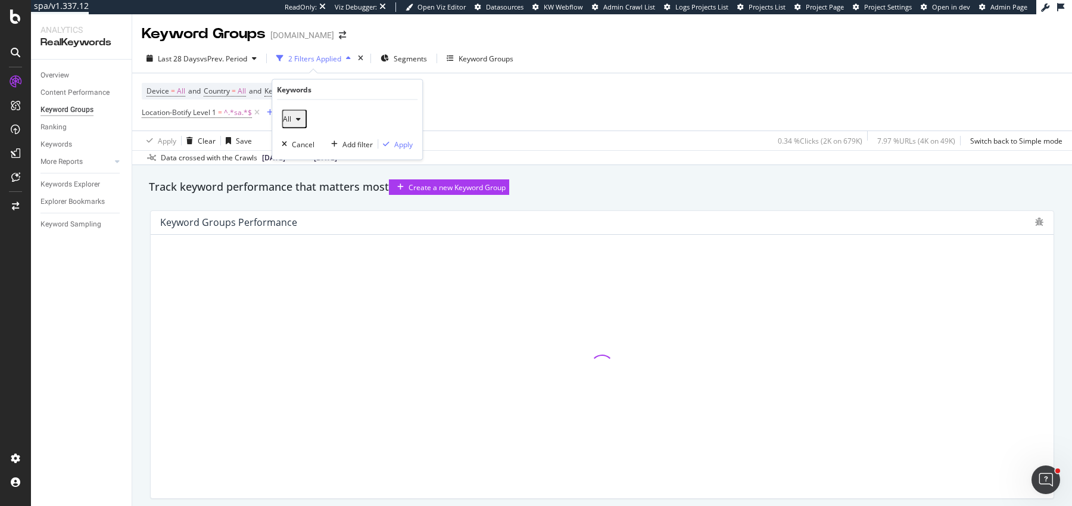
click at [399, 195] on div "Track keyword performance that matters most Create a new Keyword Group" at bounding box center [602, 186] width 907 height 15
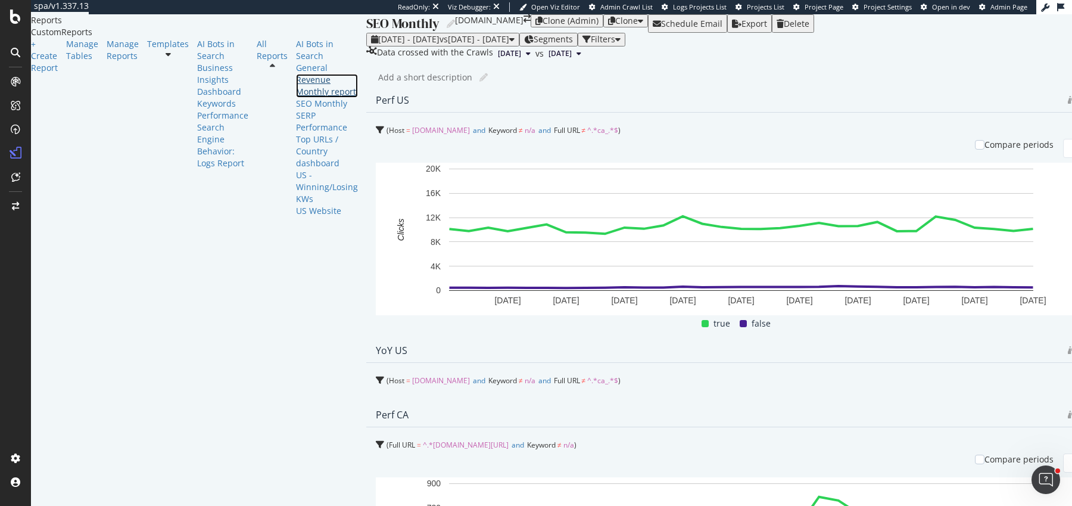
click at [296, 98] on div "Revenue Monthly report" at bounding box center [327, 86] width 62 height 24
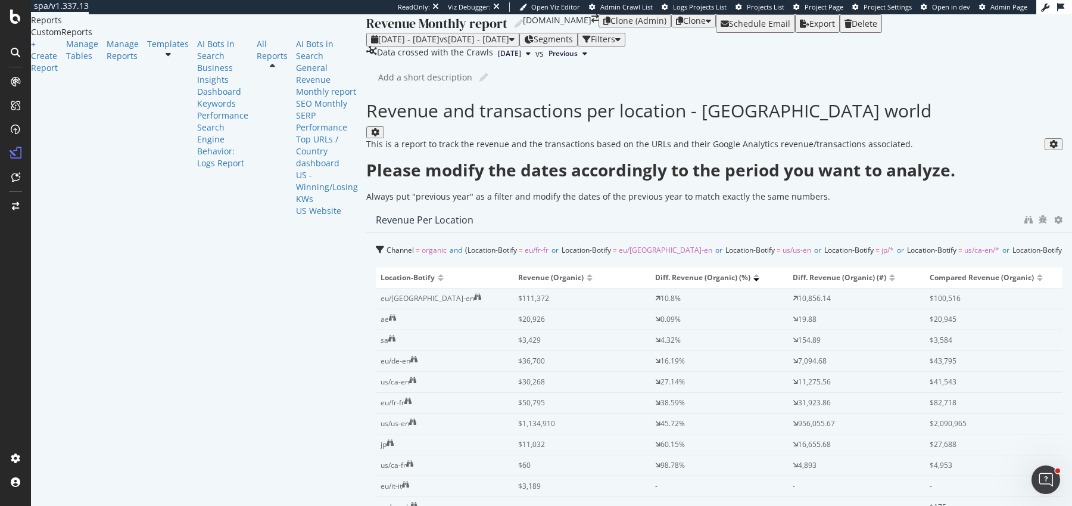
scroll to position [668, 0]
drag, startPoint x: 593, startPoint y: 247, endPoint x: 381, endPoint y: 269, distance: 212.6
drag, startPoint x: 594, startPoint y: 279, endPoint x: 894, endPoint y: 280, distance: 300.2
drag, startPoint x: 898, startPoint y: 281, endPoint x: 676, endPoint y: 282, distance: 222.2
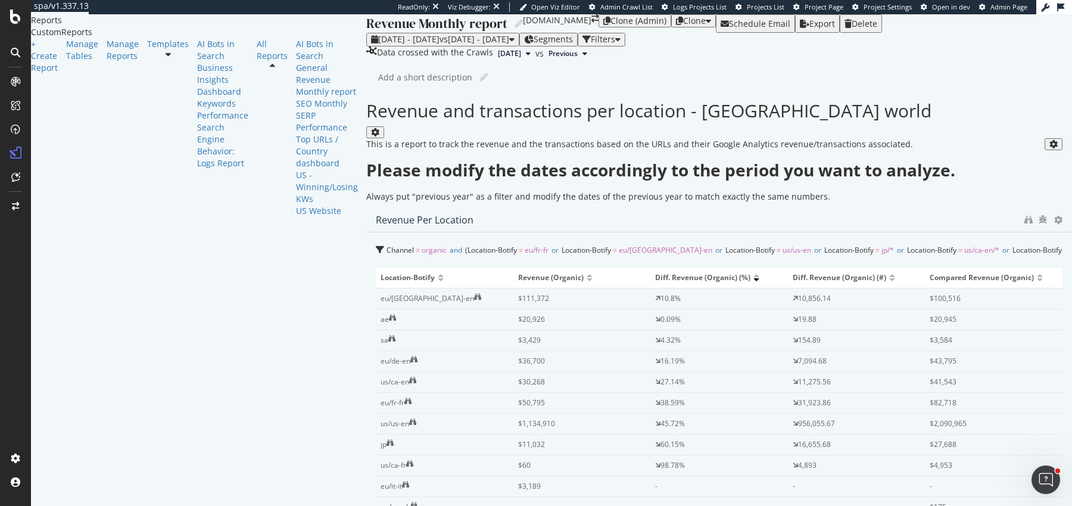
drag, startPoint x: 851, startPoint y: 88, endPoint x: 198, endPoint y: 348, distance: 702.9
drag, startPoint x: 880, startPoint y: 74, endPoint x: 245, endPoint y: 338, distance: 687.1
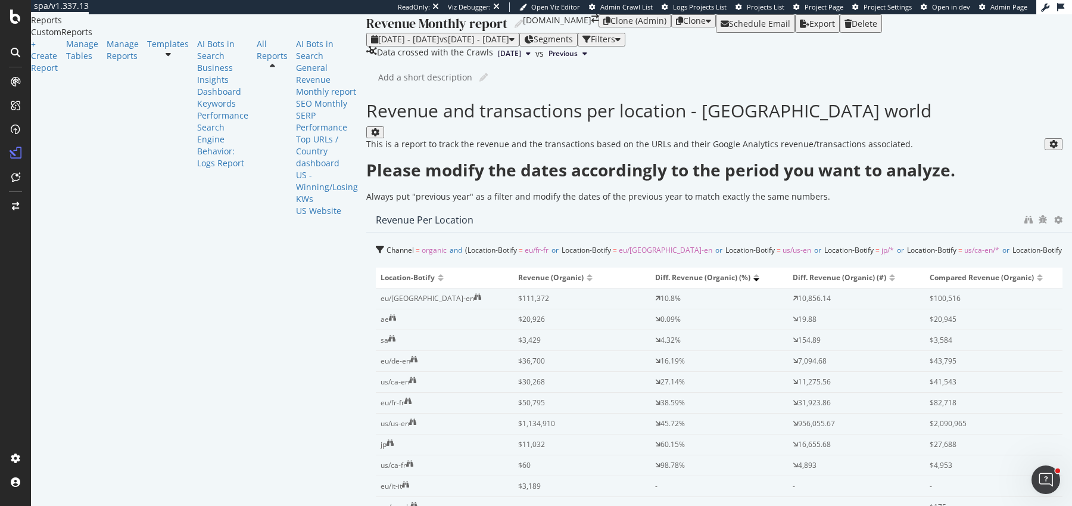
drag, startPoint x: 440, startPoint y: 385, endPoint x: 373, endPoint y: 385, distance: 67.3
drag, startPoint x: 593, startPoint y: 388, endPoint x: 323, endPoint y: 393, distance: 269.3
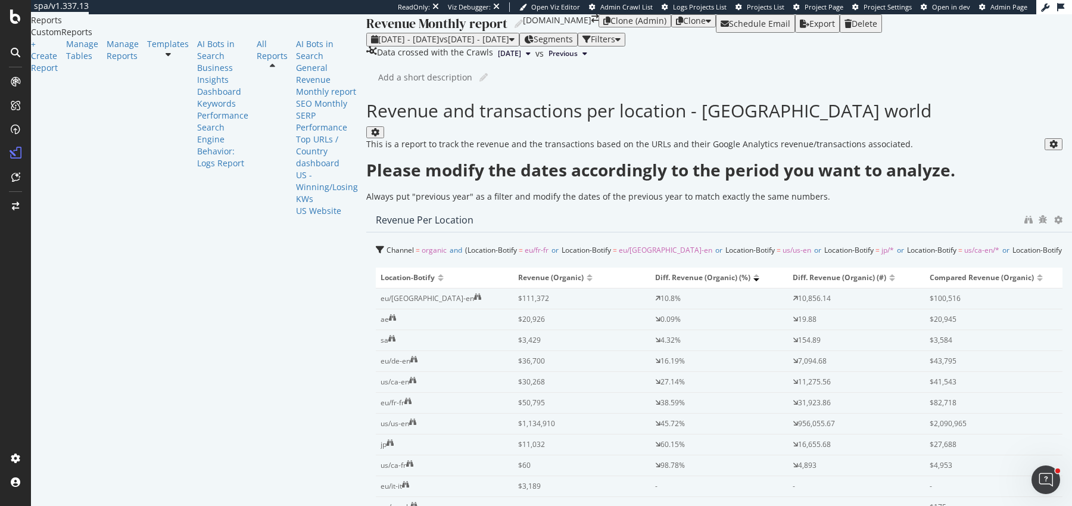
drag, startPoint x: 593, startPoint y: 360, endPoint x: 898, endPoint y: 309, distance: 309.9
drag, startPoint x: 896, startPoint y: 309, endPoint x: 556, endPoint y: 311, distance: 340.1
drag, startPoint x: 593, startPoint y: 268, endPoint x: 318, endPoint y: 263, distance: 275.9
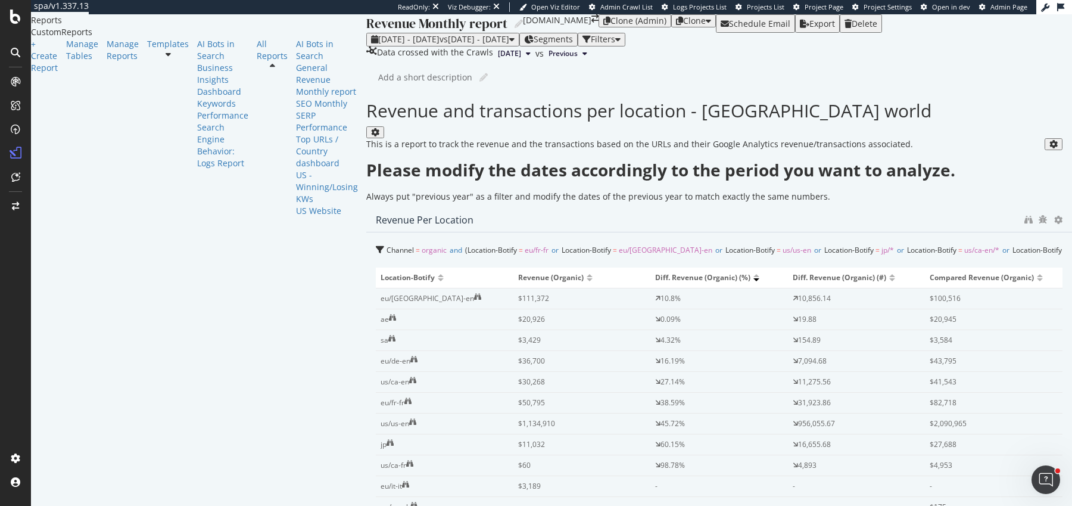
drag, startPoint x: 588, startPoint y: 226, endPoint x: 304, endPoint y: 229, distance: 283.6
drag, startPoint x: 895, startPoint y: 248, endPoint x: 553, endPoint y: 248, distance: 342.5
drag, startPoint x: 586, startPoint y: 440, endPoint x: 403, endPoint y: 439, distance: 182.9
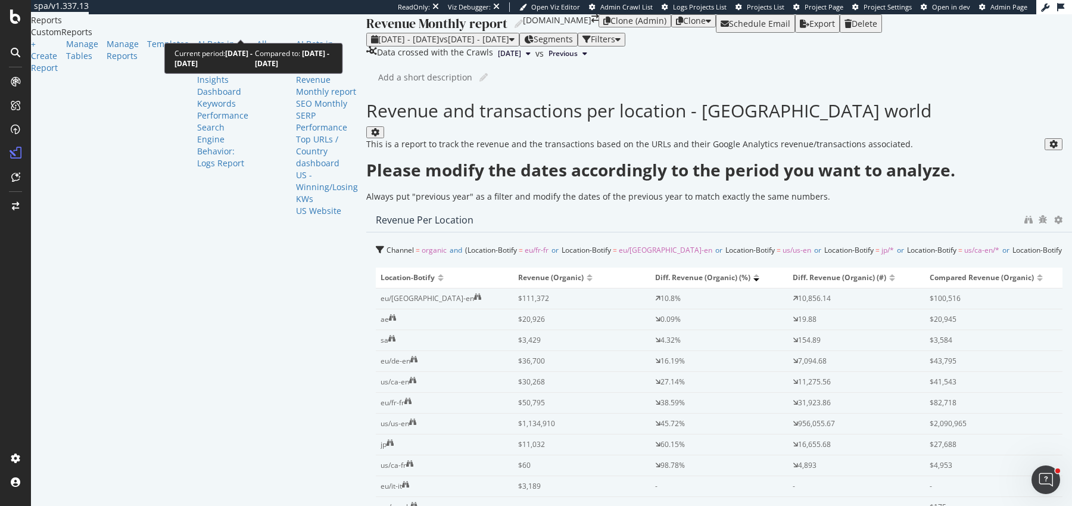
click at [378, 33] on span "2025 Jan. 1st - Jan. 31st" at bounding box center [408, 38] width 61 height 11
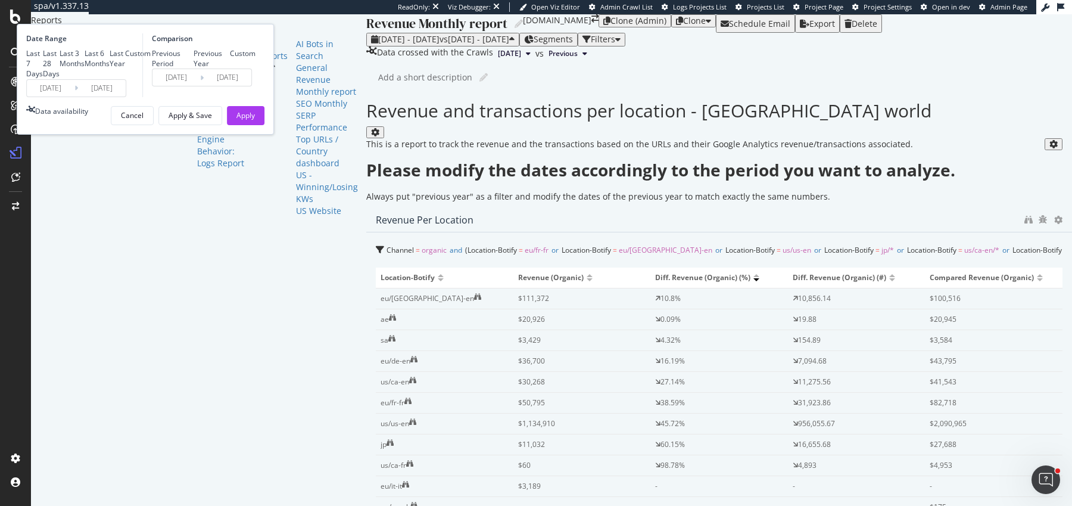
click at [60, 79] on div "Last 28 Days" at bounding box center [51, 63] width 17 height 30
type input "2025/08/05"
type input "2025/09/01"
click at [179, 135] on div "Date Range Last 7 Days Last 28 Days Last 3 Months Last 6 Months Last Year Custo…" at bounding box center [145, 79] width 257 height 111
click at [74, 97] on input "2025/08/05" at bounding box center [51, 88] width 48 height 17
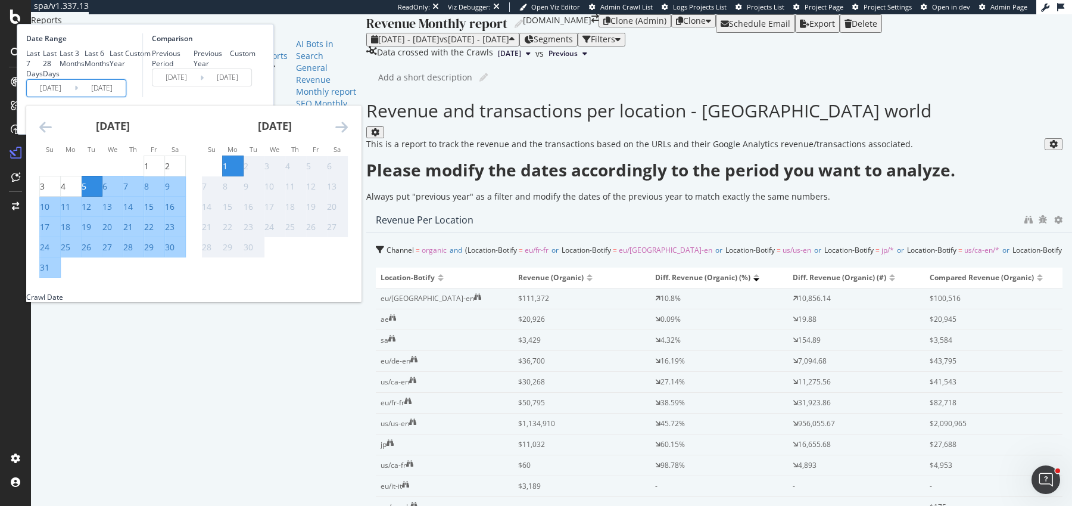
click at [52, 134] on icon "Move backward to switch to the previous month." at bounding box center [45, 127] width 13 height 14
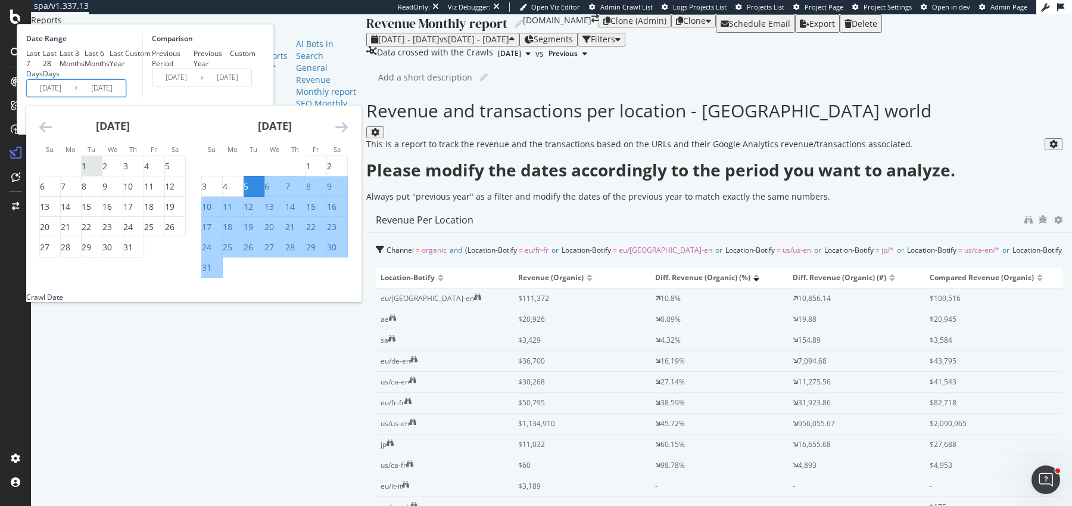
click at [86, 172] on div "1" at bounding box center [84, 166] width 5 height 12
type input "2025/07/01"
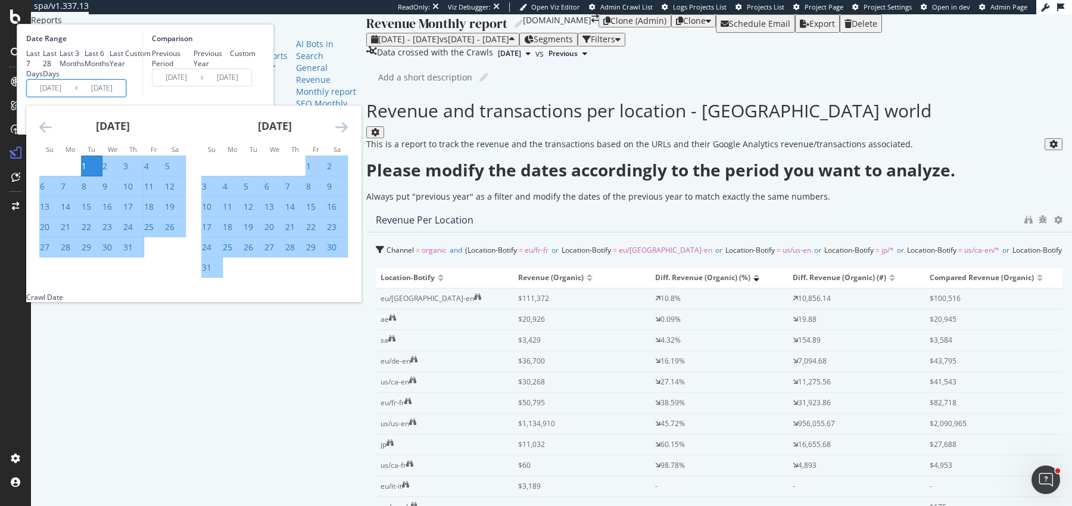
drag, startPoint x: 269, startPoint y: 319, endPoint x: 269, endPoint y: 291, distance: 28.0
click at [133, 253] on div "31" at bounding box center [128, 247] width 10 height 12
type input "2025/07/31"
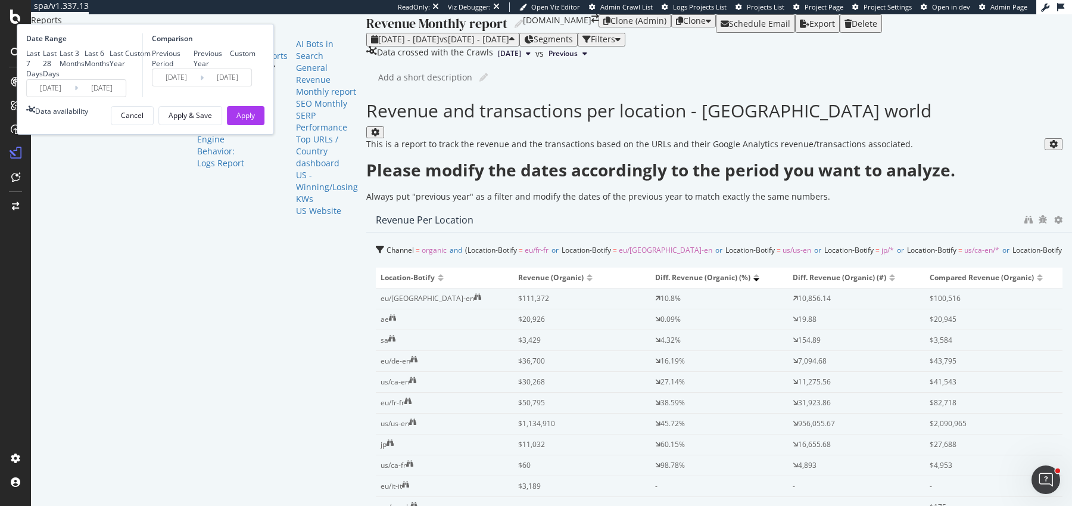
click at [231, 69] on div "Previous Year" at bounding box center [212, 58] width 37 height 20
type input "2024/07/02"
type input "2024/08/01"
click at [264, 125] on button "Apply" at bounding box center [246, 115] width 38 height 19
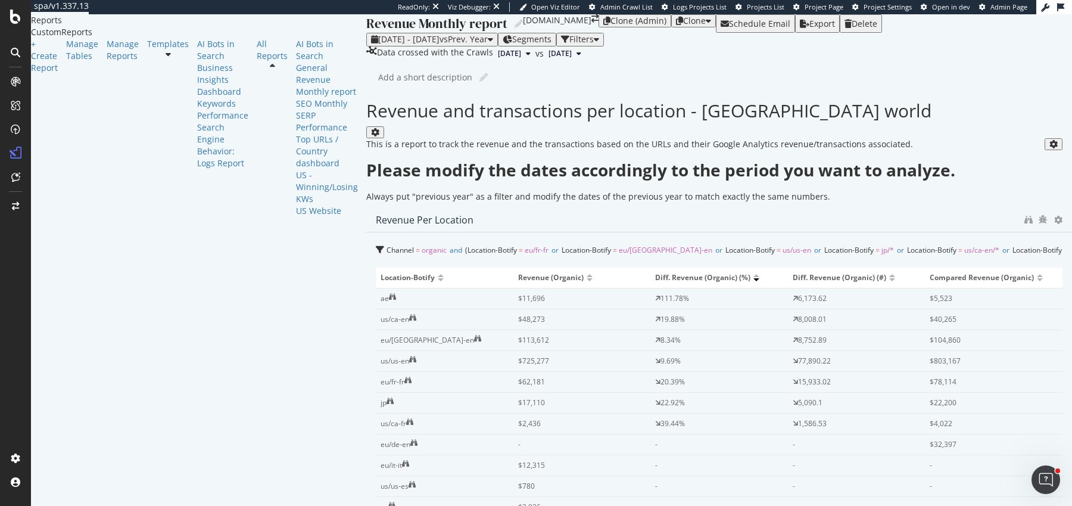
scroll to position [717, 0]
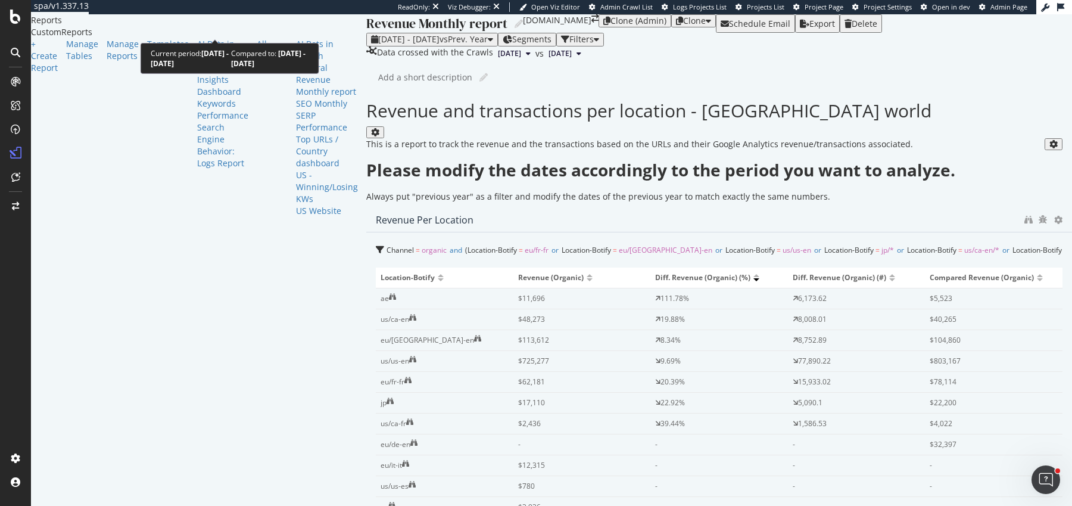
click at [440, 33] on span "vs Prev. Year" at bounding box center [464, 38] width 48 height 11
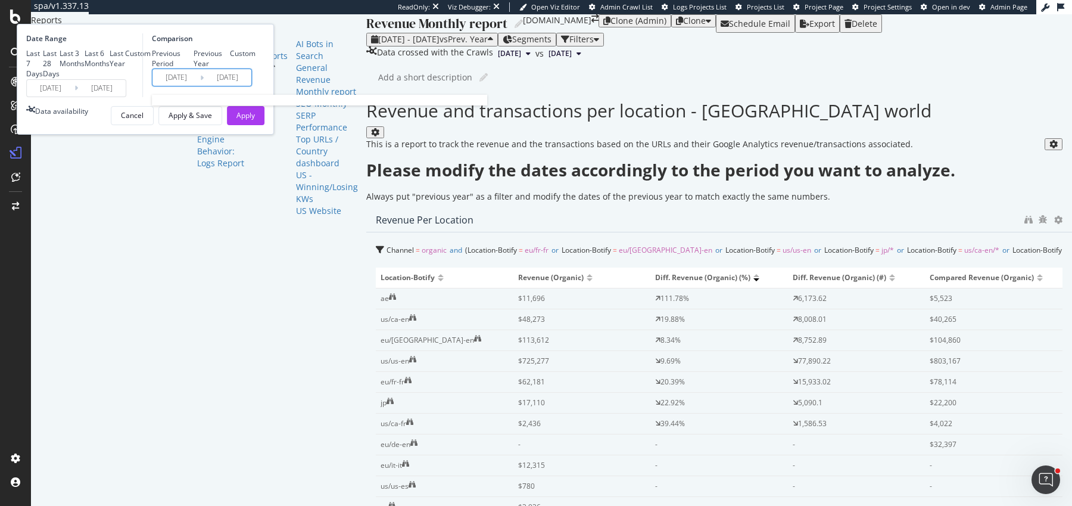
click at [200, 86] on input "2024/07/02" at bounding box center [176, 77] width 48 height 17
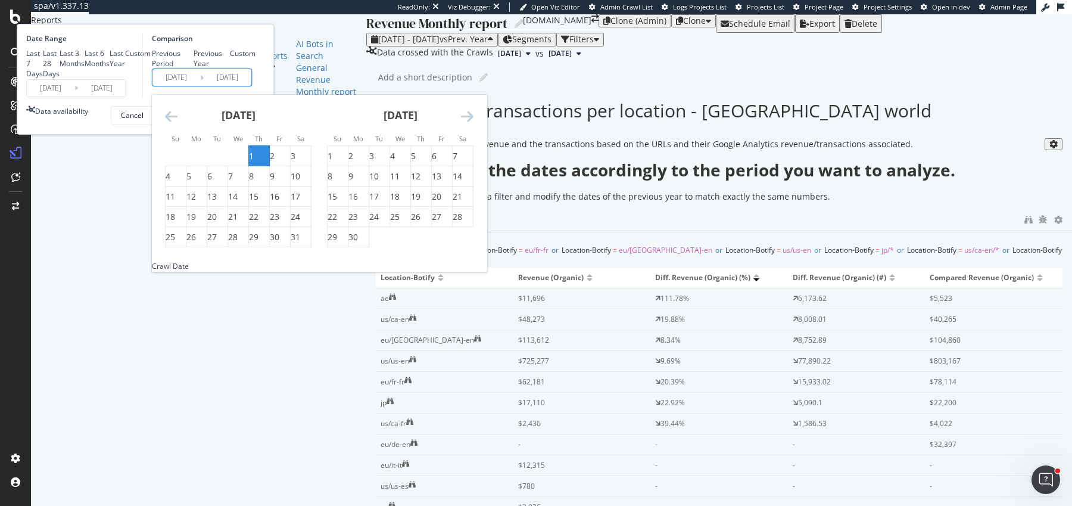
click at [303, 145] on div "August 2024" at bounding box center [238, 120] width 147 height 51
click at [178, 123] on icon "Move backward to switch to the previous month." at bounding box center [171, 116] width 13 height 14
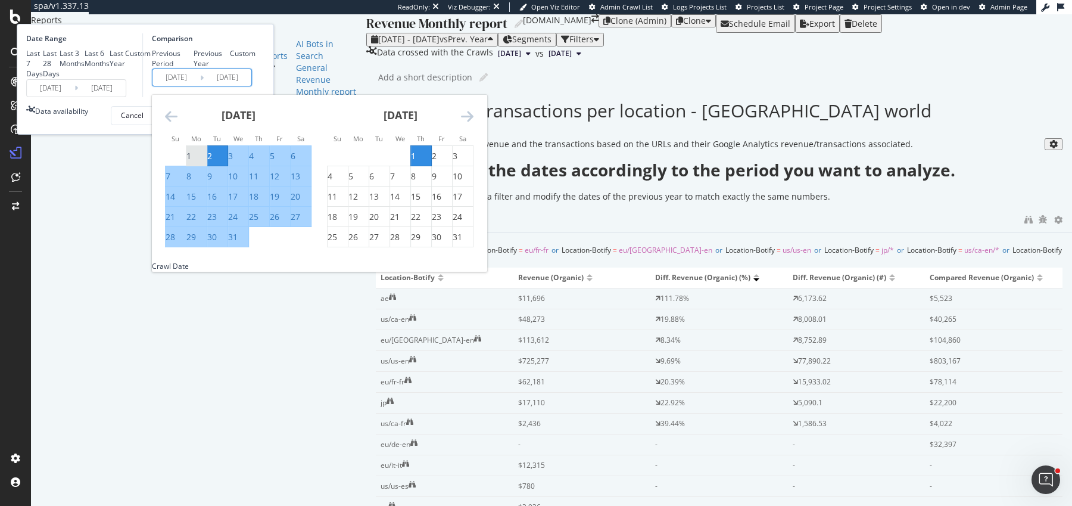
click at [191, 162] on div "1" at bounding box center [188, 156] width 5 height 12
type input "2024/07/01"
click at [238, 243] on div "31" at bounding box center [233, 237] width 10 height 12
type input "2024/07/31"
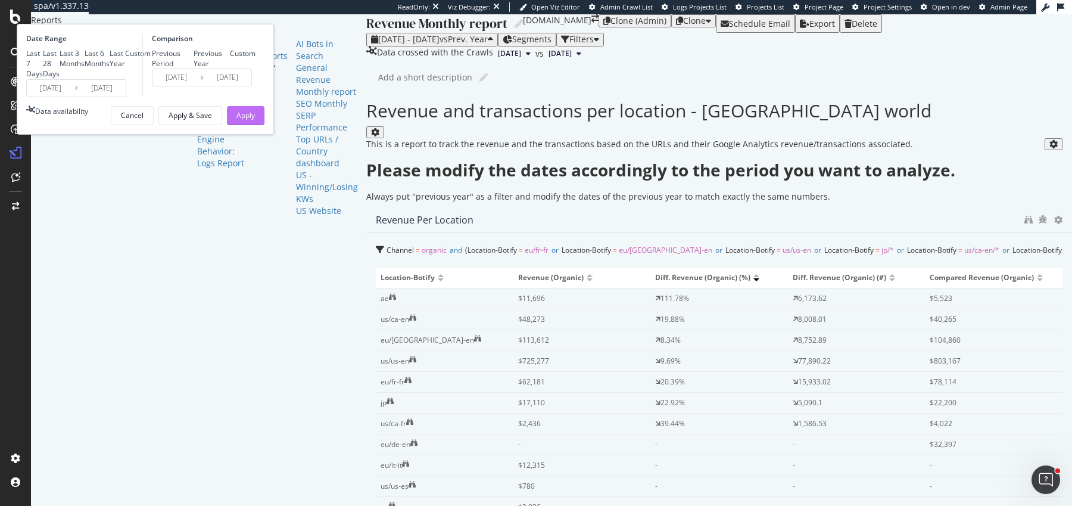
click at [255, 120] on div "Apply" at bounding box center [245, 115] width 18 height 10
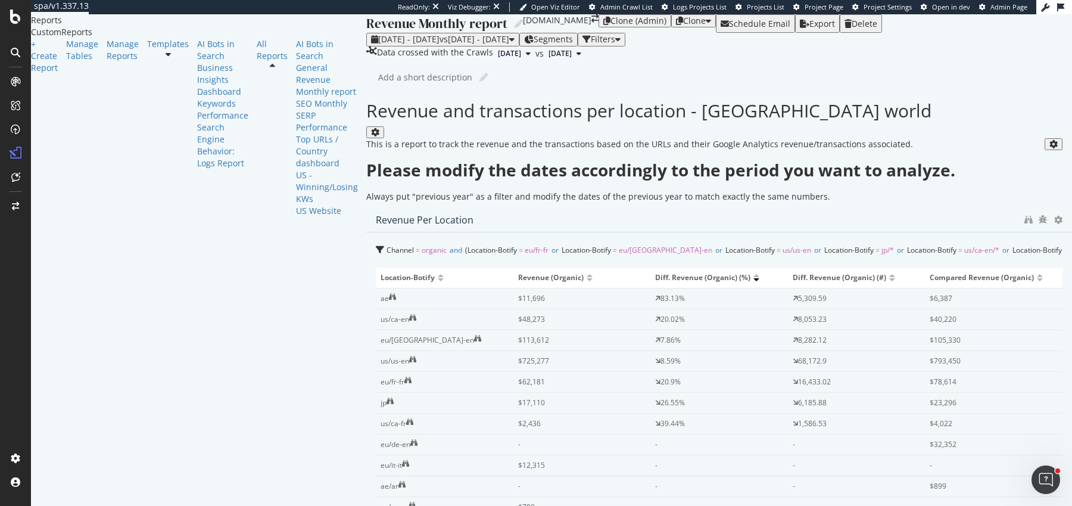
scroll to position [1132, 0]
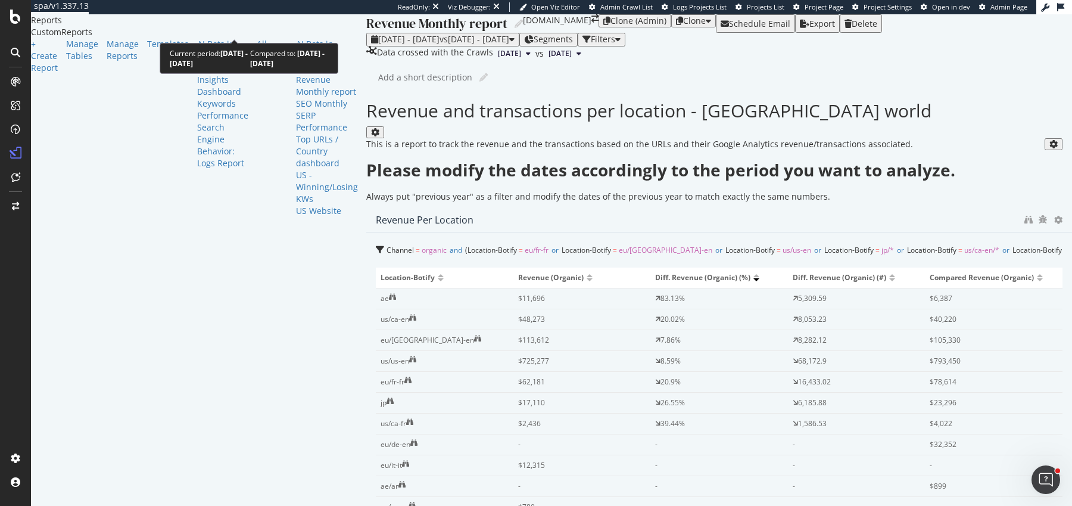
click at [366, 33] on div "2025 Jul. 1st - Jul. 31st vs 2024 Jul. 1st - Jul. 31st Segments Filters Data cr…" at bounding box center [719, 46] width 706 height 27
click at [378, 33] on span "2025 Jul. 1st - Jul. 31st" at bounding box center [408, 38] width 61 height 11
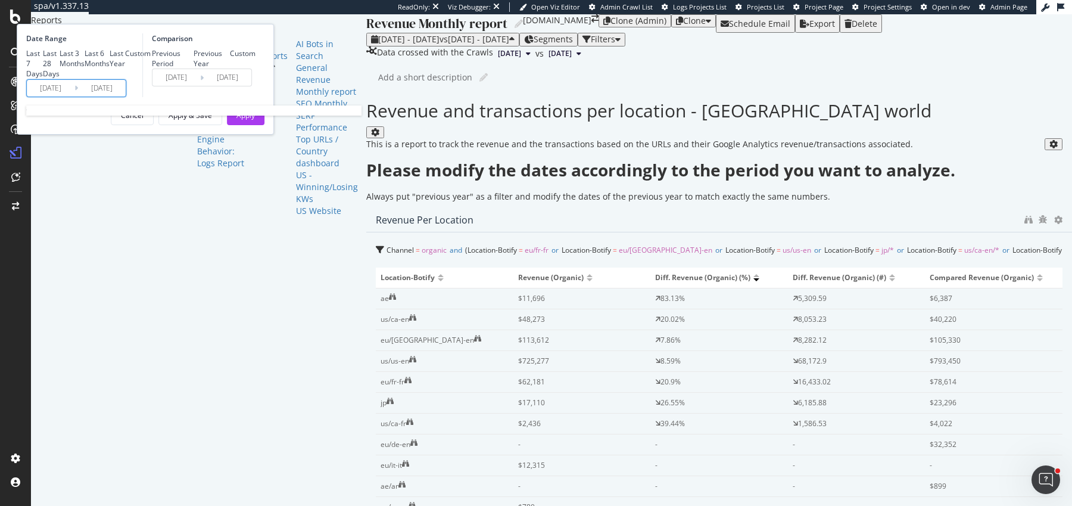
click at [74, 97] on input "2025/07/01" at bounding box center [51, 88] width 48 height 17
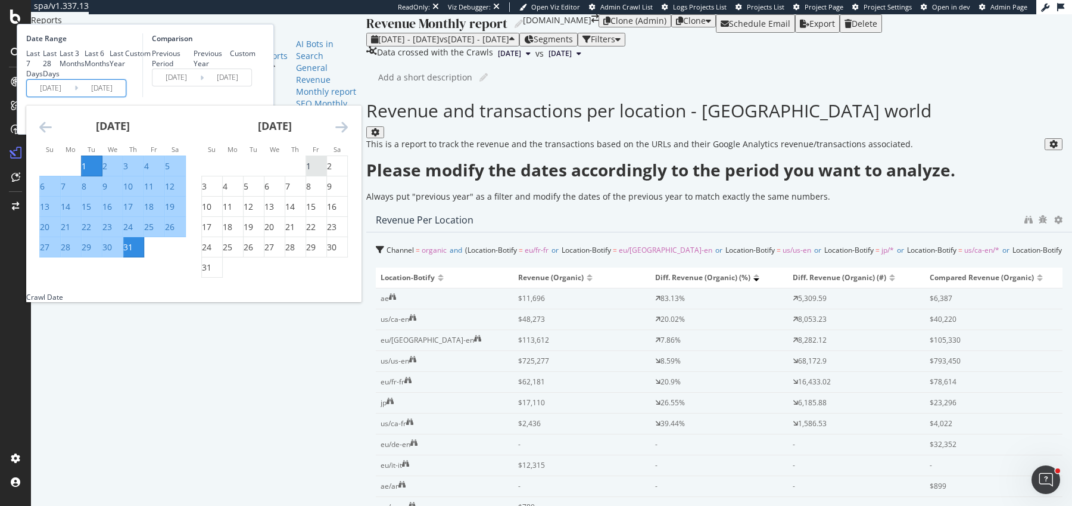
click at [311, 172] on div "1" at bounding box center [308, 166] width 5 height 12
type input "2025/08/01"
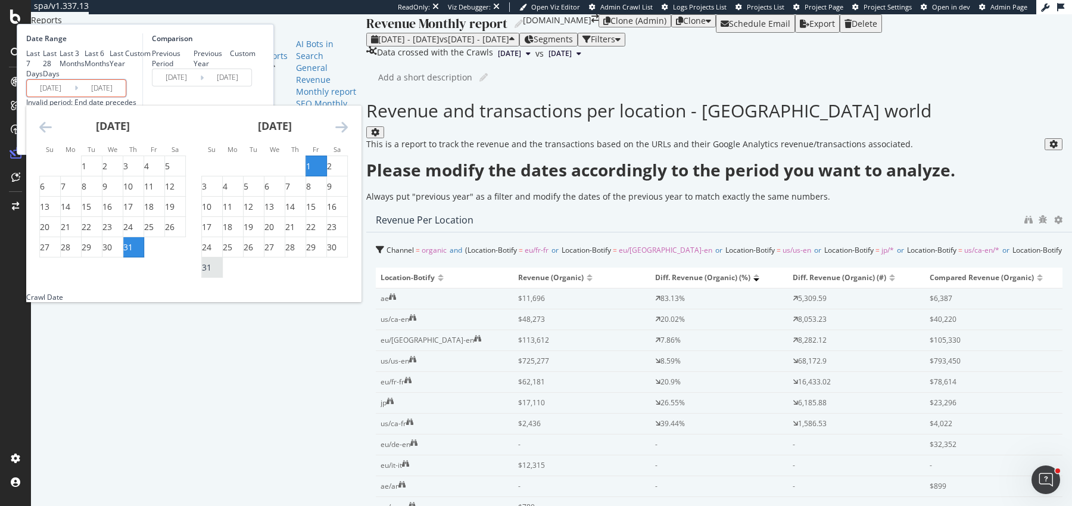
click at [211, 273] on div "31" at bounding box center [207, 268] width 10 height 12
type input "2025/08/31"
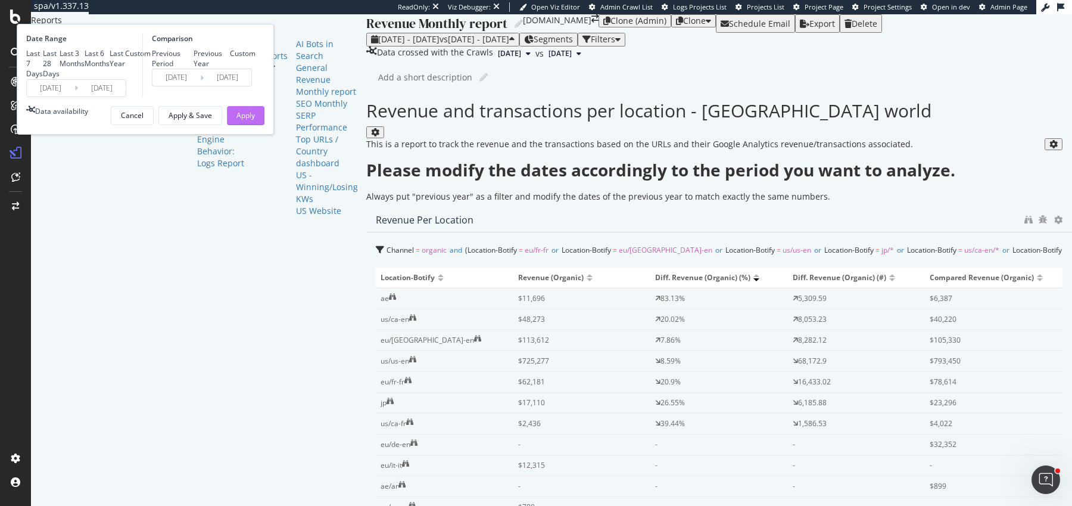
click at [255, 120] on div "Apply" at bounding box center [245, 115] width 18 height 10
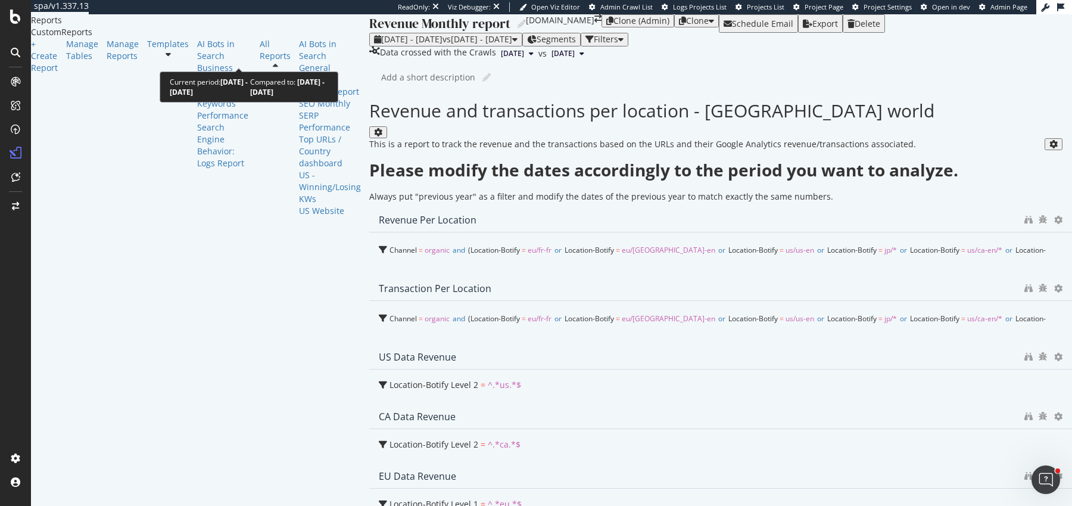
click at [443, 45] on span "vs 2025 Jul. 1st - Jul. 31st" at bounding box center [478, 38] width 70 height 11
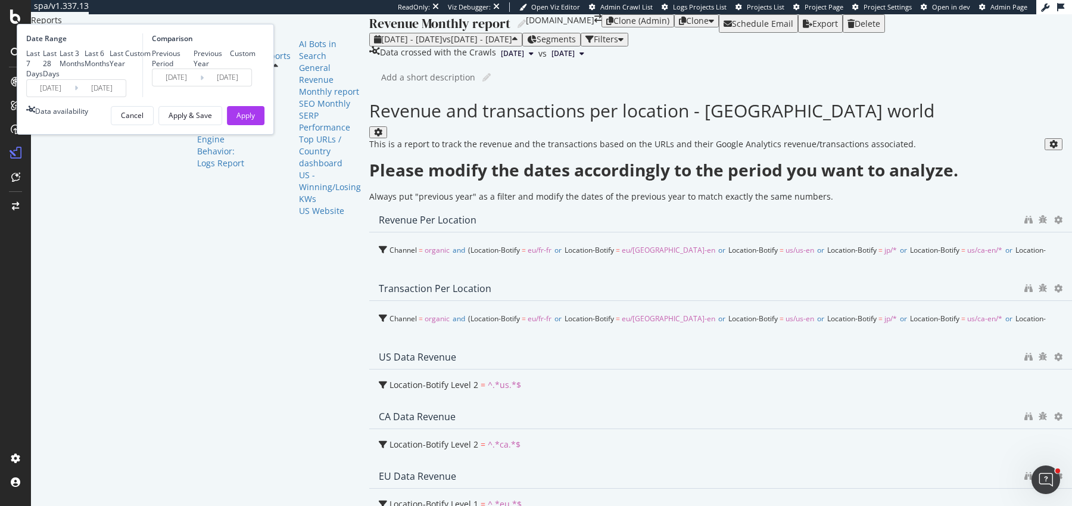
click at [194, 58] on div "Previous Year" at bounding box center [194, 58] width 0 height 0
type input "2024/08/02"
type input "2024/09/01"
click at [255, 120] on div "Apply" at bounding box center [245, 115] width 18 height 10
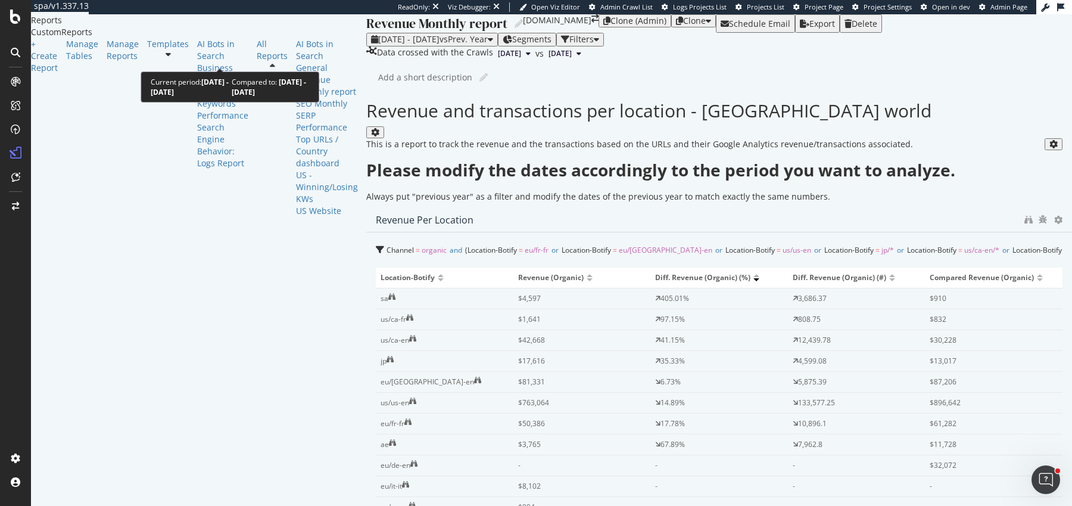
click at [366, 46] on button "2025 Aug. 1st - Aug. 31st vs Prev. Year" at bounding box center [432, 39] width 132 height 13
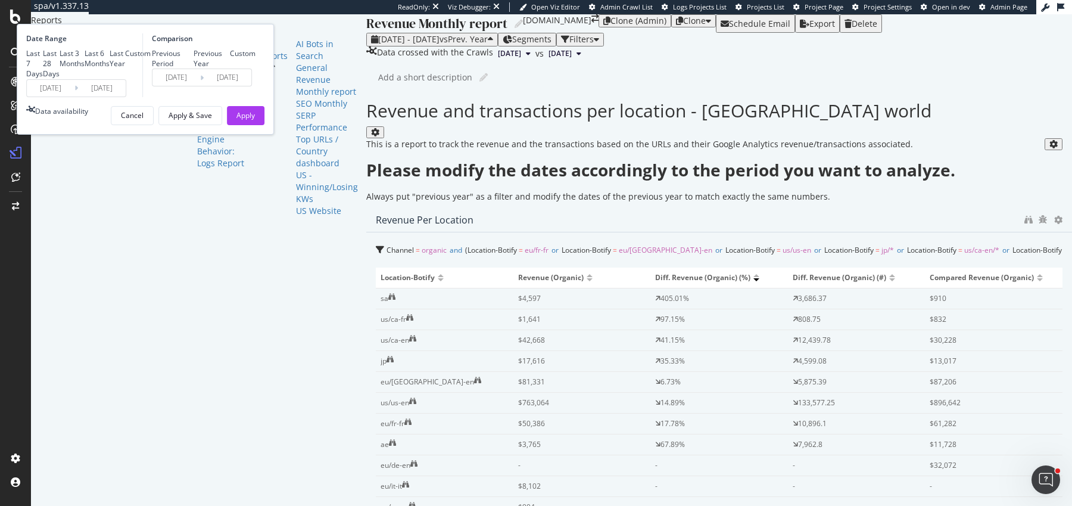
click at [200, 86] on input "2024/08/02" at bounding box center [176, 77] width 48 height 17
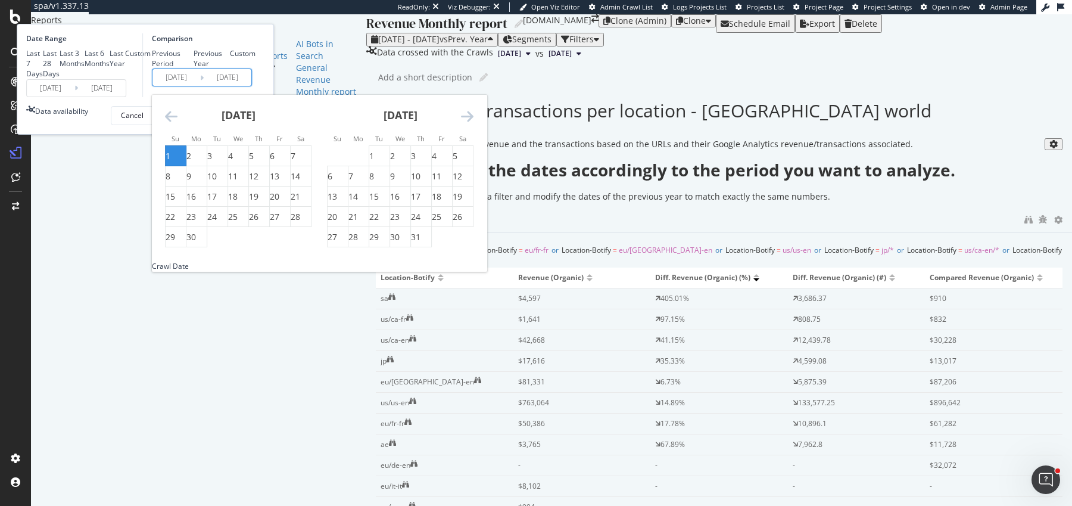
click at [178, 123] on icon "Move backward to switch to the previous month." at bounding box center [171, 116] width 13 height 14
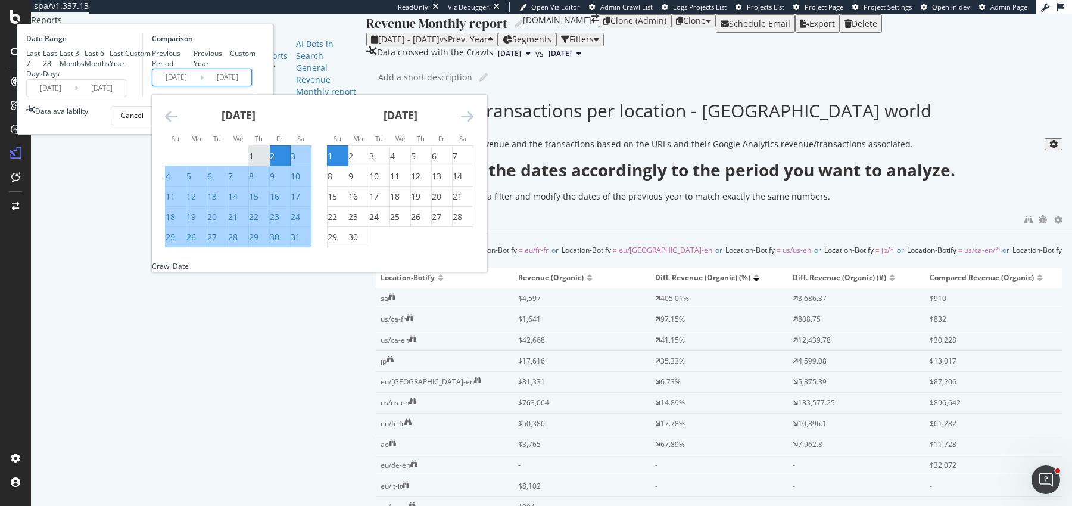
click at [254, 162] on div "1" at bounding box center [251, 156] width 5 height 12
type input "2024/08/01"
drag, startPoint x: 435, startPoint y: 300, endPoint x: 435, endPoint y: 287, distance: 13.7
click at [300, 243] on div "31" at bounding box center [296, 237] width 10 height 12
type input "2024/08/31"
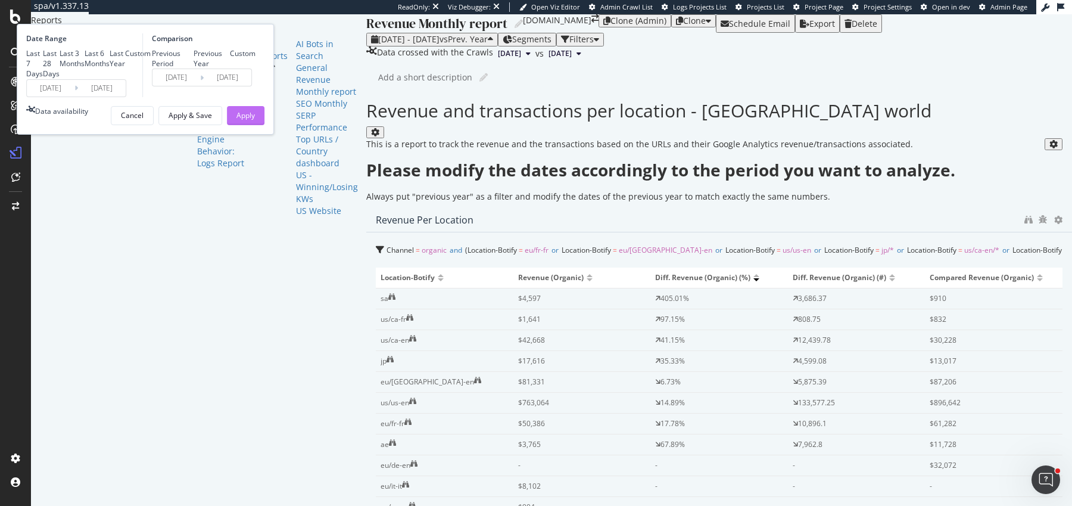
click at [255, 120] on div "Apply" at bounding box center [245, 115] width 18 height 10
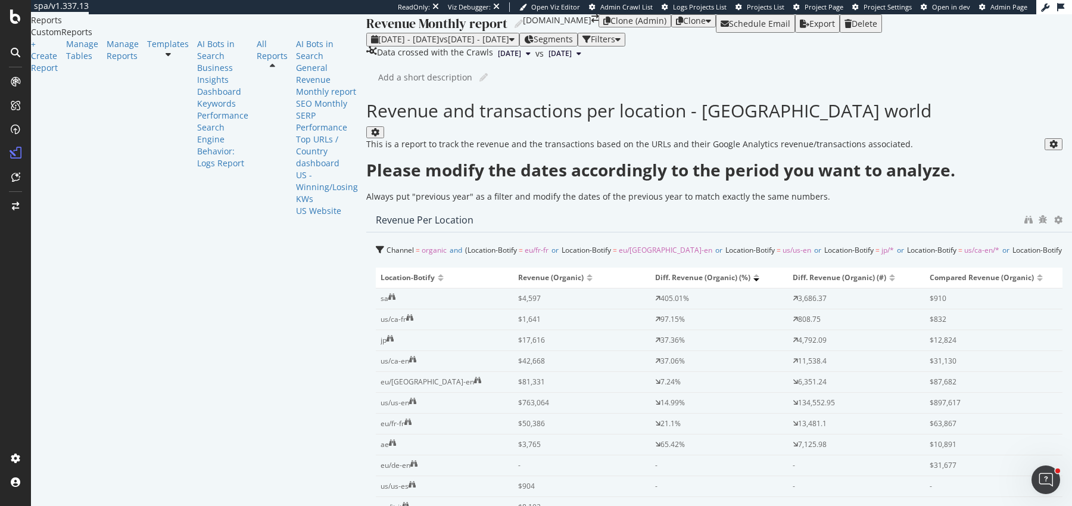
scroll to position [1297, 0]
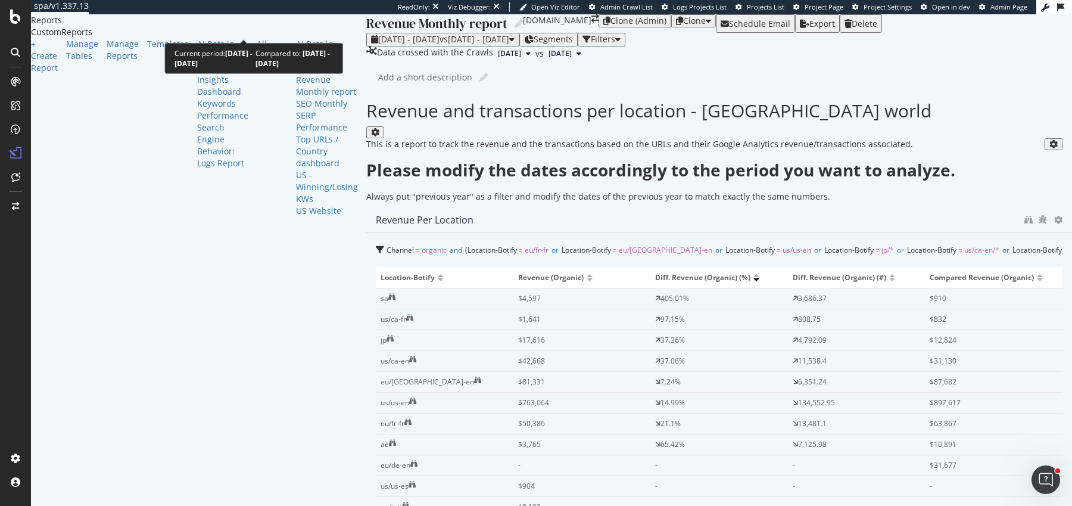
click at [378, 33] on span "2025 Aug. 1st - Aug. 31st" at bounding box center [408, 38] width 61 height 11
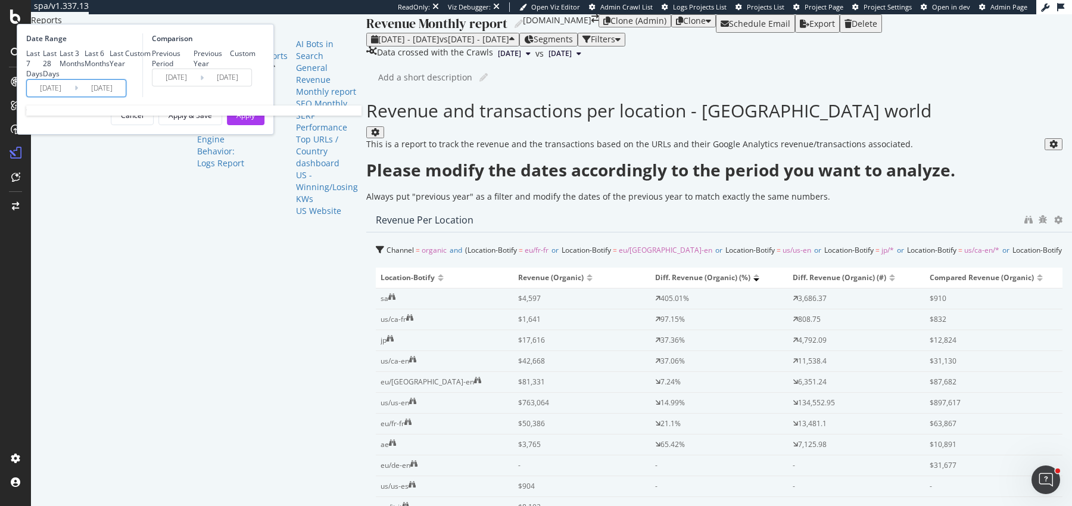
click at [74, 97] on input "2025/08/01" at bounding box center [51, 88] width 48 height 17
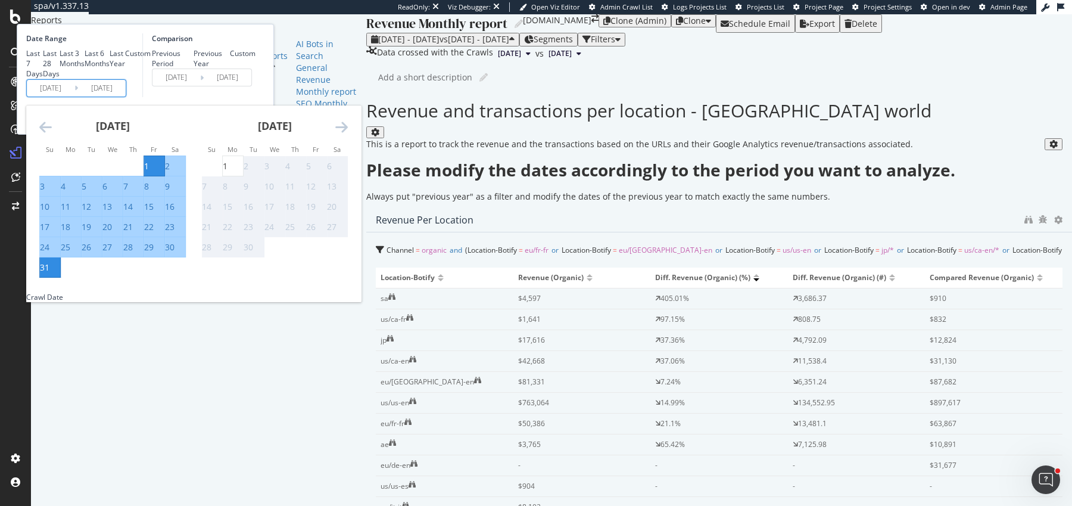
click at [52, 134] on icon "Move backward to switch to the previous month." at bounding box center [45, 127] width 13 height 14
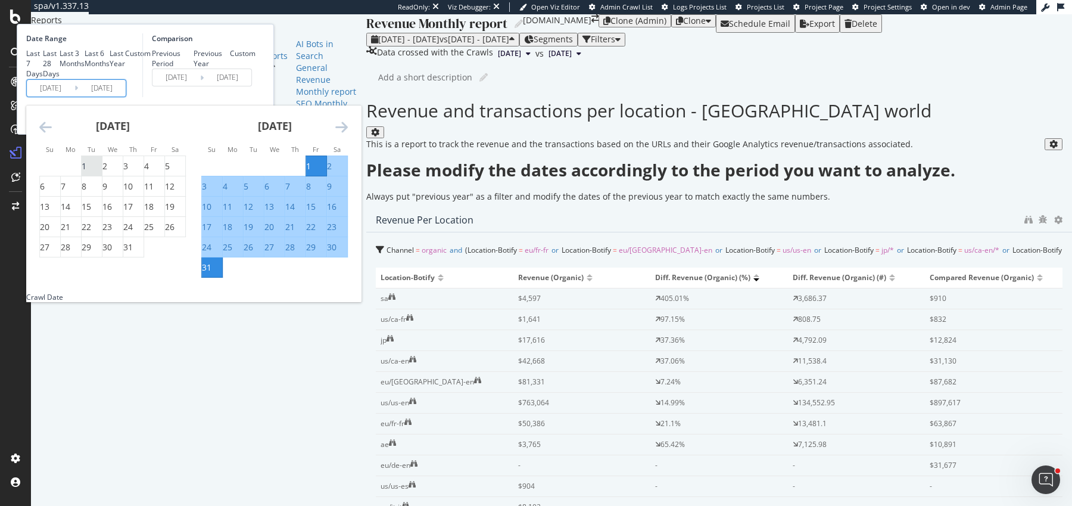
click at [86, 172] on div "1" at bounding box center [84, 166] width 5 height 12
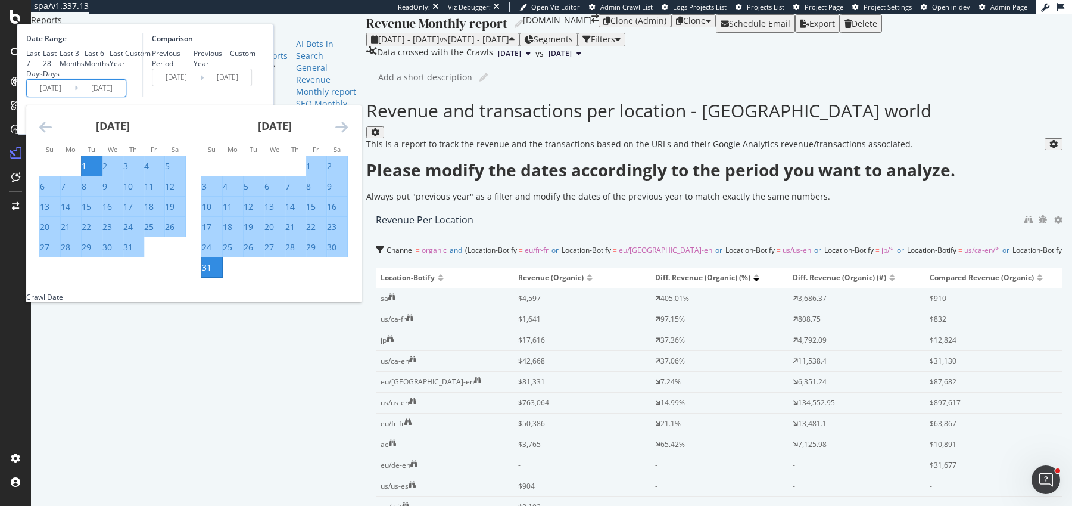
type input "2025/07/01"
click at [133, 253] on div "31" at bounding box center [128, 247] width 10 height 12
type input "2025/07/31"
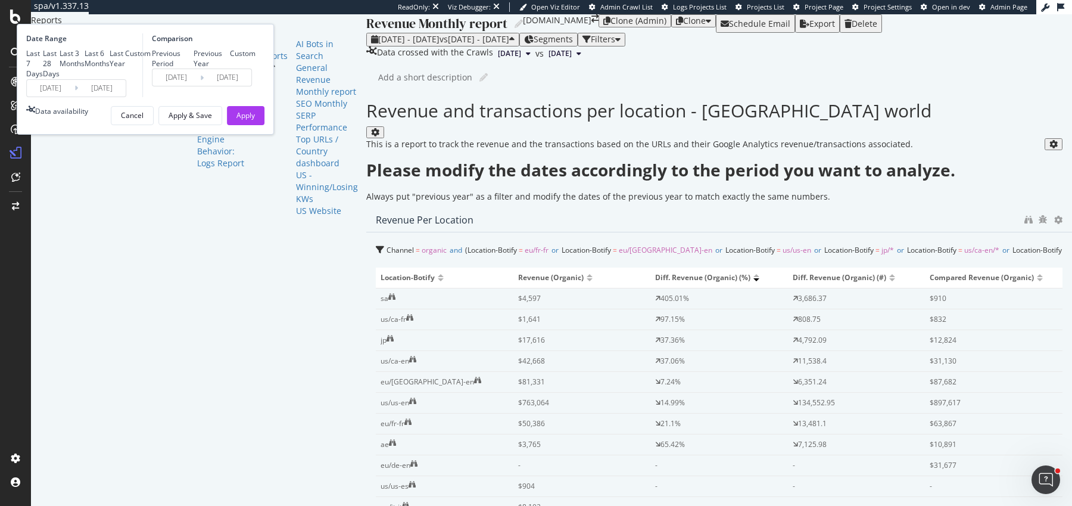
click at [256, 58] on div "Custom" at bounding box center [243, 53] width 26 height 10
click at [231, 69] on div "Previous Year" at bounding box center [212, 58] width 37 height 20
type input "2024/07/02"
type input "2024/08/01"
click at [255, 120] on div "Apply" at bounding box center [245, 115] width 18 height 10
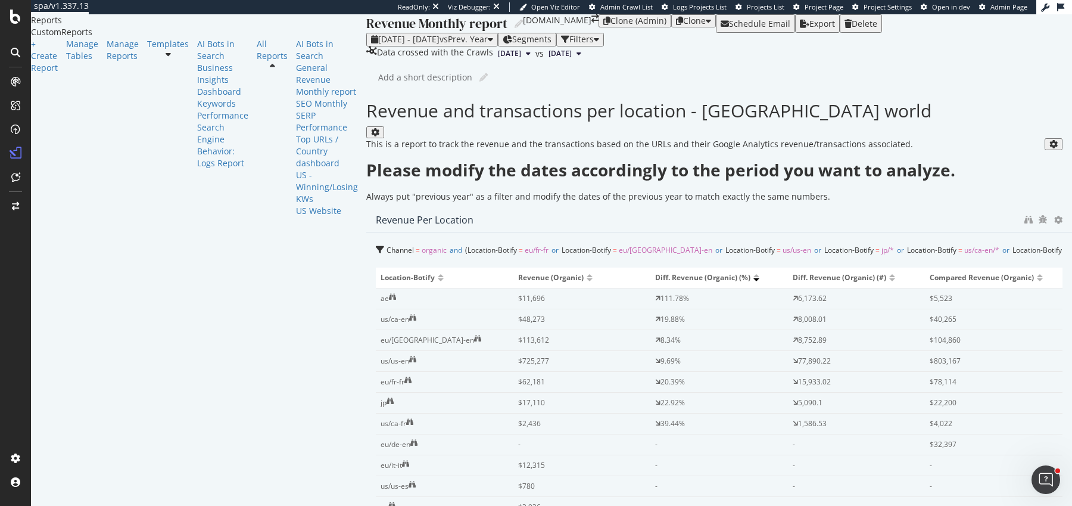
scroll to position [175, 0]
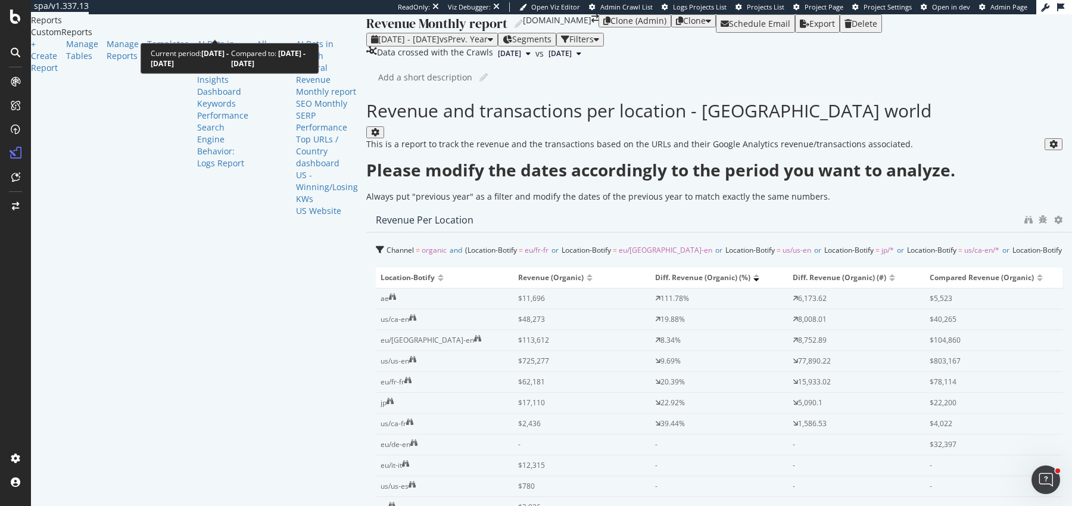
click at [378, 35] on div "2025 Jul. 1st - Jul. 31st vs Prev. Year" at bounding box center [433, 40] width 110 height 10
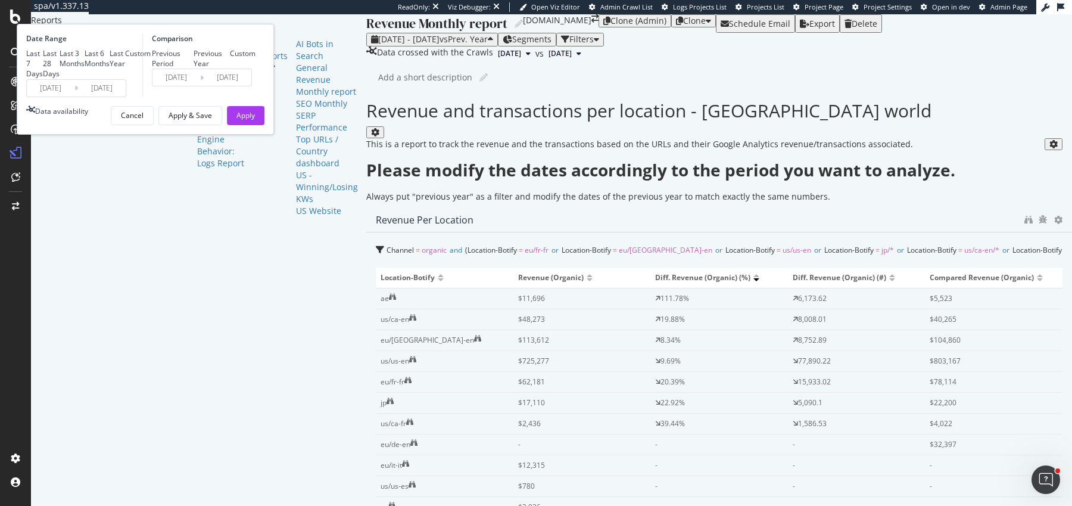
click at [200, 86] on input "2024/07/02" at bounding box center [176, 77] width 48 height 17
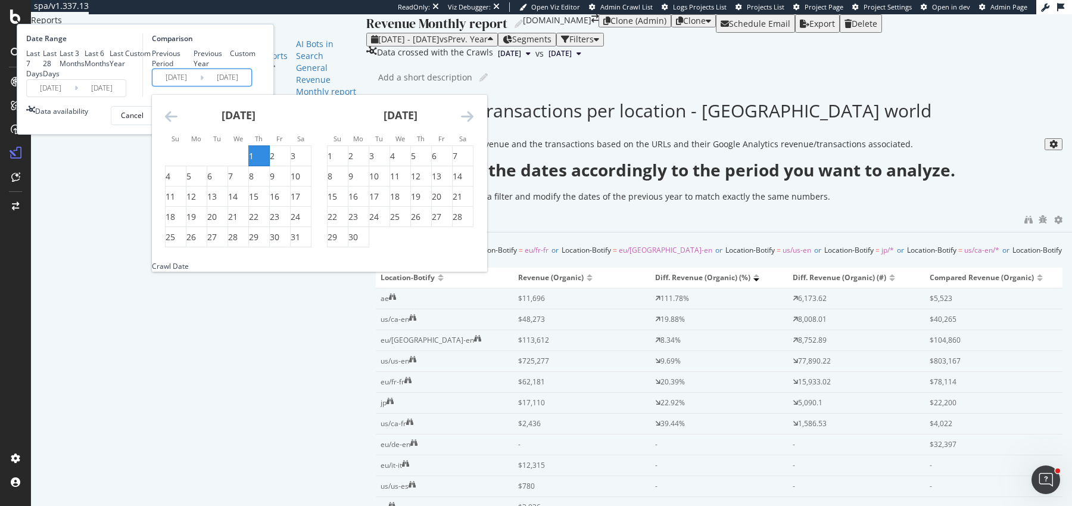
click at [178, 123] on icon "Move backward to switch to the previous month." at bounding box center [171, 116] width 13 height 14
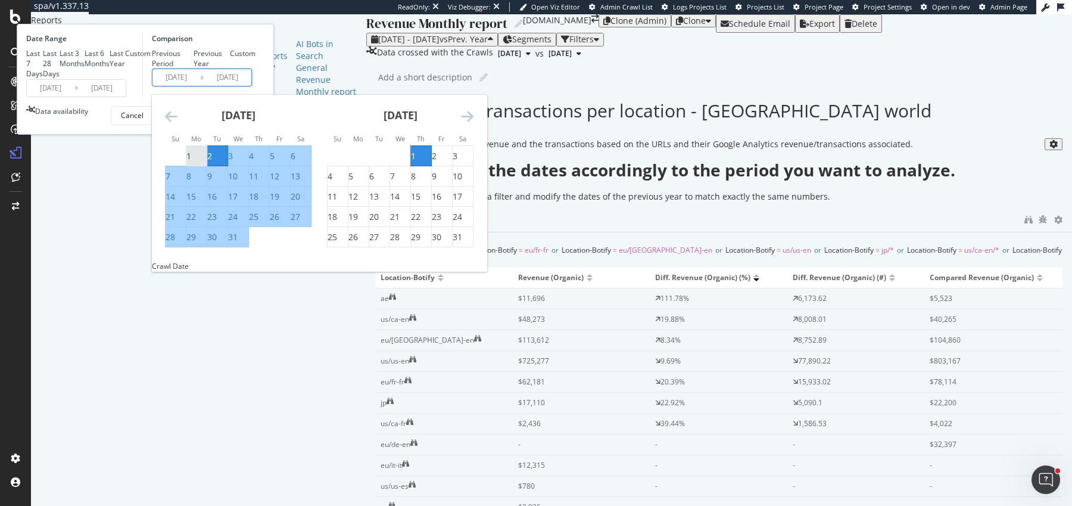
click at [191, 162] on div "1" at bounding box center [188, 156] width 5 height 12
type input "2024/07/01"
click at [238, 243] on div "31" at bounding box center [233, 237] width 10 height 12
type input "2024/07/31"
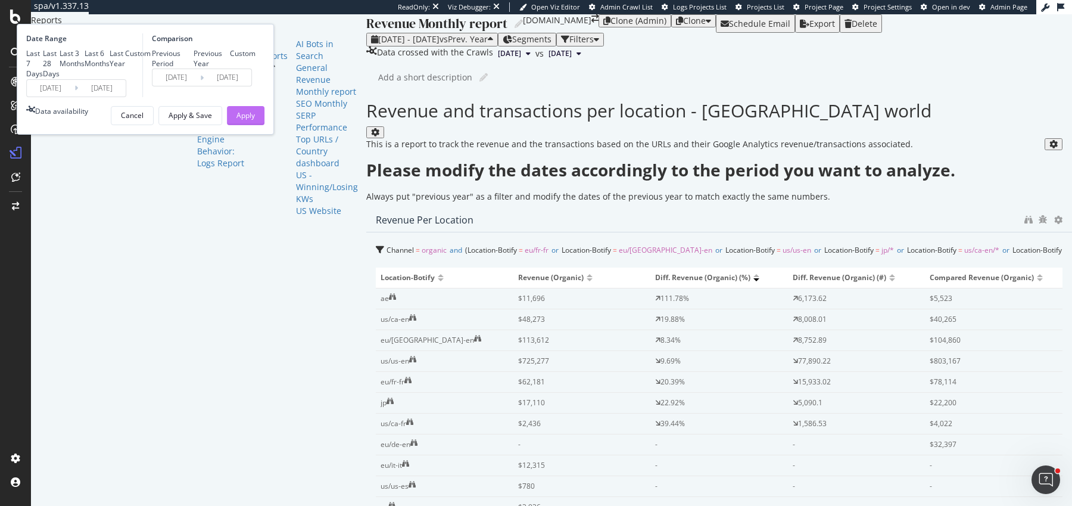
click at [255, 120] on div "Apply" at bounding box center [245, 115] width 18 height 10
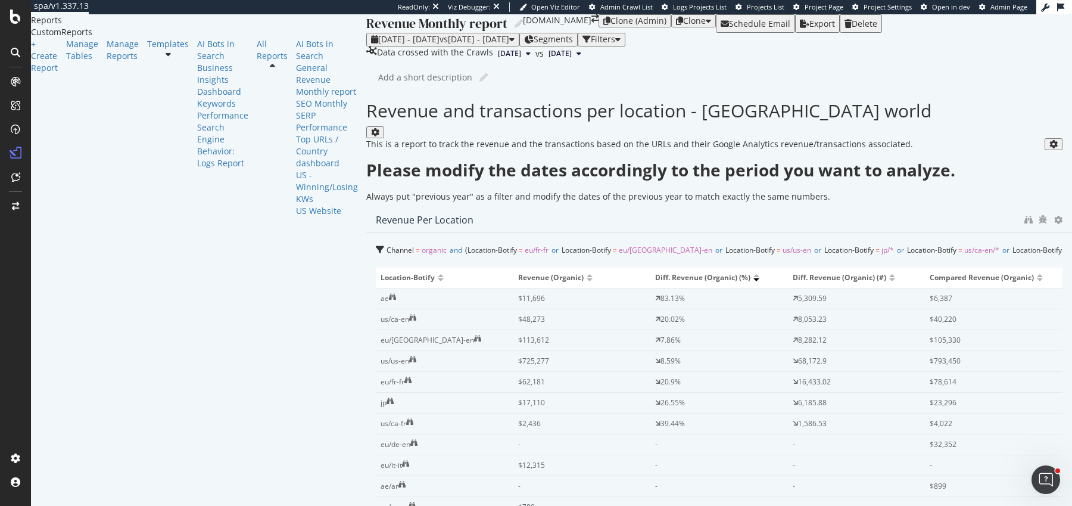
scroll to position [447, 0]
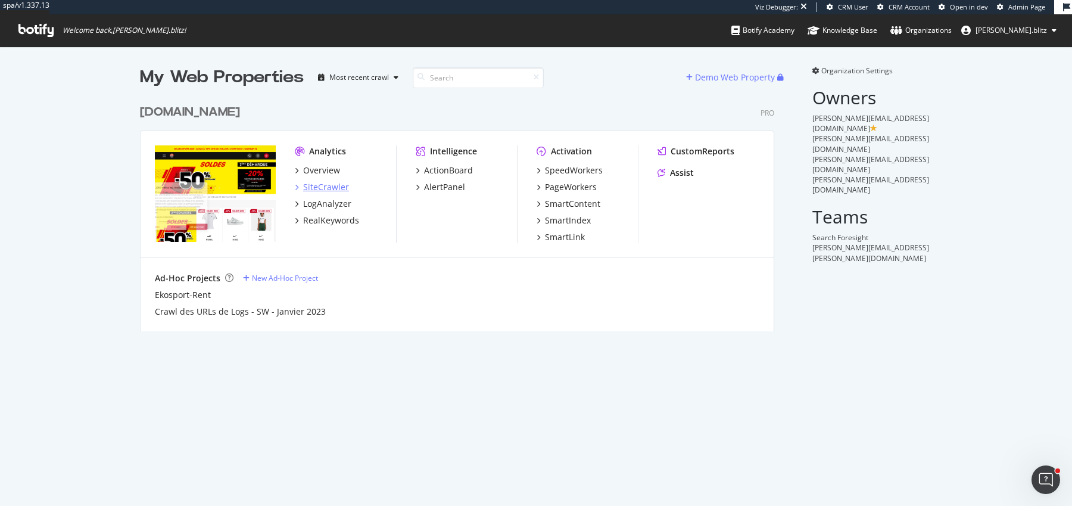
click at [326, 187] on div "SiteCrawler" at bounding box center [326, 187] width 46 height 12
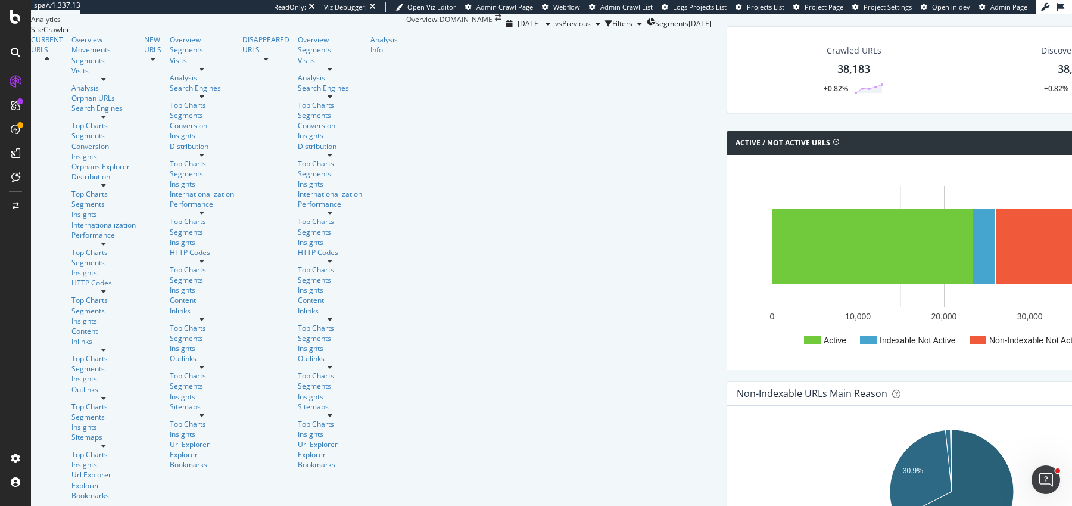
click at [721, 206] on div "Active / Not Active URLs Chart (by Value) Chart (by Percentage) Table Expand Ex…" at bounding box center [952, 256] width 462 height 250
